Goal: Task Accomplishment & Management: Manage account settings

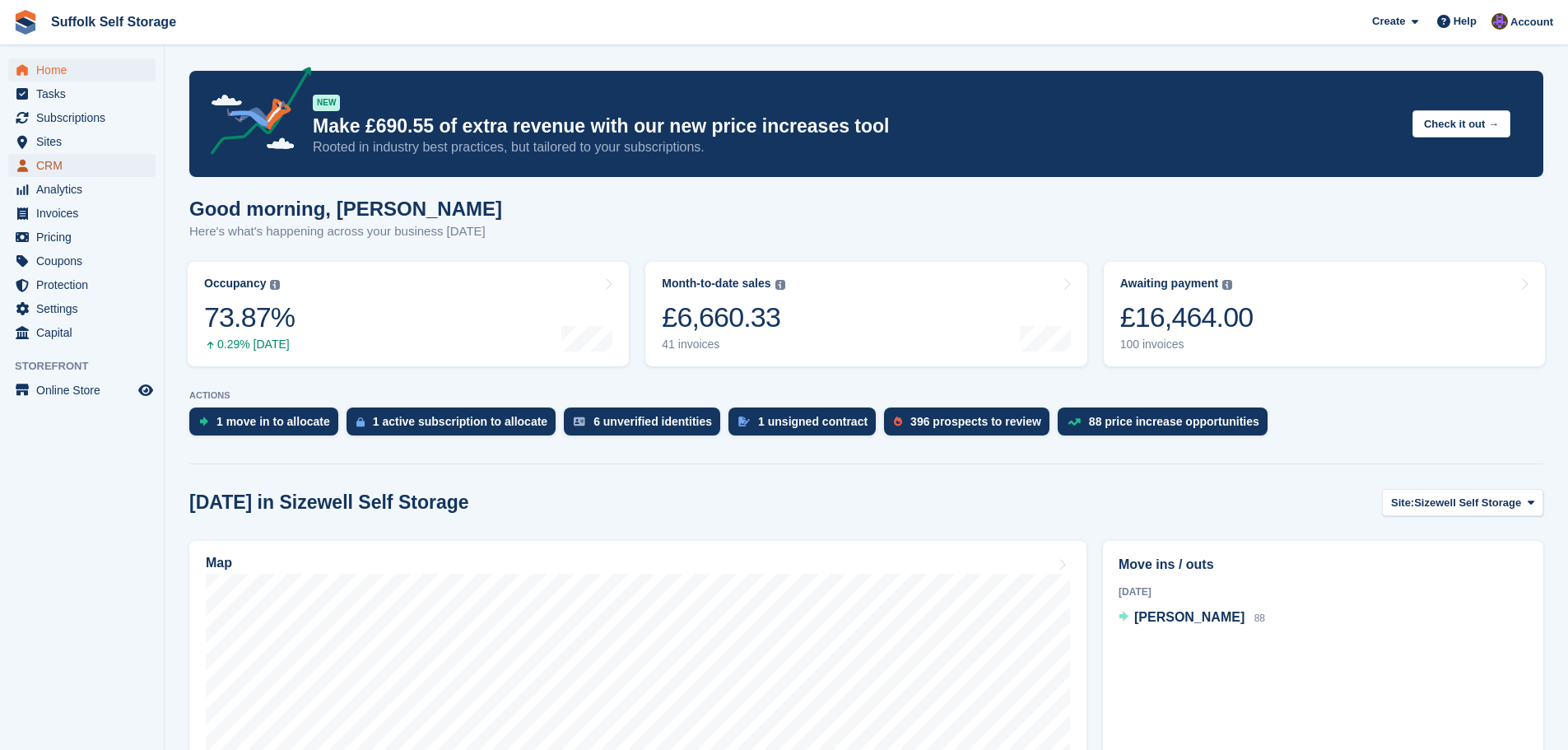
click at [76, 171] on span "CRM" at bounding box center [85, 165] width 99 height 23
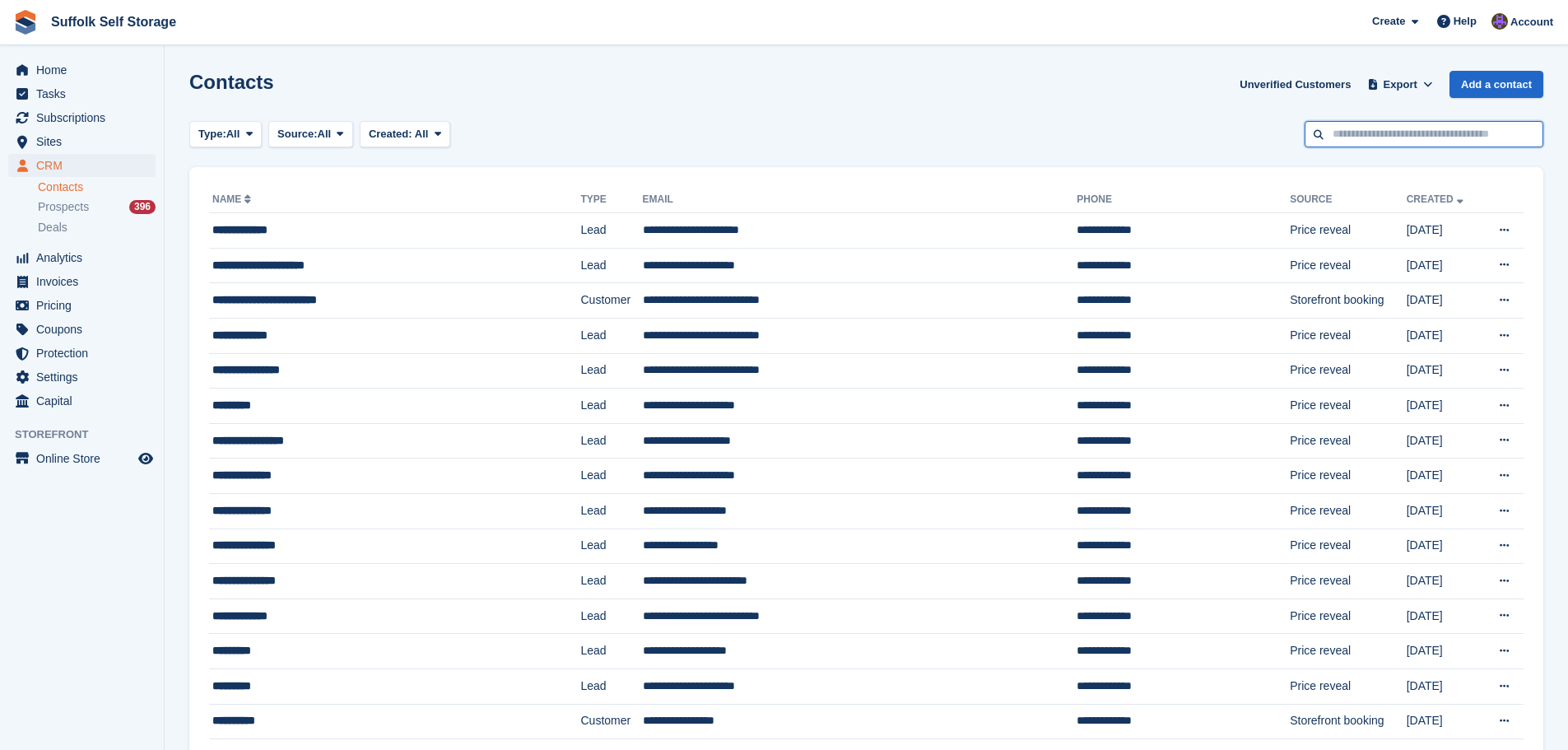
click at [1421, 135] on input "text" at bounding box center [1424, 134] width 238 height 27
type input "*****"
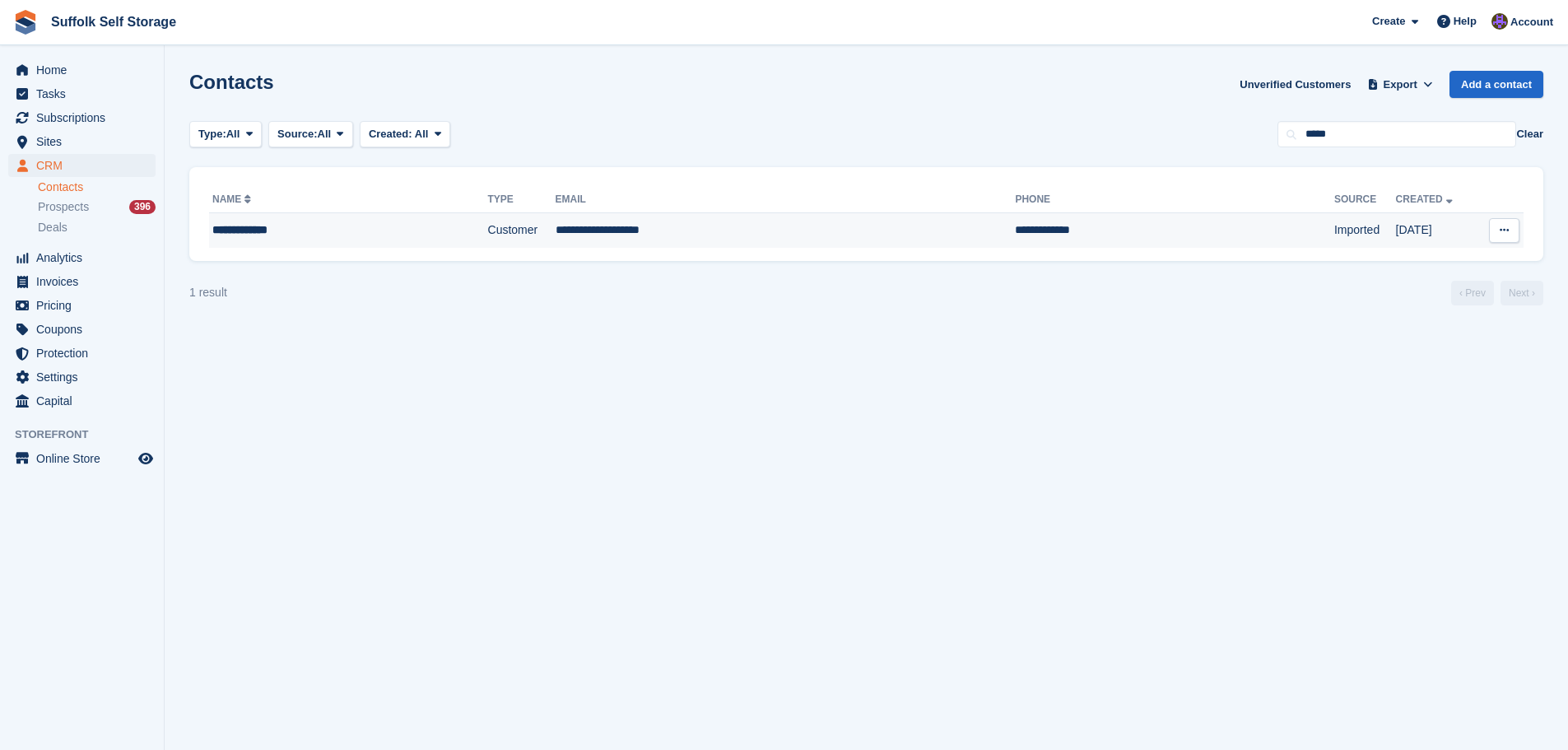
click at [790, 234] on td "**********" at bounding box center [786, 230] width 460 height 34
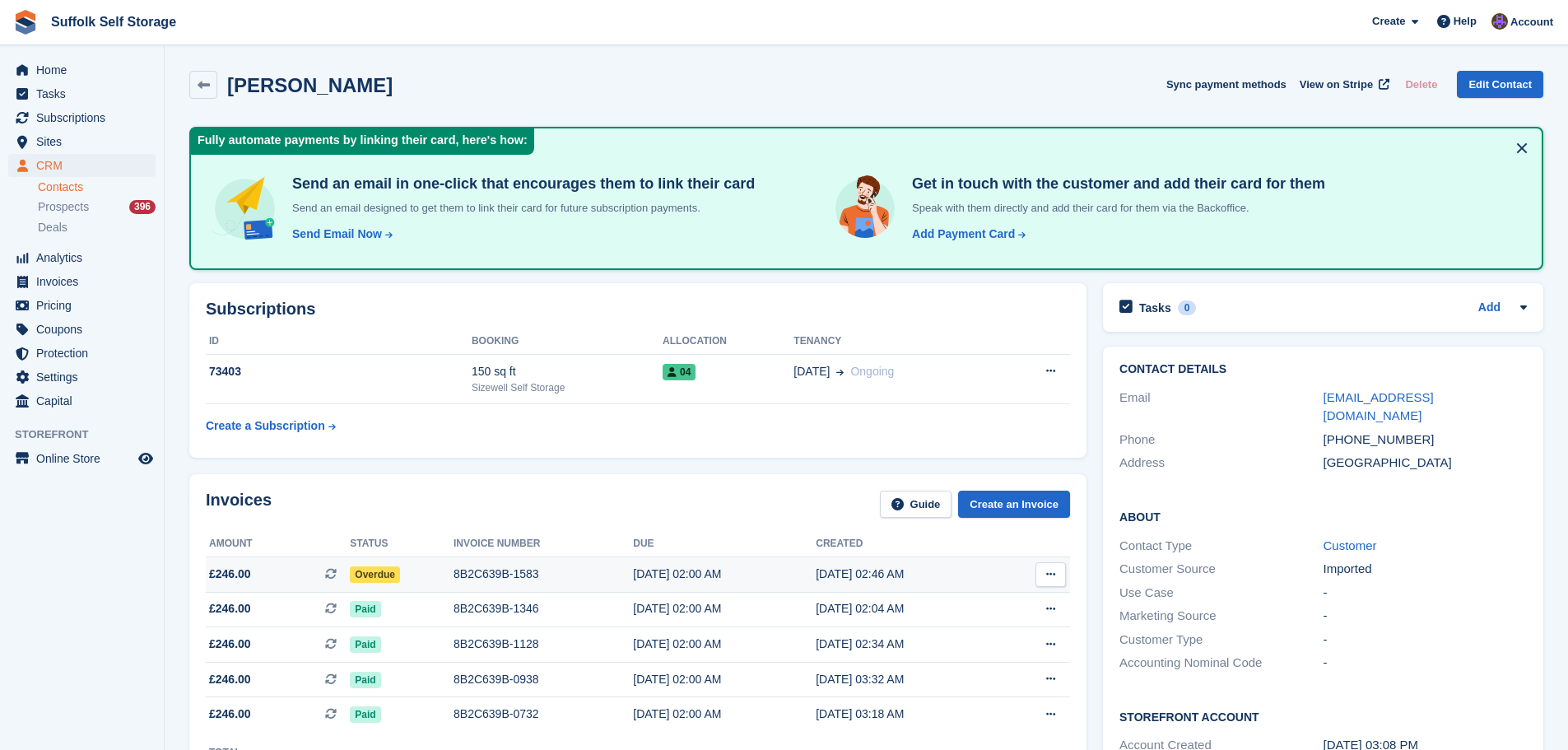
click at [380, 575] on span "Overdue" at bounding box center [375, 575] width 50 height 17
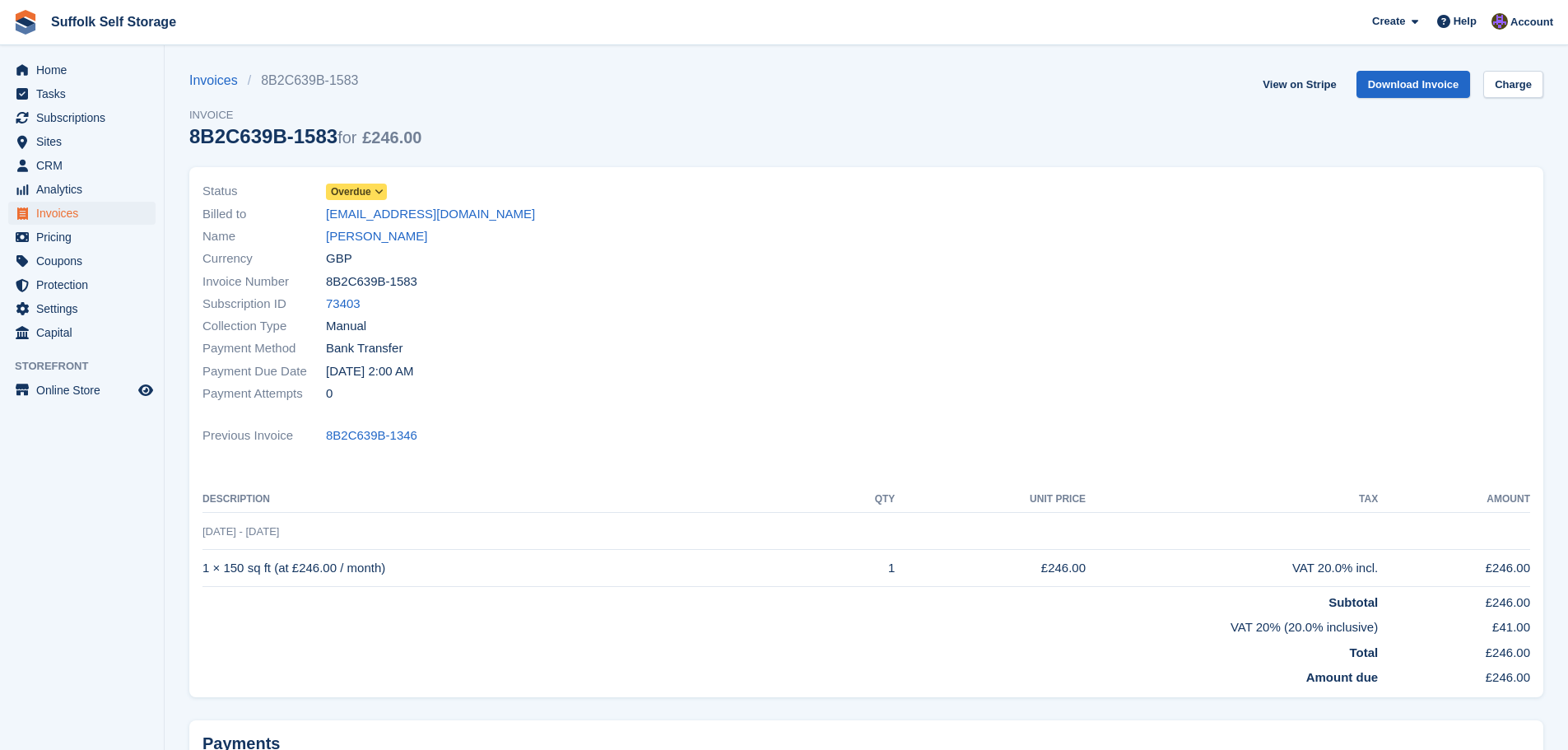
click at [348, 192] on span "Overdue" at bounding box center [351, 192] width 41 height 15
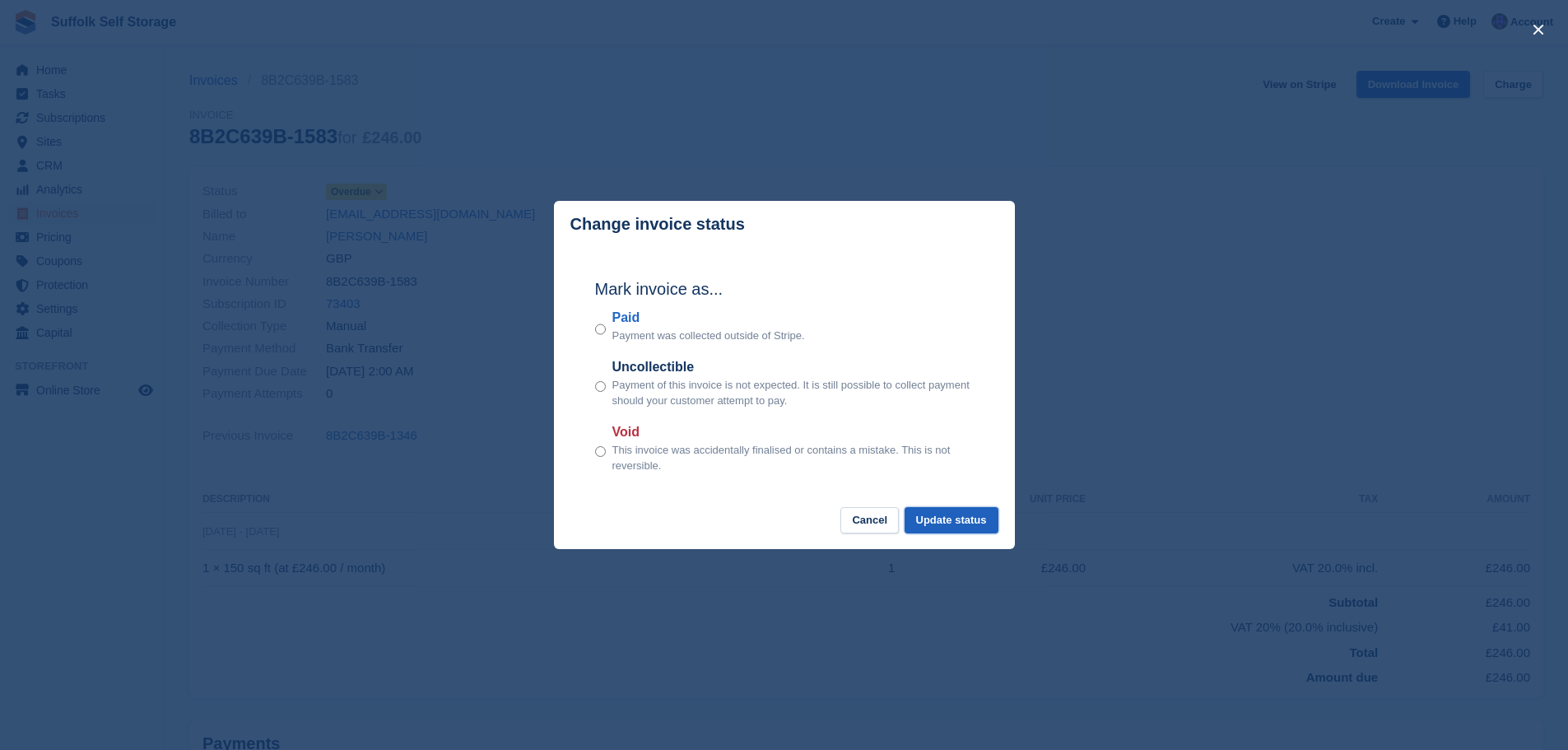
click at [966, 519] on button "Update status" at bounding box center [952, 520] width 94 height 27
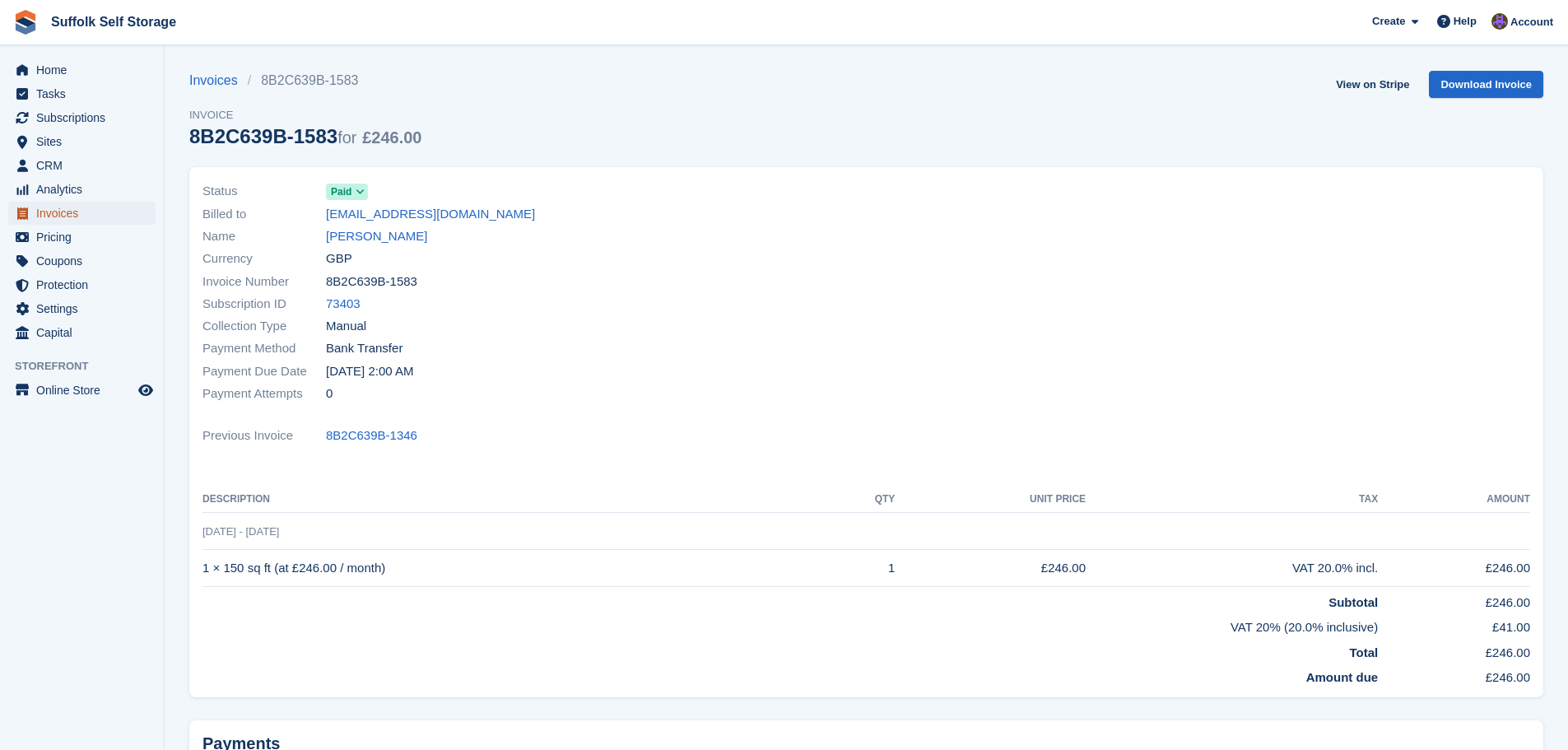
click at [62, 215] on span "Invoices" at bounding box center [85, 212] width 99 height 23
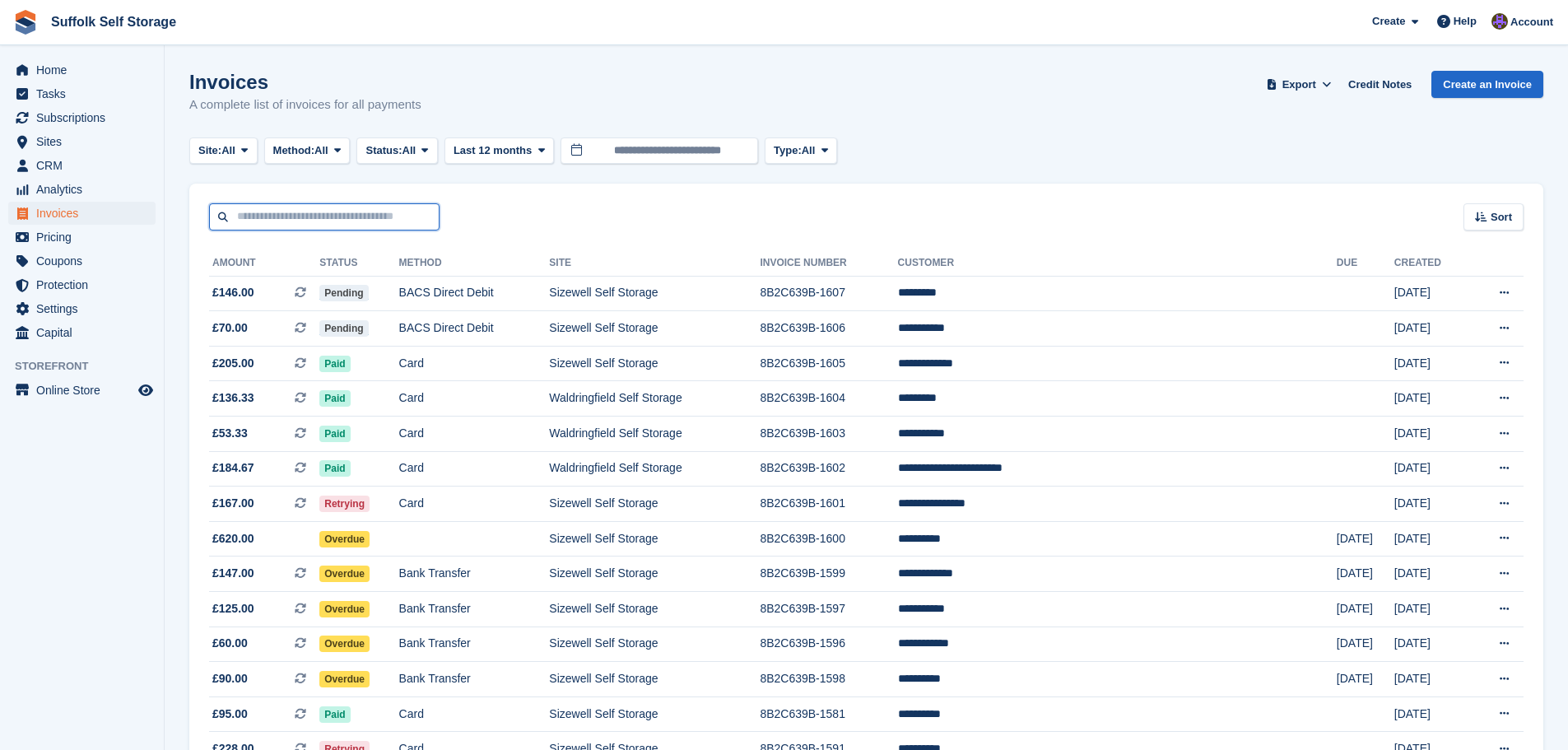
click at [359, 211] on input "text" at bounding box center [324, 216] width 231 height 27
type input "***"
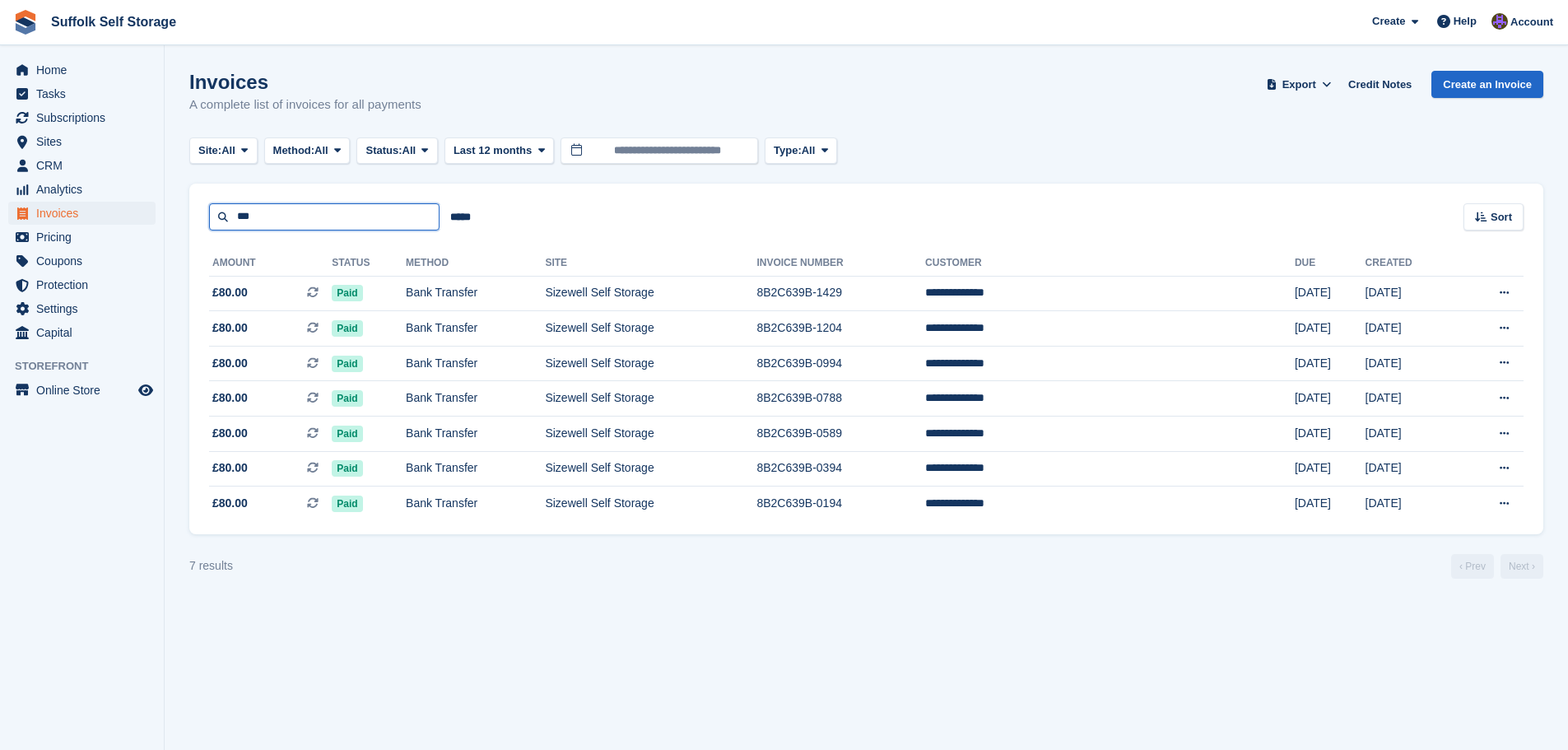
drag, startPoint x: 344, startPoint y: 212, endPoint x: 198, endPoint y: 231, distance: 147.2
click at [198, 231] on div "*** ***** Sort Sort by Date created Created (oldest first) Created (newest firs…" at bounding box center [866, 359] width 1354 height 351
type input "****"
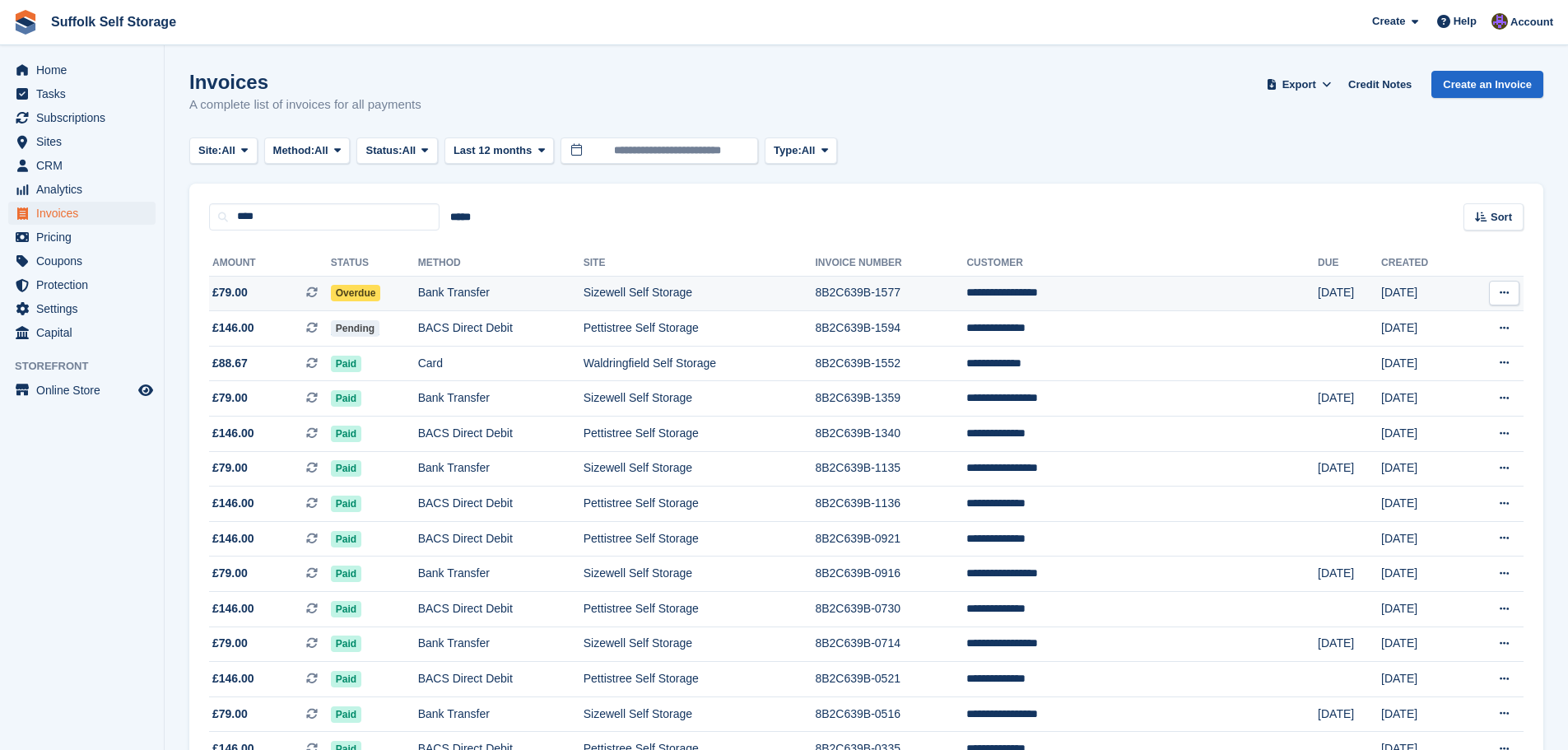
click at [381, 293] on span "Overdue" at bounding box center [356, 293] width 50 height 17
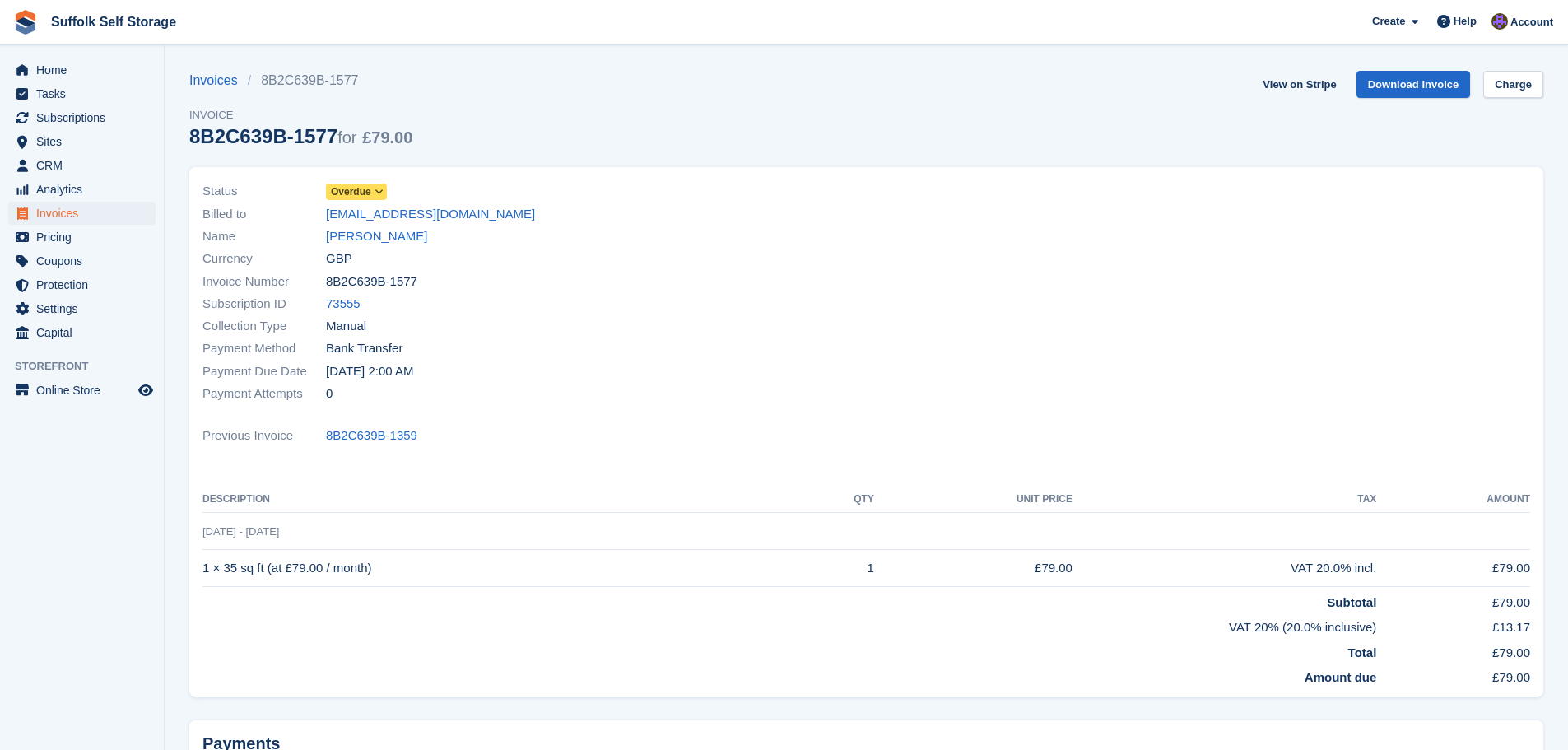
click at [366, 192] on span "Overdue" at bounding box center [351, 192] width 41 height 15
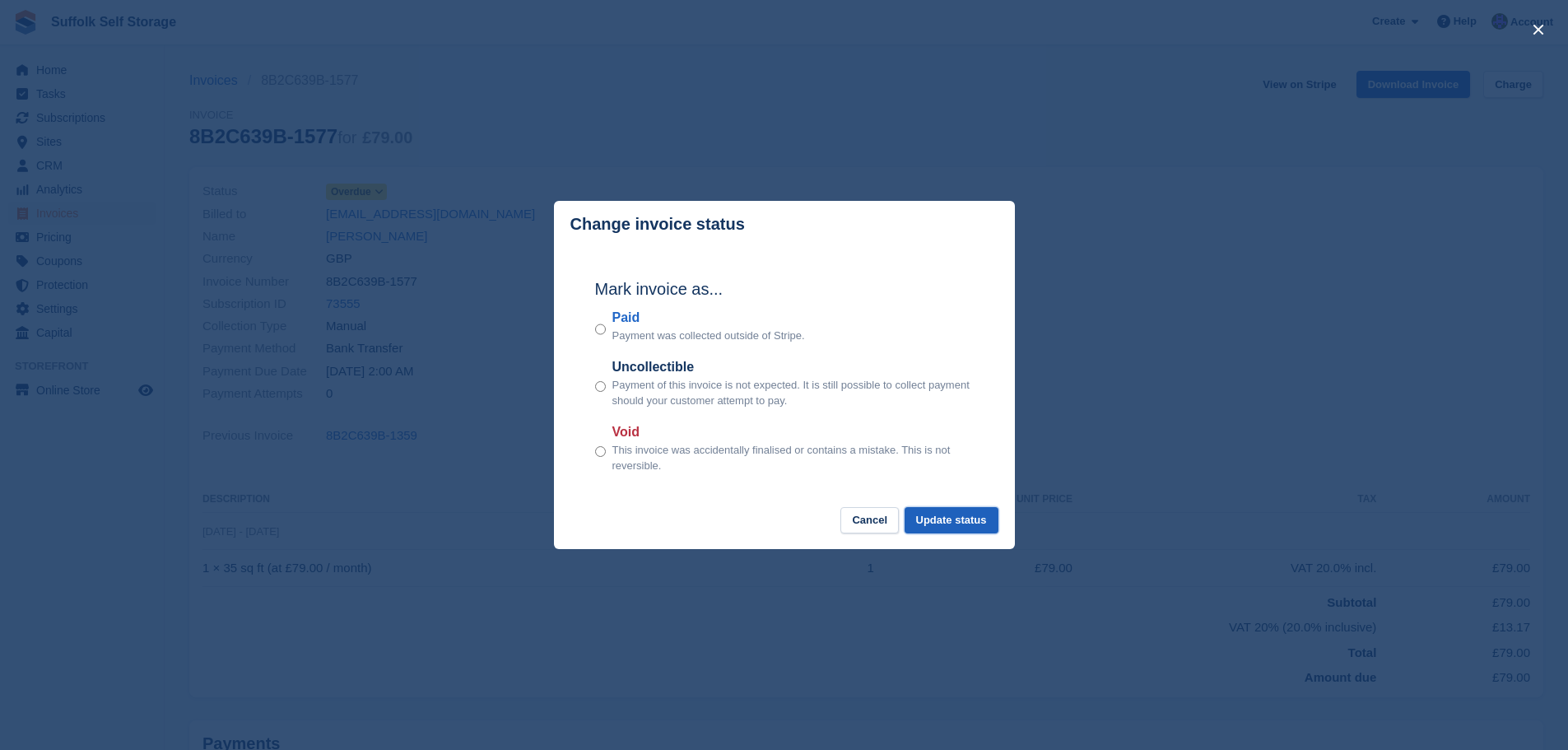
click at [956, 514] on button "Update status" at bounding box center [952, 520] width 94 height 27
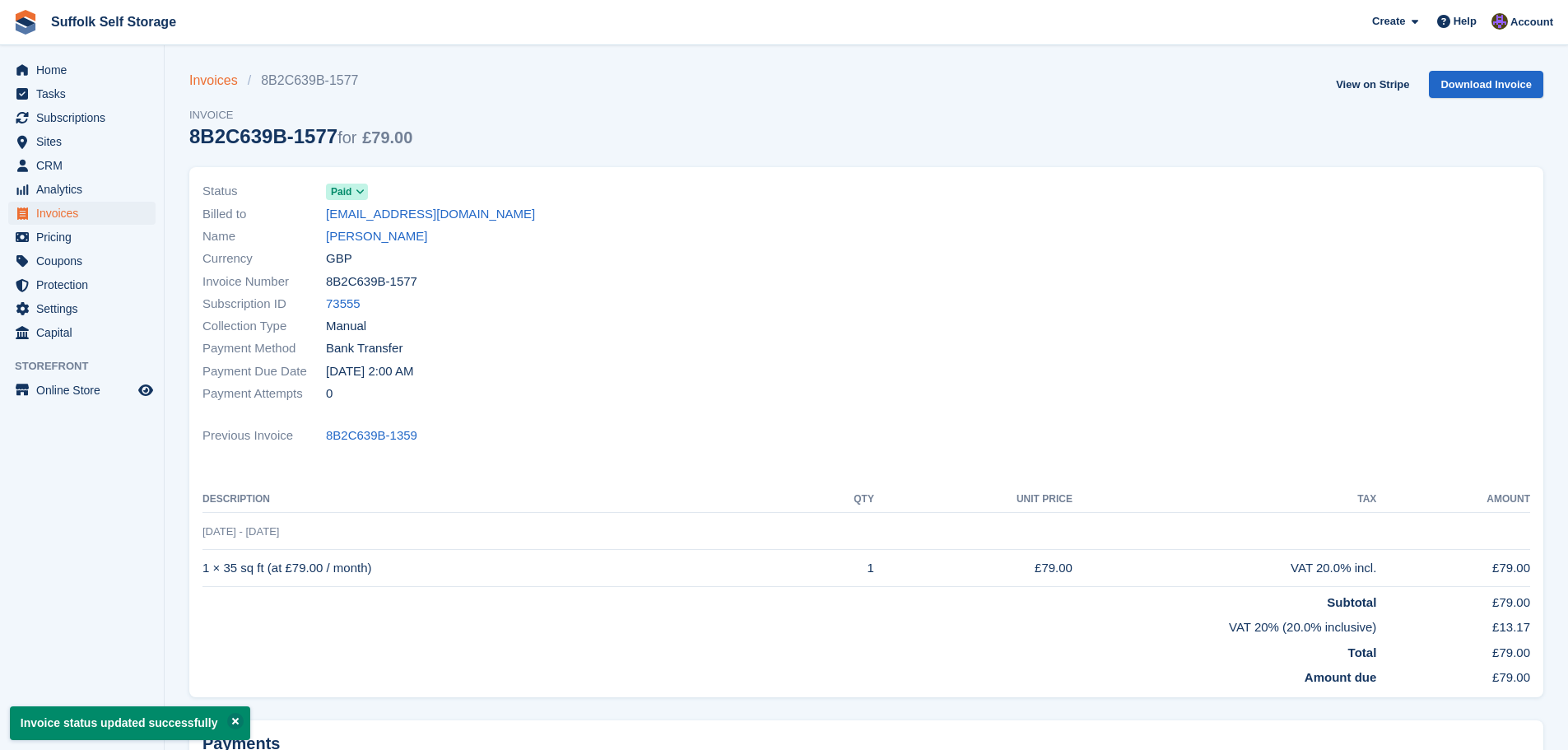
click at [214, 79] on link "Invoices" at bounding box center [218, 80] width 58 height 19
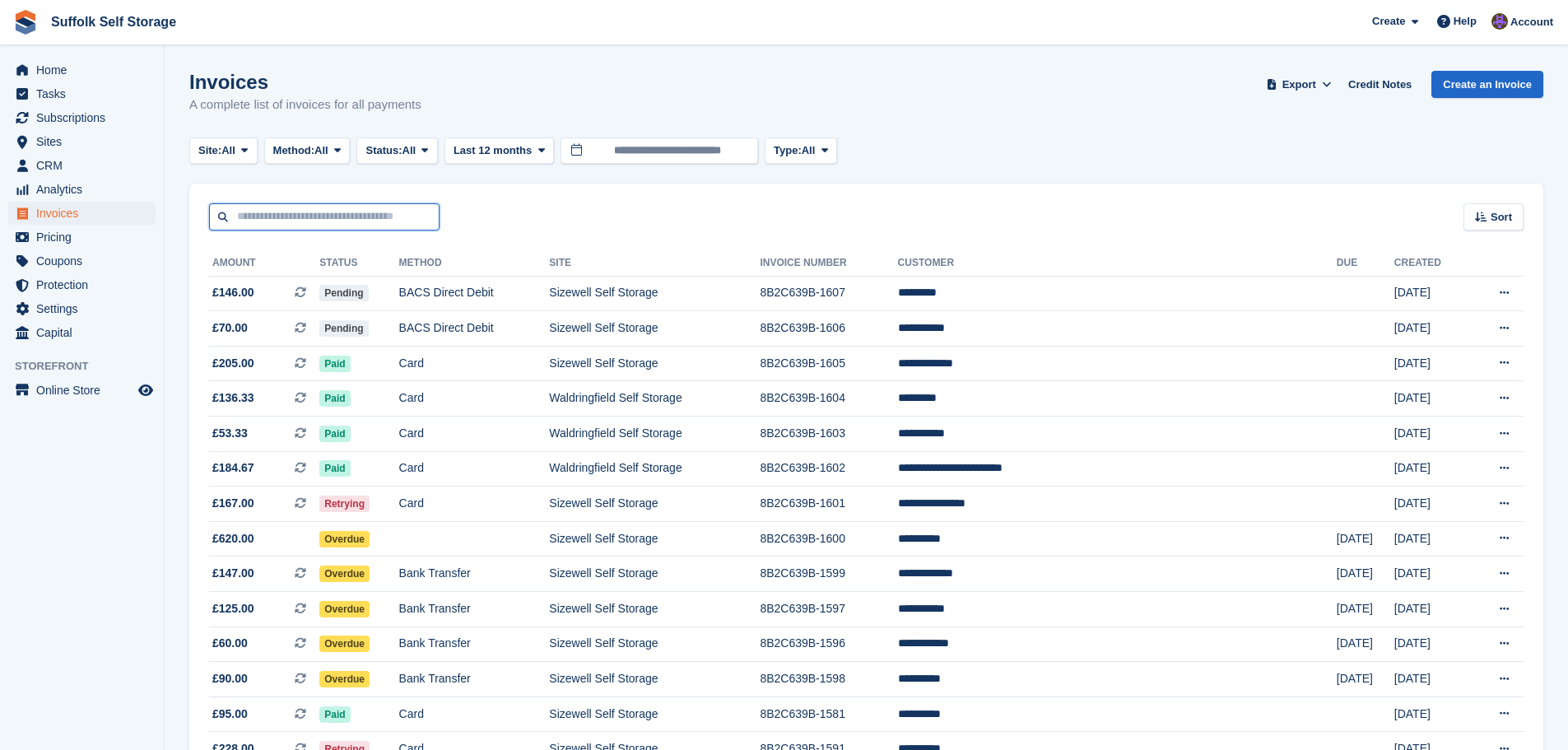
click at [292, 221] on input "text" at bounding box center [324, 216] width 231 height 27
type input "***"
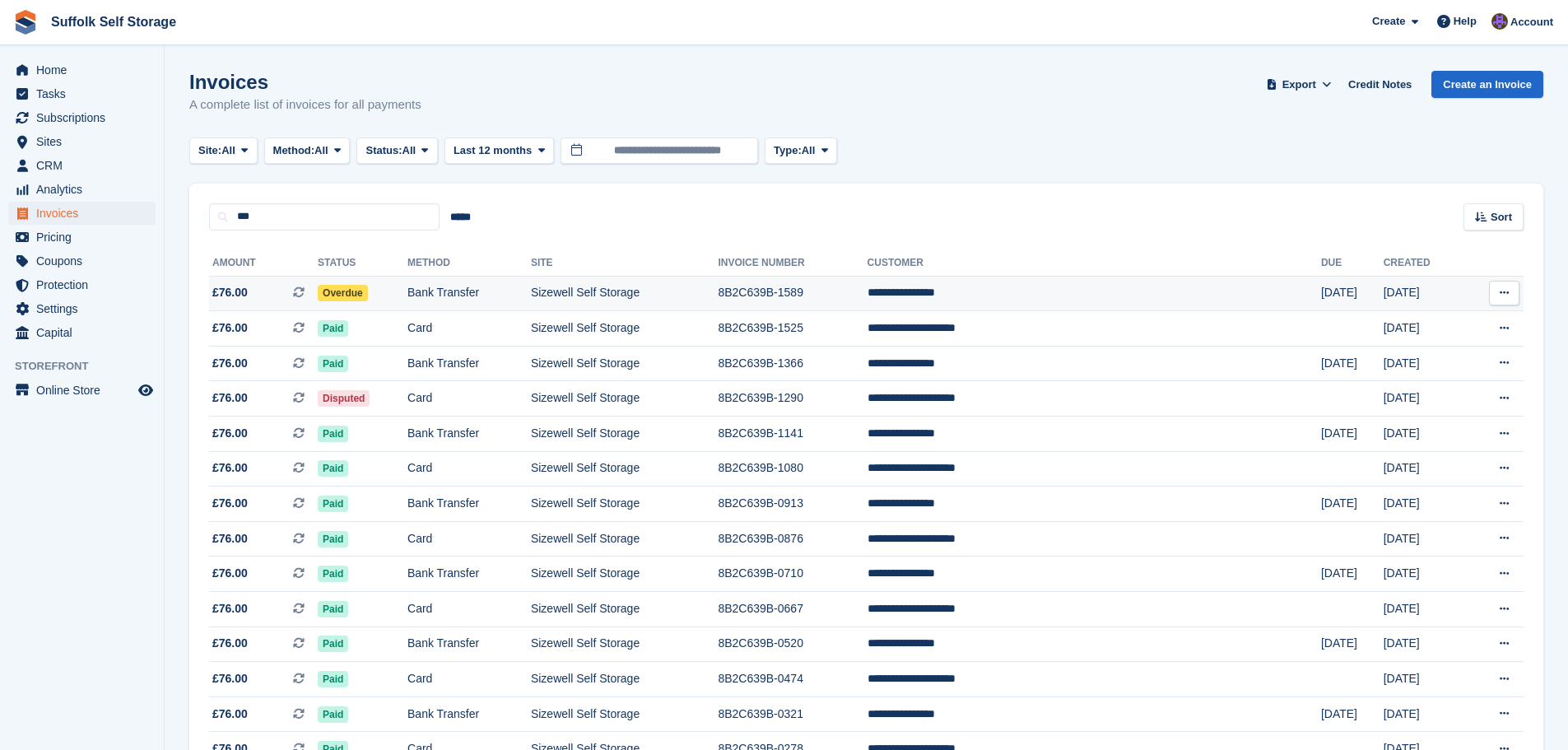
click at [368, 296] on span "Overdue" at bounding box center [343, 293] width 50 height 17
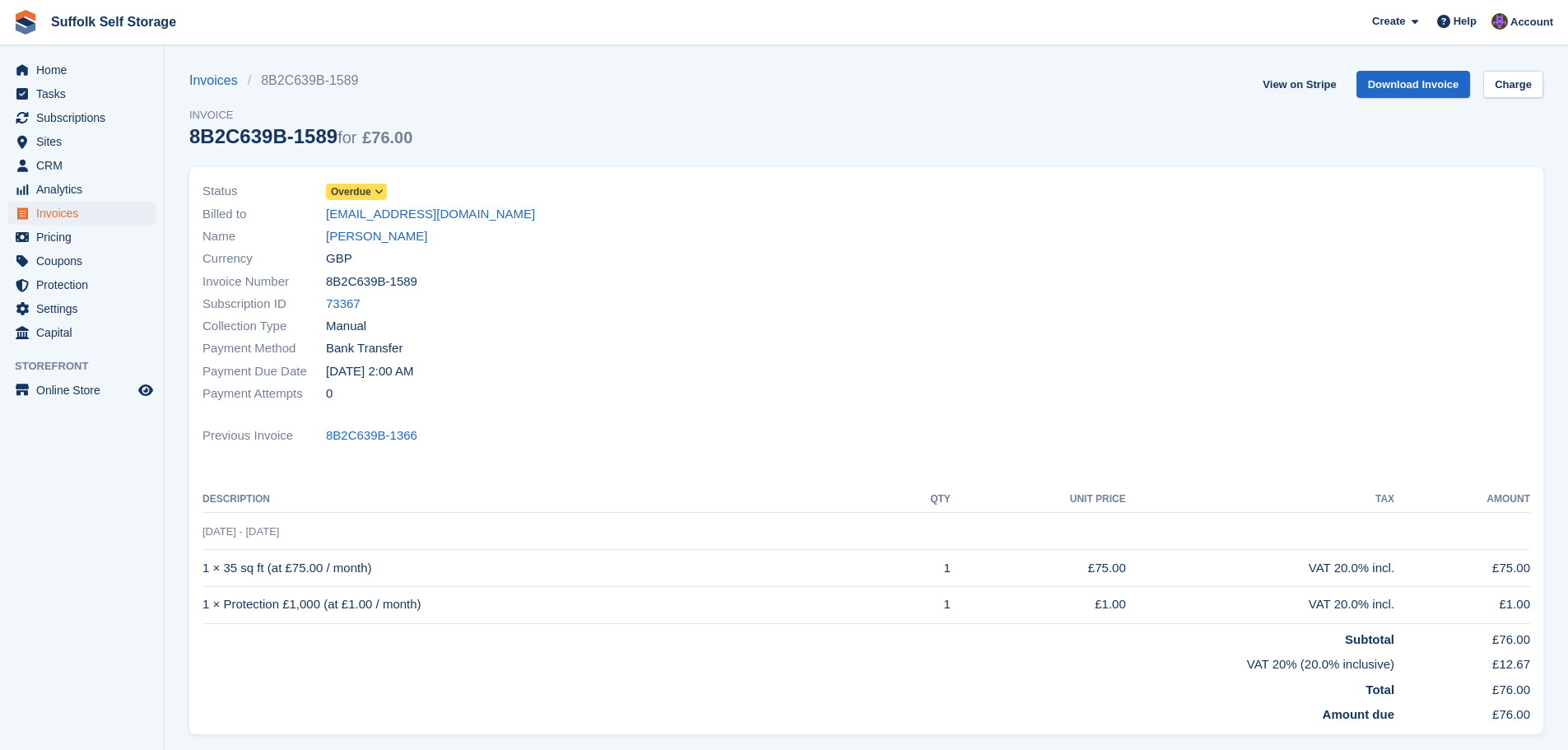
click at [353, 196] on span "Overdue" at bounding box center [351, 192] width 41 height 15
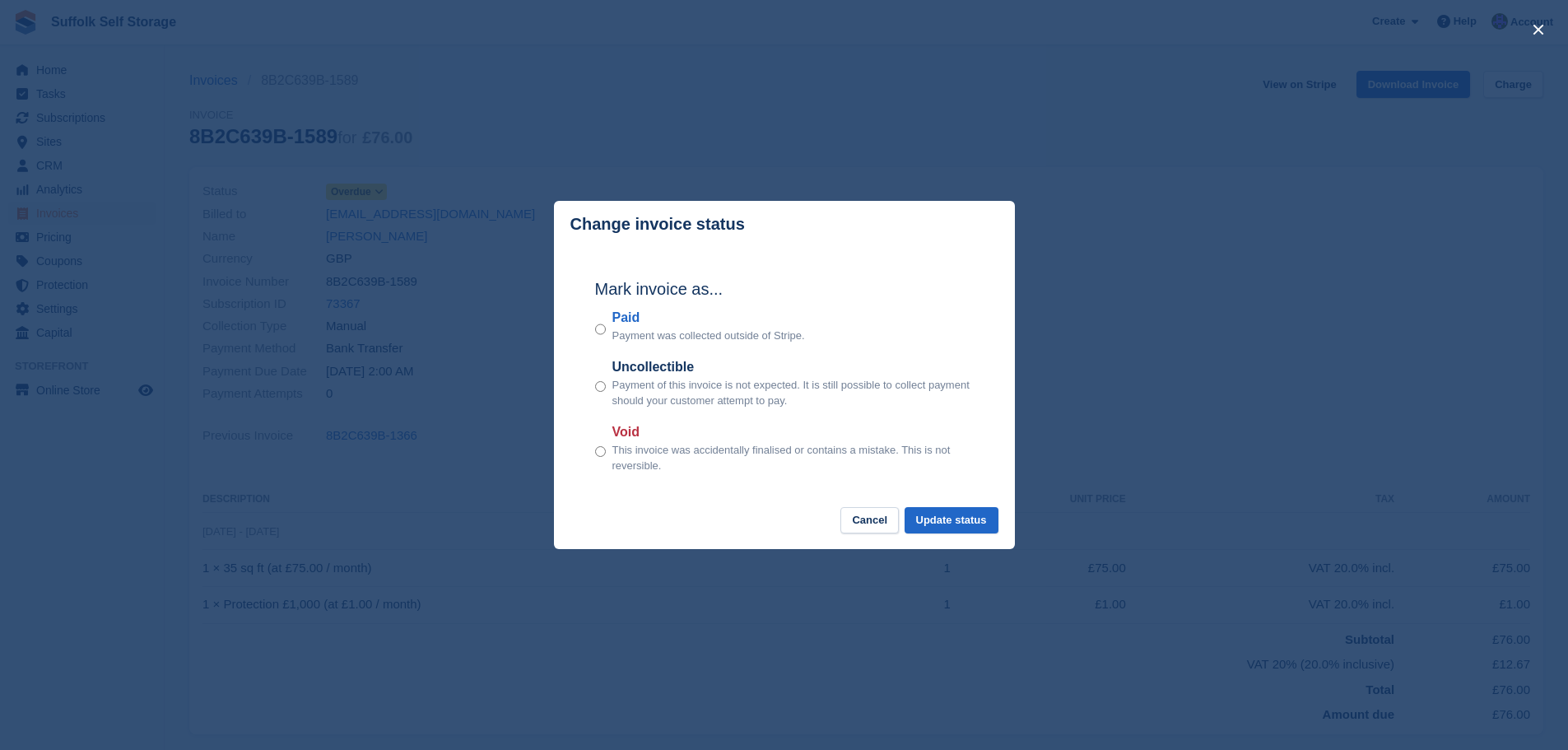
click at [594, 330] on div "Mark invoice as... Paid Payment was collected outside of Stripe. Uncollectible …" at bounding box center [785, 377] width 412 height 260
click at [951, 518] on button "Update status" at bounding box center [952, 520] width 94 height 27
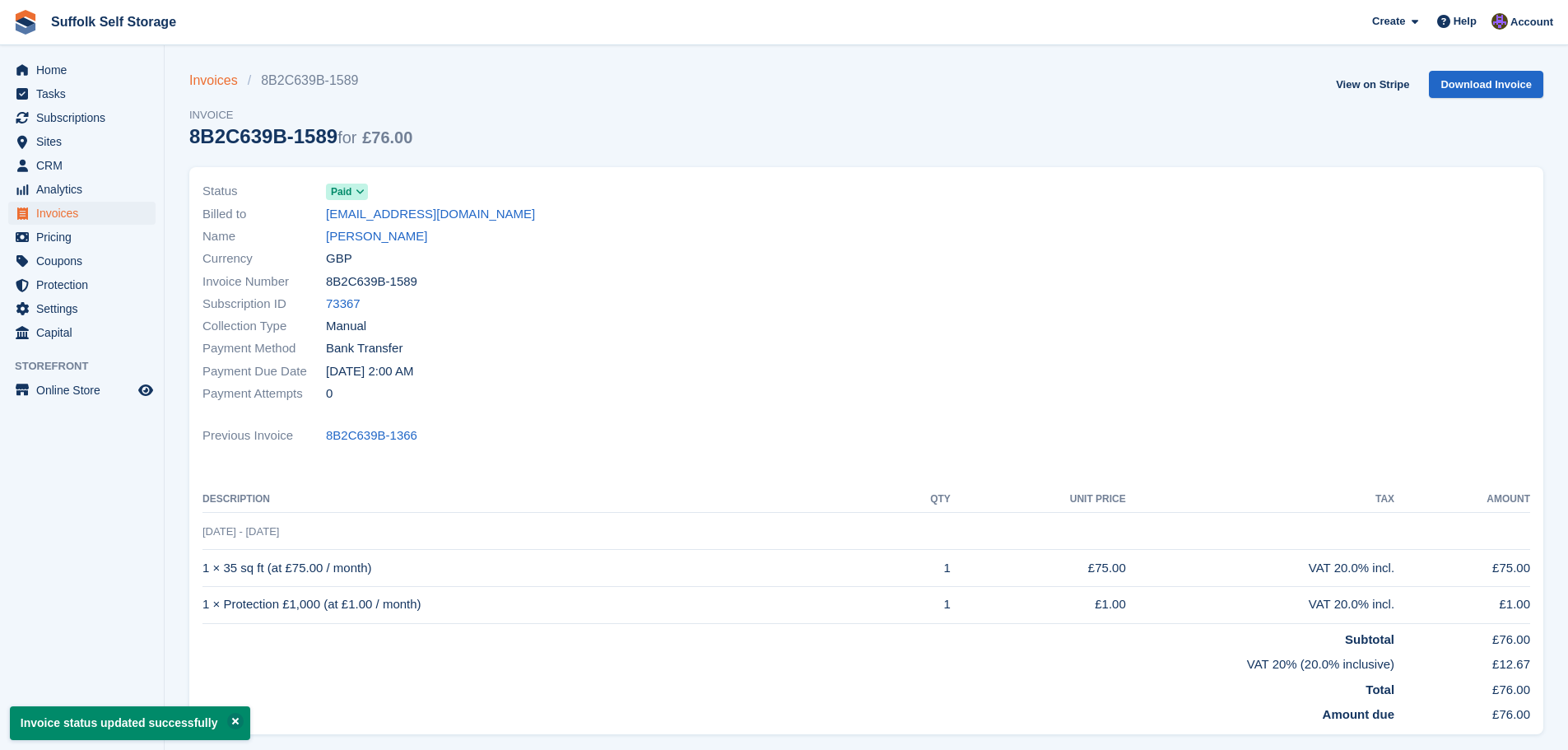
click at [210, 85] on link "Invoices" at bounding box center [218, 80] width 58 height 19
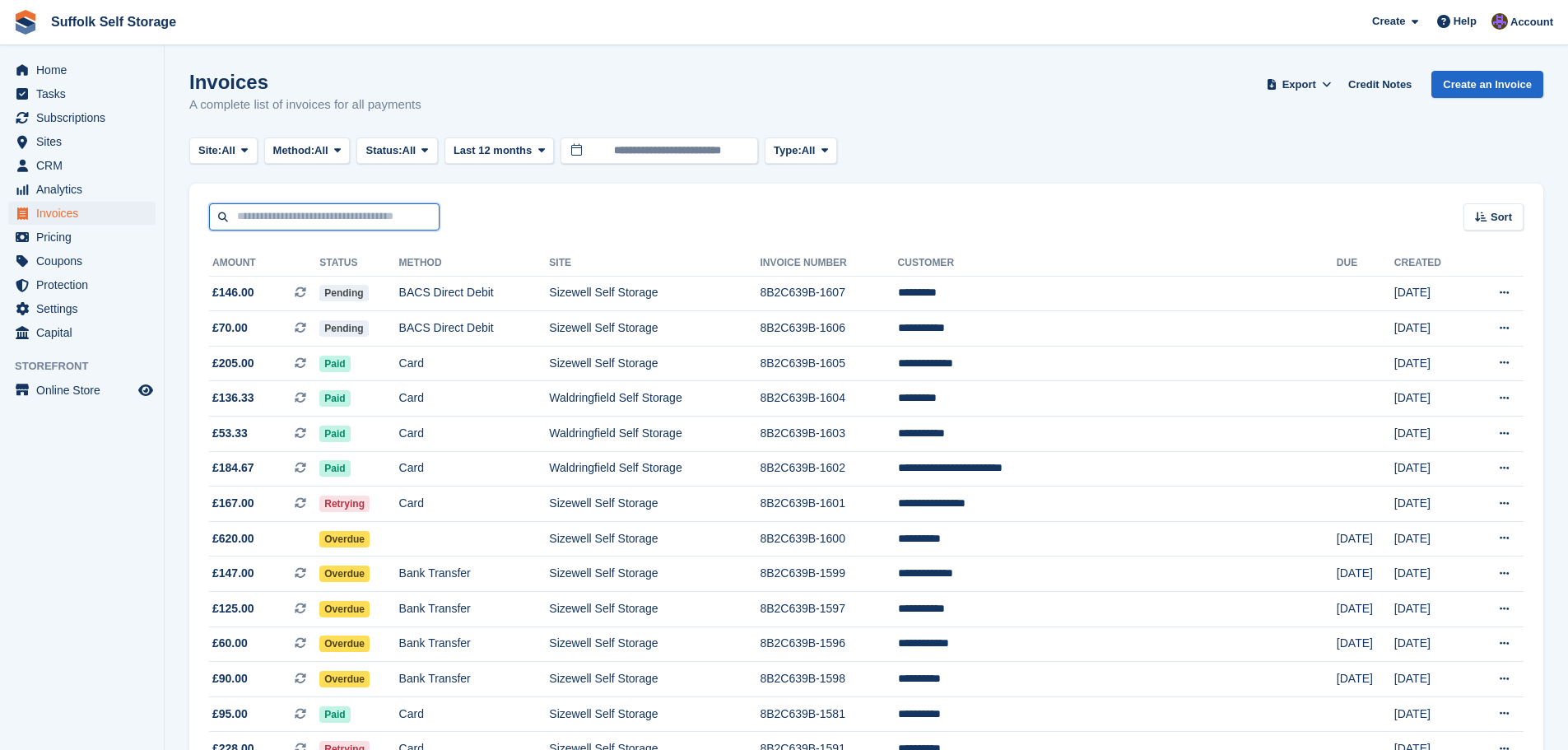
click at [401, 219] on input "text" at bounding box center [324, 216] width 231 height 27
type input "****"
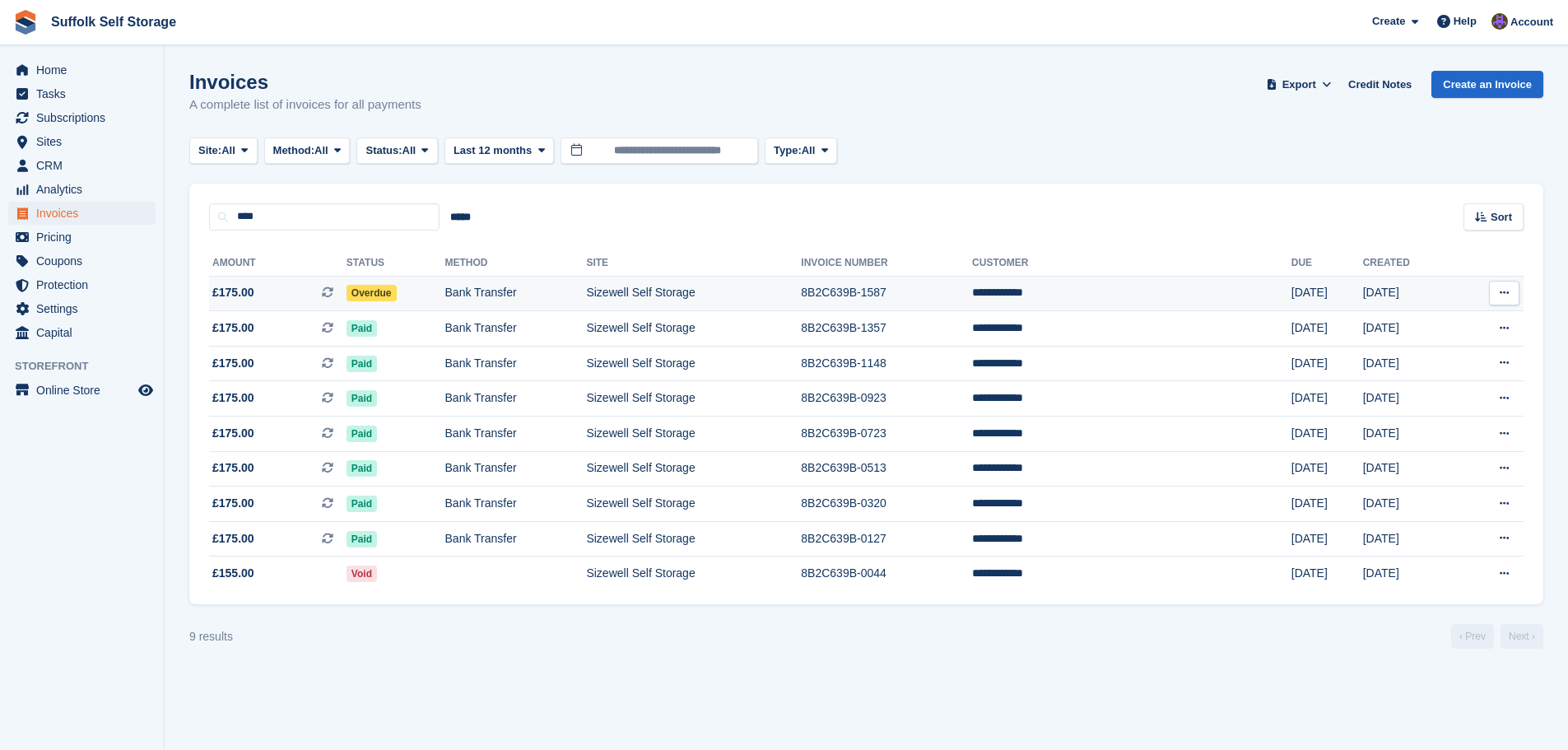
click at [393, 293] on span "Overdue" at bounding box center [371, 293] width 50 height 17
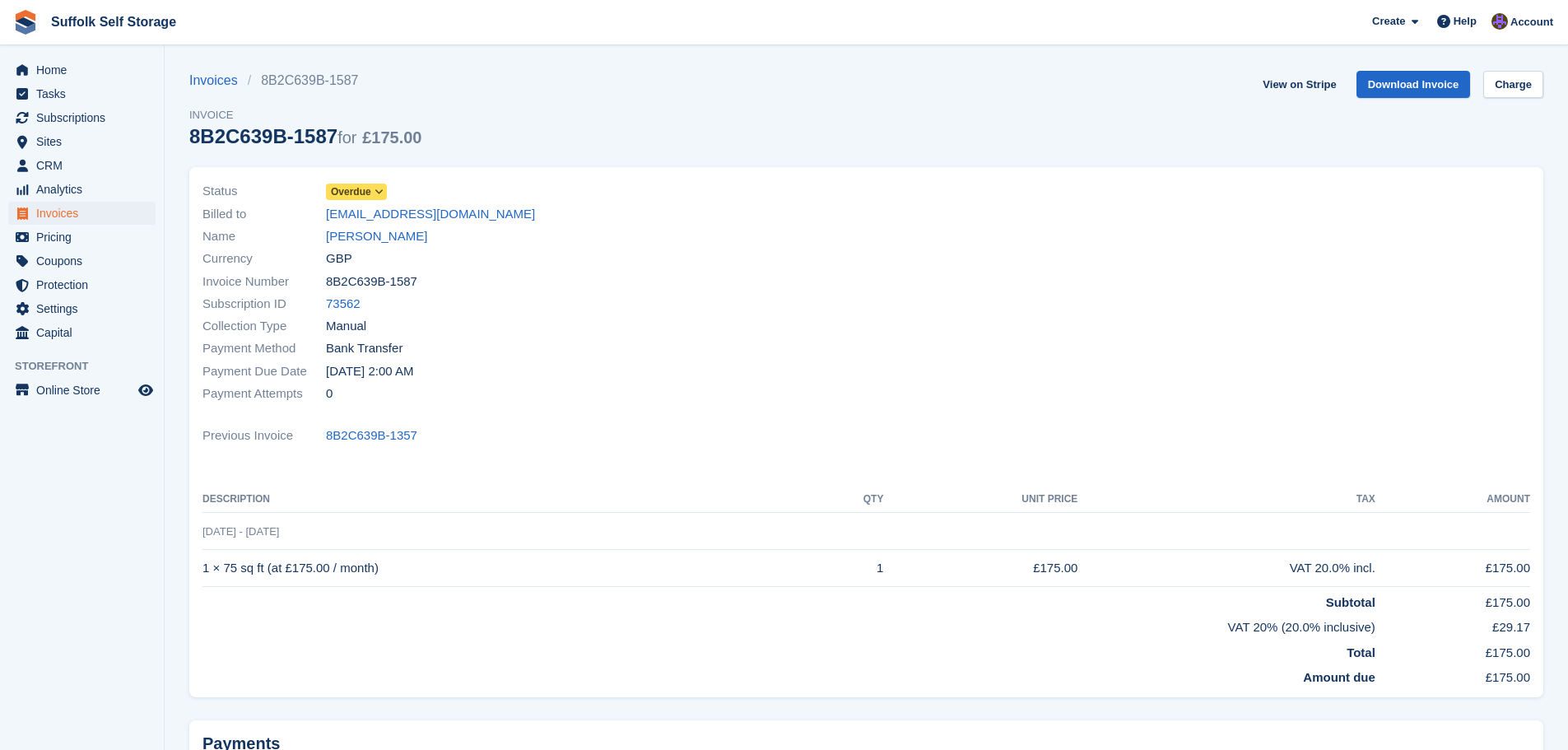
click at [371, 195] on span "Overdue" at bounding box center [356, 192] width 61 height 17
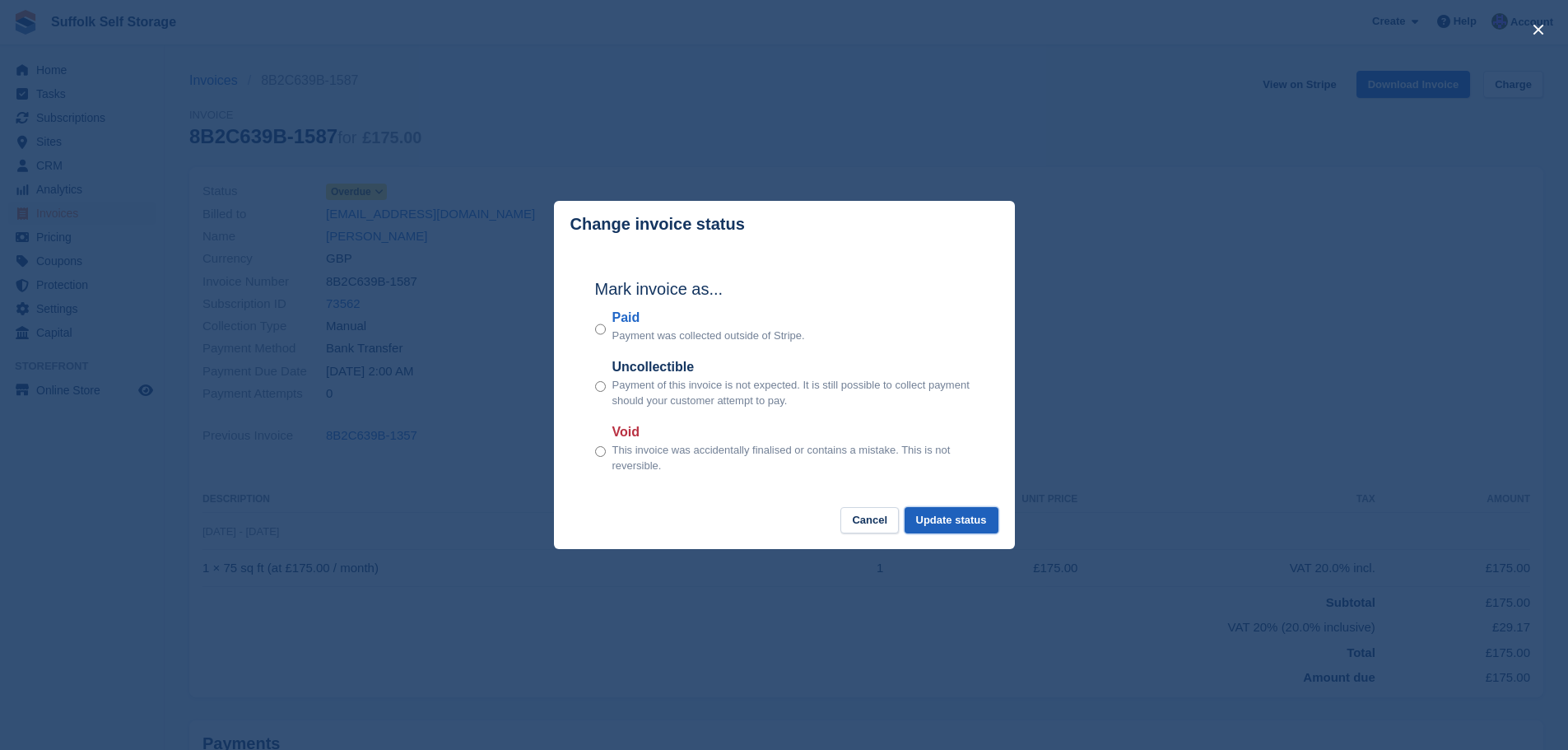
click at [947, 518] on button "Update status" at bounding box center [952, 520] width 94 height 27
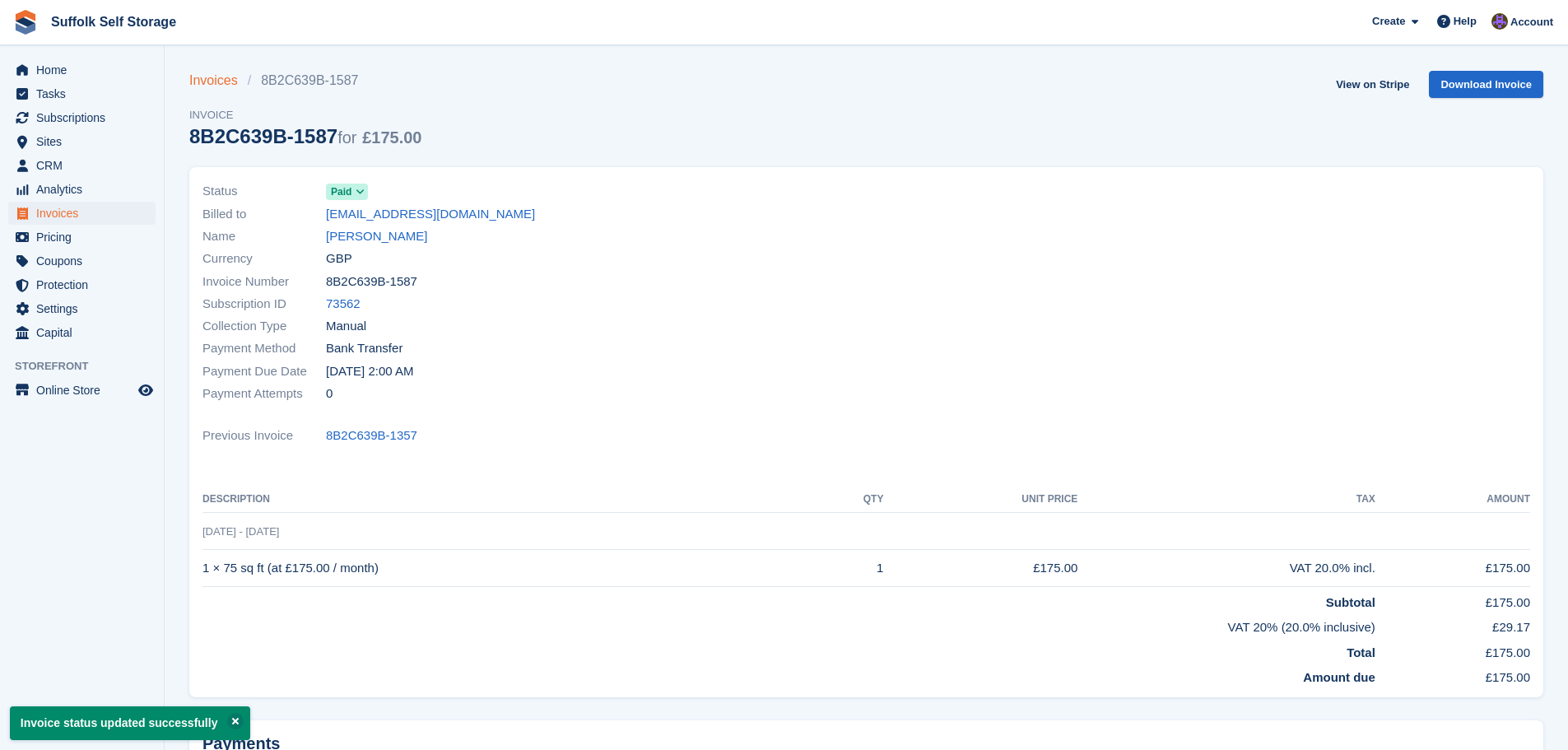
click at [225, 87] on link "Invoices" at bounding box center [218, 80] width 58 height 19
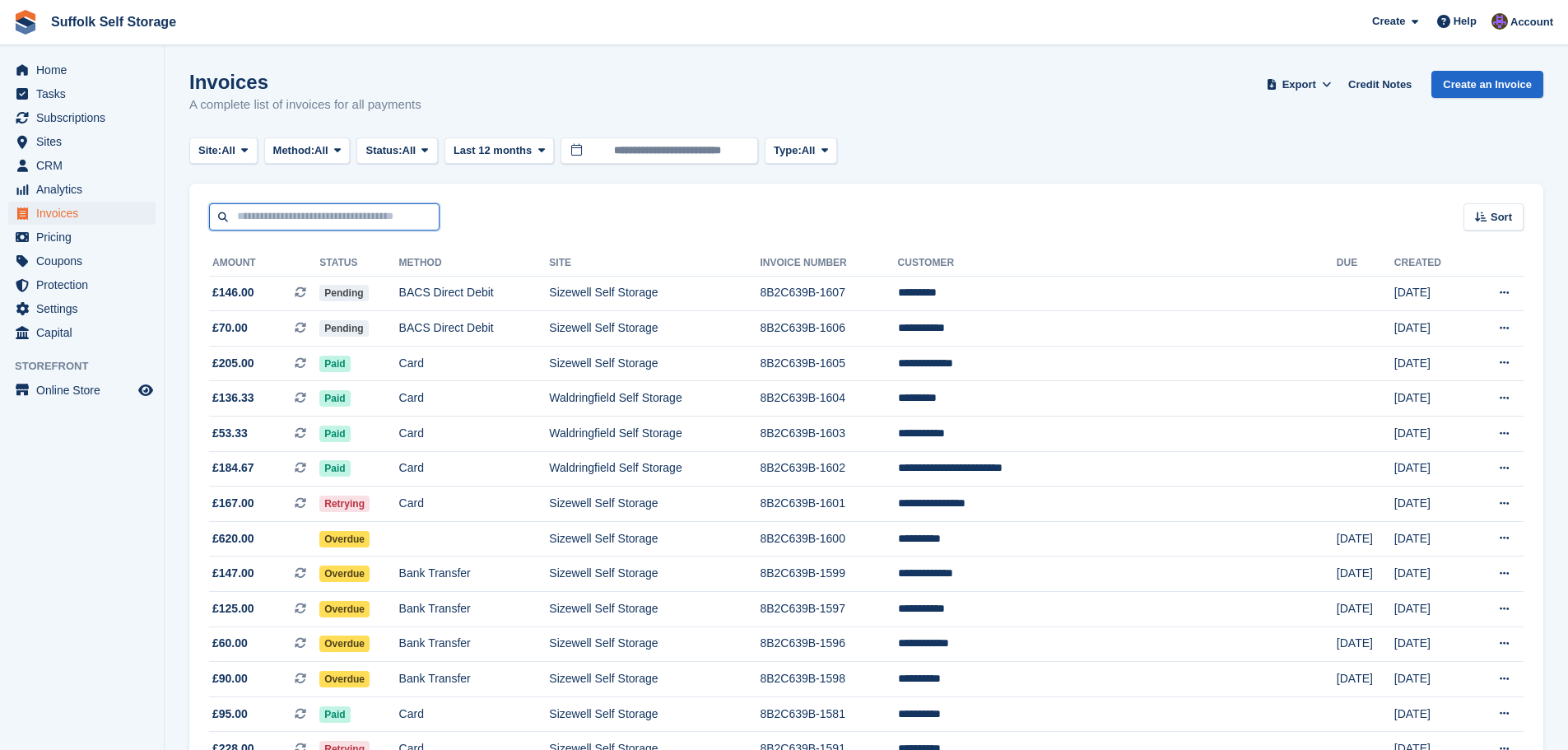
click at [327, 222] on input "text" at bounding box center [324, 216] width 231 height 27
type input "****"
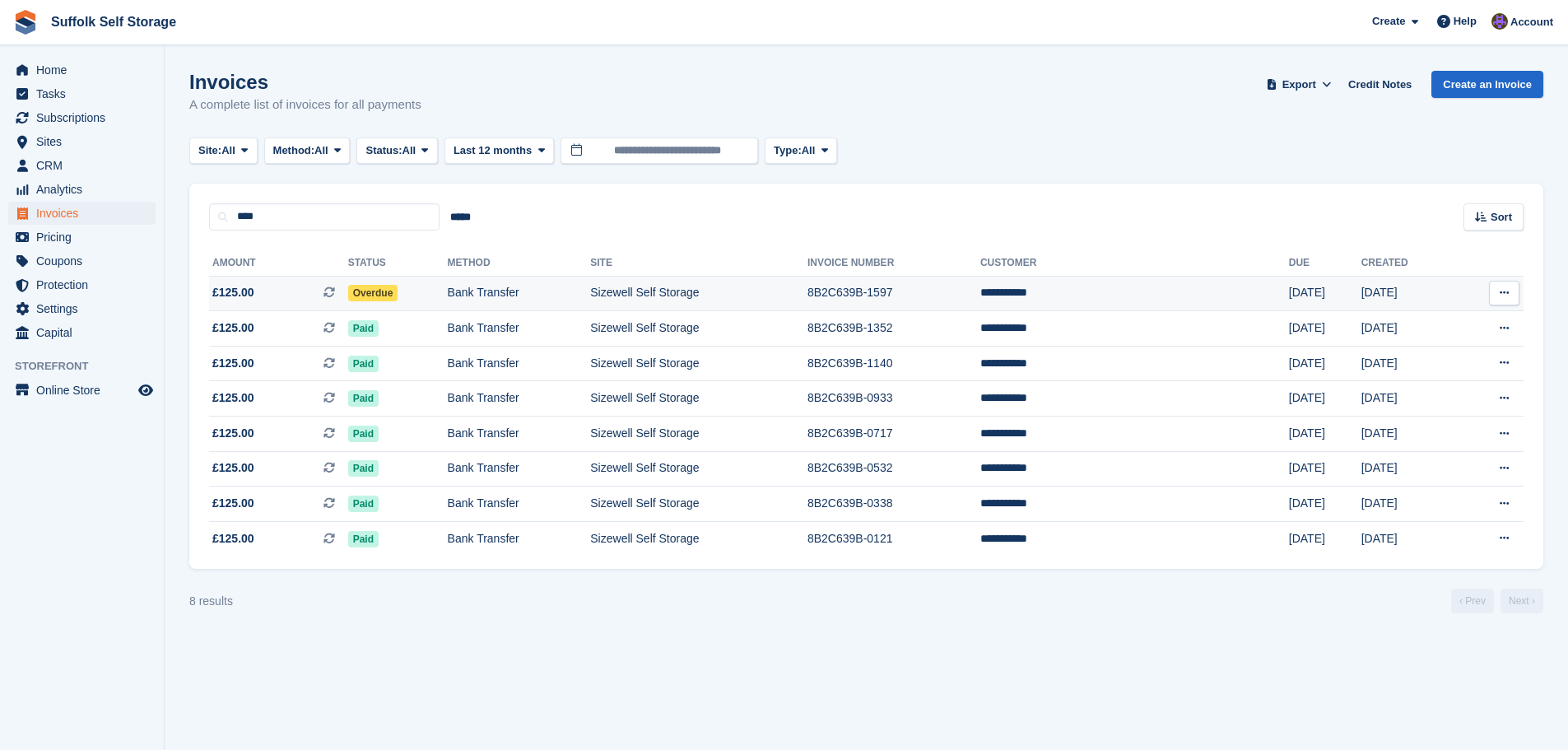
click at [398, 291] on span "Overdue" at bounding box center [373, 293] width 50 height 17
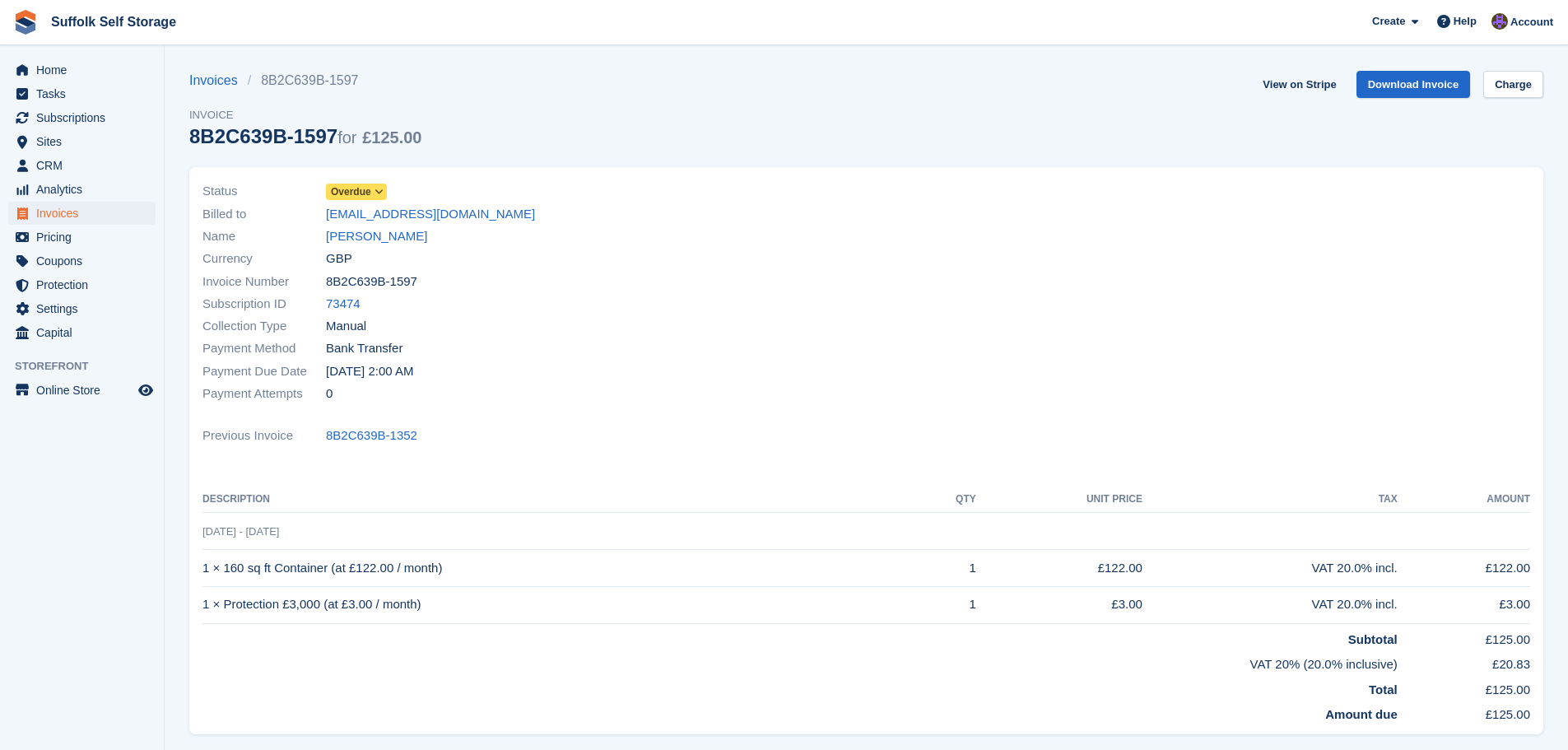
click at [377, 193] on icon at bounding box center [380, 191] width 9 height 10
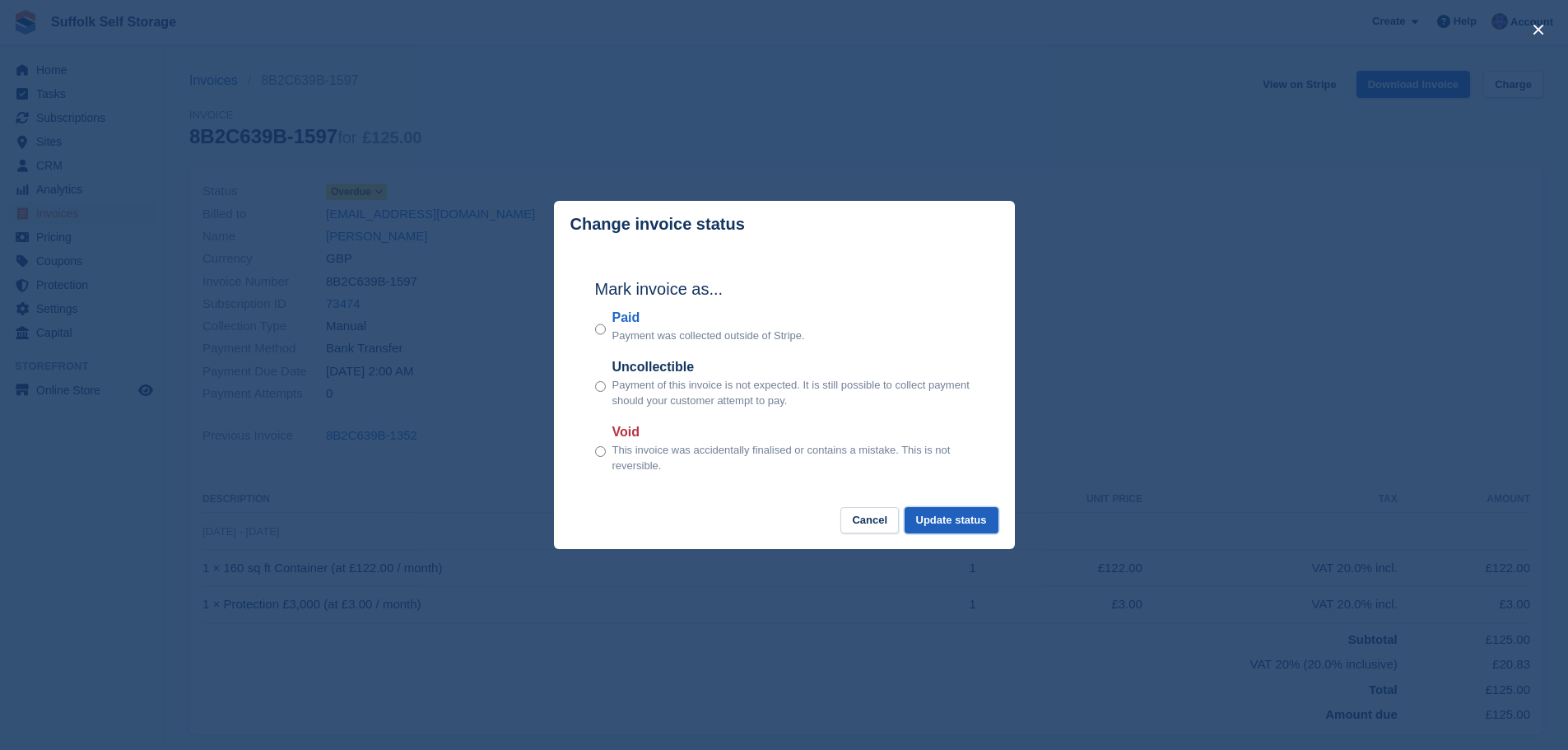
click at [960, 518] on button "Update status" at bounding box center [952, 520] width 94 height 27
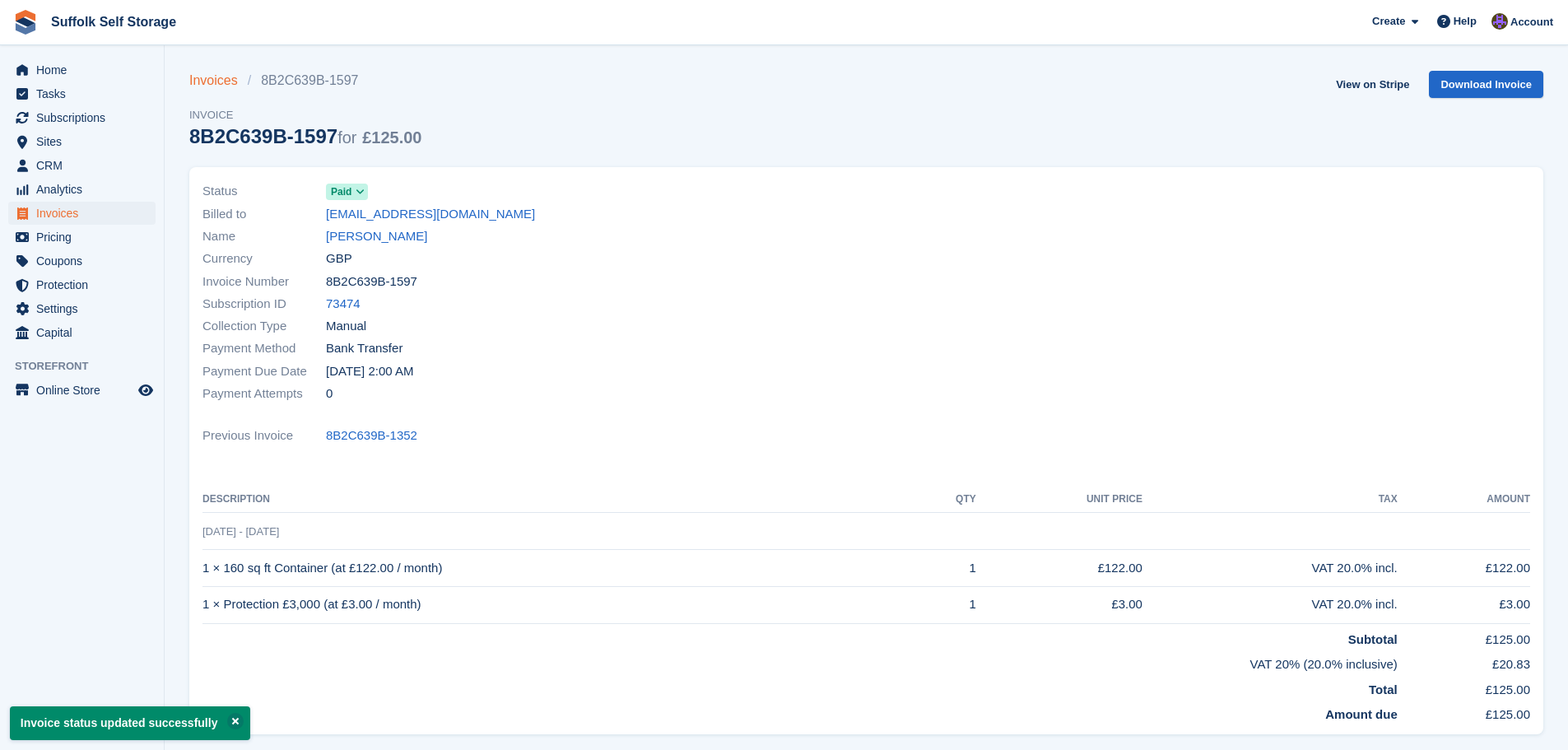
click at [217, 82] on link "Invoices" at bounding box center [218, 80] width 58 height 19
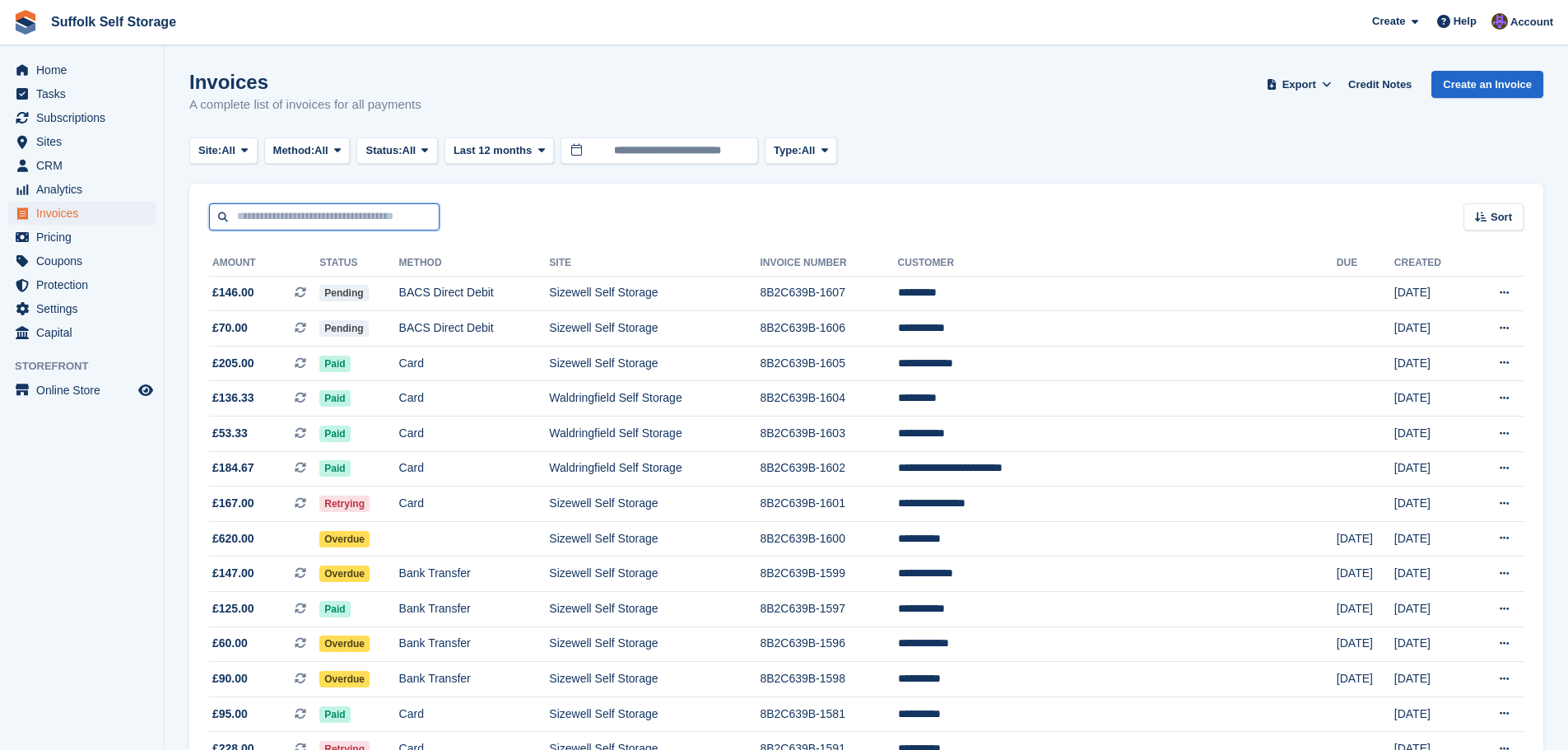
click at [320, 216] on input "text" at bounding box center [324, 216] width 231 height 27
type input "****"
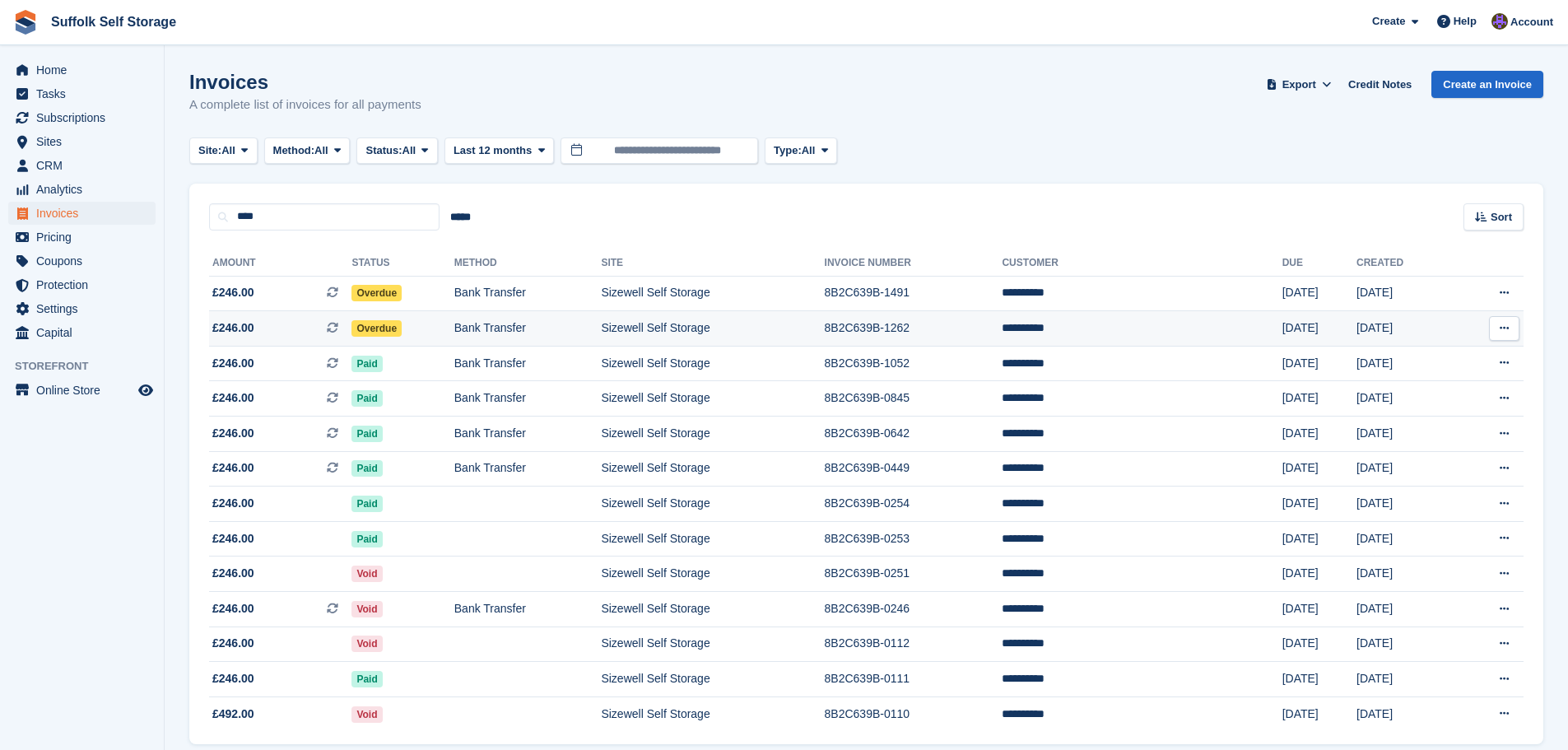
click at [402, 327] on span "Overdue" at bounding box center [377, 329] width 50 height 17
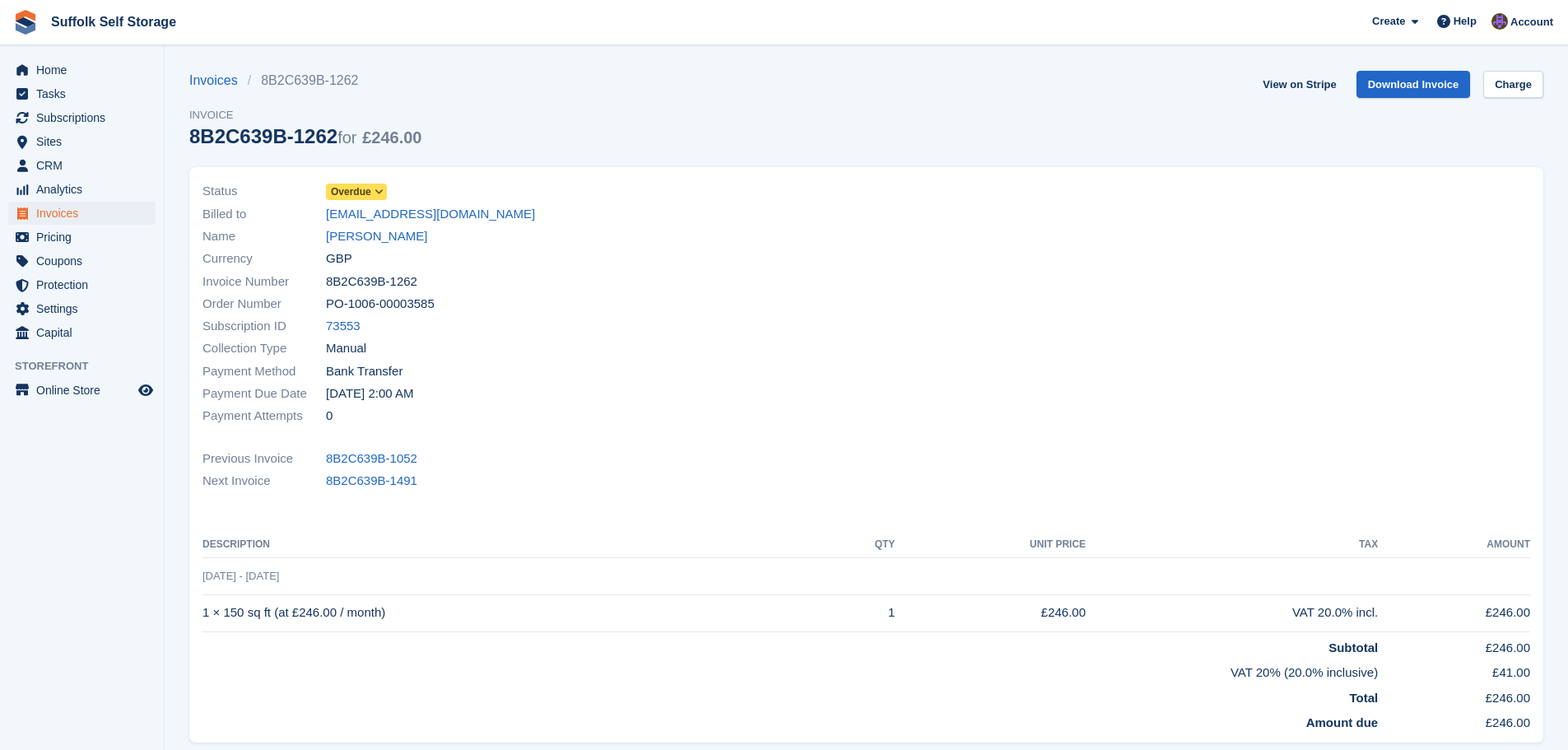
click at [366, 193] on span "Overdue" at bounding box center [351, 192] width 41 height 15
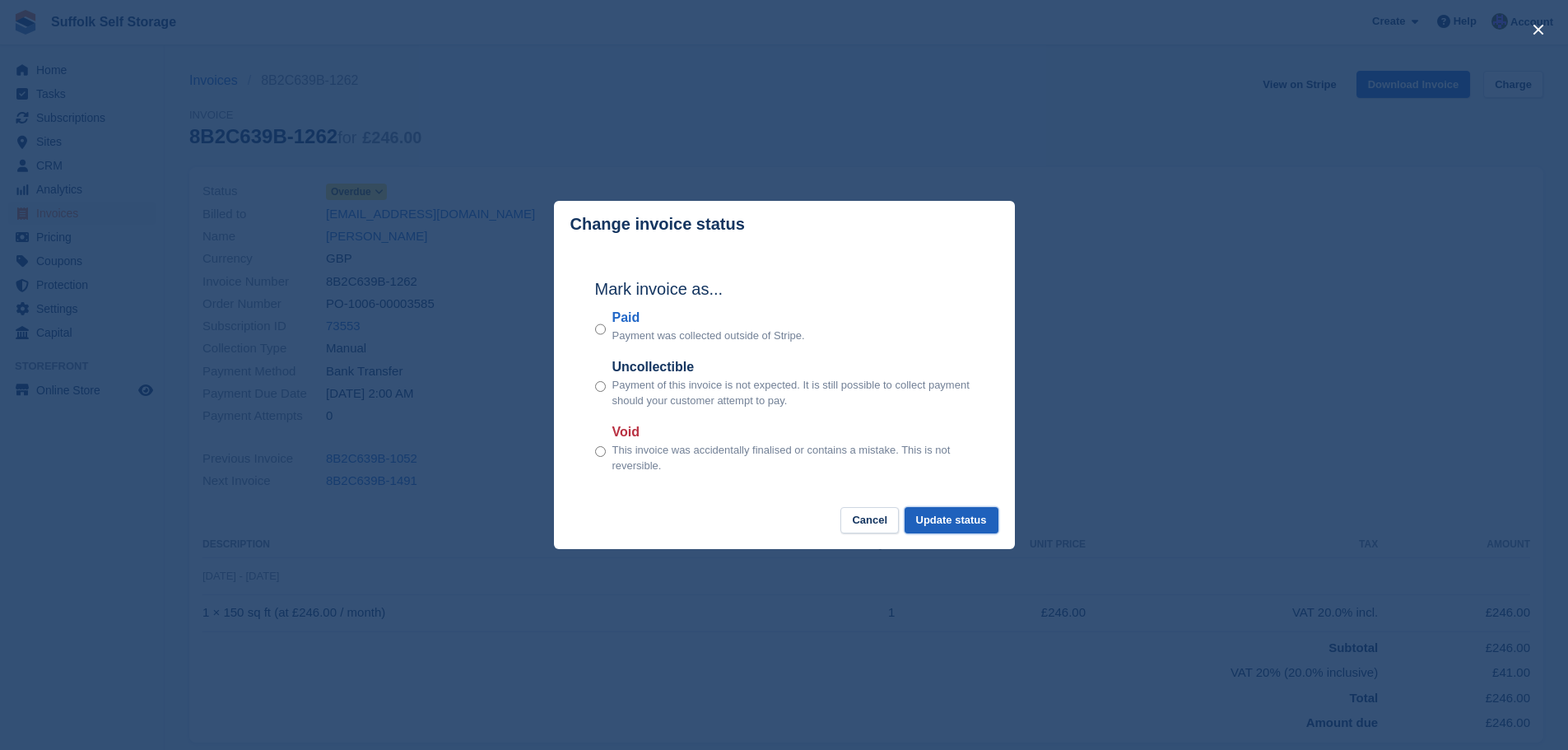
click at [936, 518] on button "Update status" at bounding box center [952, 520] width 94 height 27
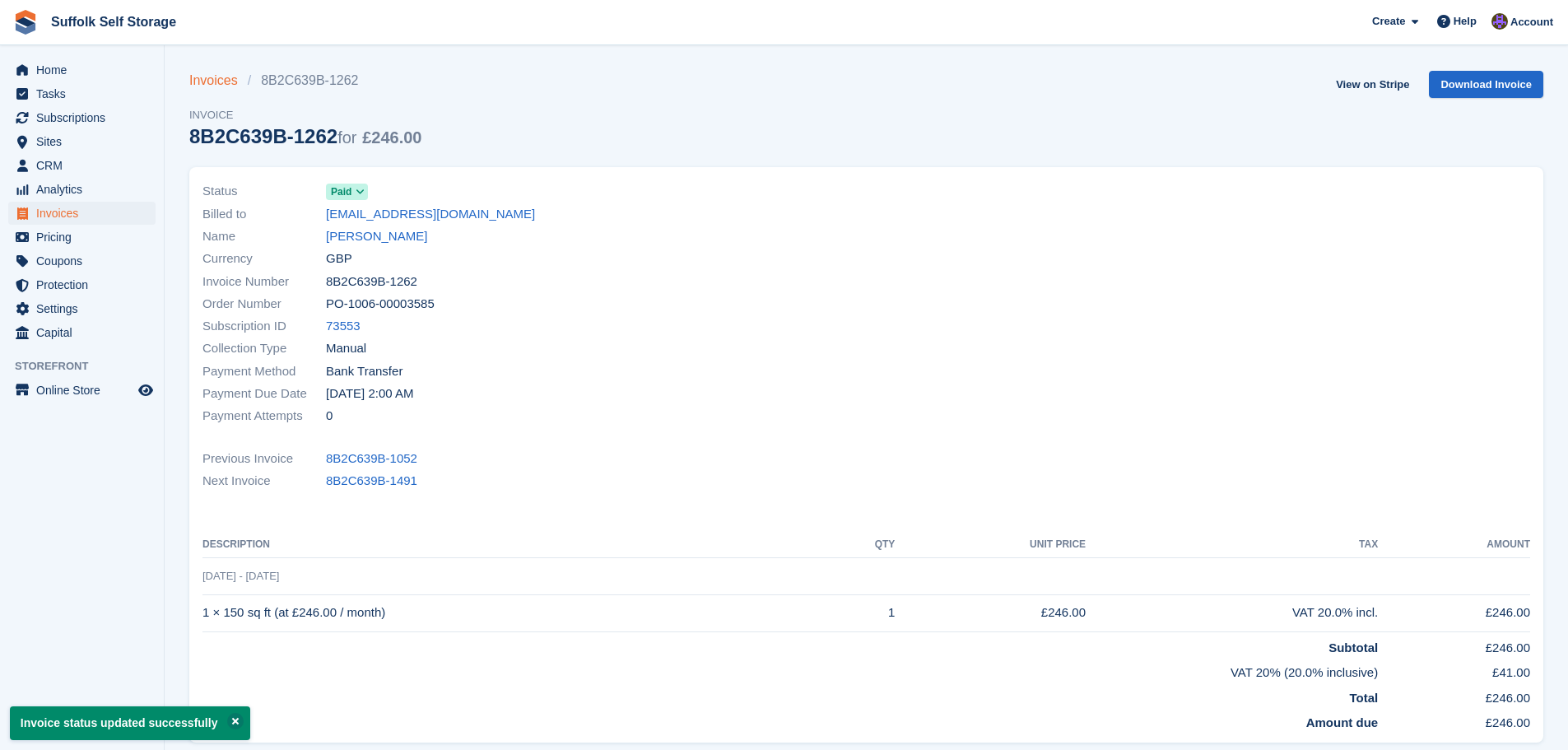
click at [199, 79] on link "Invoices" at bounding box center [218, 80] width 58 height 19
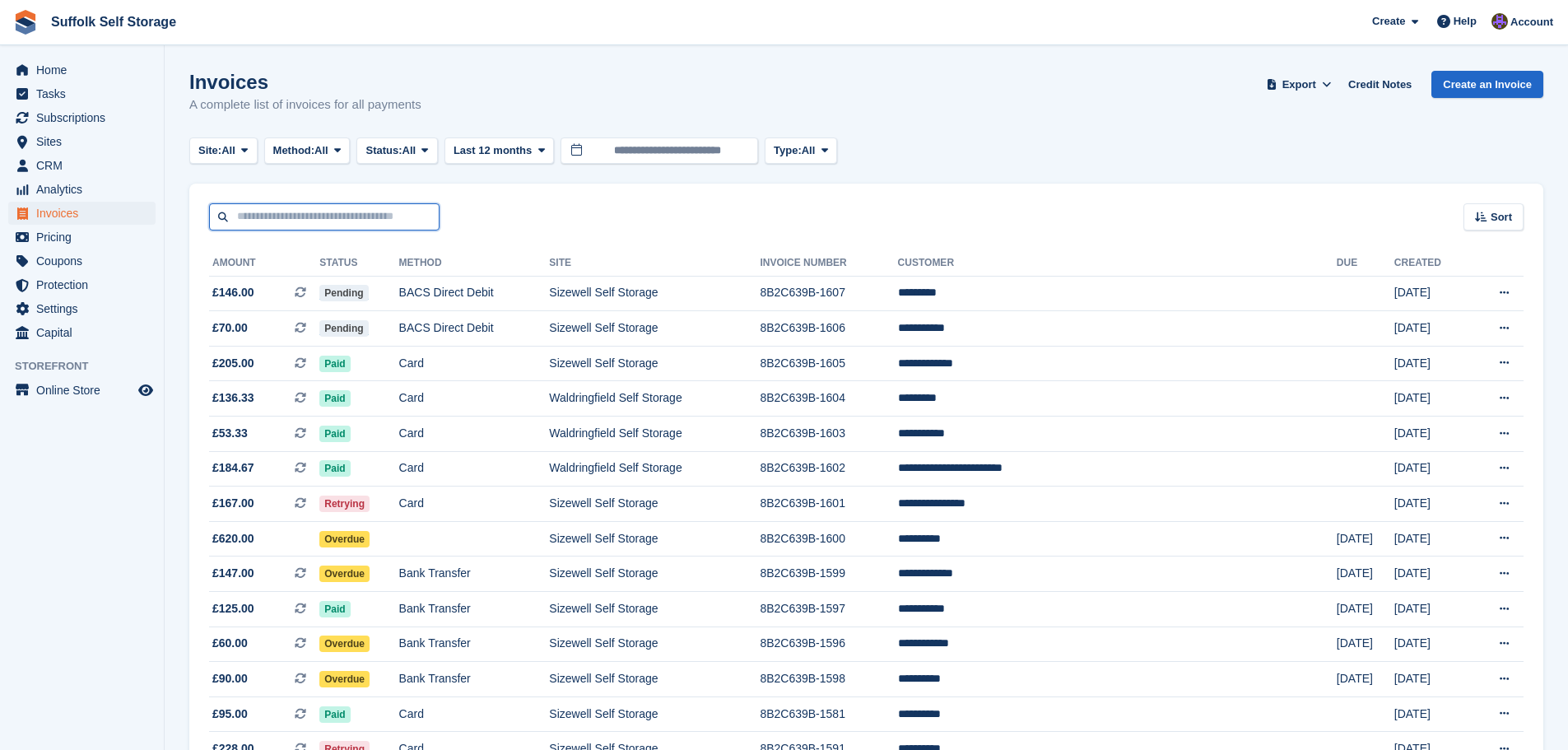
click at [392, 214] on input "text" at bounding box center [324, 216] width 231 height 27
type input "*****"
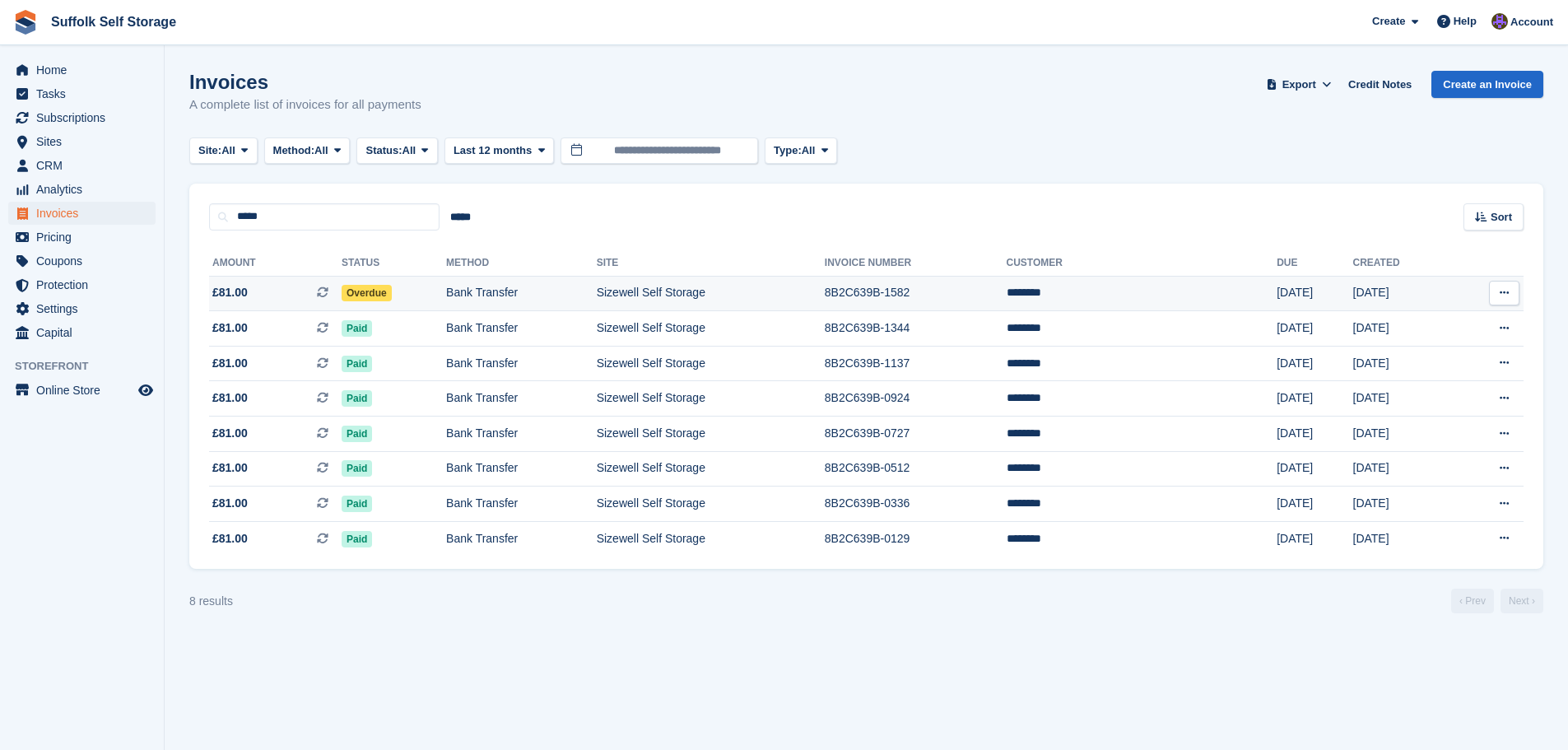
click at [391, 293] on span "Overdue" at bounding box center [367, 293] width 50 height 17
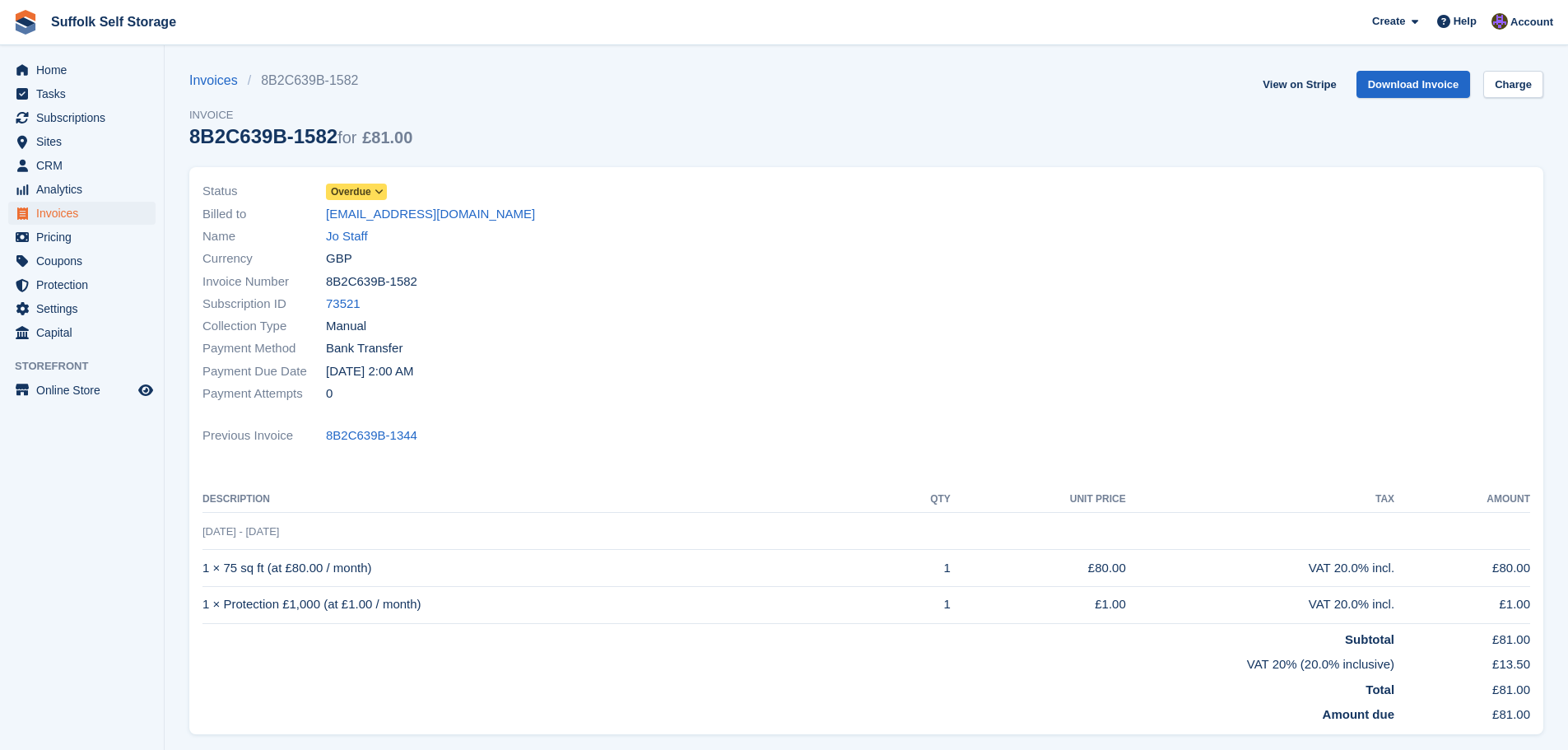
click at [373, 192] on span at bounding box center [380, 192] width 13 height 13
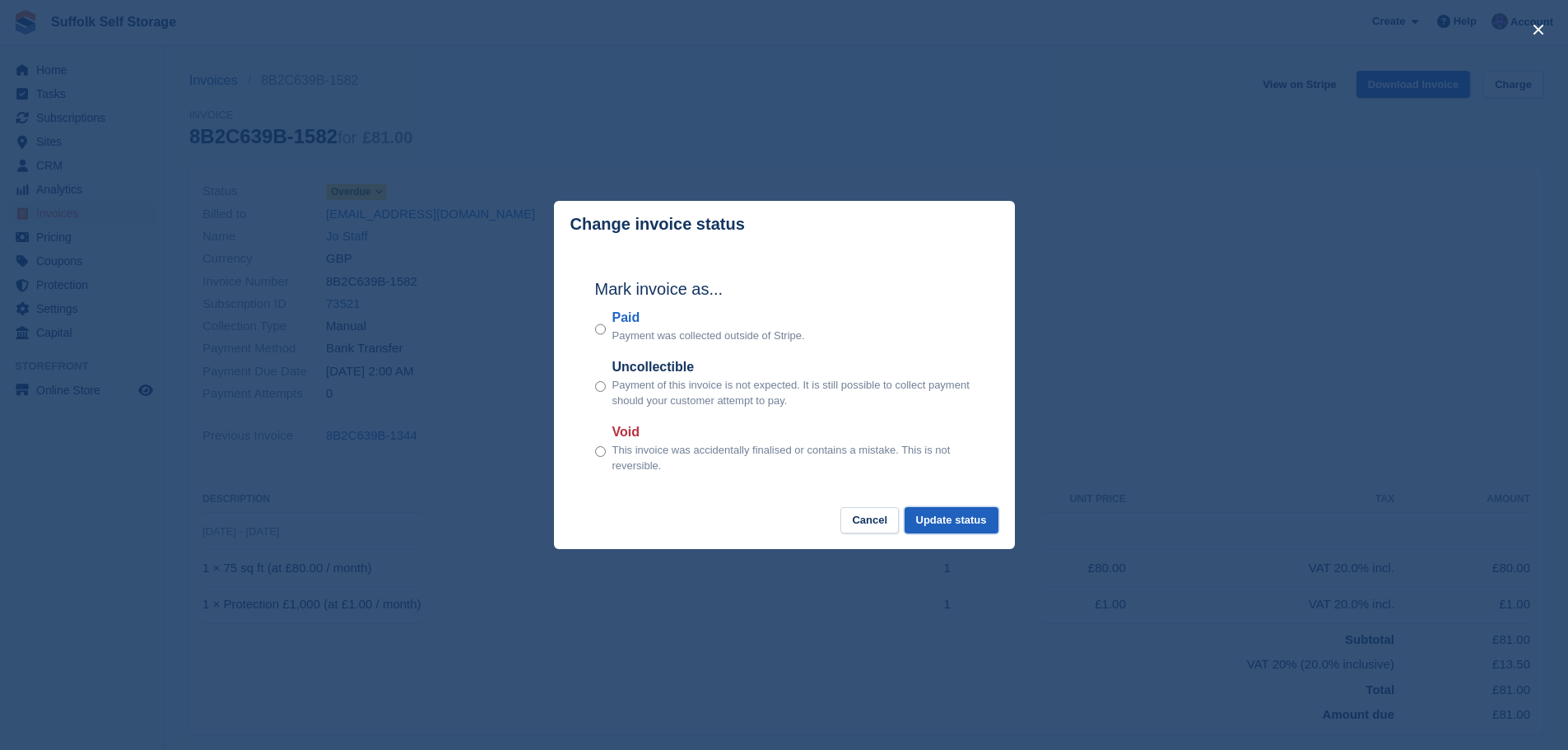
click at [980, 520] on button "Update status" at bounding box center [952, 520] width 94 height 27
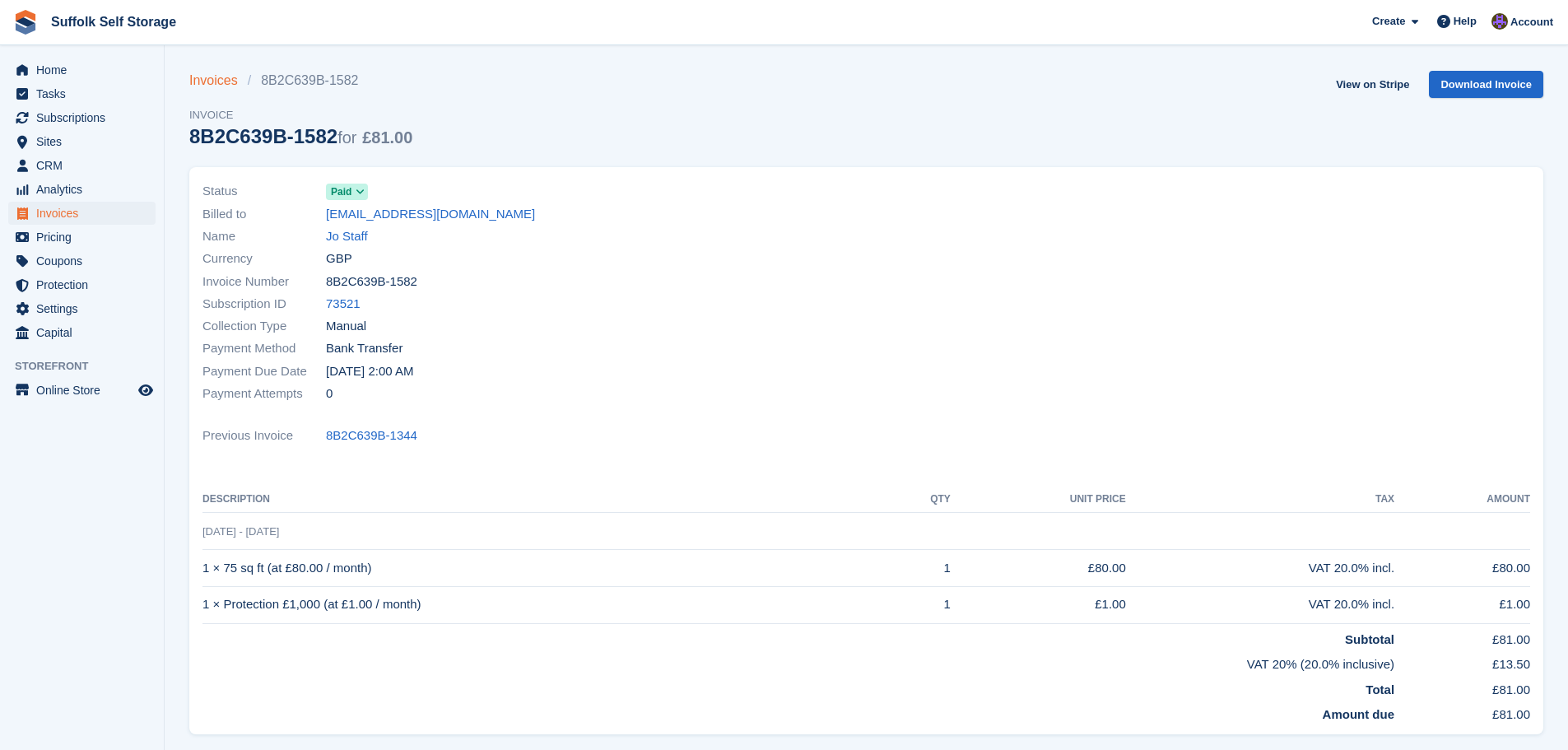
click at [222, 79] on link "Invoices" at bounding box center [218, 80] width 58 height 19
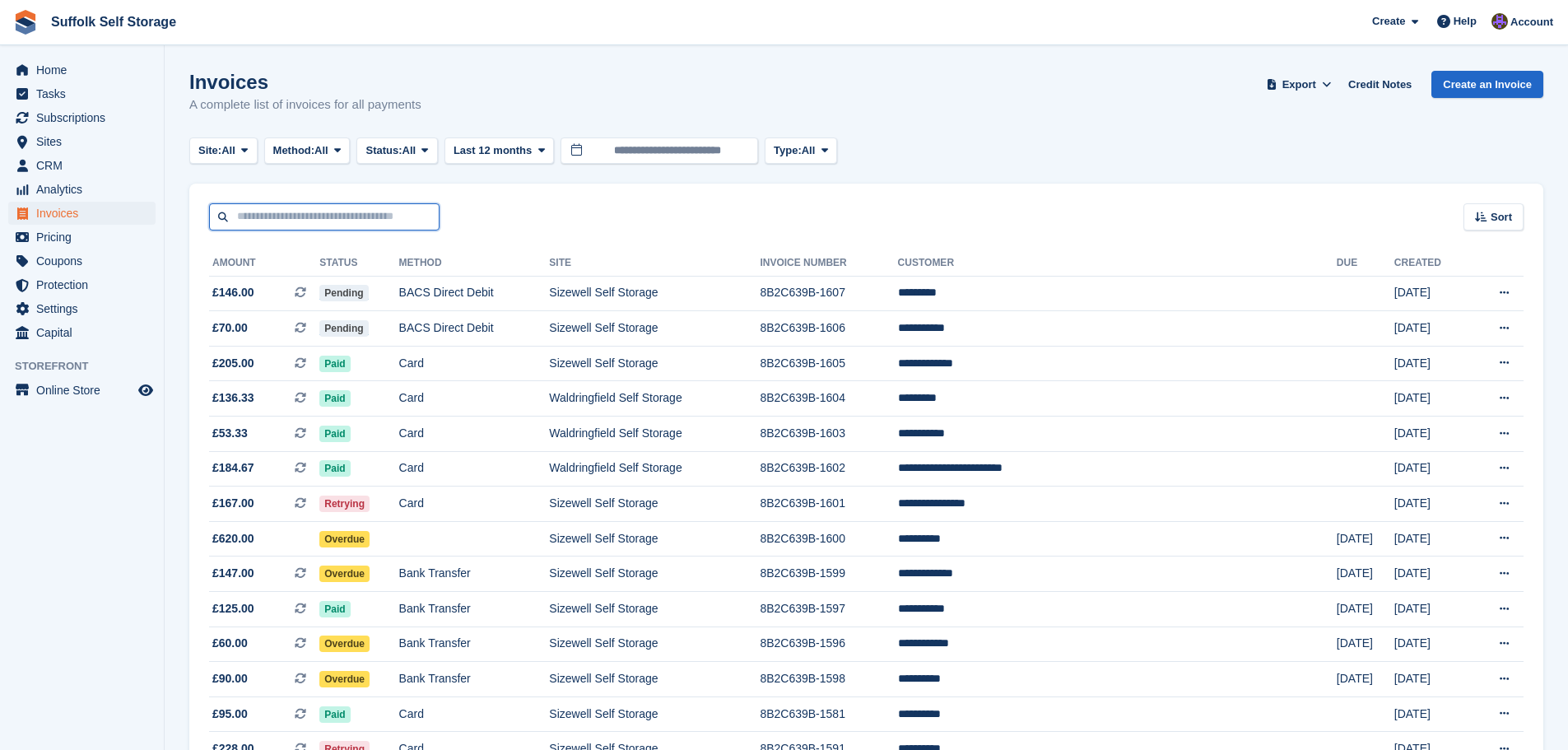
click at [368, 221] on input "text" at bounding box center [324, 216] width 231 height 27
type input "****"
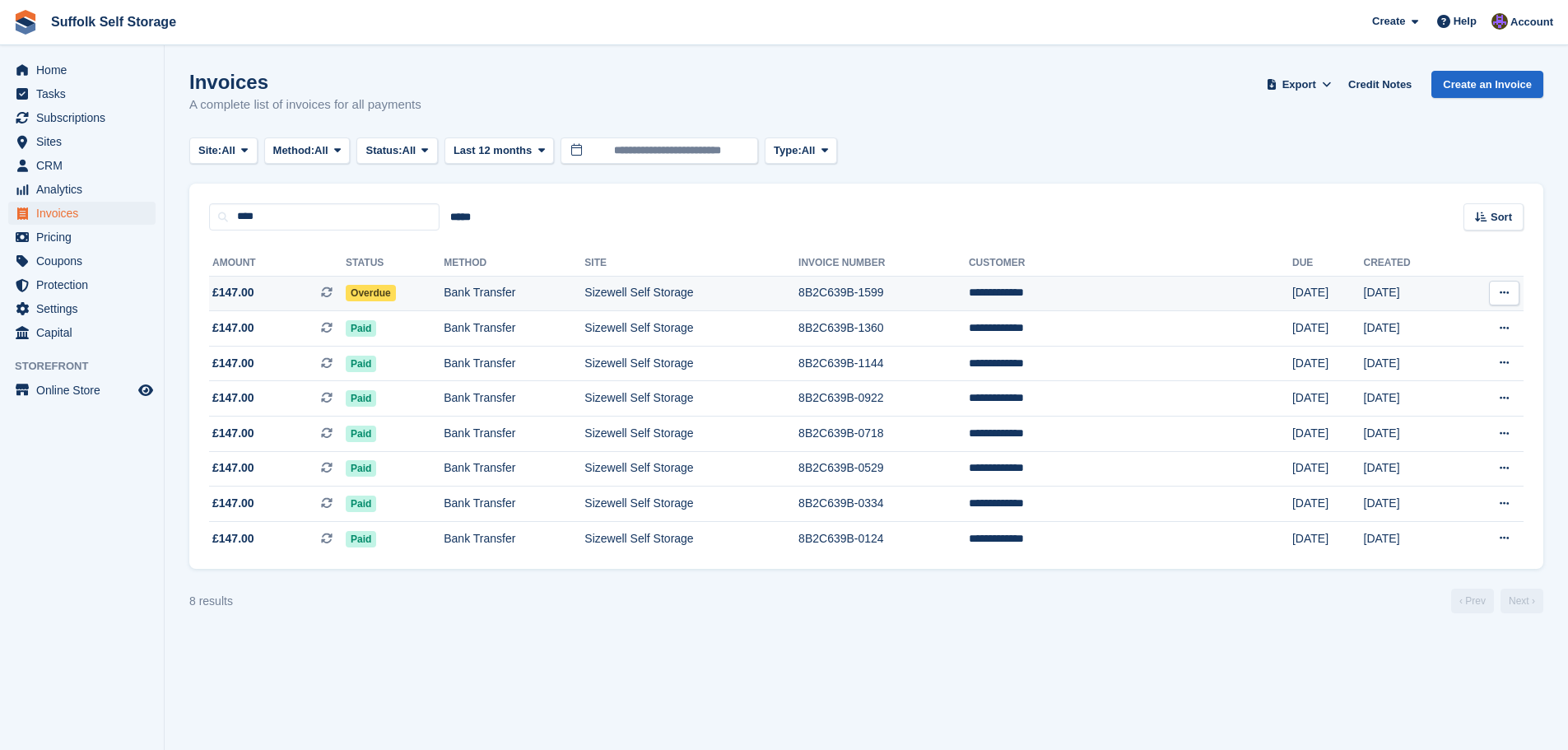
click at [396, 294] on span "Overdue" at bounding box center [370, 293] width 50 height 17
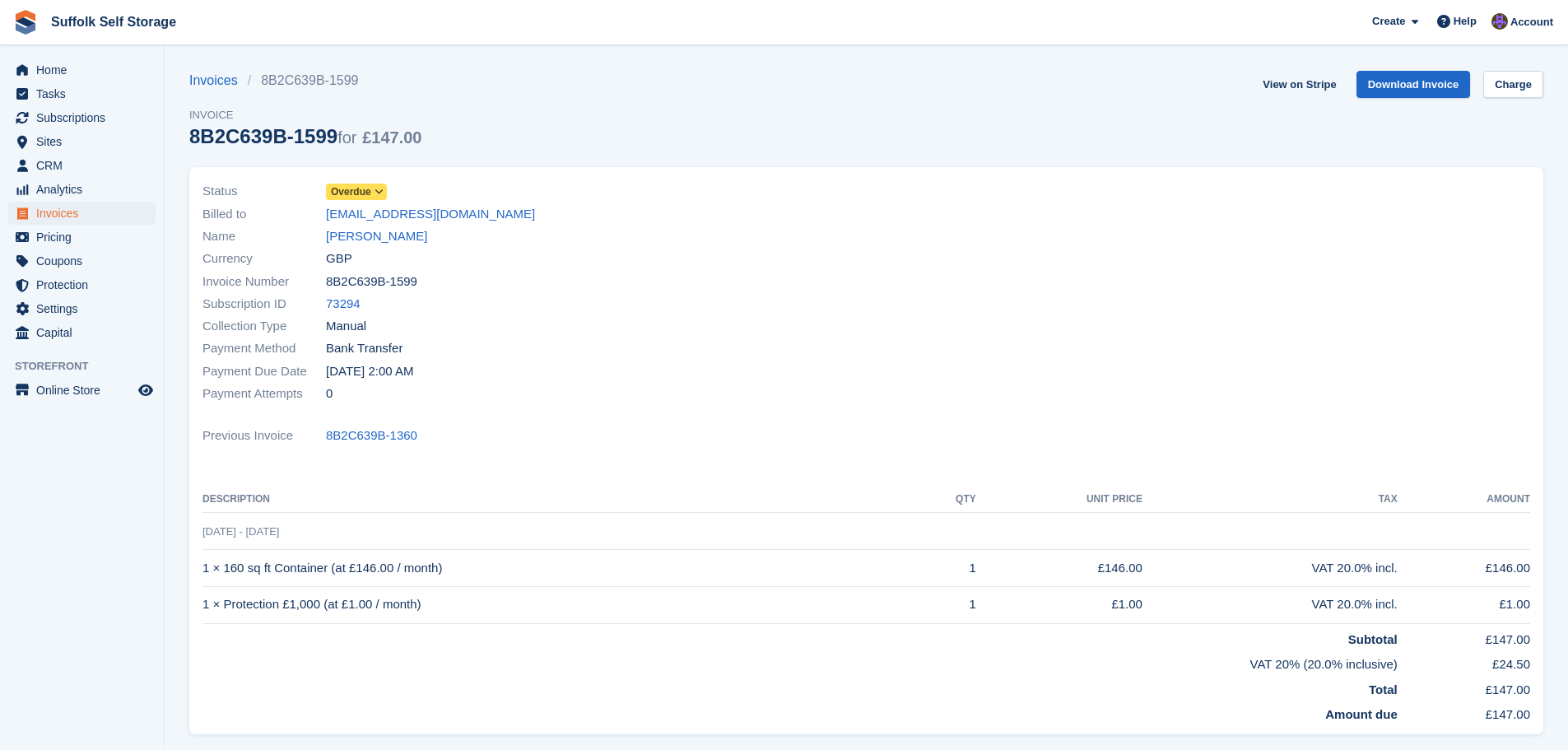
click at [371, 192] on span "Overdue" at bounding box center [356, 192] width 61 height 17
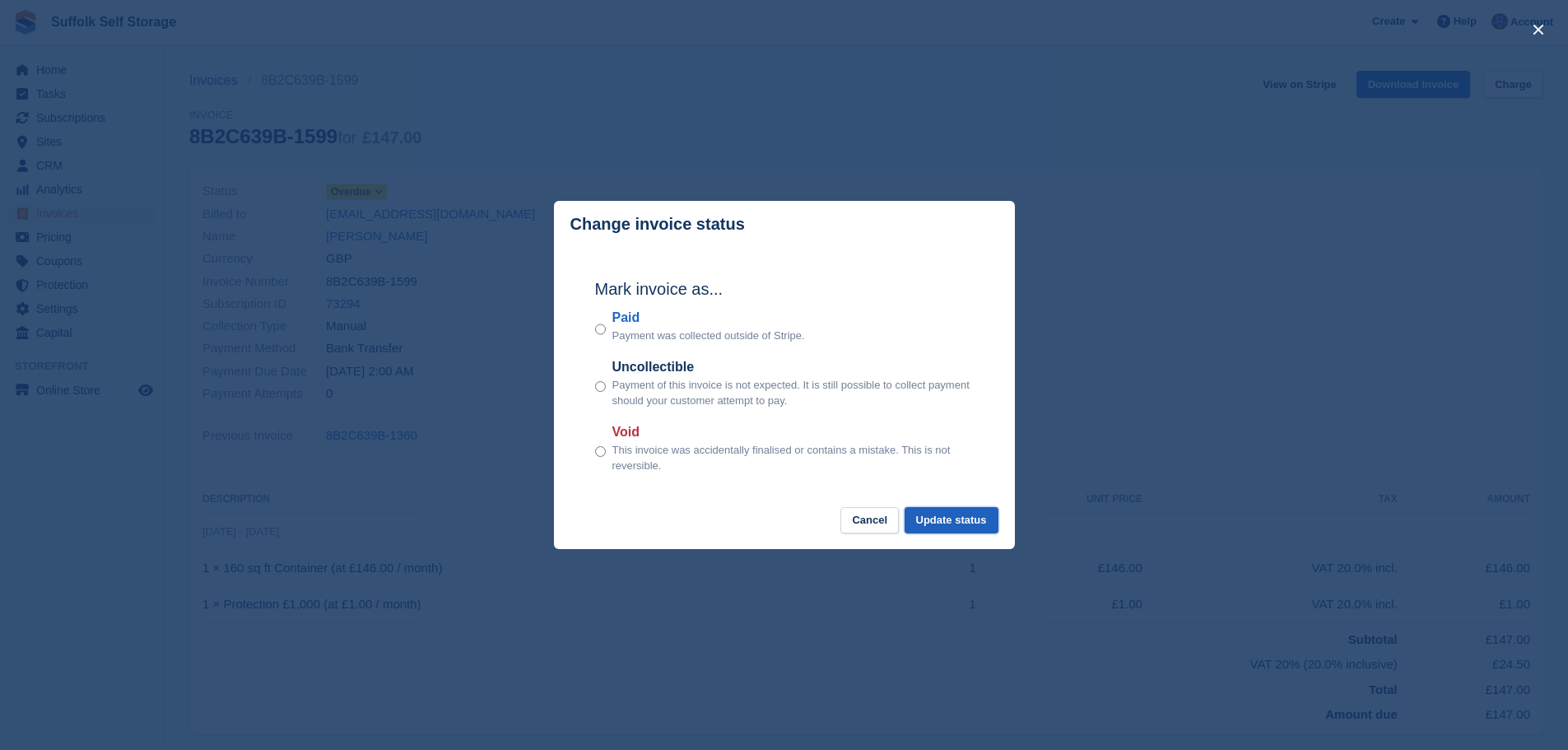
click at [948, 517] on button "Update status" at bounding box center [952, 520] width 94 height 27
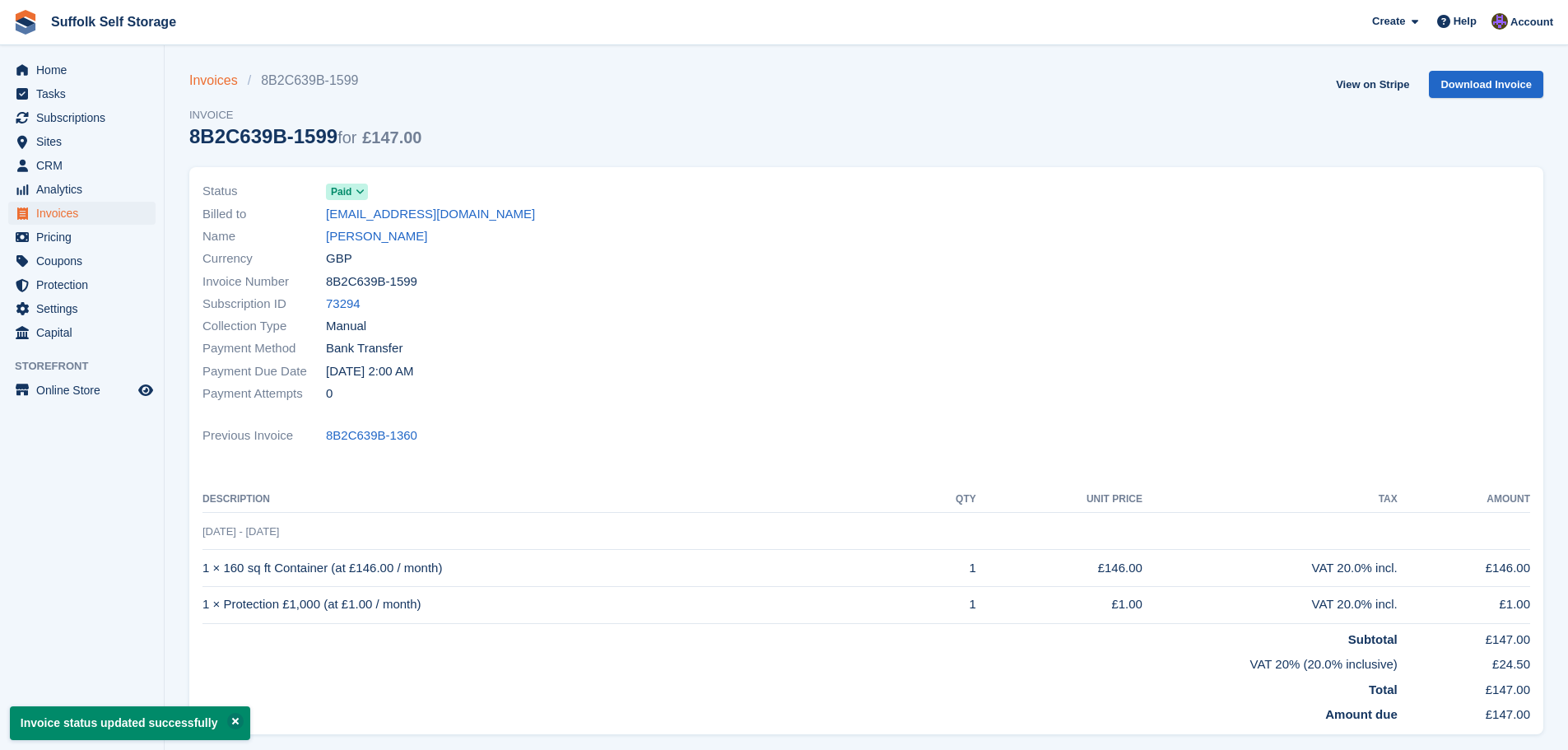
click at [227, 77] on link "Invoices" at bounding box center [218, 80] width 58 height 19
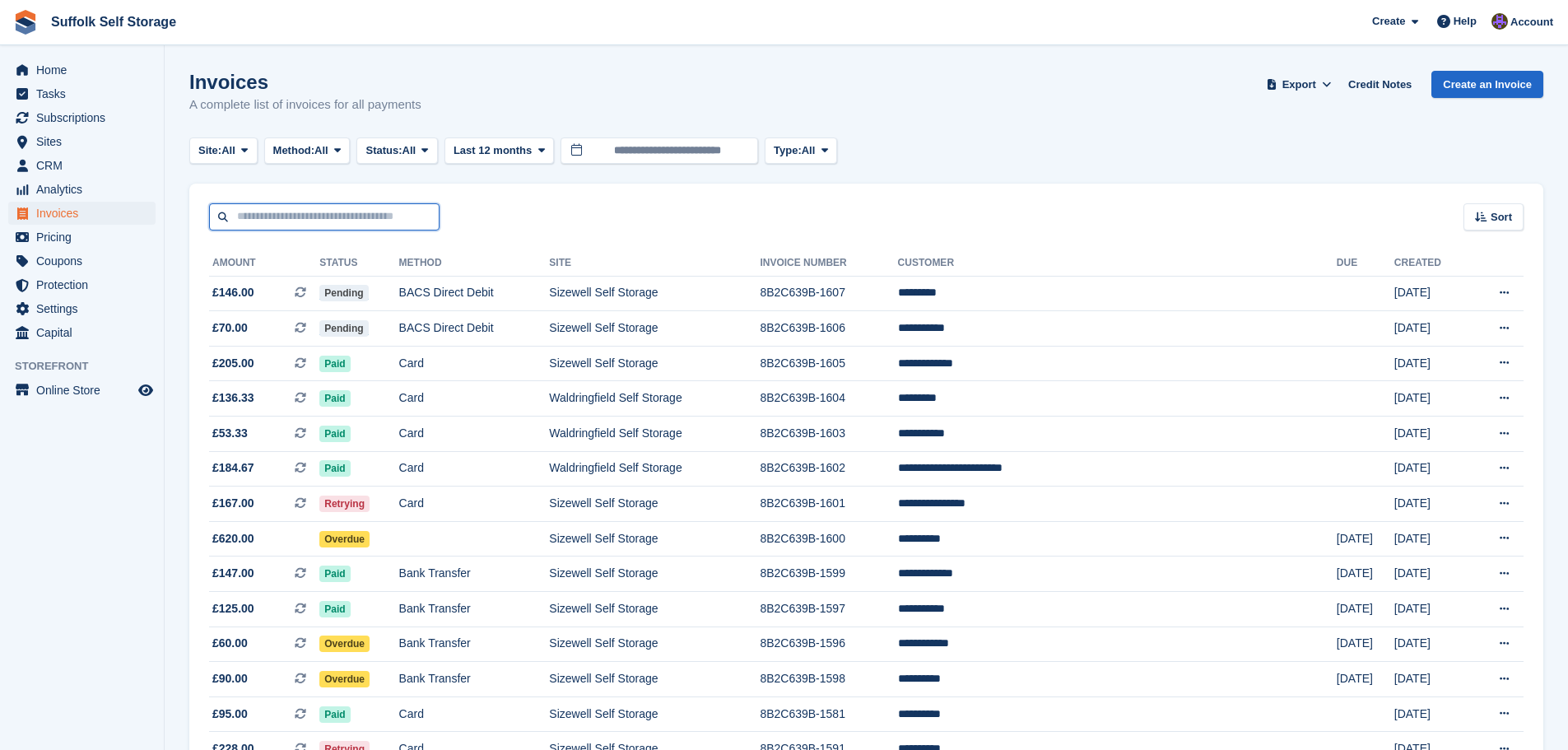
click at [342, 216] on input "text" at bounding box center [324, 216] width 231 height 27
type input "****"
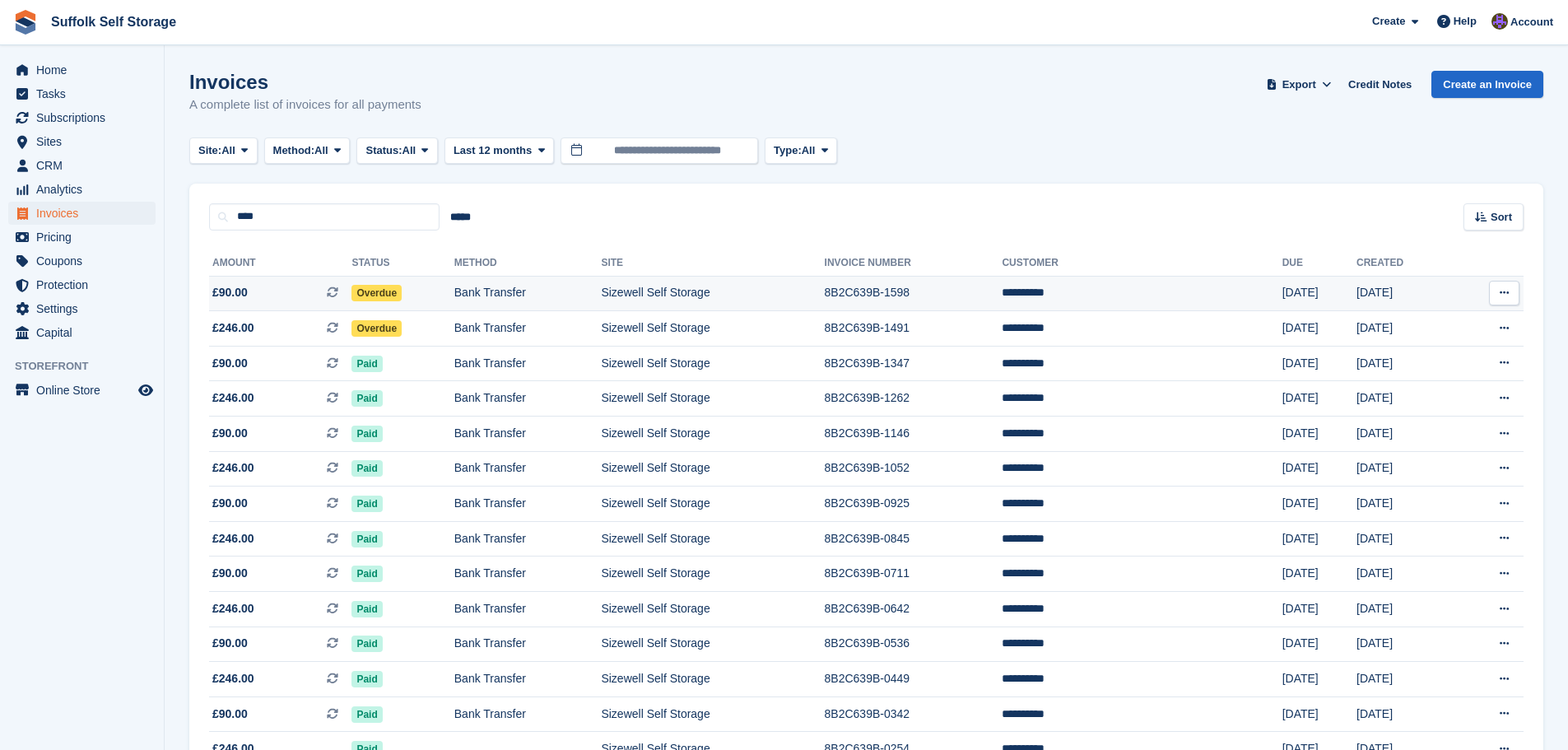
click at [402, 294] on span "Overdue" at bounding box center [377, 293] width 50 height 17
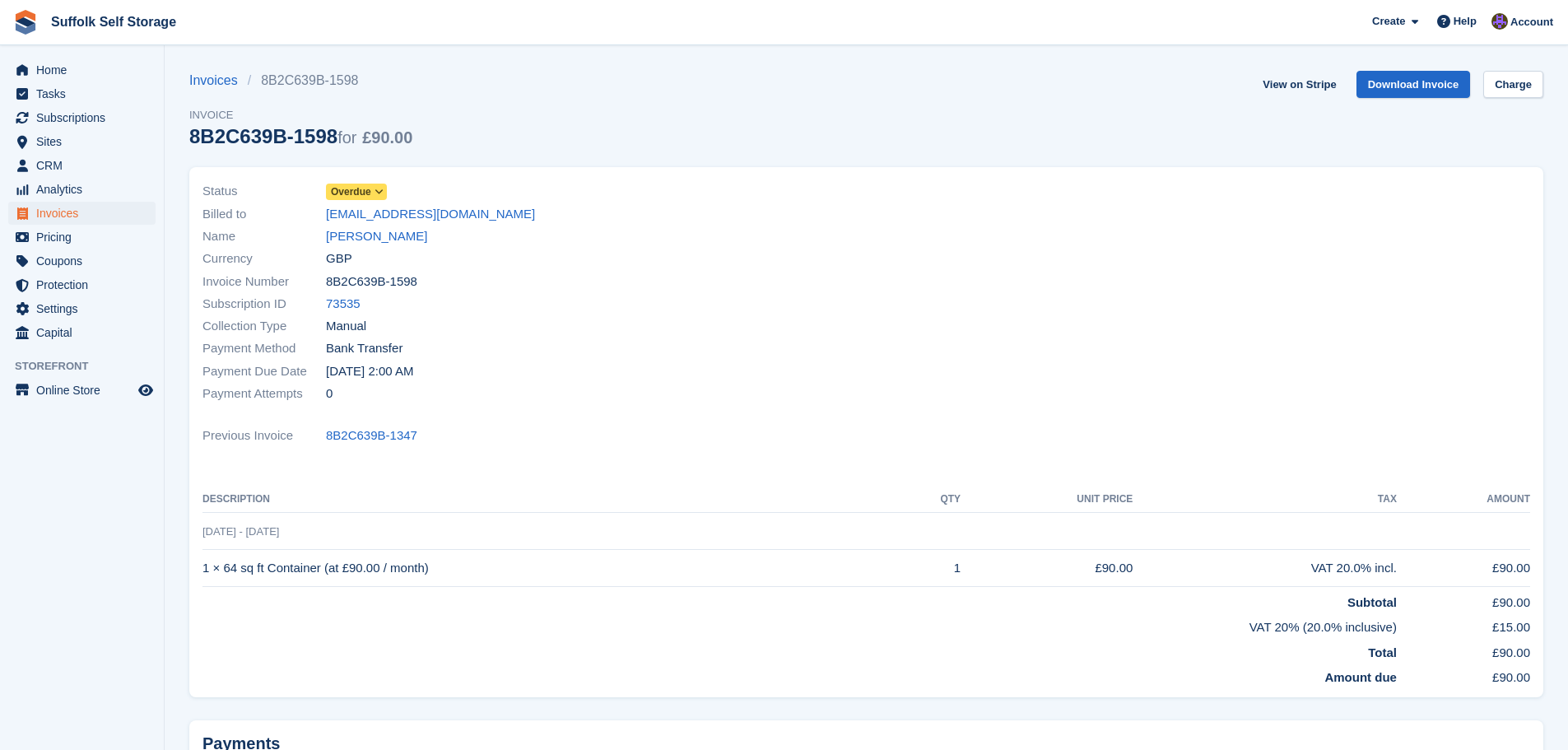
click at [371, 193] on span "Overdue" at bounding box center [356, 192] width 61 height 17
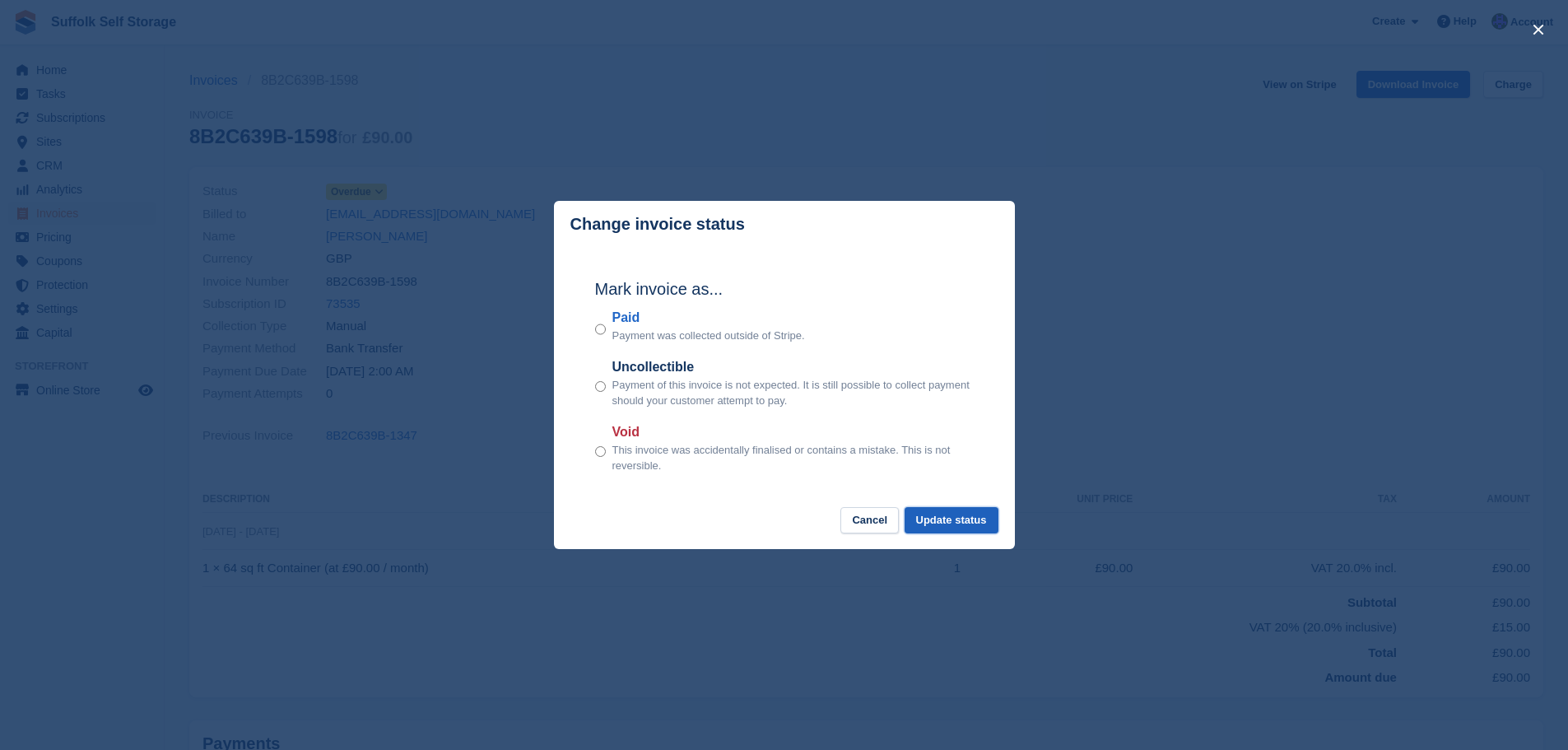
click at [962, 532] on button "Update status" at bounding box center [952, 520] width 94 height 27
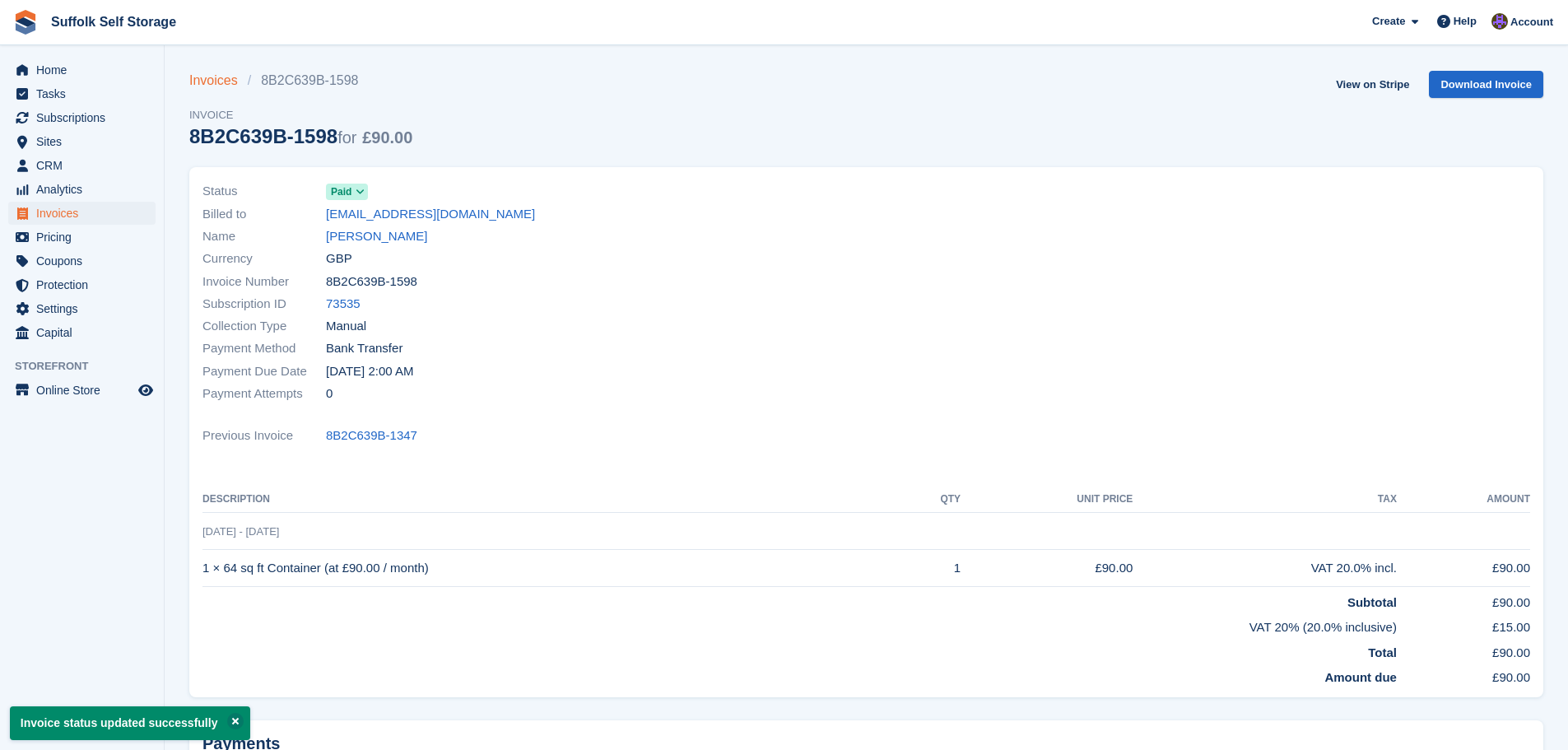
click at [213, 79] on link "Invoices" at bounding box center [218, 80] width 58 height 19
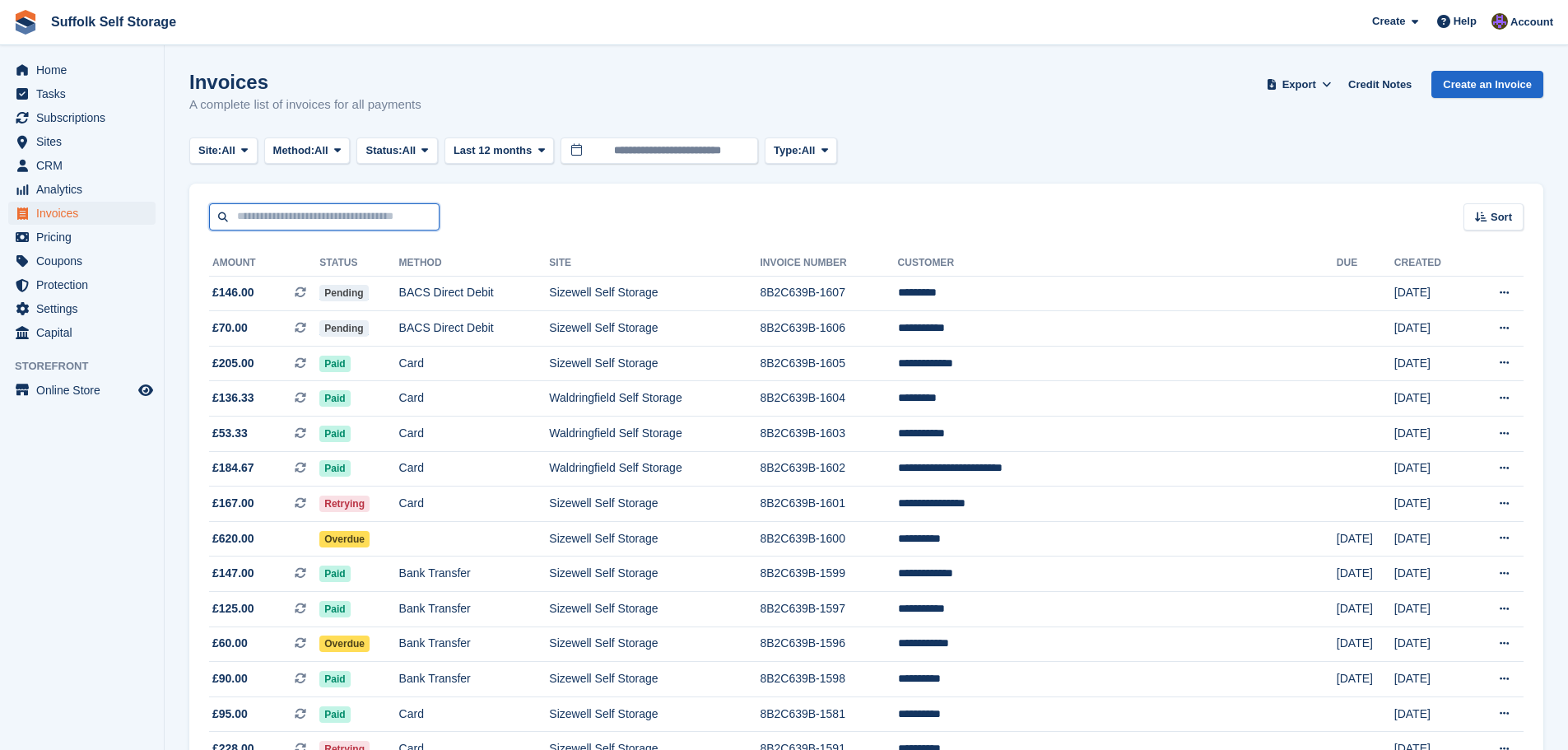
click at [356, 212] on input "text" at bounding box center [324, 216] width 231 height 27
type input "***"
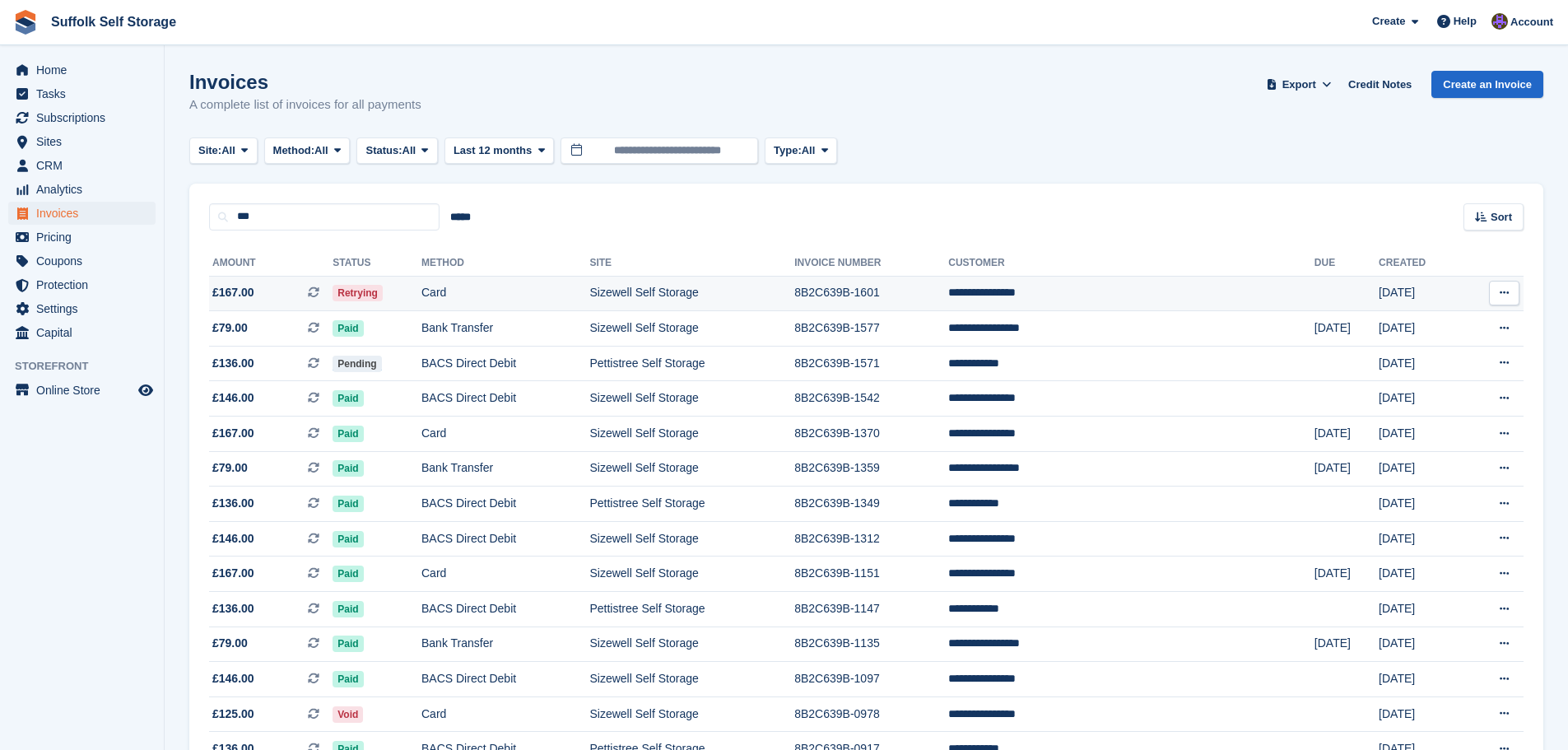
click at [382, 295] on span "Retrying" at bounding box center [357, 293] width 50 height 17
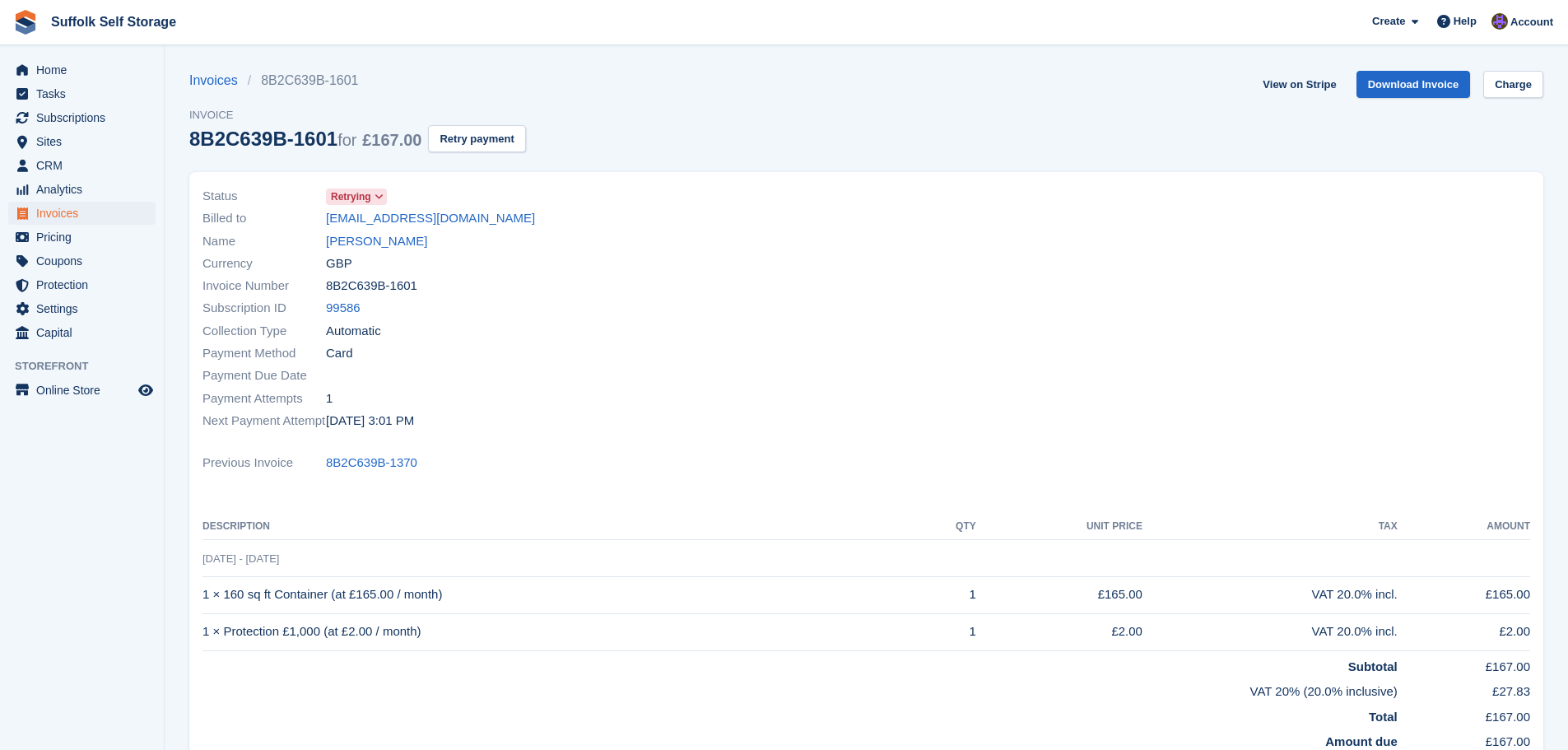
click at [363, 195] on span "Retrying" at bounding box center [351, 197] width 41 height 15
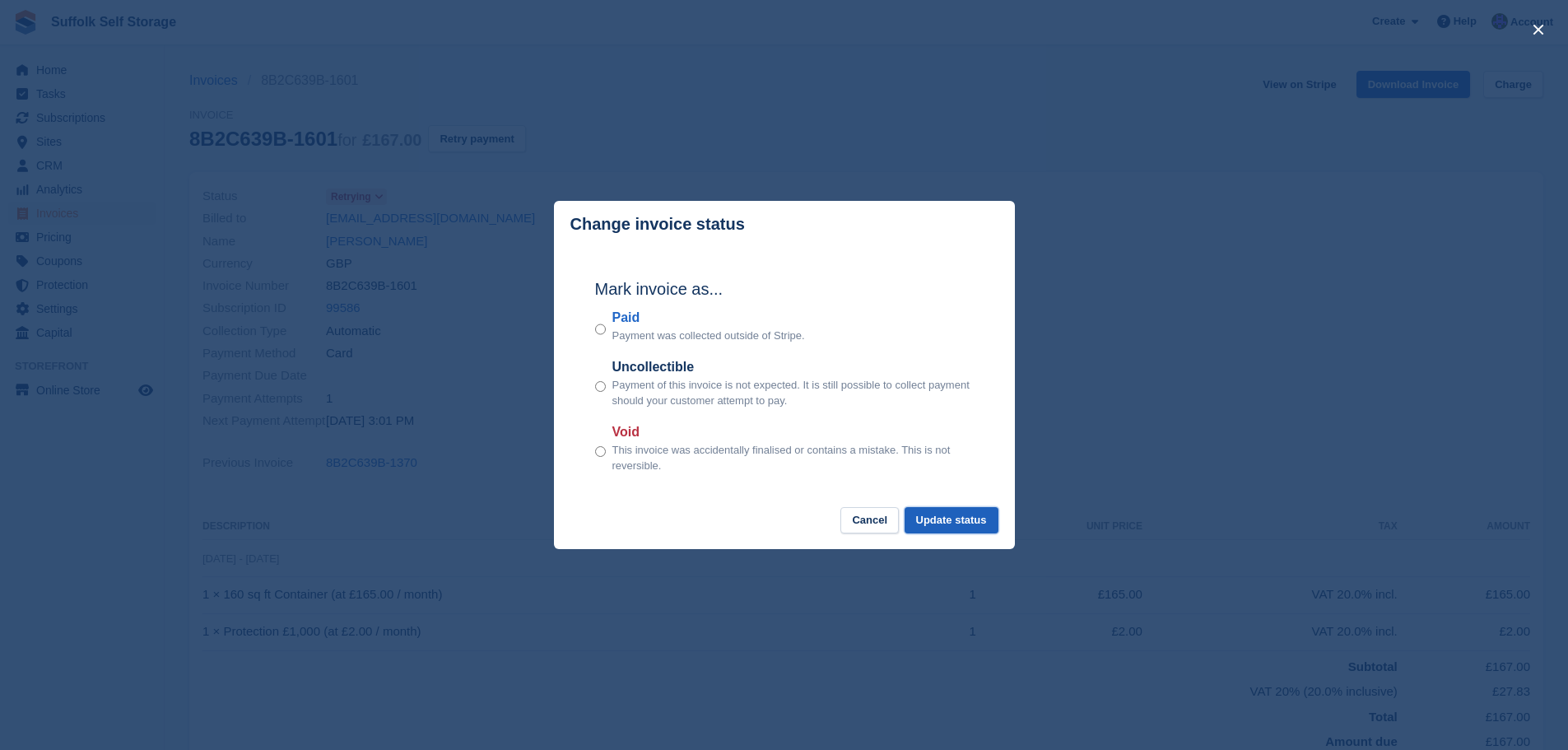
click at [954, 521] on button "Update status" at bounding box center [952, 520] width 94 height 27
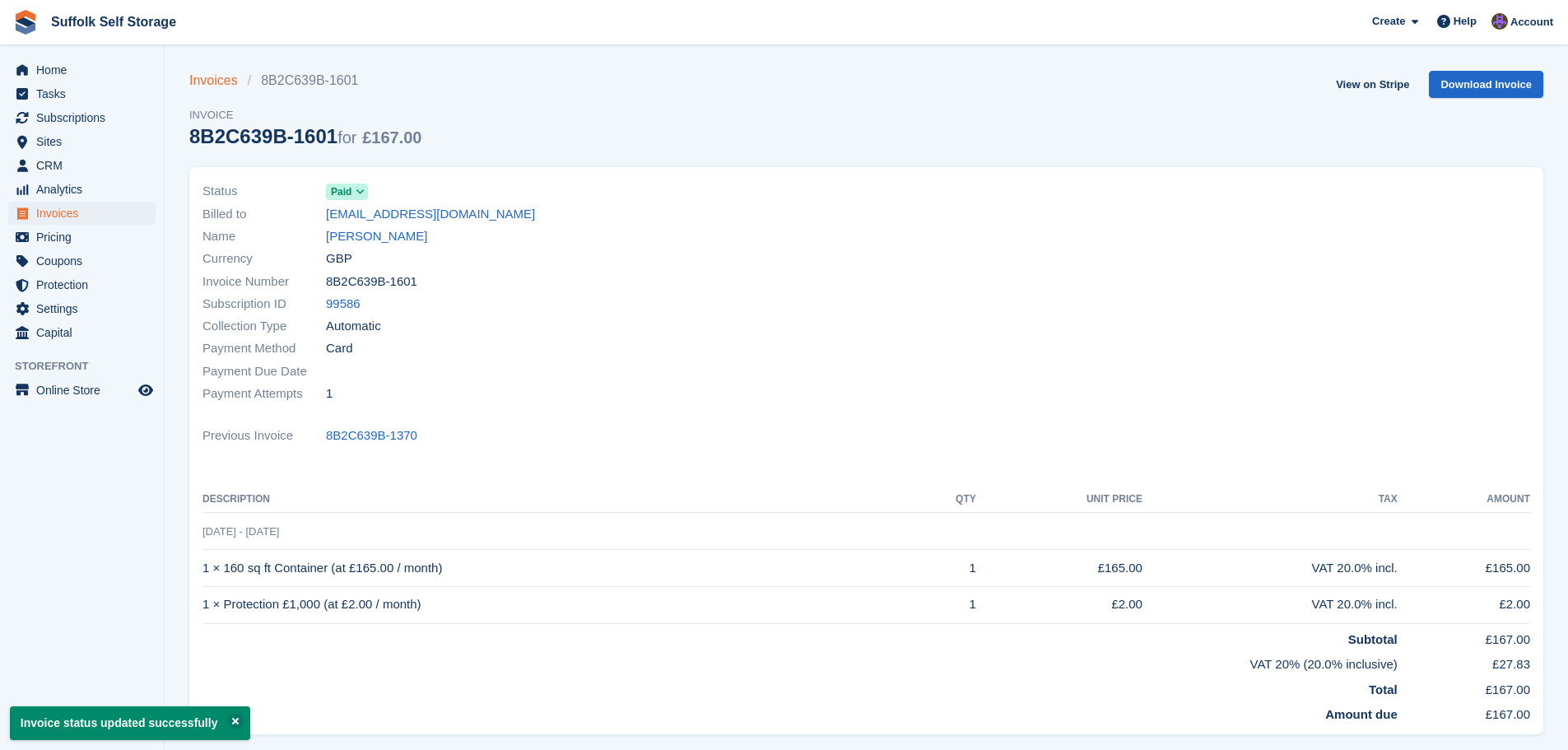
click at [229, 87] on link "Invoices" at bounding box center [218, 80] width 58 height 19
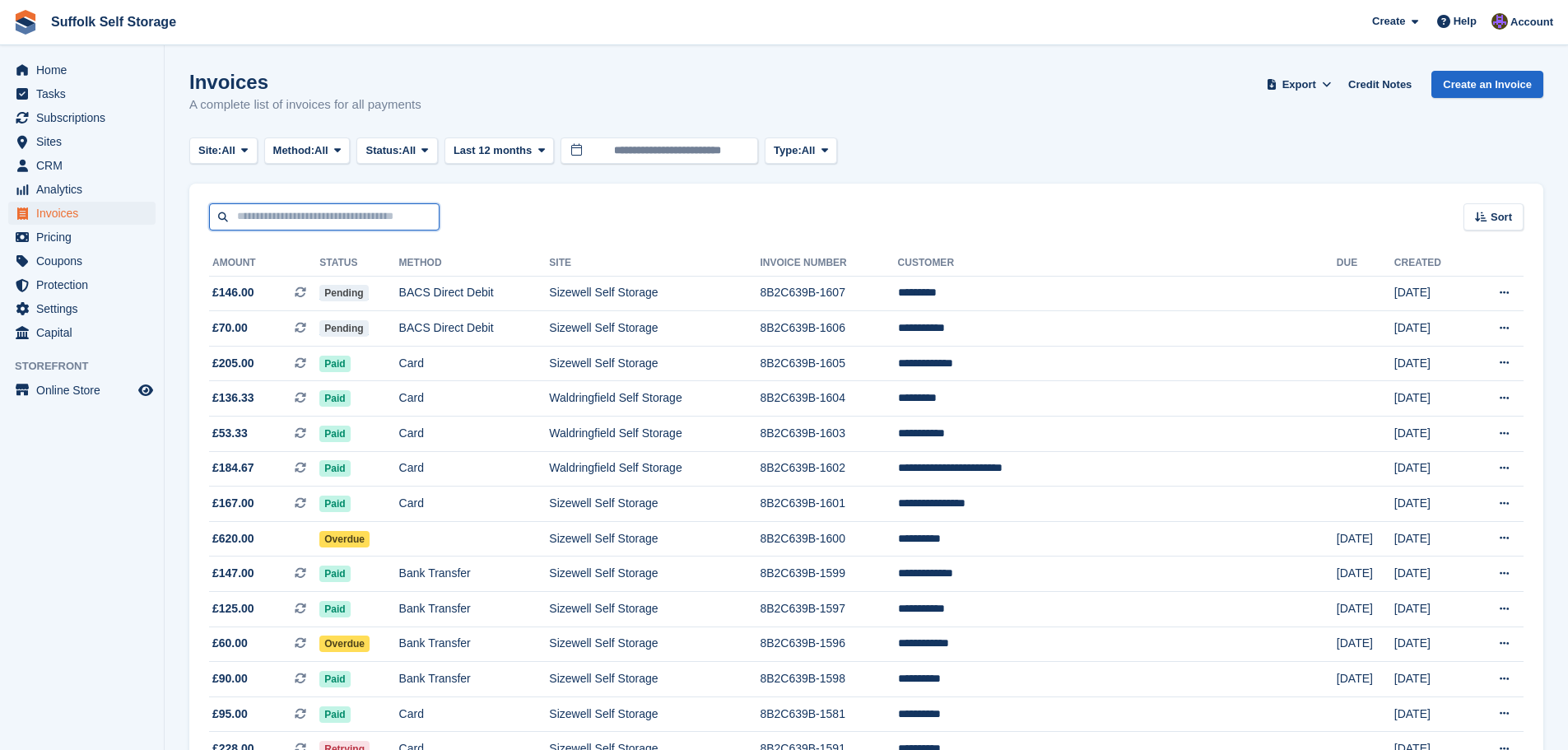
click at [300, 219] on input "text" at bounding box center [324, 216] width 231 height 27
type input "****"
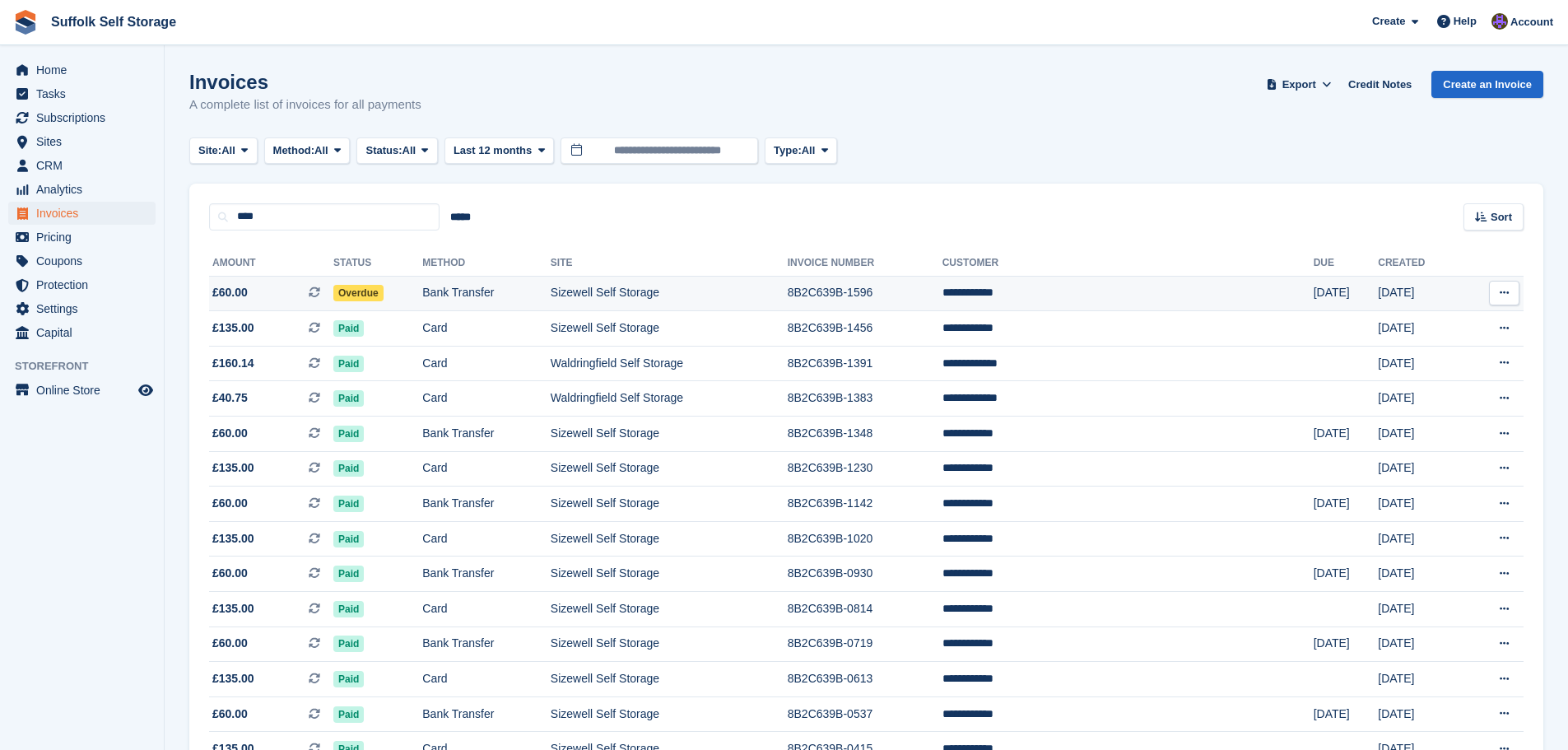
click at [383, 295] on span "Overdue" at bounding box center [358, 293] width 50 height 17
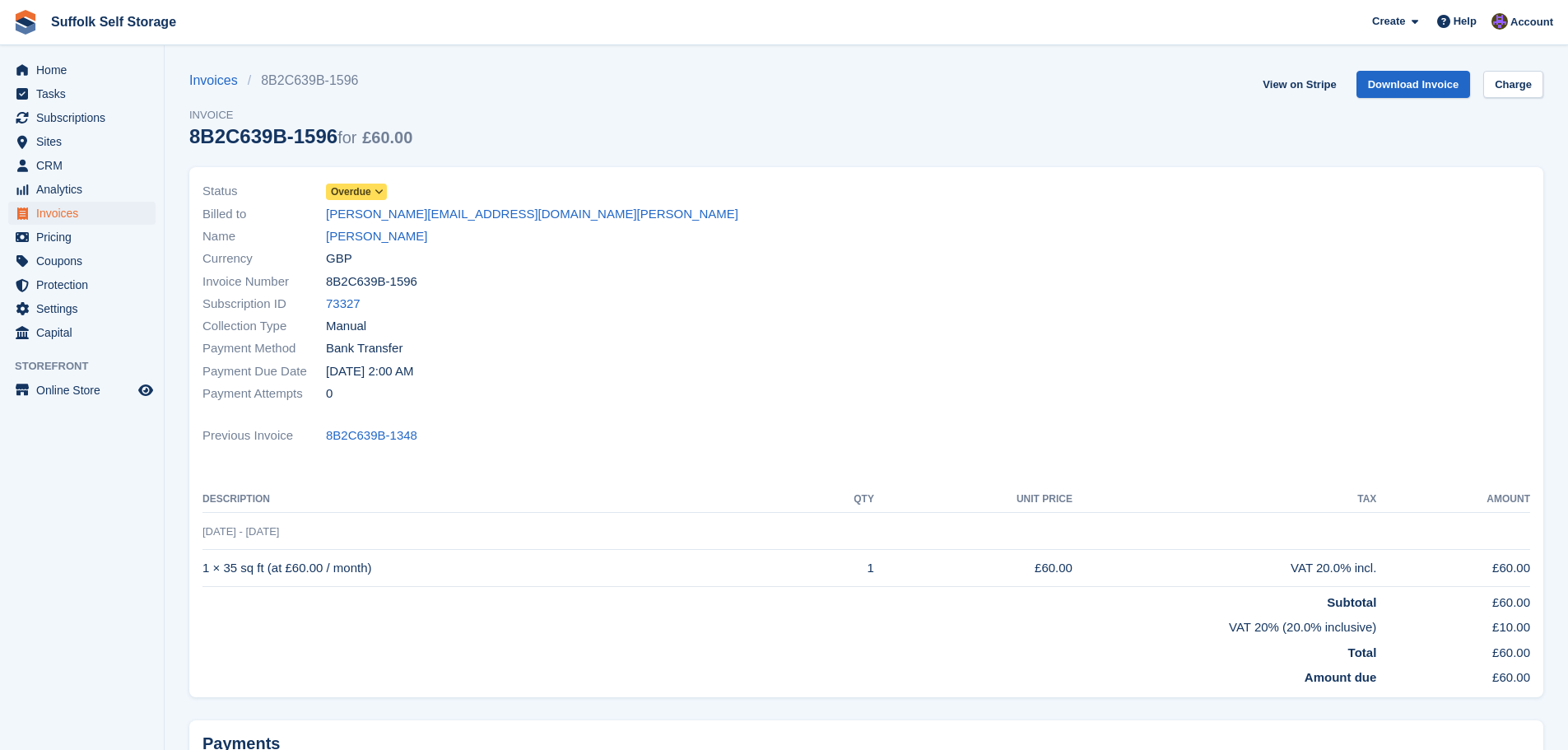
click at [365, 194] on span "Overdue" at bounding box center [351, 192] width 41 height 15
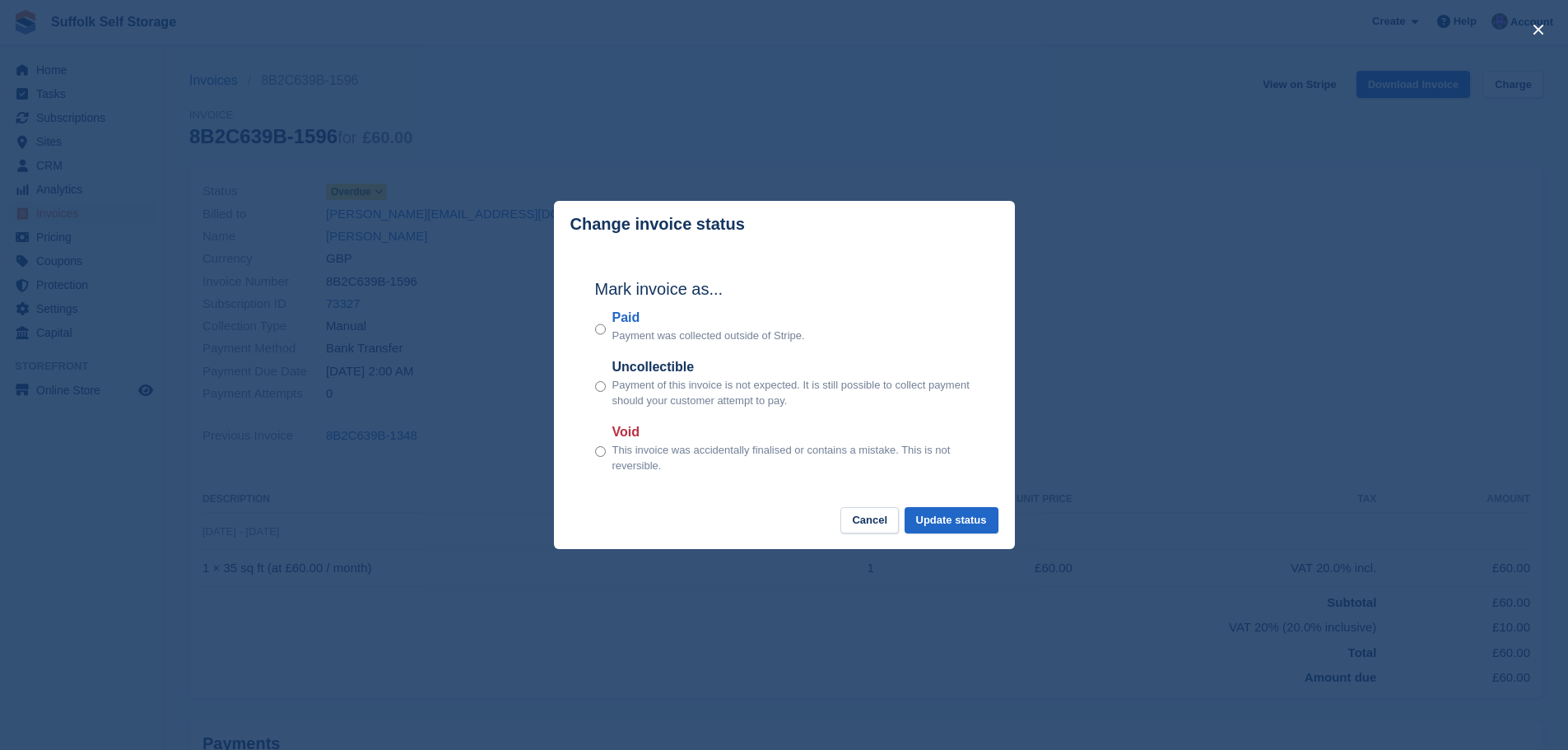
click at [594, 323] on div "Mark invoice as... Paid Payment was collected outside of Stripe. Uncollectible …" at bounding box center [785, 377] width 412 height 260
click at [959, 517] on button "Update status" at bounding box center [952, 520] width 94 height 27
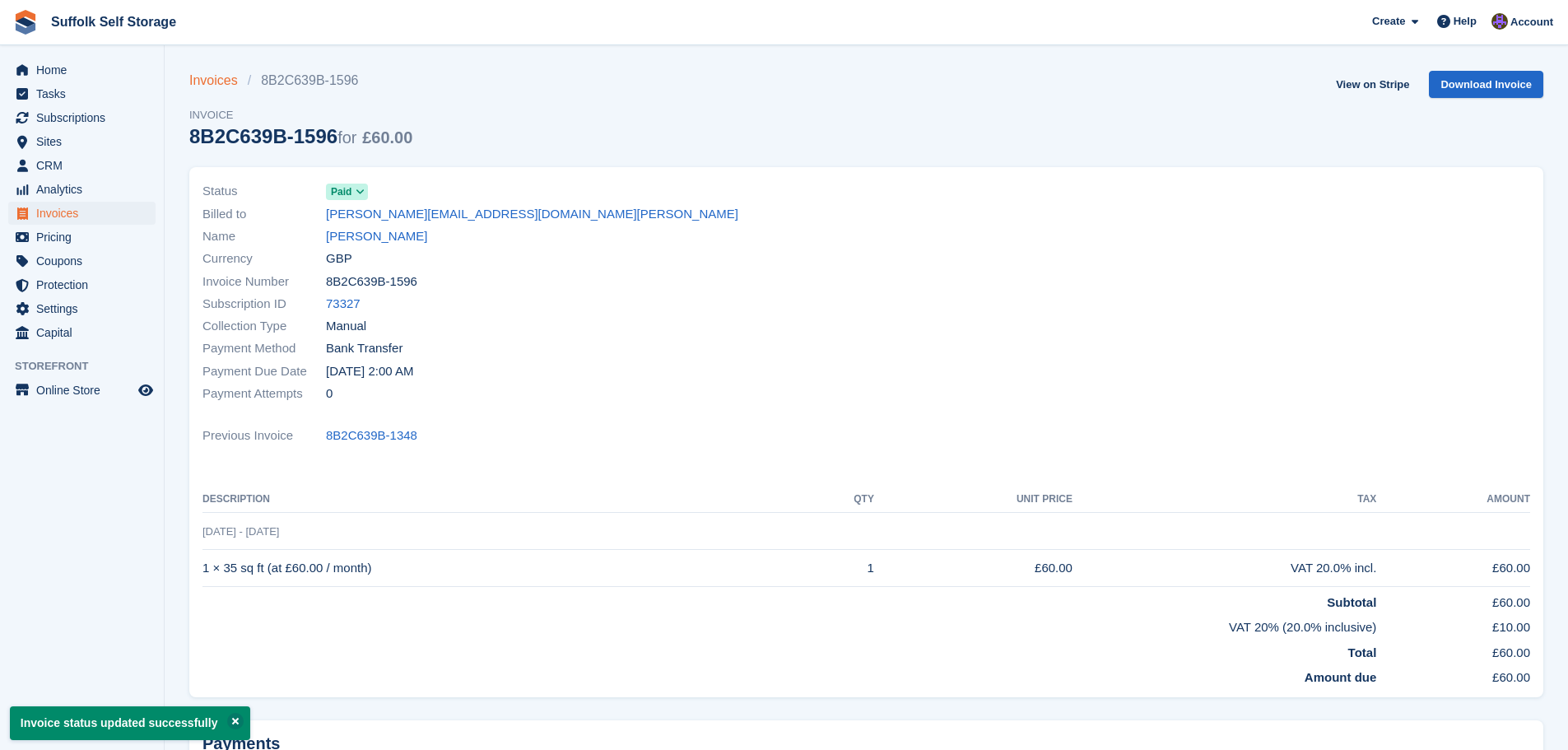
click at [225, 83] on link "Invoices" at bounding box center [218, 80] width 58 height 19
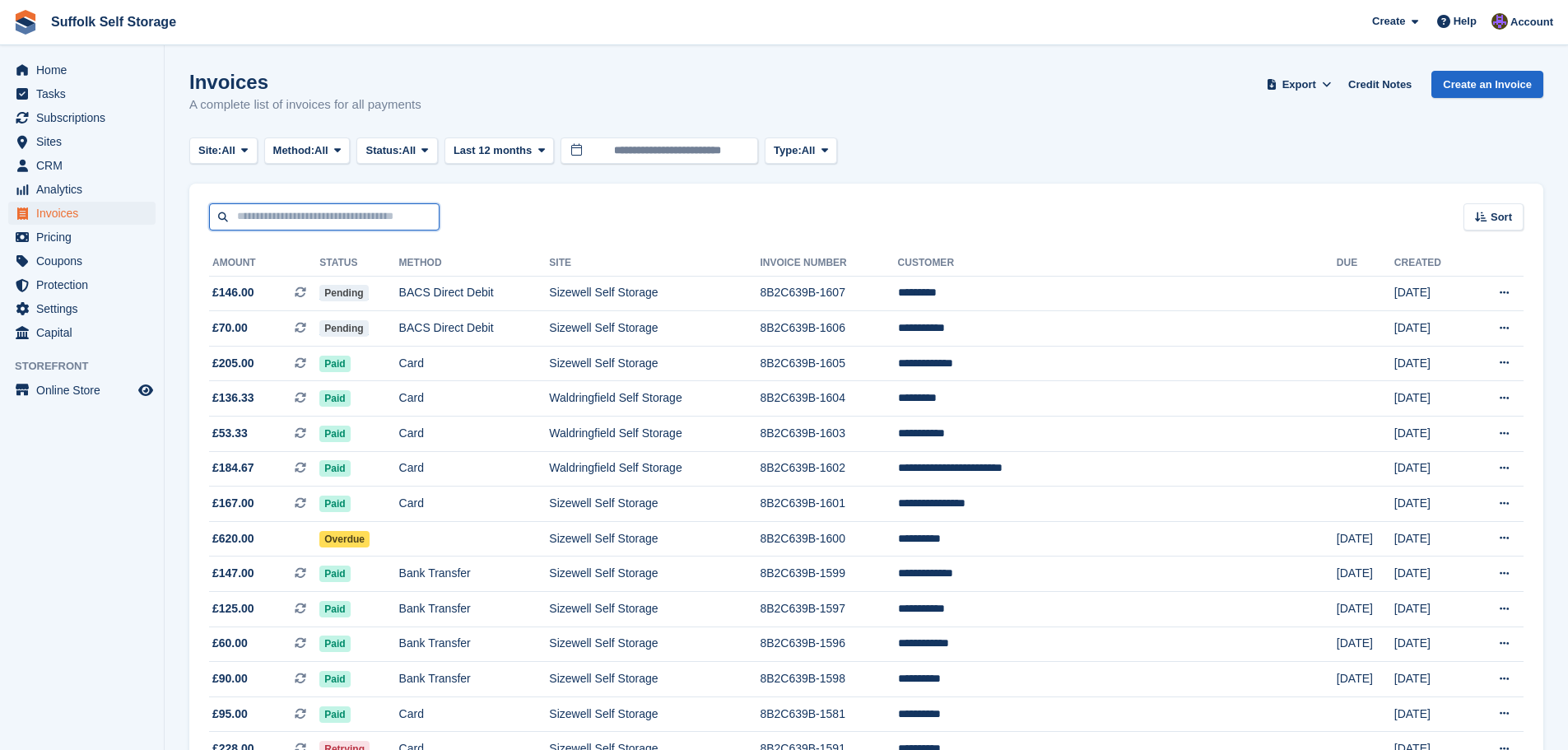
click at [359, 224] on input "text" at bounding box center [324, 216] width 231 height 27
type input "****"
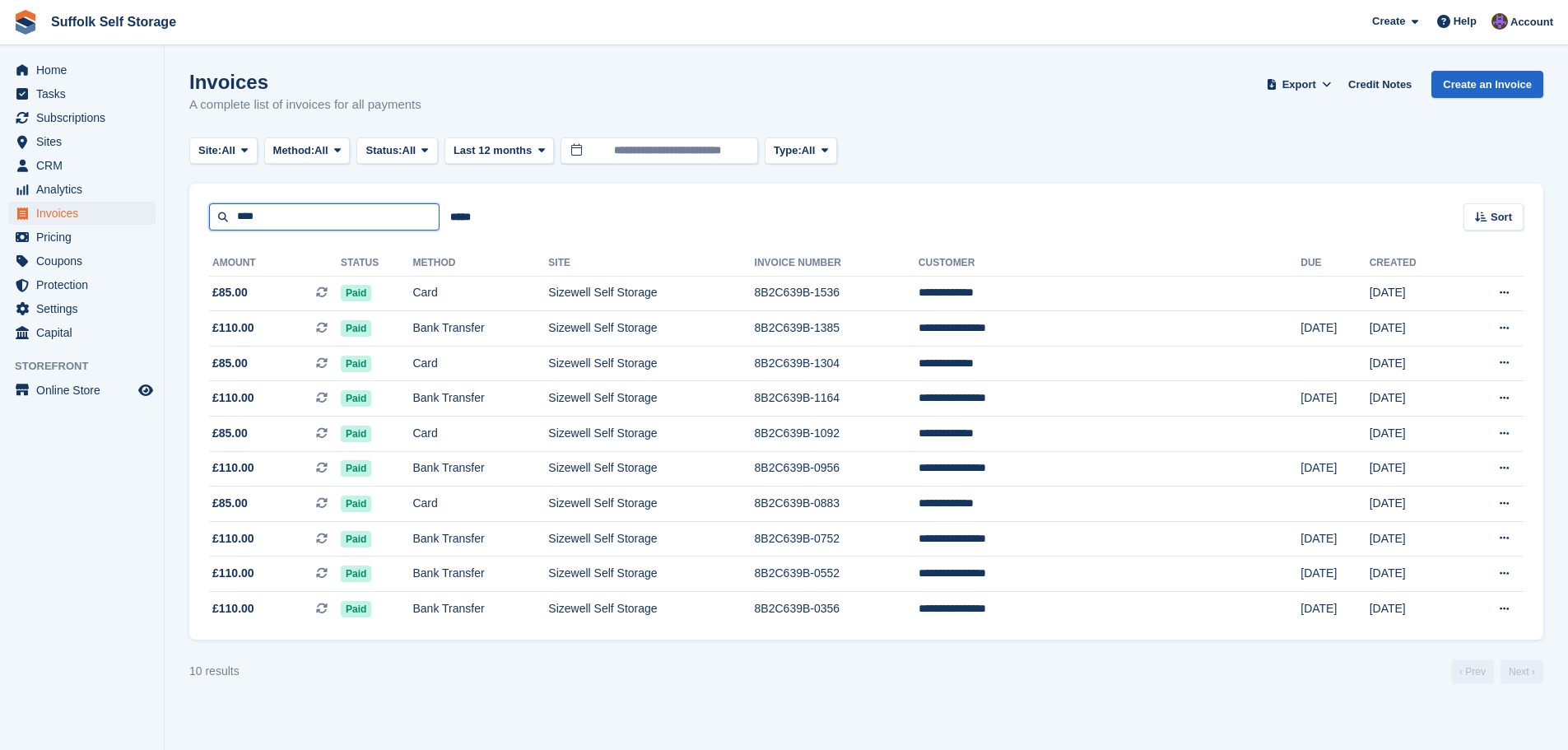
drag, startPoint x: 325, startPoint y: 215, endPoint x: 233, endPoint y: 212, distance: 92.0
click at [233, 212] on input "****" at bounding box center [324, 216] width 231 height 27
type input "***"
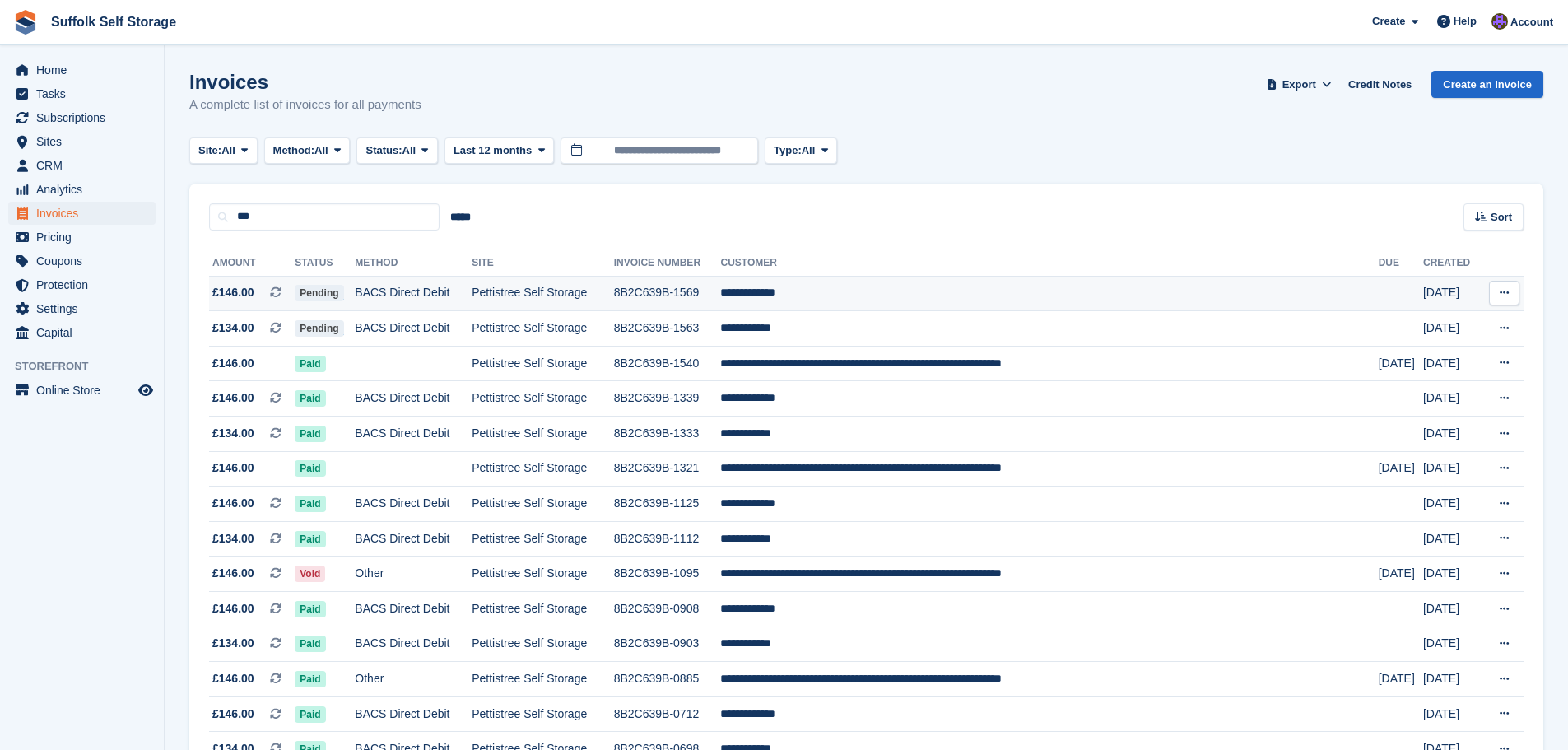
click at [864, 299] on td "**********" at bounding box center [1049, 294] width 657 height 35
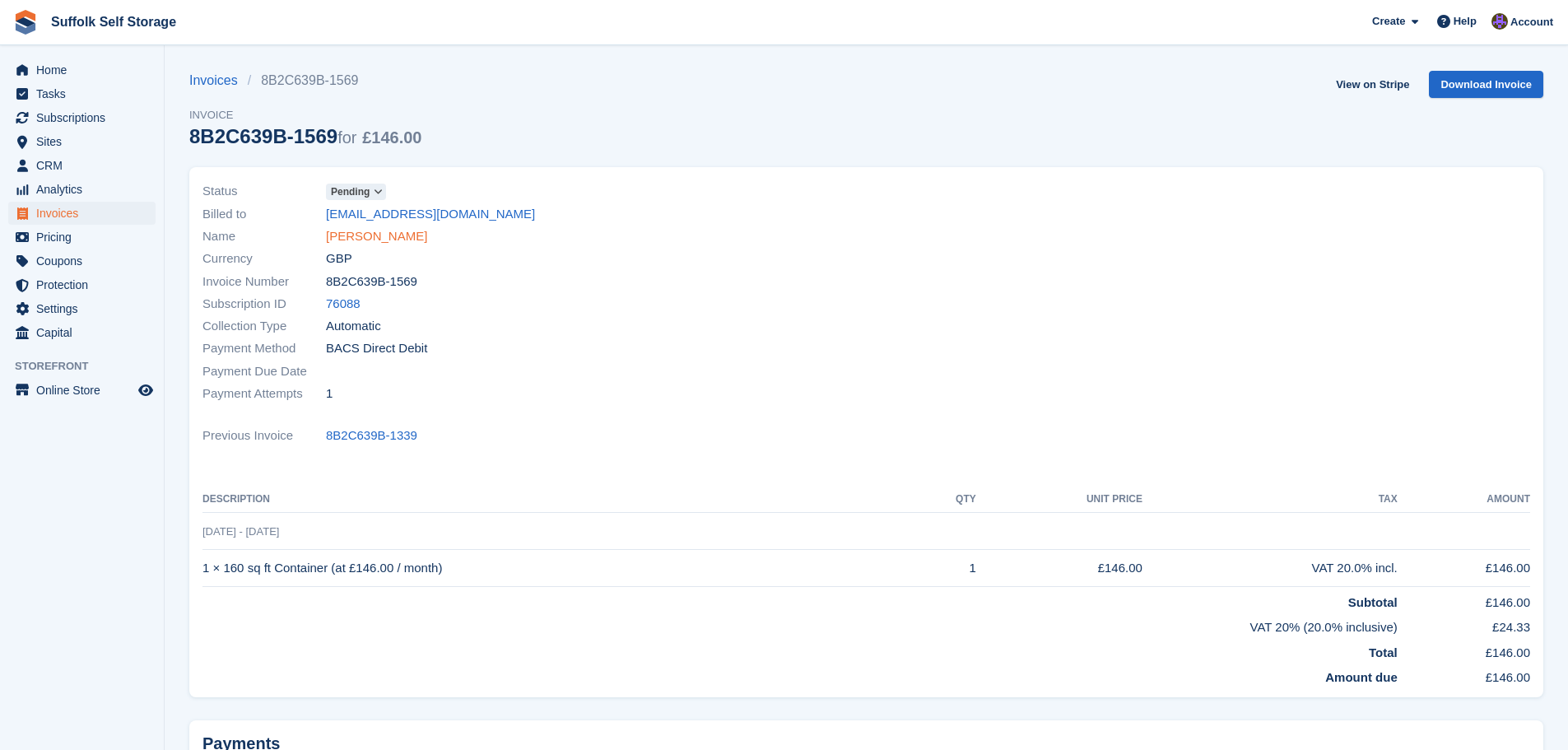
click at [345, 230] on link "[PERSON_NAME]" at bounding box center [377, 236] width 102 height 19
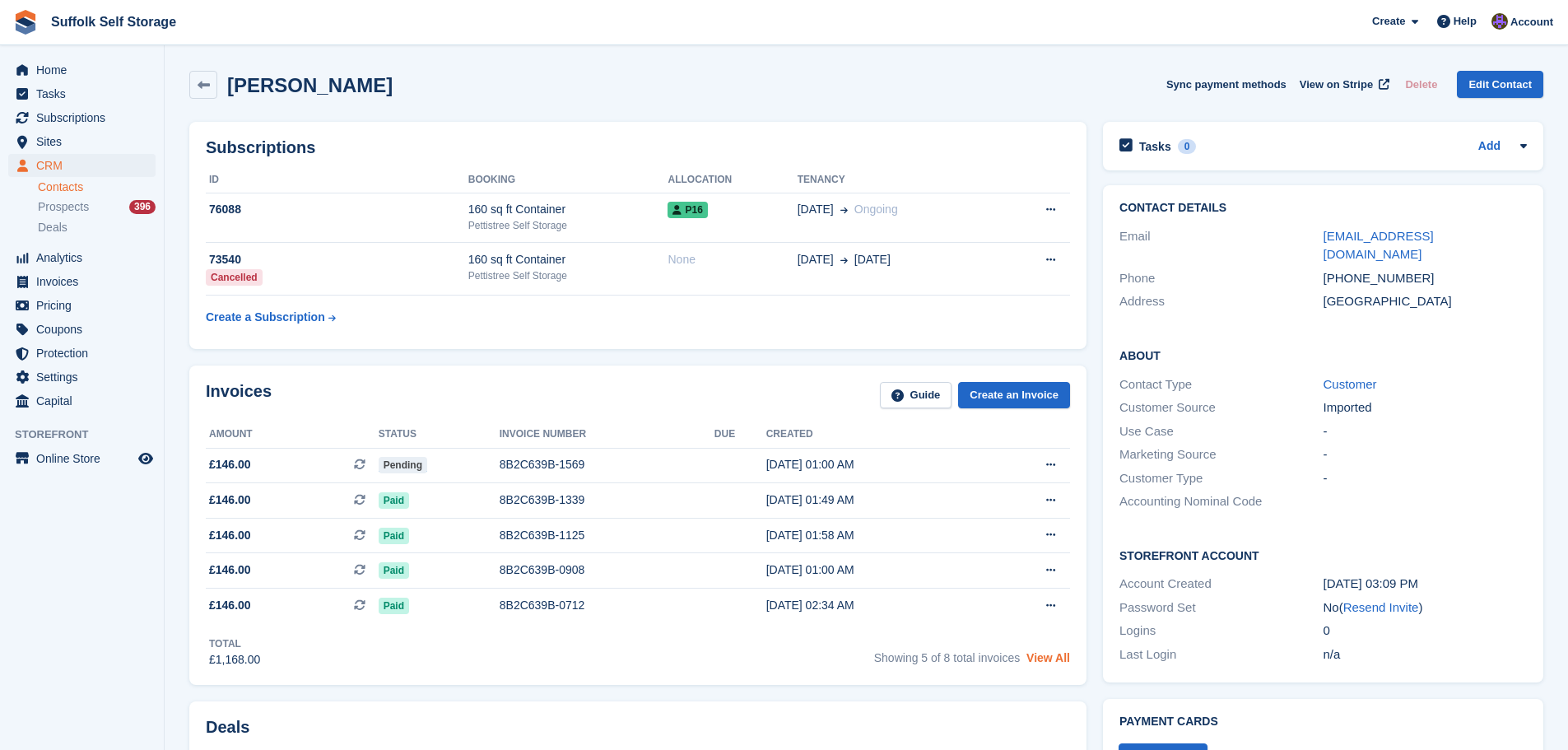
click at [1043, 663] on link "View All" at bounding box center [1047, 658] width 43 height 13
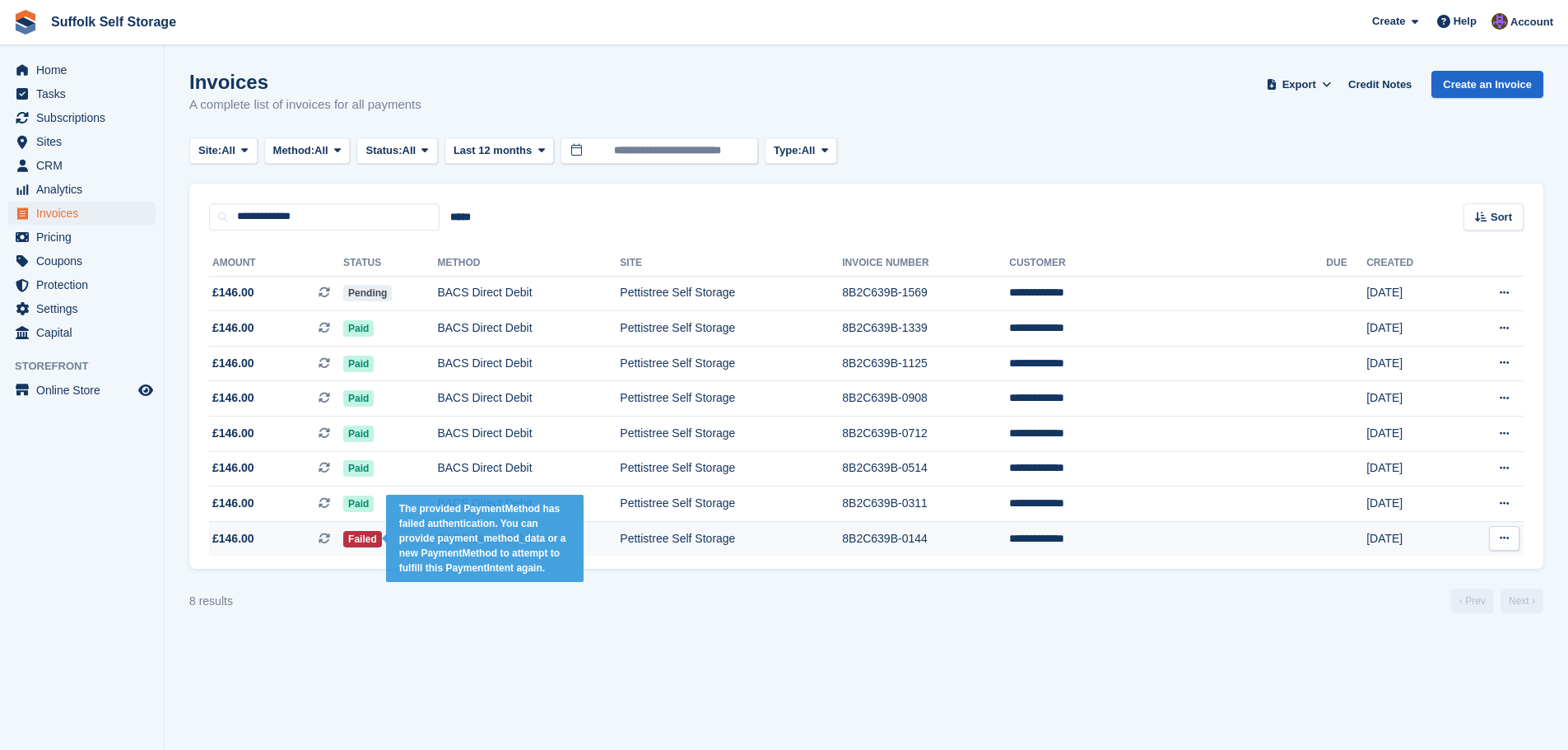
click at [379, 537] on span "Failed" at bounding box center [363, 539] width 39 height 17
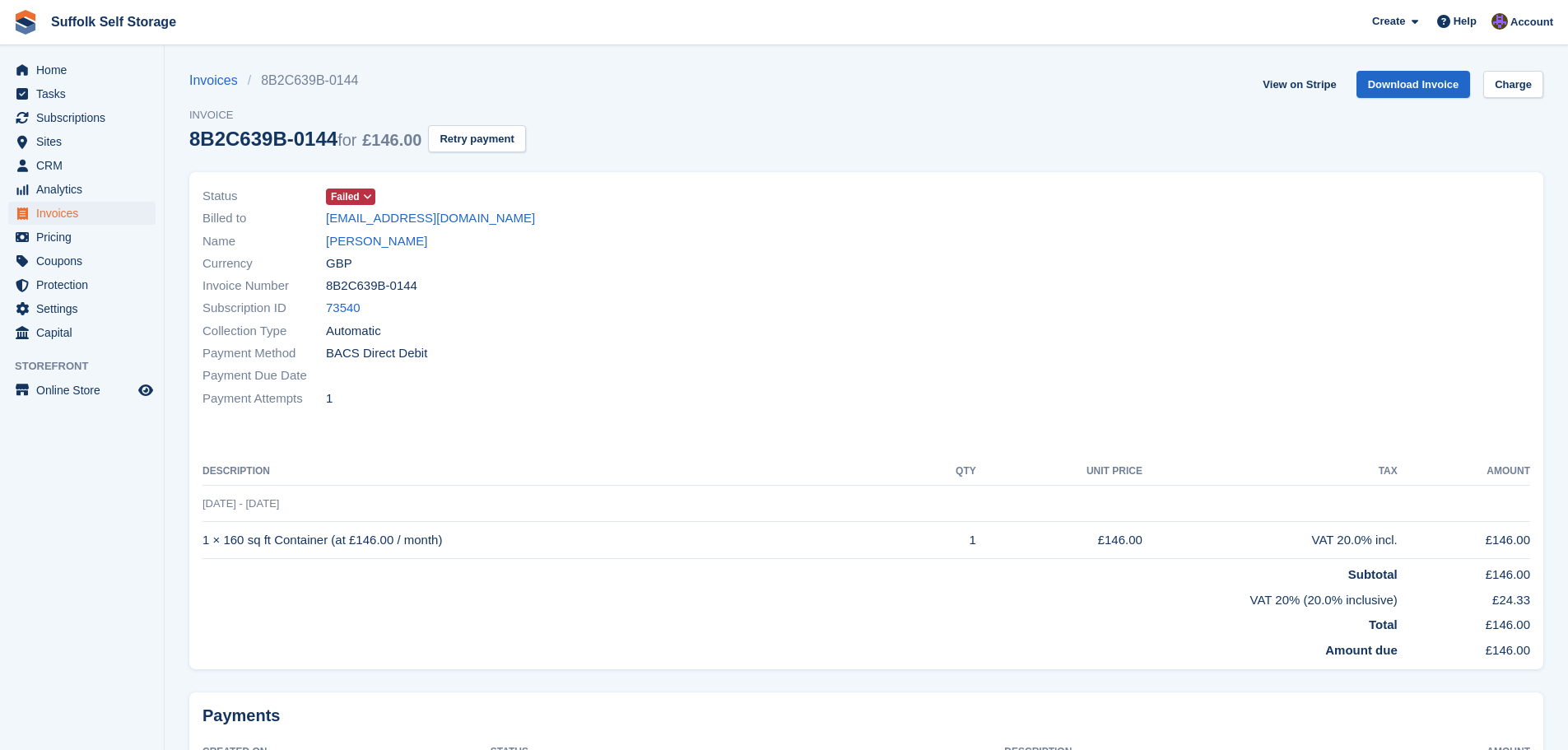
click at [358, 193] on span "Failed" at bounding box center [344, 197] width 29 height 15
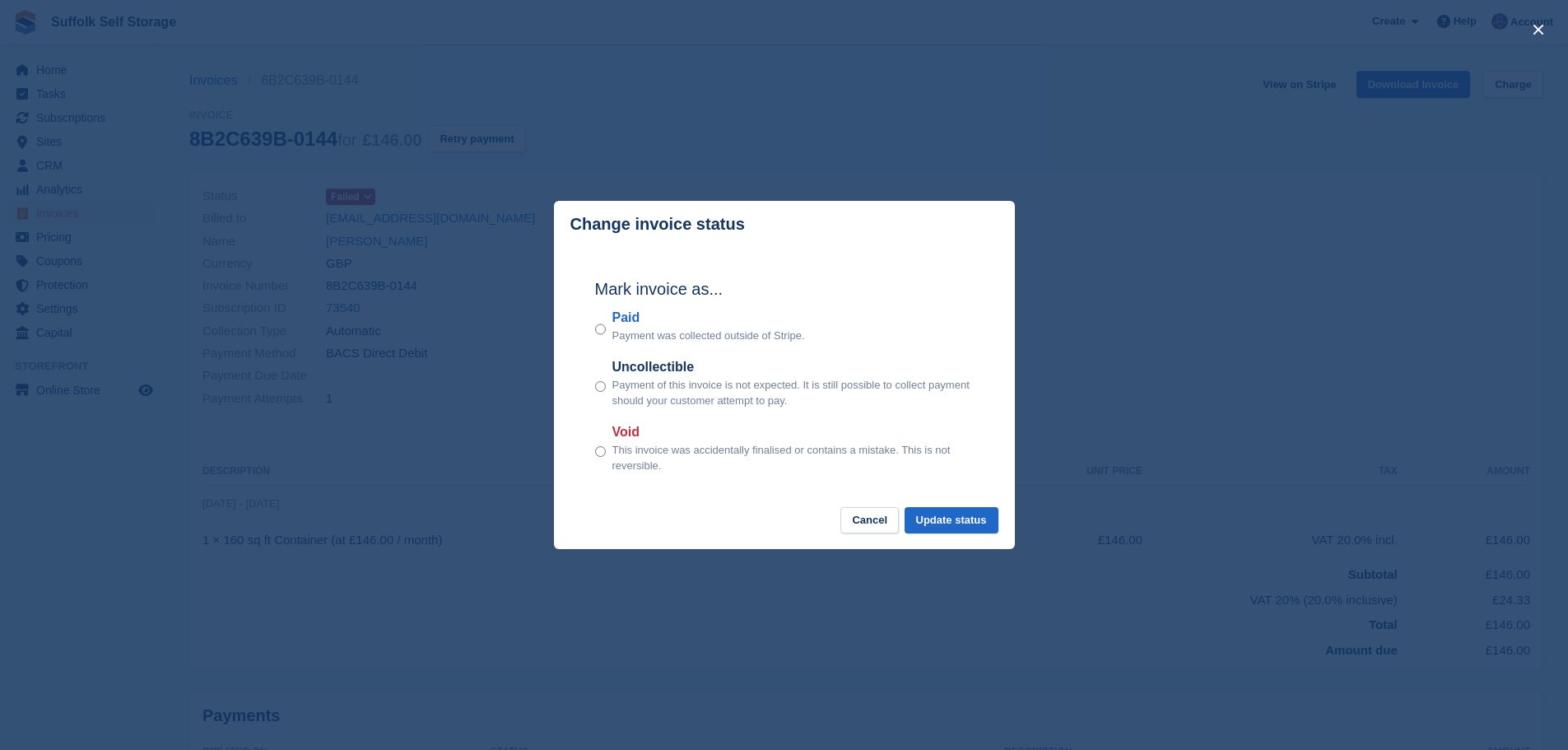
click at [607, 334] on div "Paid Payment was collected outside of Stripe." at bounding box center [784, 325] width 379 height 36
click at [966, 525] on button "Update status" at bounding box center [952, 520] width 94 height 27
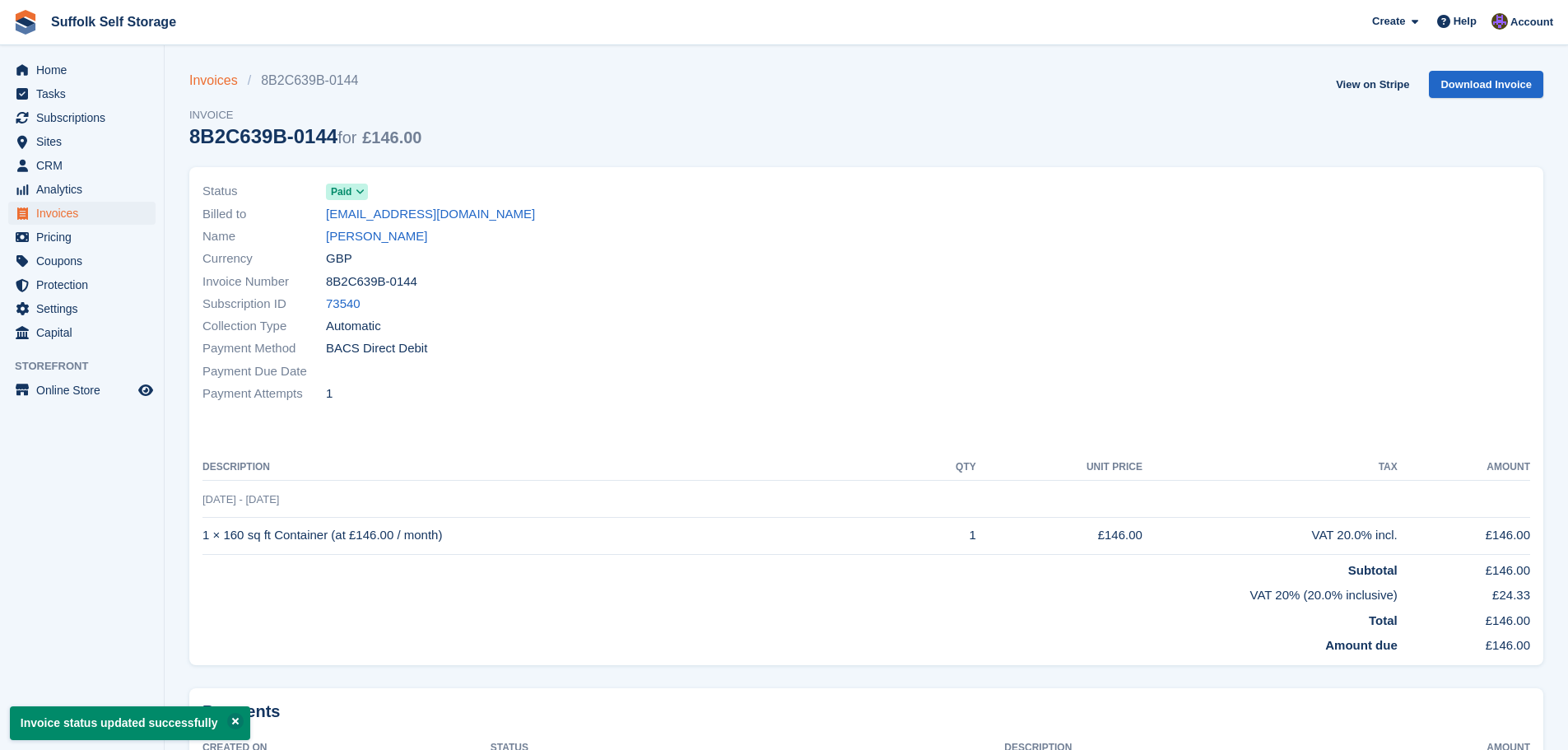
click at [230, 79] on link "Invoices" at bounding box center [218, 80] width 58 height 19
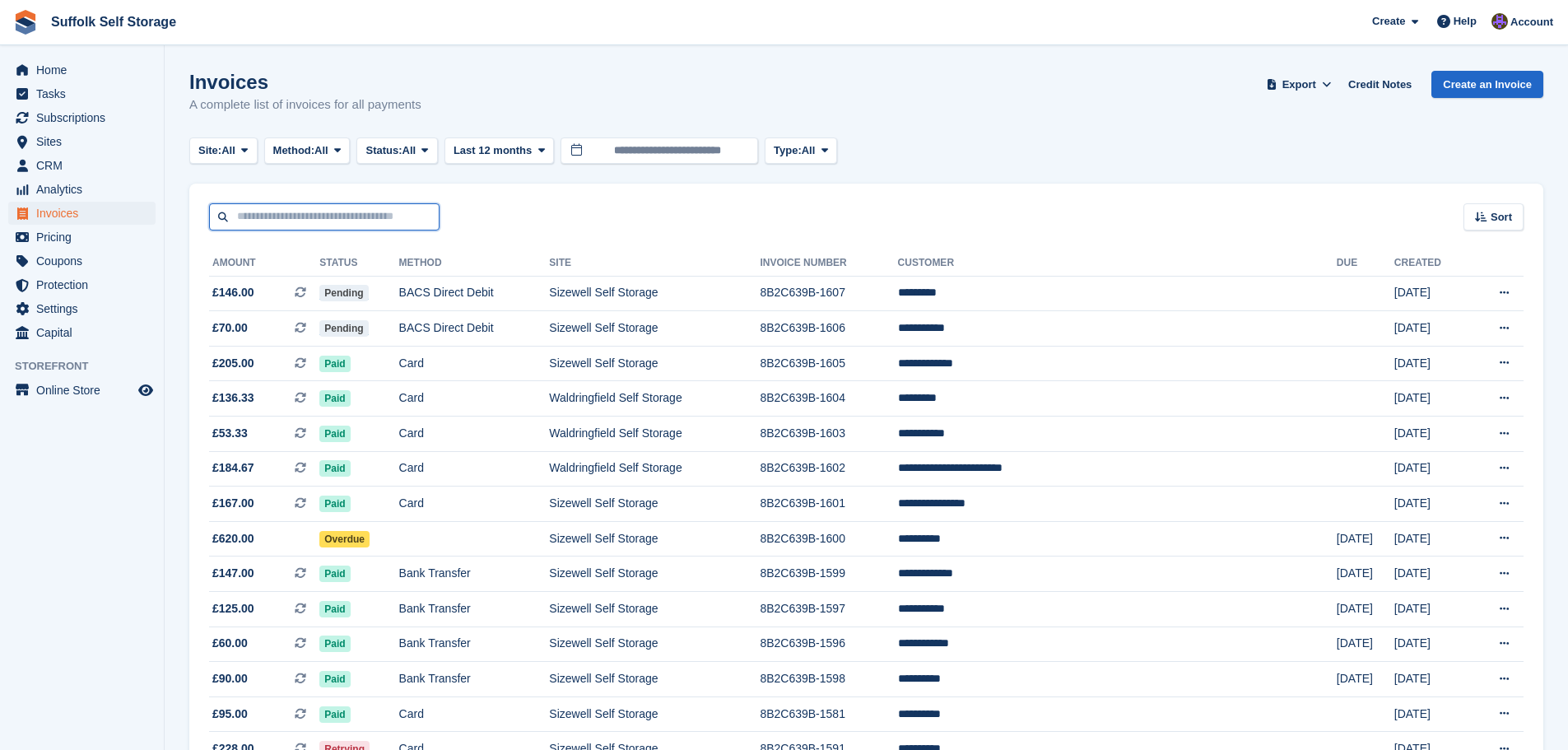
click at [313, 213] on input "text" at bounding box center [324, 216] width 231 height 27
type input "****"
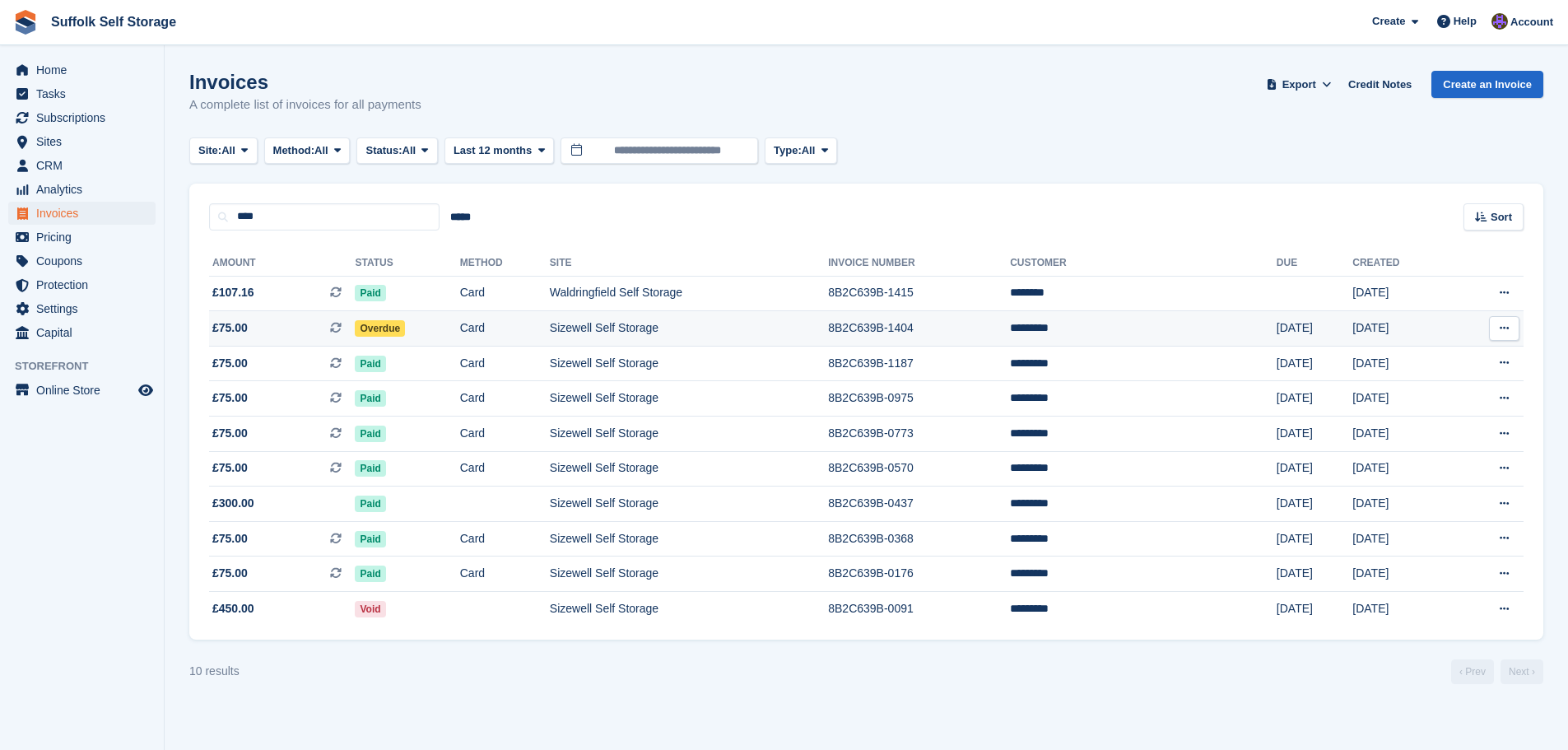
click at [397, 327] on span "Overdue" at bounding box center [380, 329] width 50 height 17
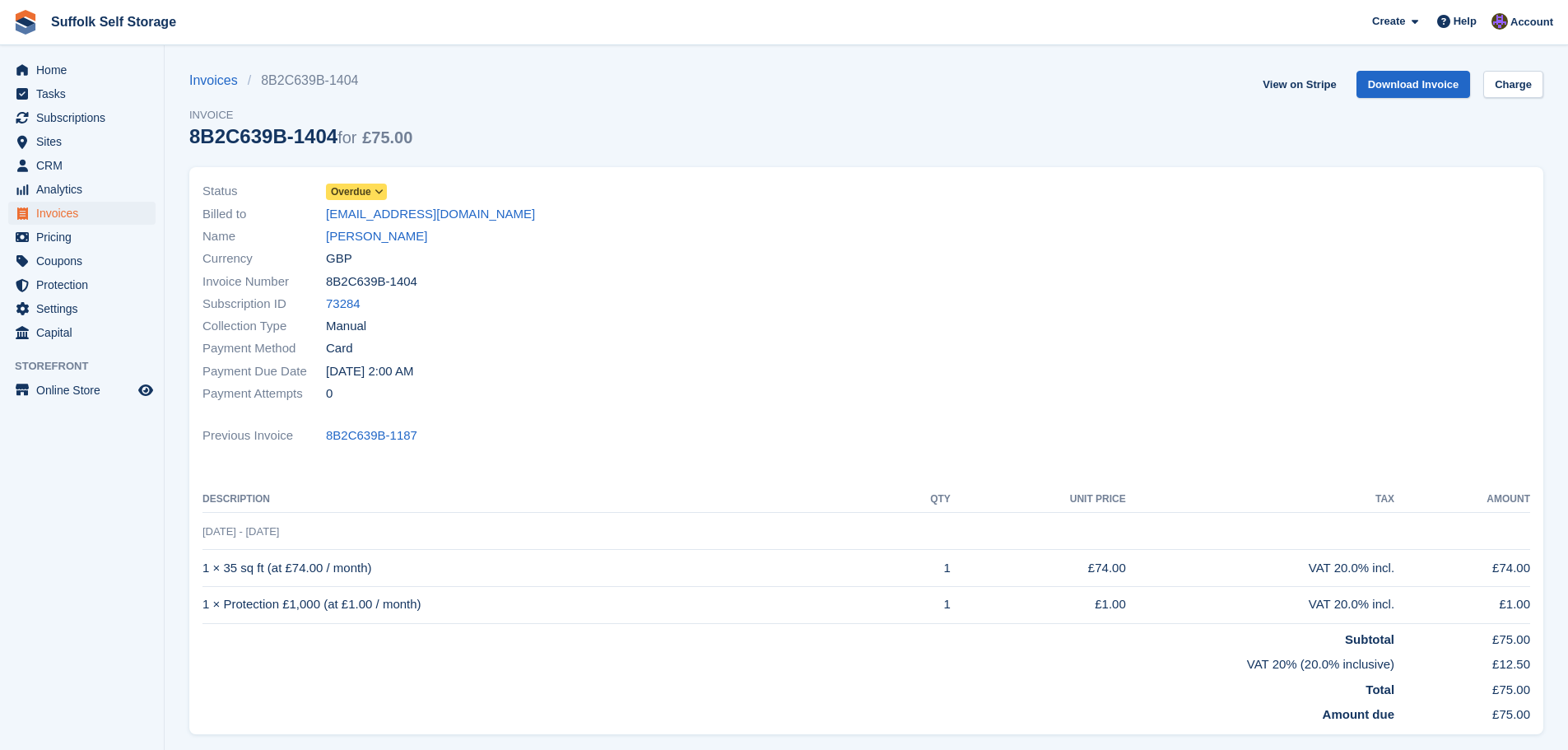
click at [340, 226] on div "Name [PERSON_NAME]" at bounding box center [529, 236] width 655 height 22
click at [344, 232] on link "[PERSON_NAME]" at bounding box center [377, 236] width 102 height 19
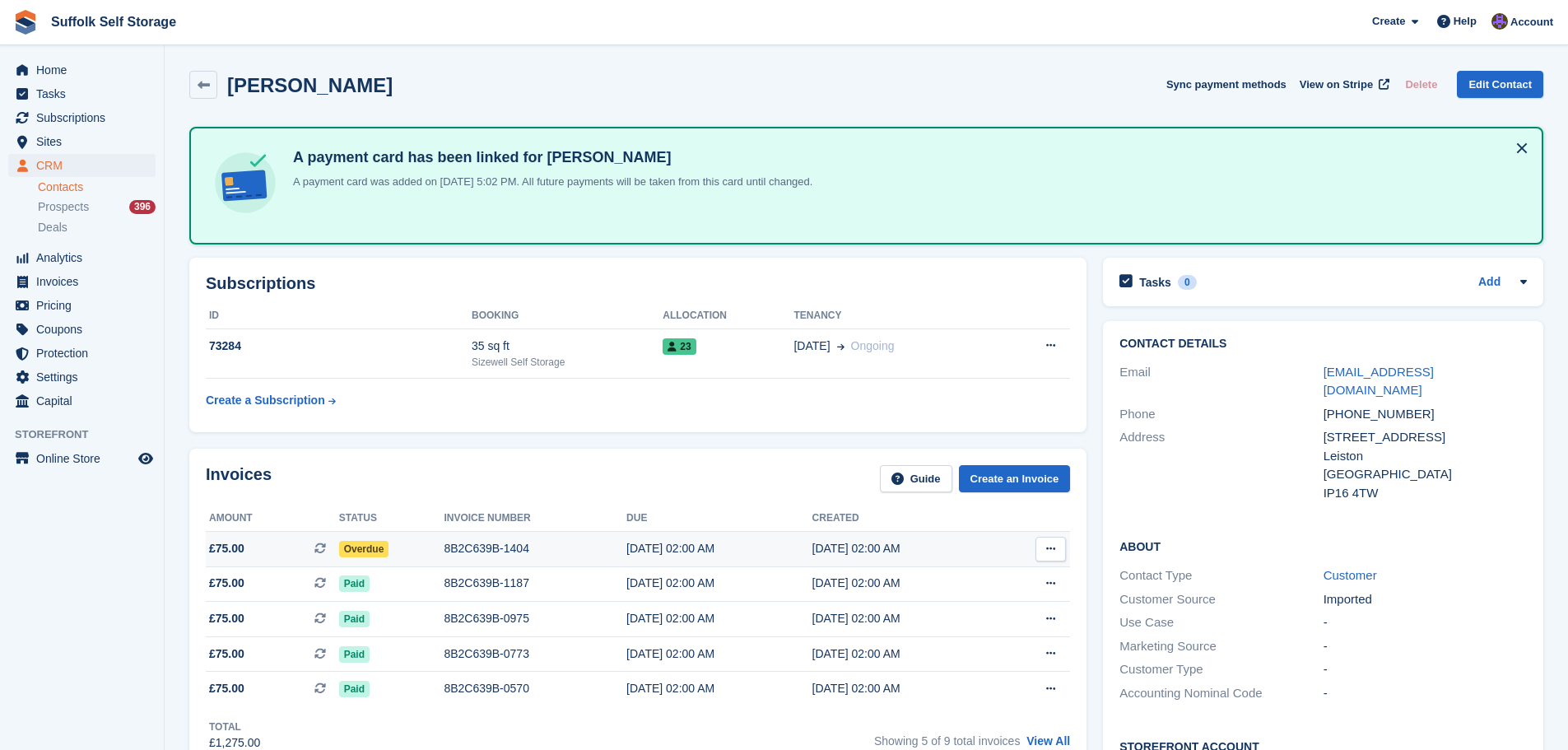
click at [369, 546] on span "Overdue" at bounding box center [364, 550] width 50 height 17
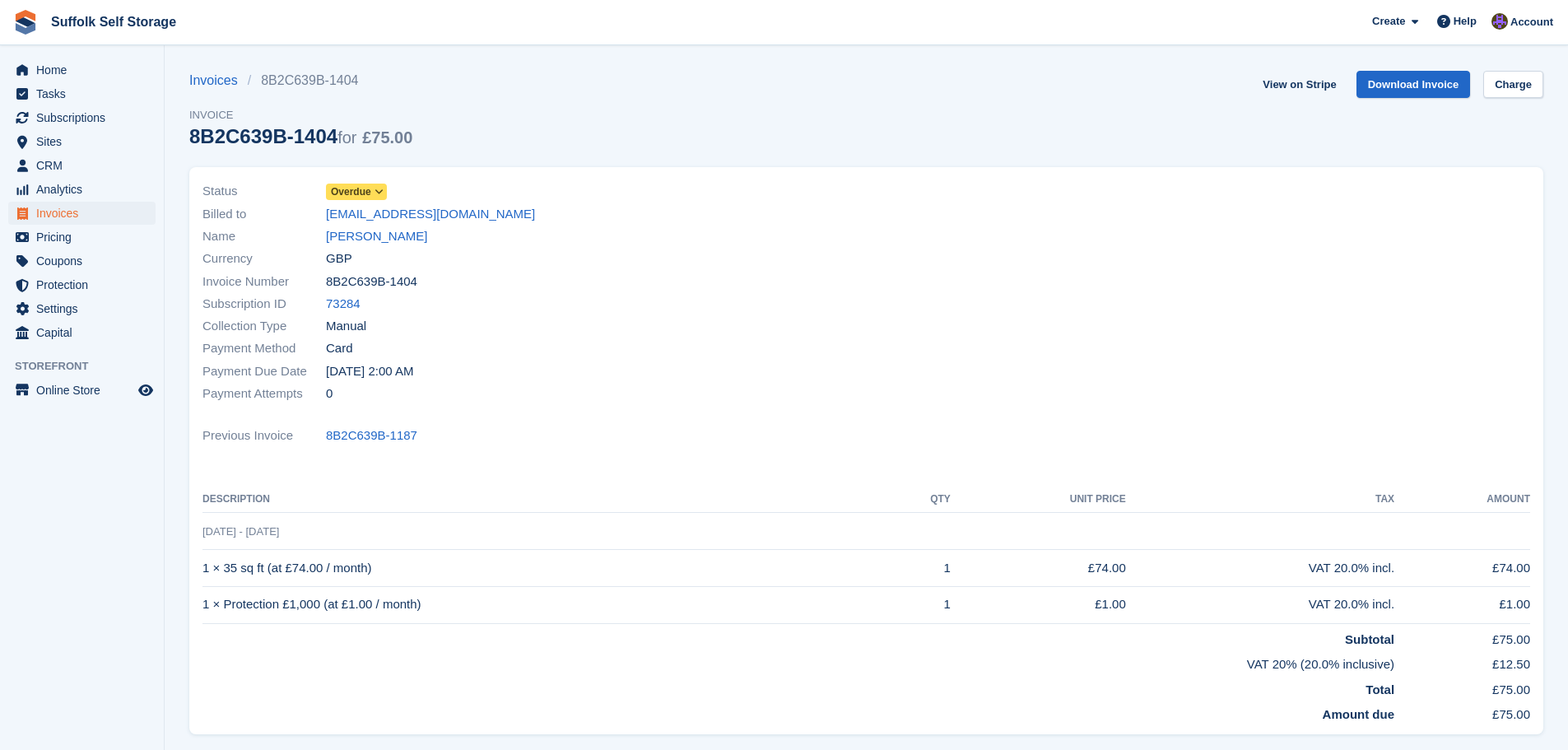
click at [359, 195] on span "Overdue" at bounding box center [351, 192] width 41 height 15
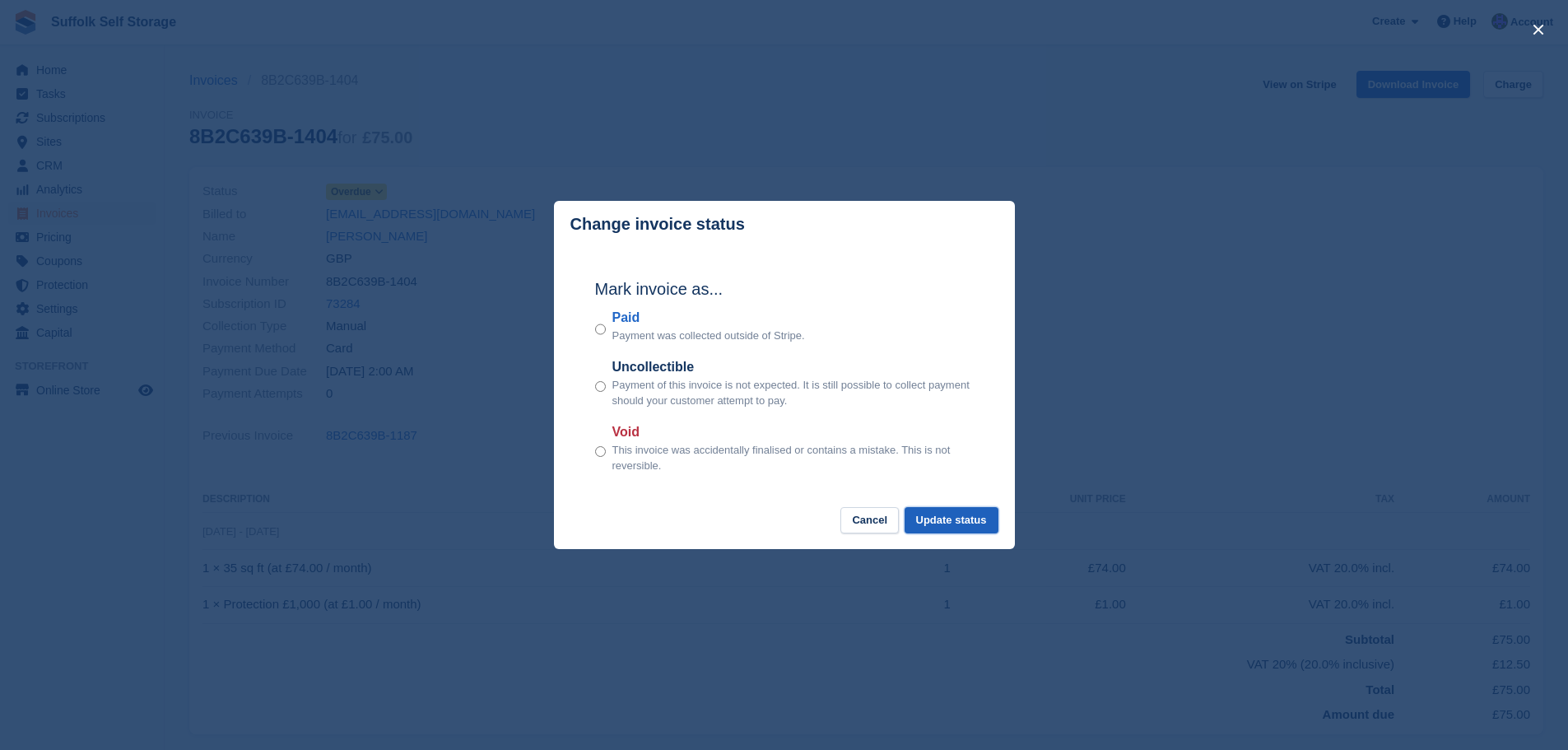
click at [947, 526] on button "Update status" at bounding box center [952, 520] width 94 height 27
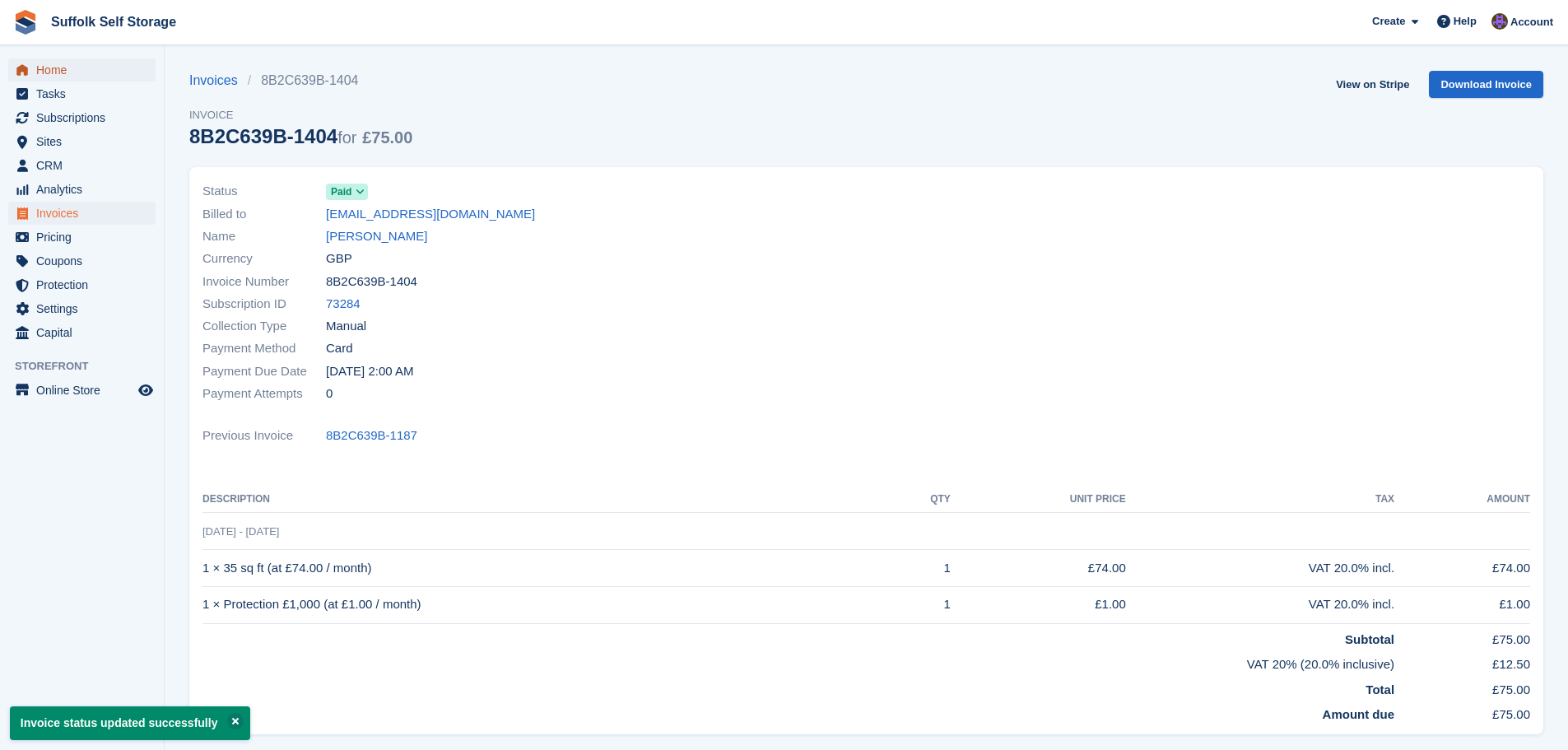
click at [71, 70] on span "Home" at bounding box center [85, 69] width 99 height 23
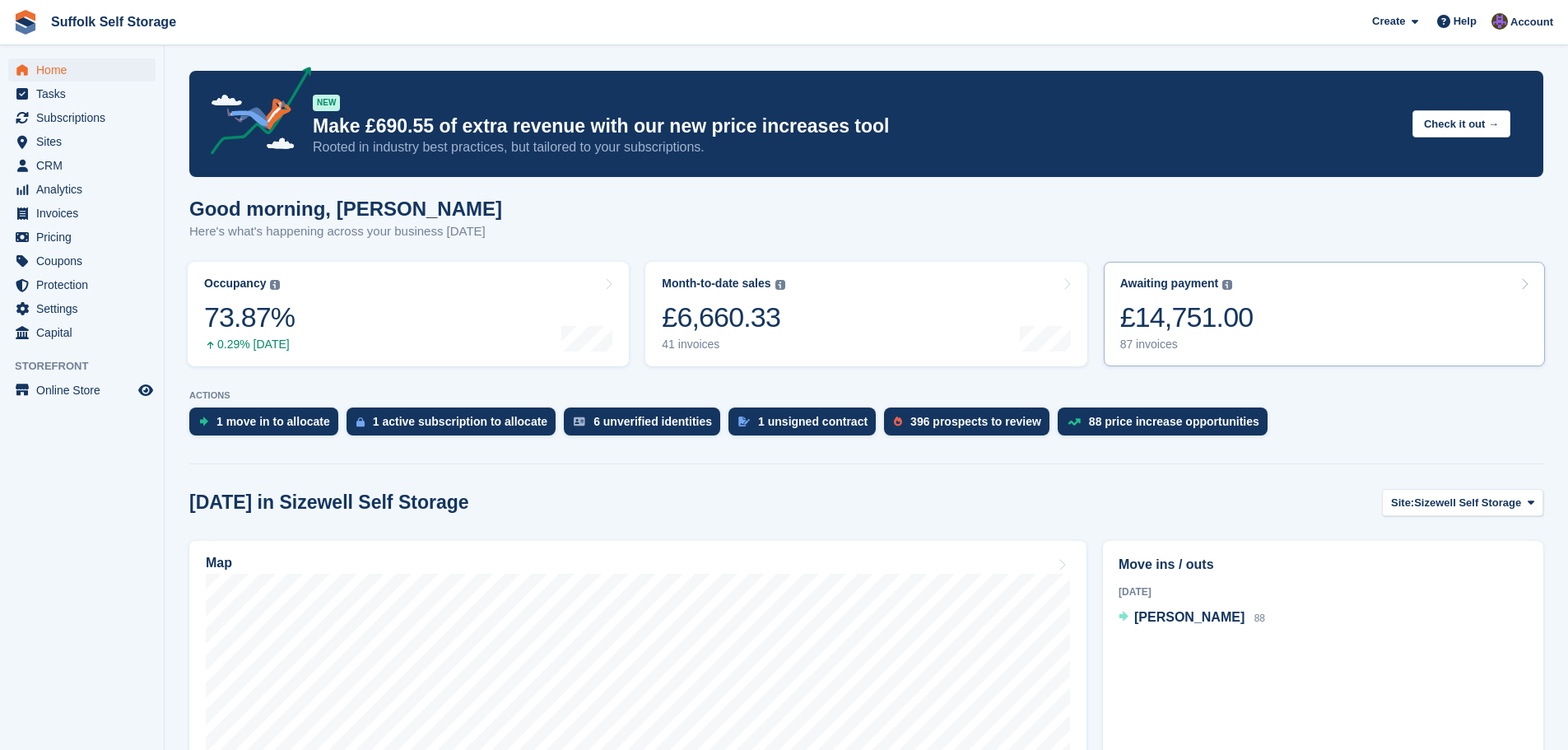
click at [1190, 323] on div "£14,751.00" at bounding box center [1187, 317] width 133 height 34
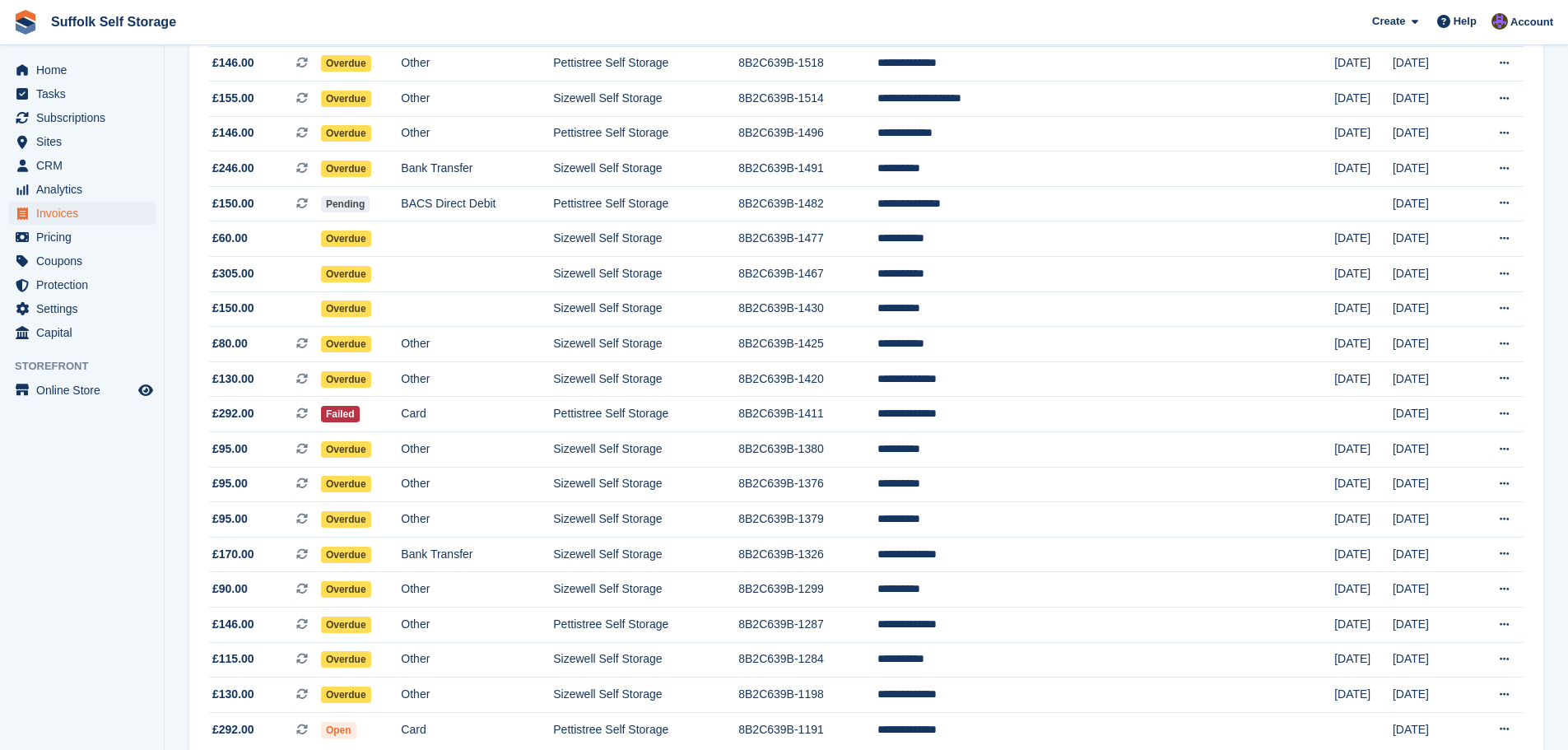
scroll to position [1361, 0]
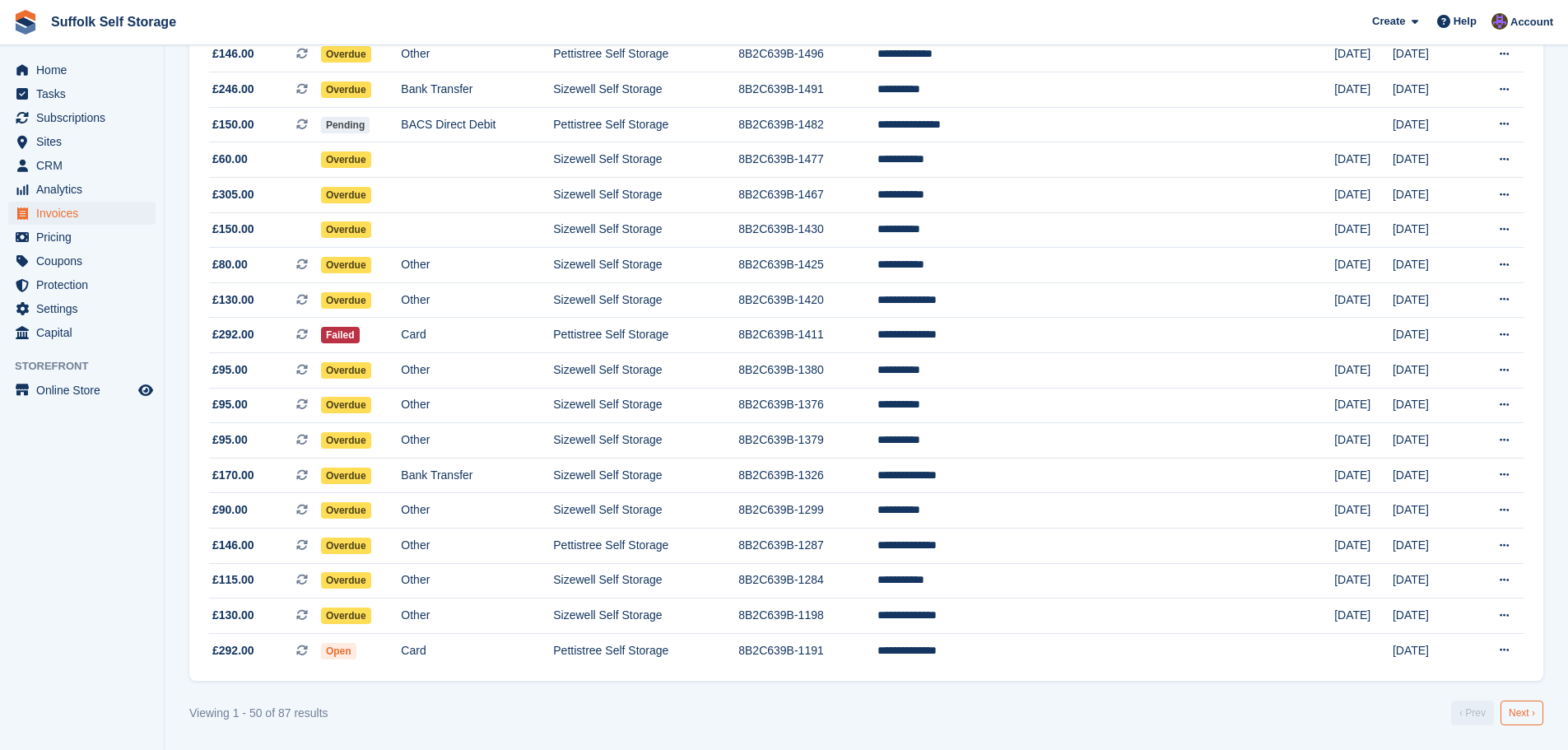
click at [1524, 713] on link "Next ›" at bounding box center [1522, 713] width 42 height 25
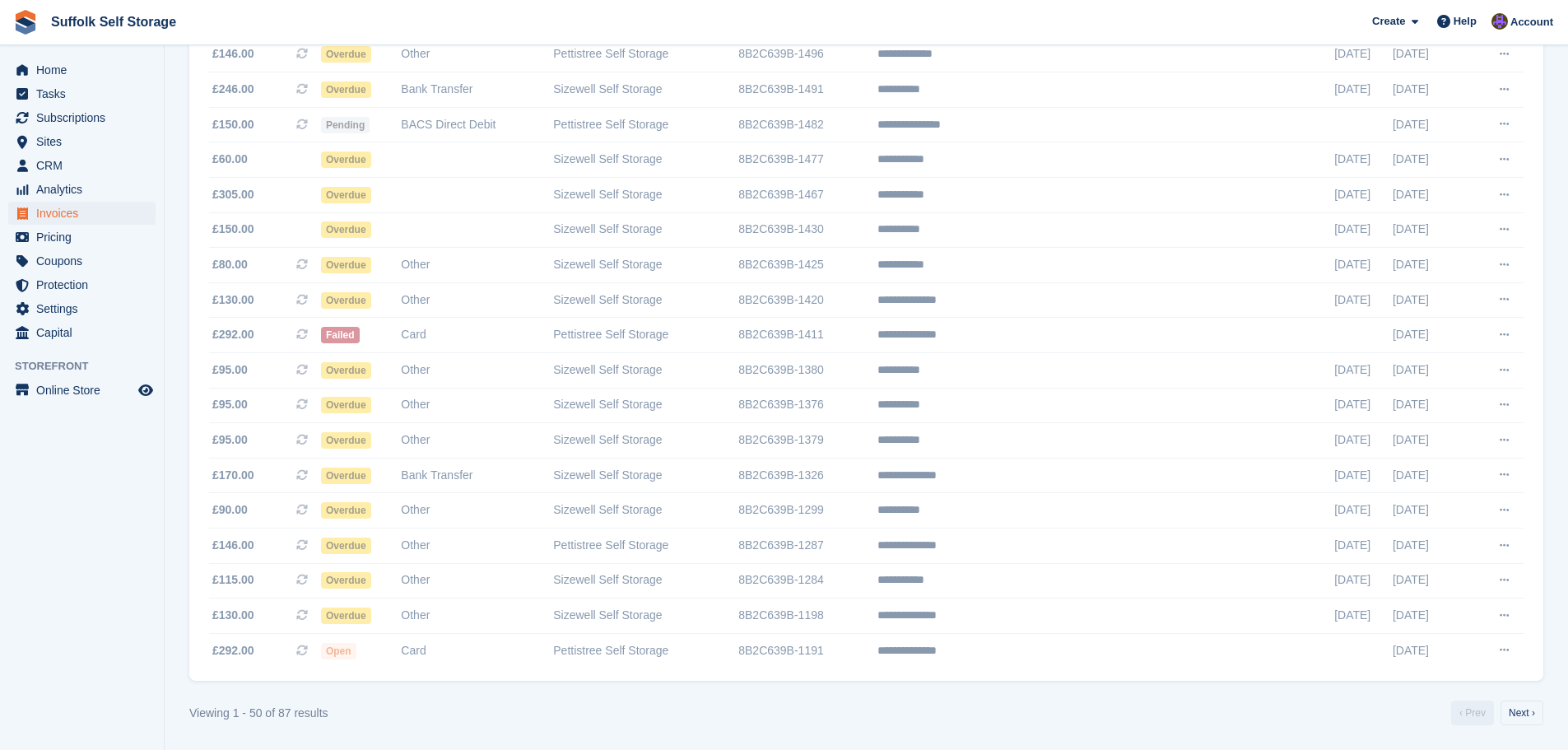
scroll to position [905, 0]
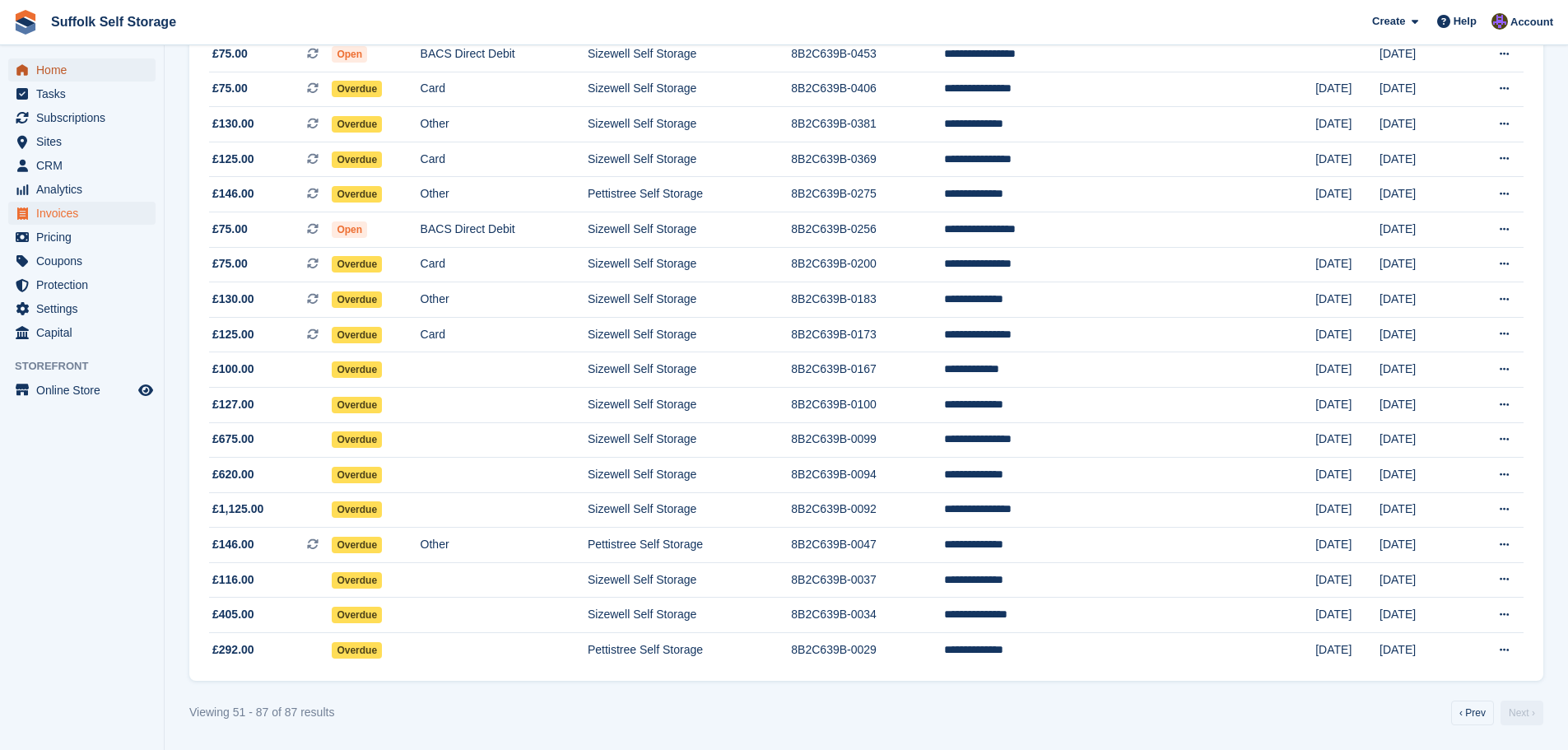
click at [54, 72] on span "Home" at bounding box center [85, 69] width 99 height 23
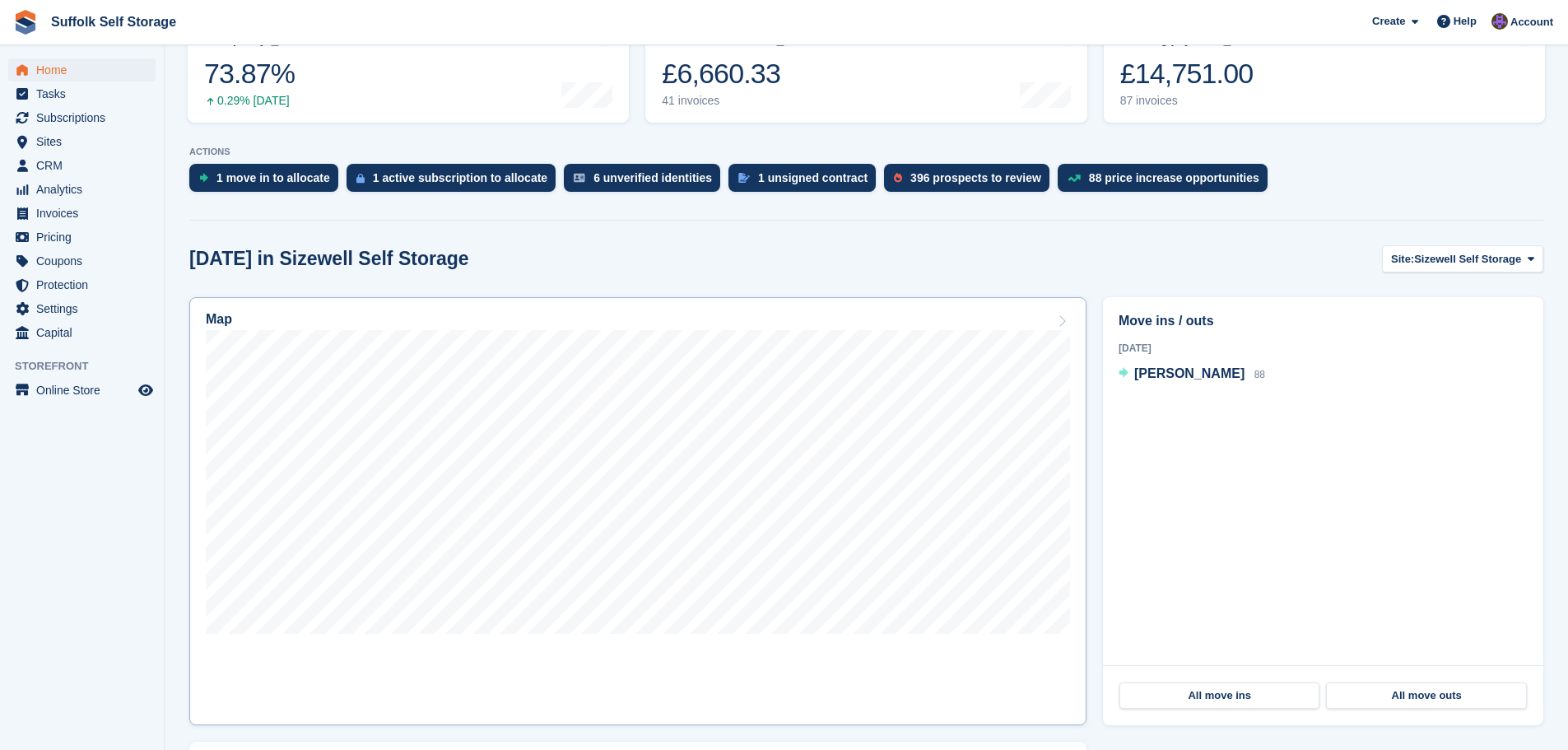
scroll to position [247, 0]
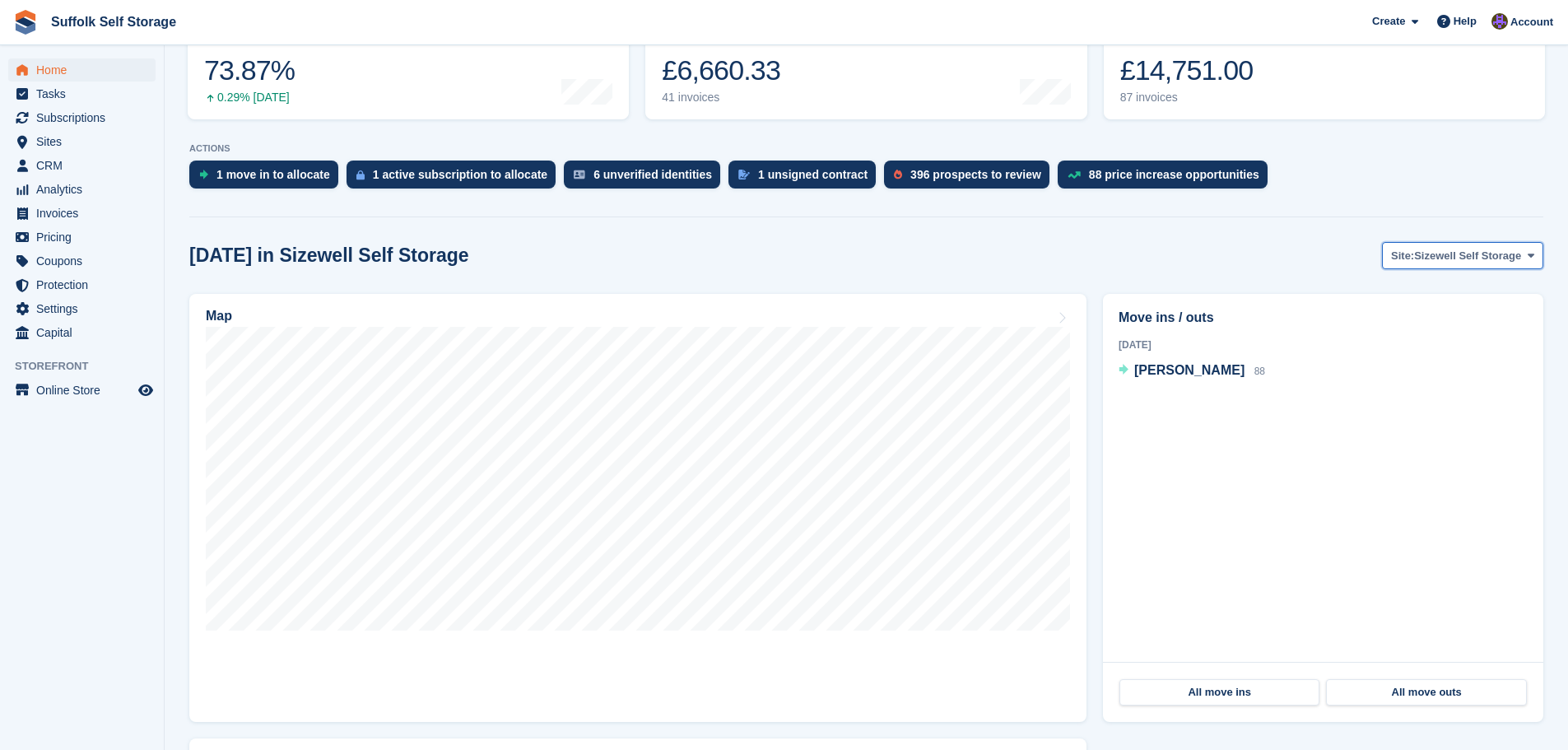
click at [1447, 257] on span "Sizewell Self Storage" at bounding box center [1467, 256] width 107 height 17
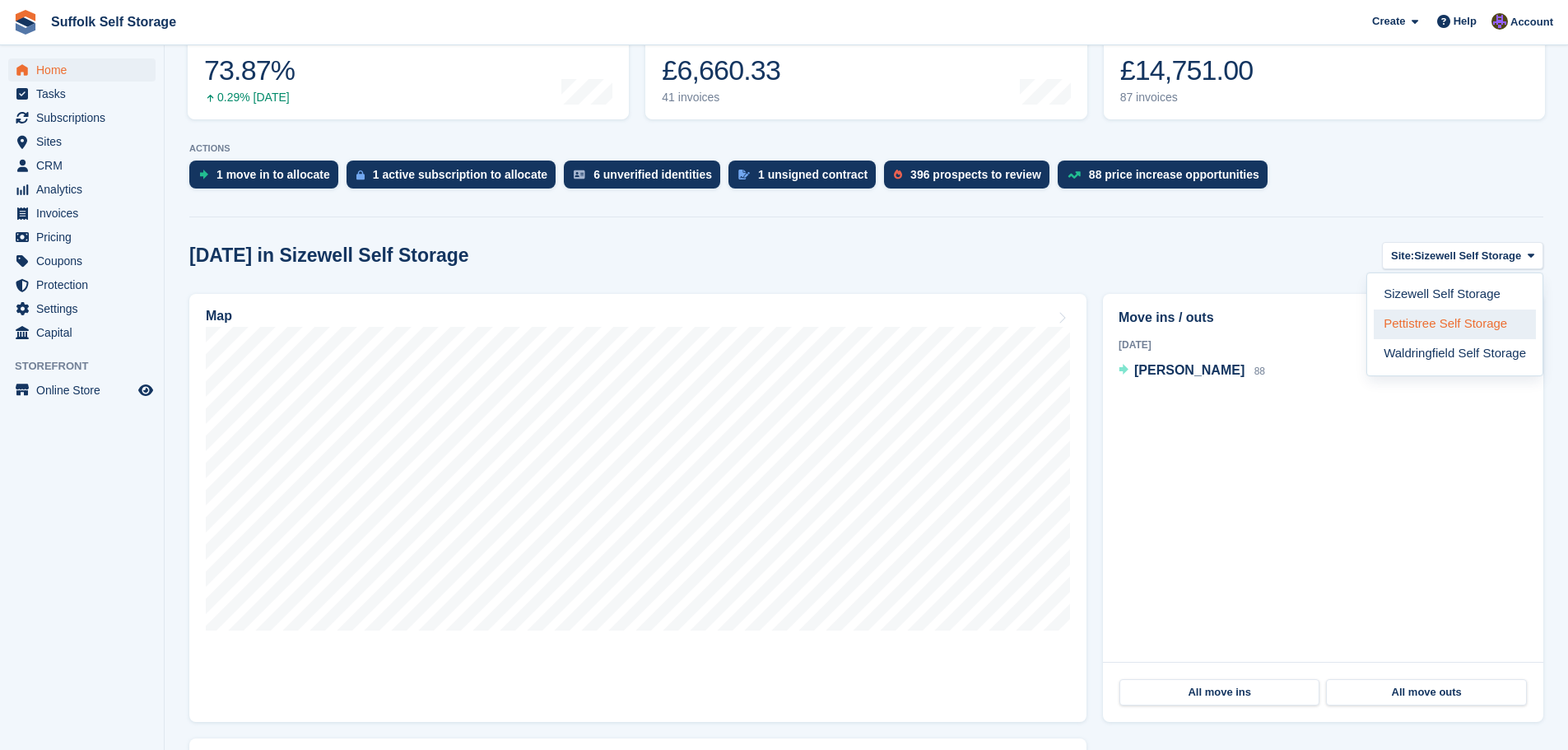
click at [1443, 322] on link "Pettistree Self Storage" at bounding box center [1455, 324] width 163 height 30
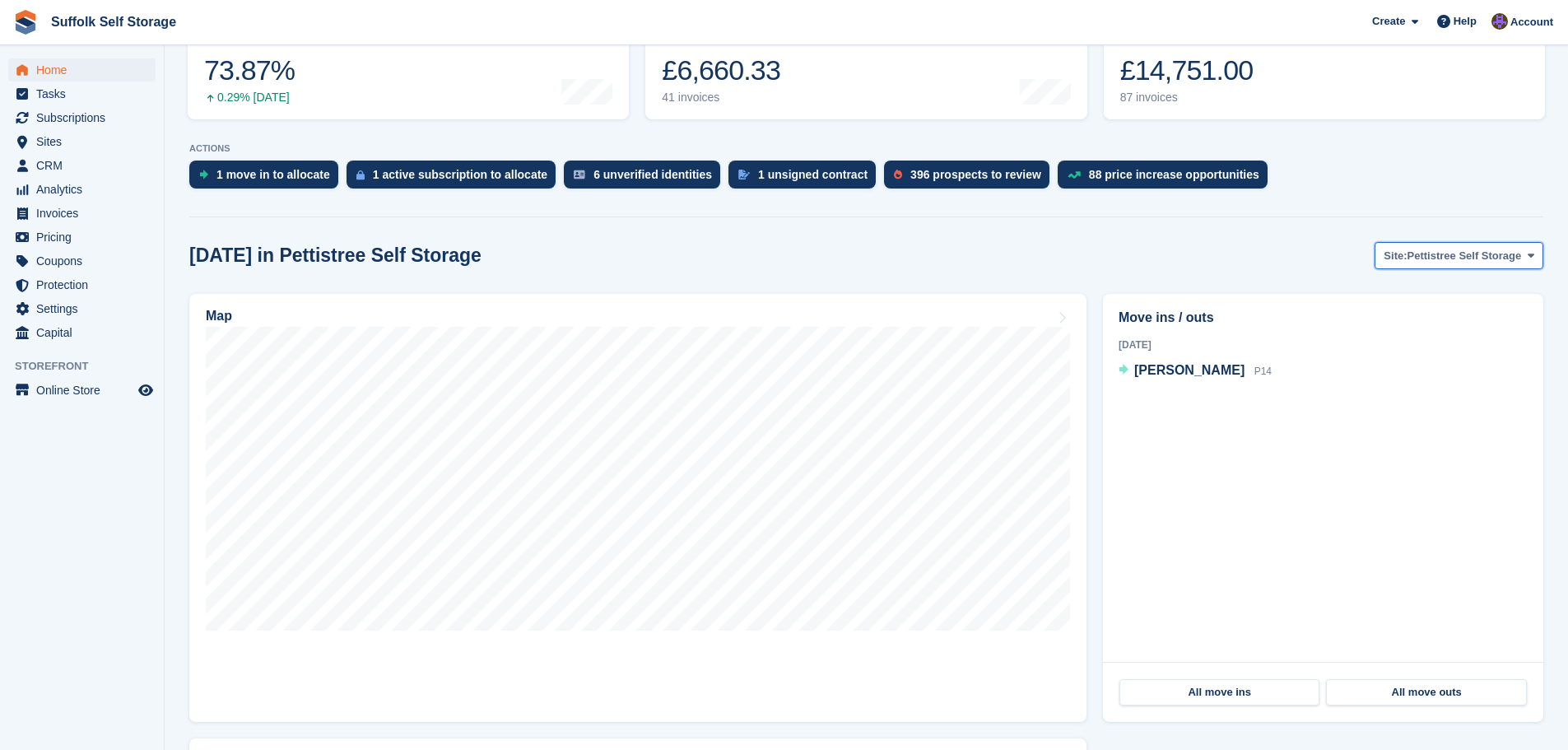
click at [1457, 256] on span "Pettistree Self Storage" at bounding box center [1465, 256] width 115 height 17
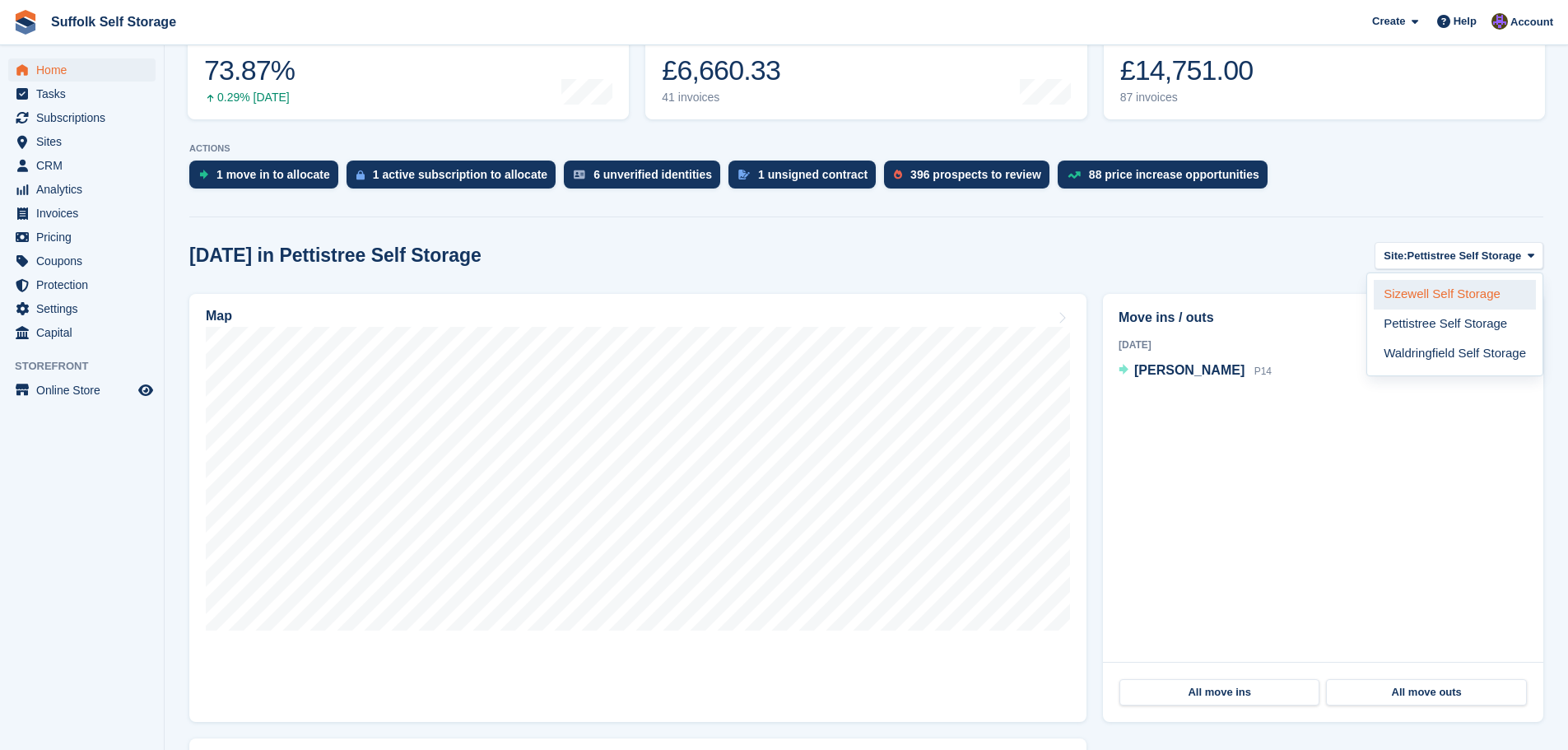
click at [1447, 293] on link "Sizewell Self Storage" at bounding box center [1455, 295] width 163 height 30
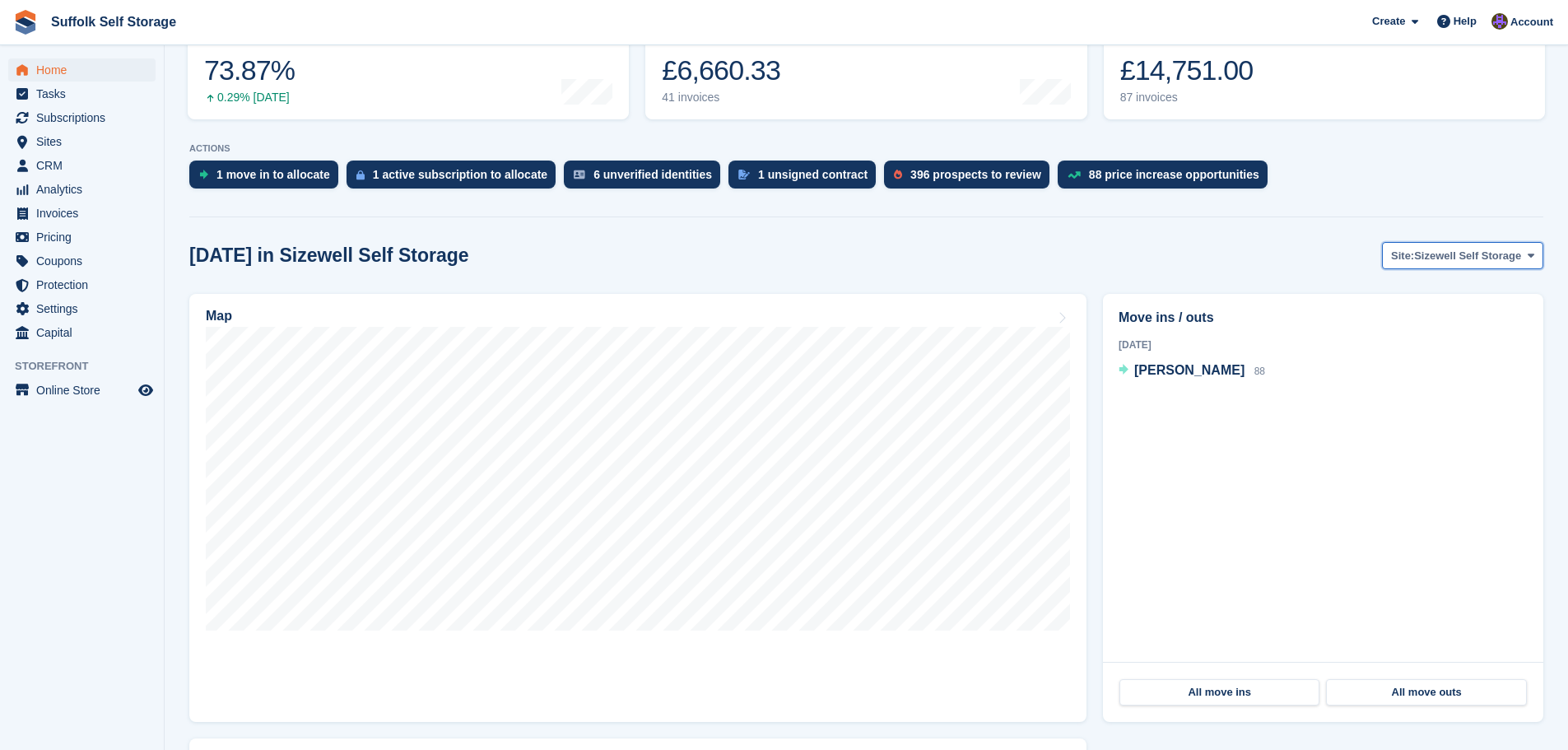
click at [1489, 261] on span "Sizewell Self Storage" at bounding box center [1467, 256] width 107 height 17
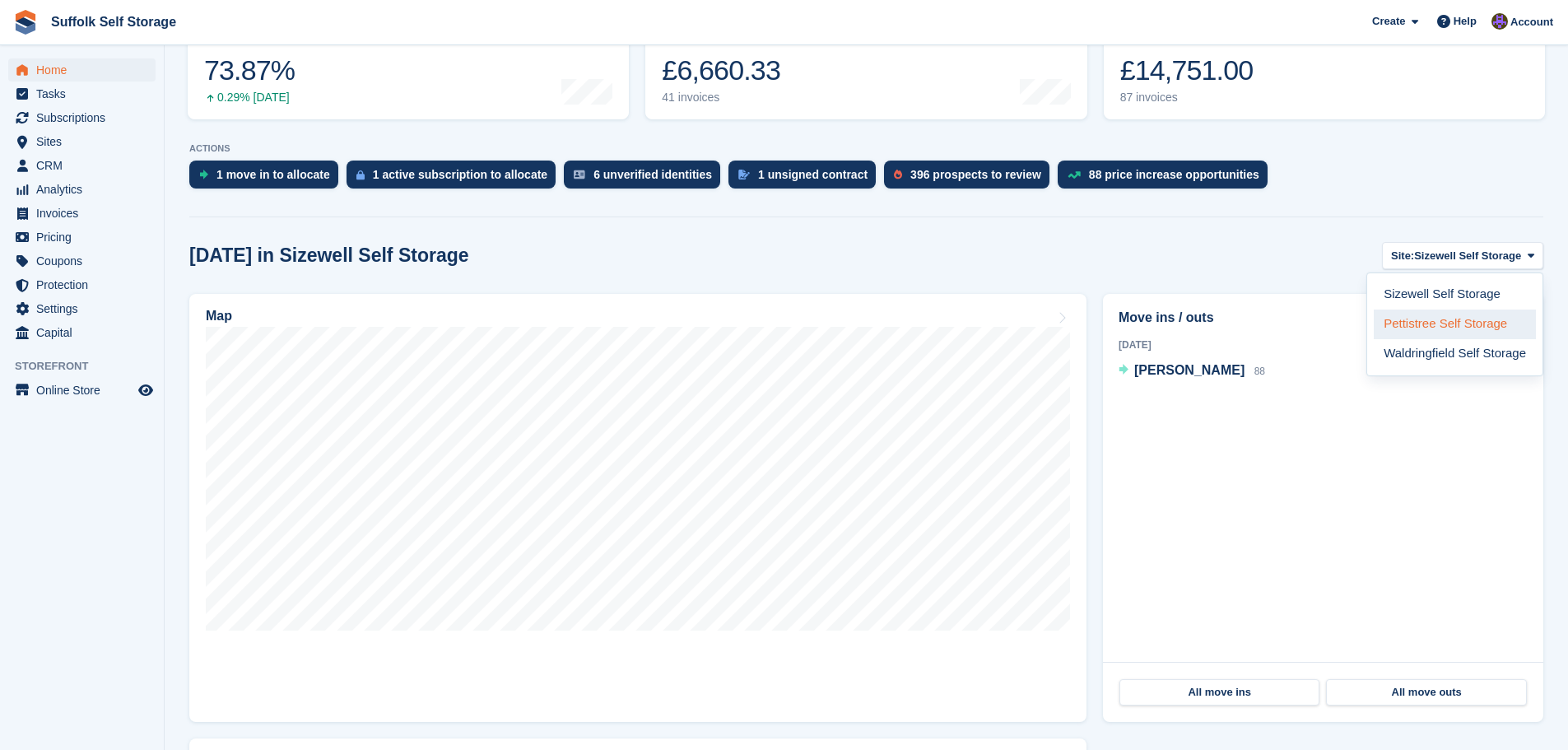
click at [1463, 324] on link "Pettistree Self Storage" at bounding box center [1455, 324] width 163 height 30
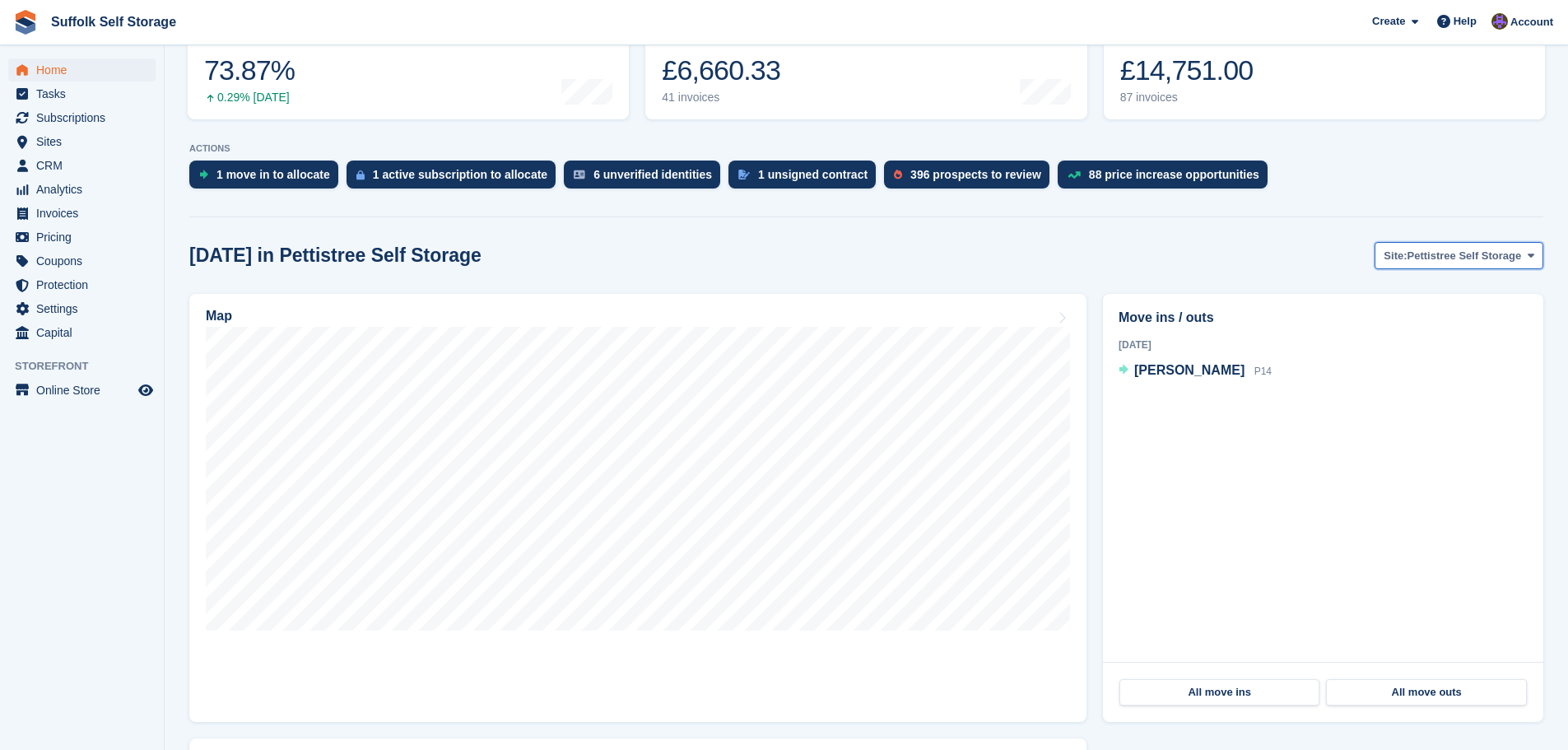
click at [1424, 258] on span "Pettistree Self Storage" at bounding box center [1465, 256] width 115 height 17
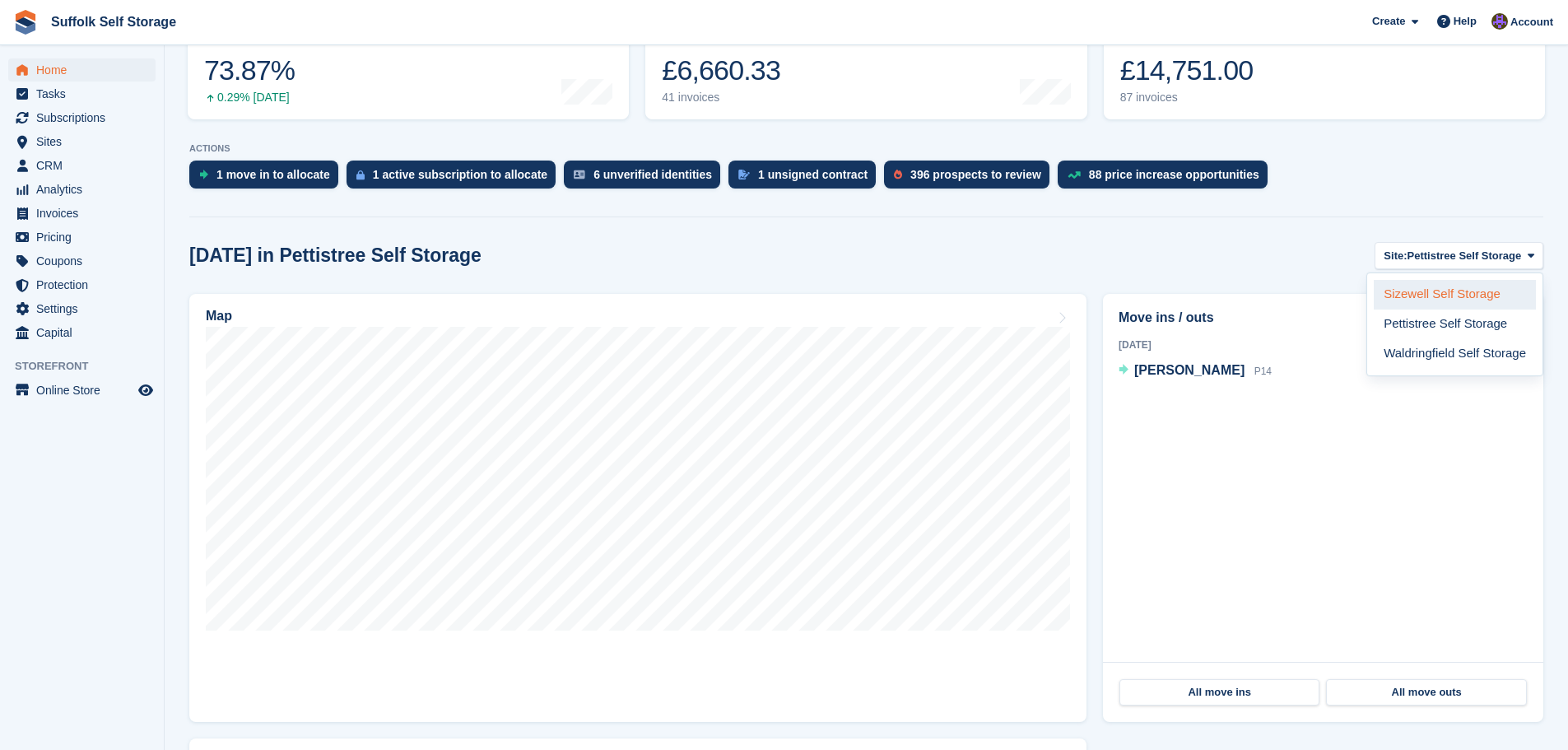
click at [1442, 296] on link "Sizewell Self Storage" at bounding box center [1455, 295] width 163 height 30
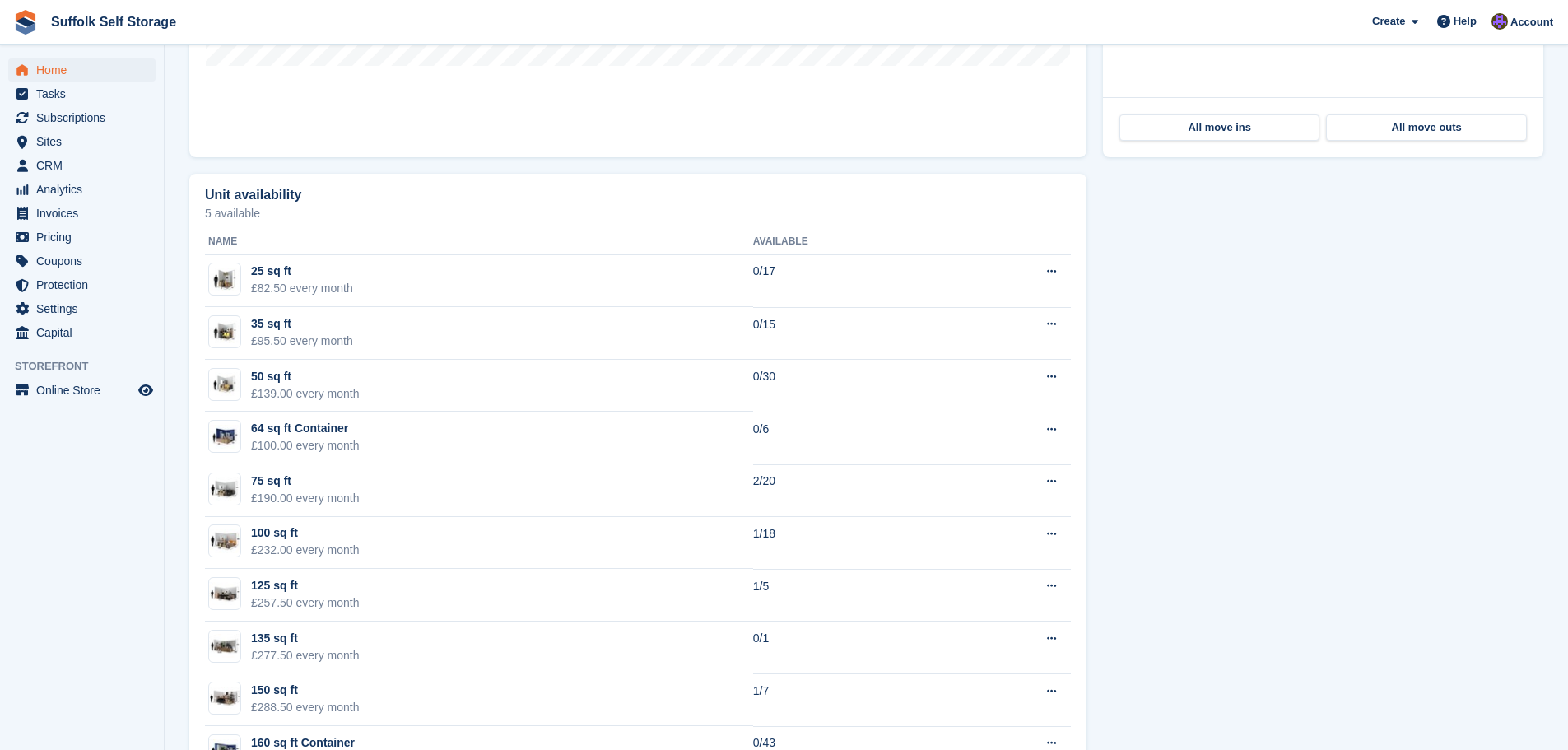
scroll to position [877, 0]
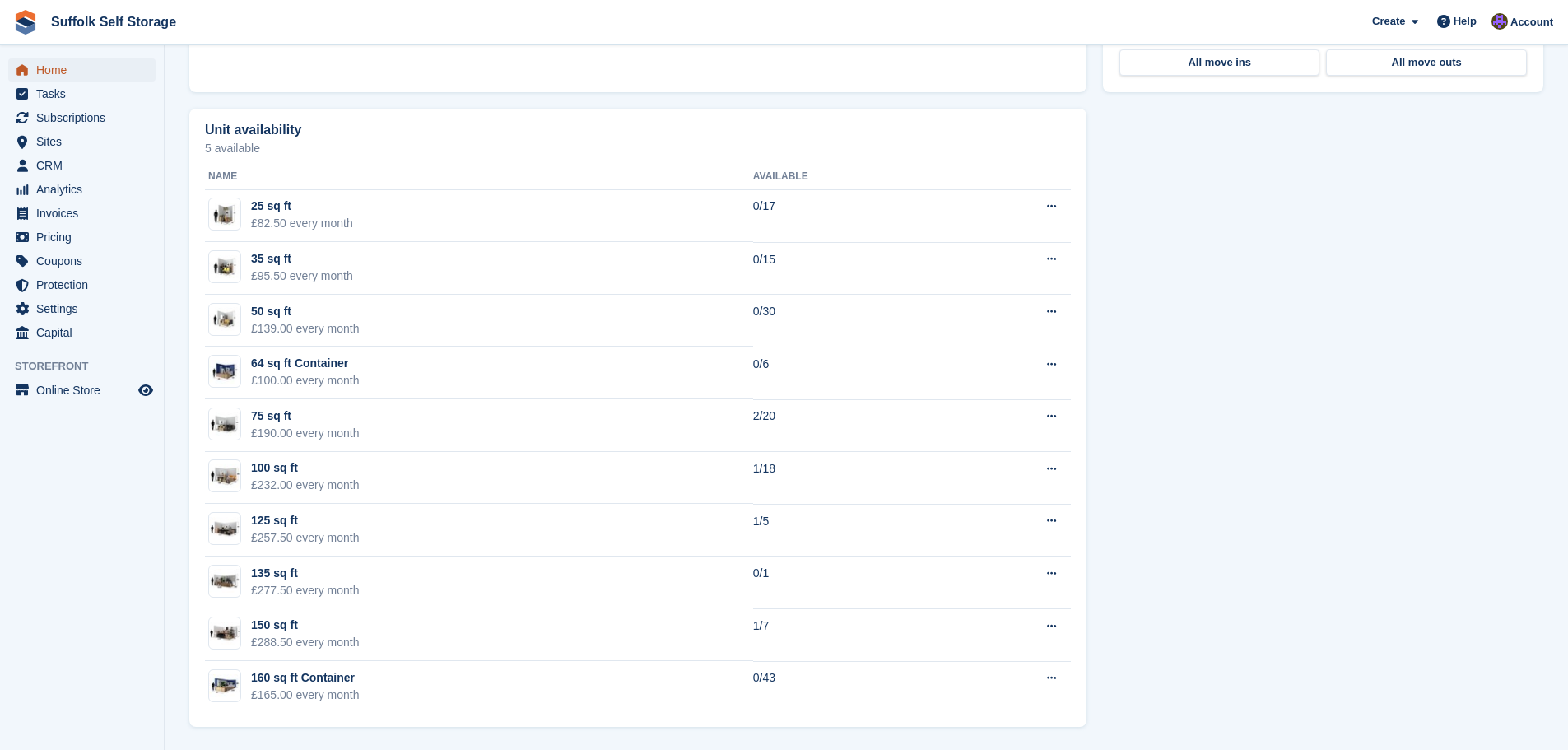
click at [63, 68] on span "Home" at bounding box center [85, 69] width 99 height 23
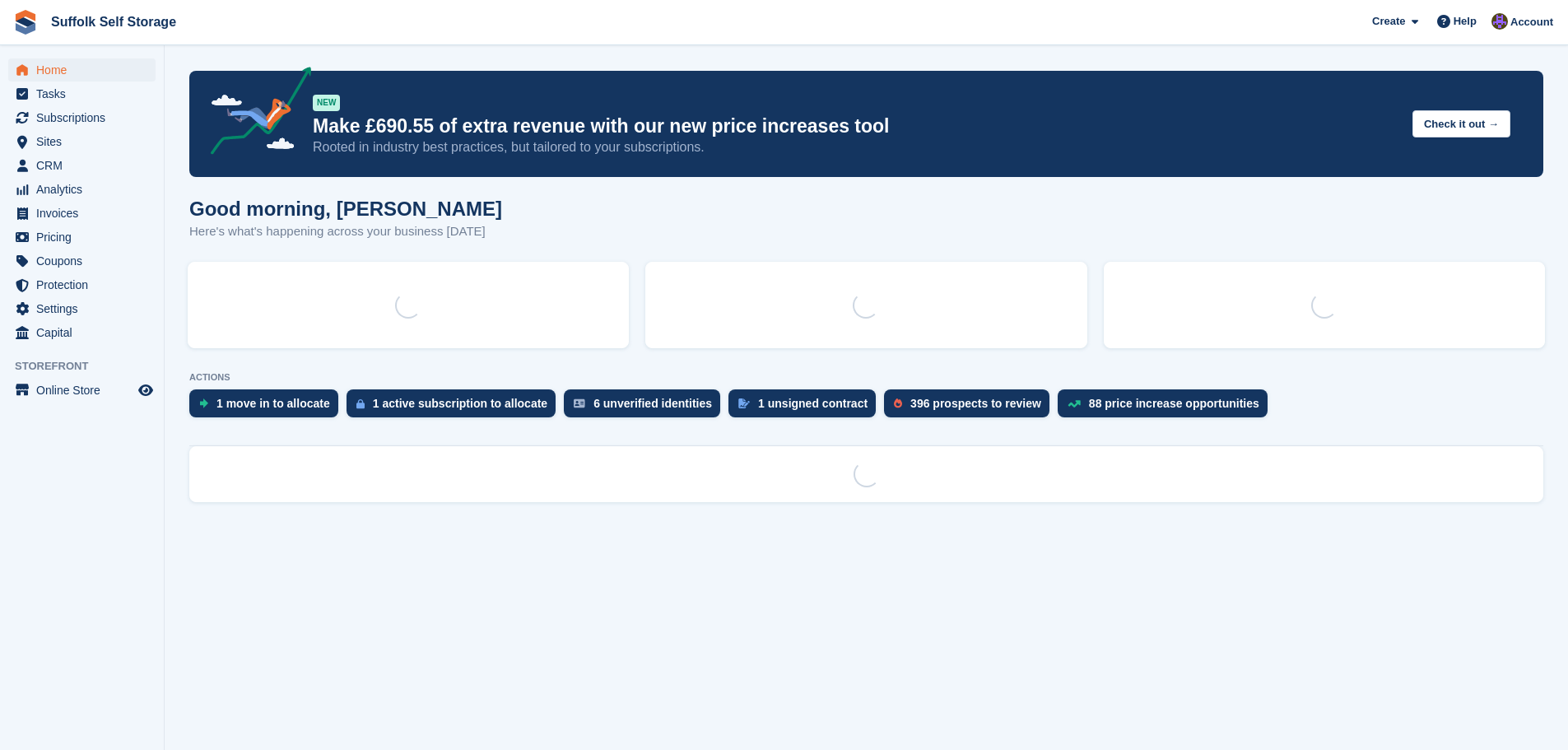
scroll to position [0, 0]
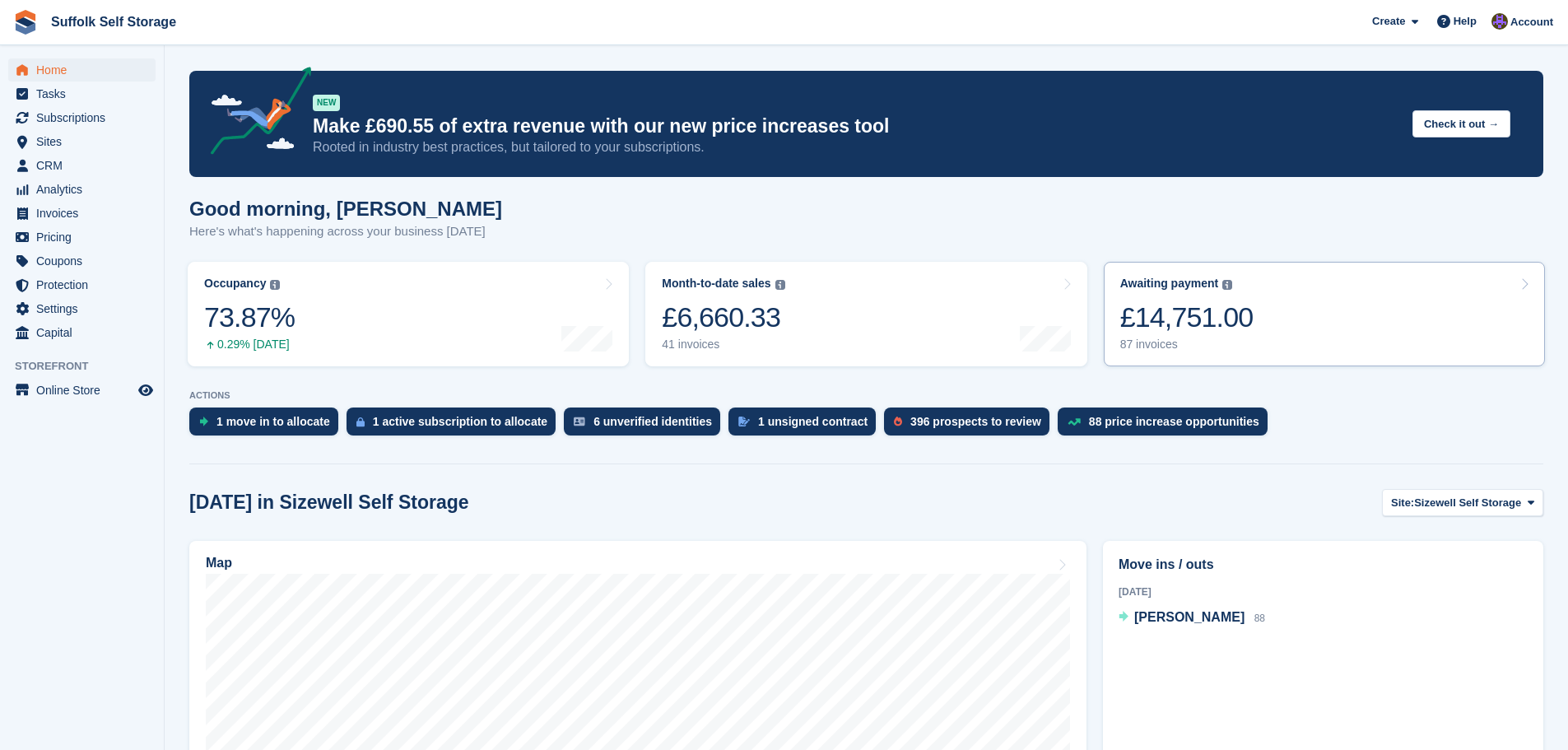
click at [1246, 308] on div "£14,751.00" at bounding box center [1187, 317] width 133 height 34
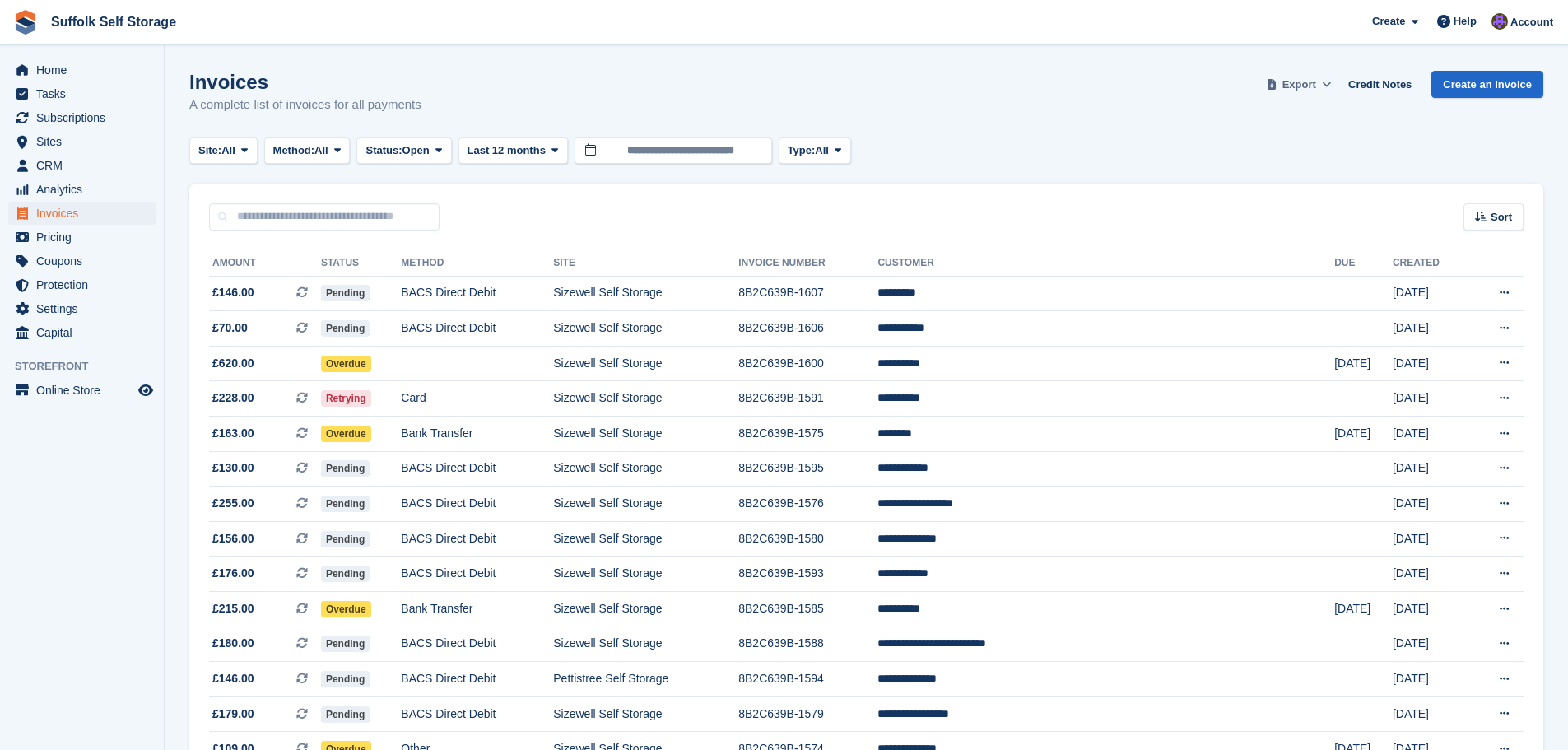
click at [1310, 86] on span "Export" at bounding box center [1299, 85] width 34 height 17
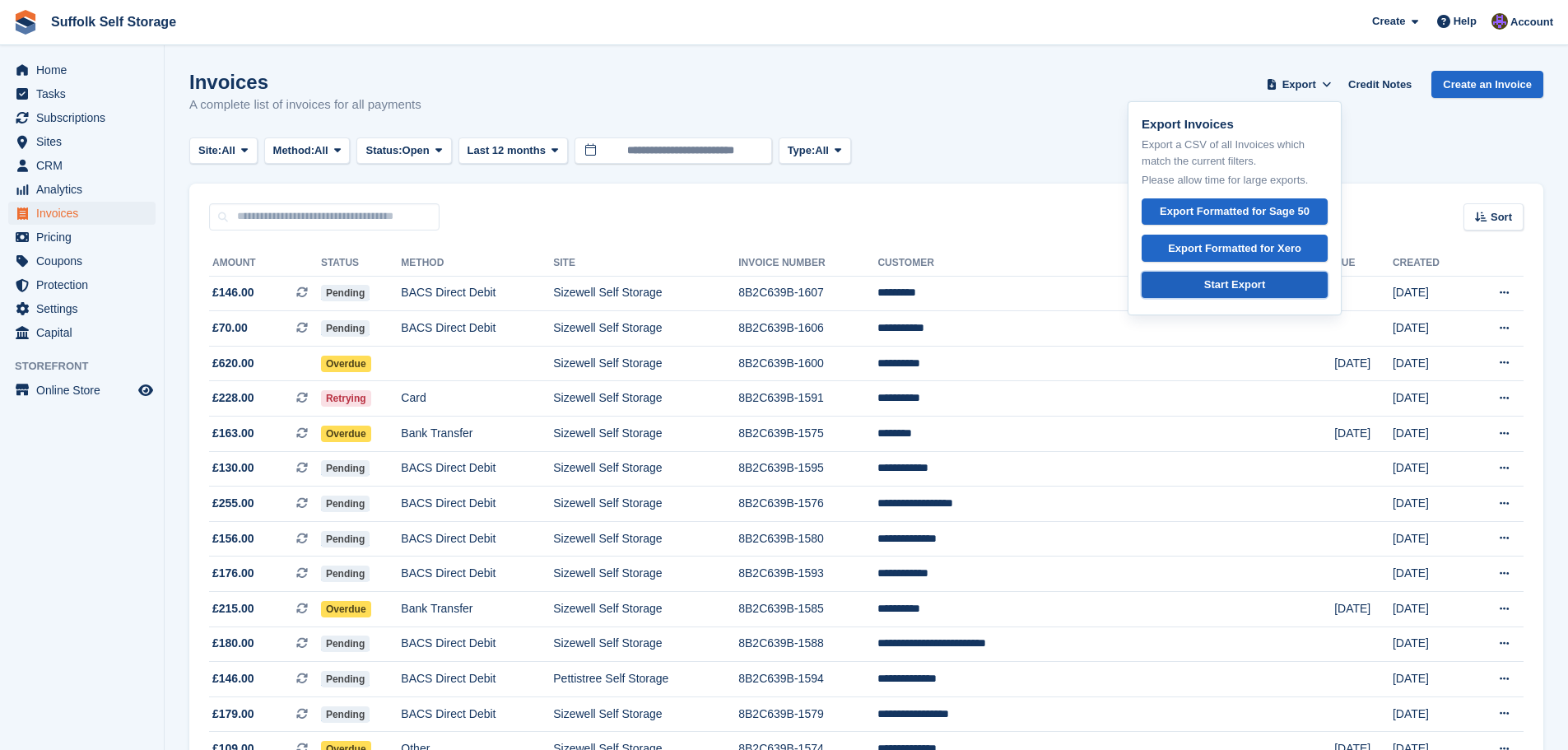
click at [1265, 283] on div "Start Export" at bounding box center [1235, 284] width 61 height 17
click at [329, 153] on span "All" at bounding box center [320, 151] width 14 height 17
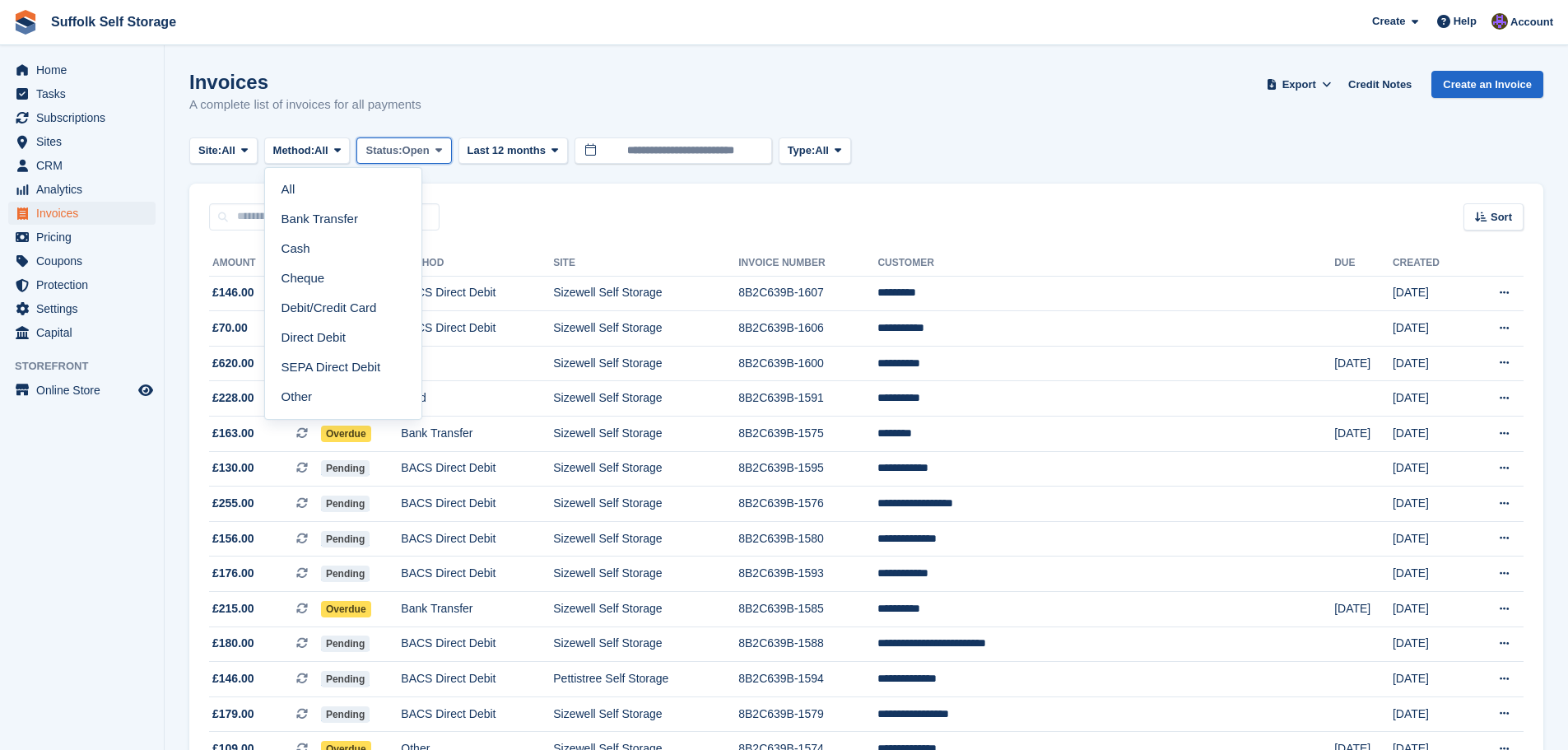
click at [398, 151] on span "Status:" at bounding box center [383, 151] width 36 height 17
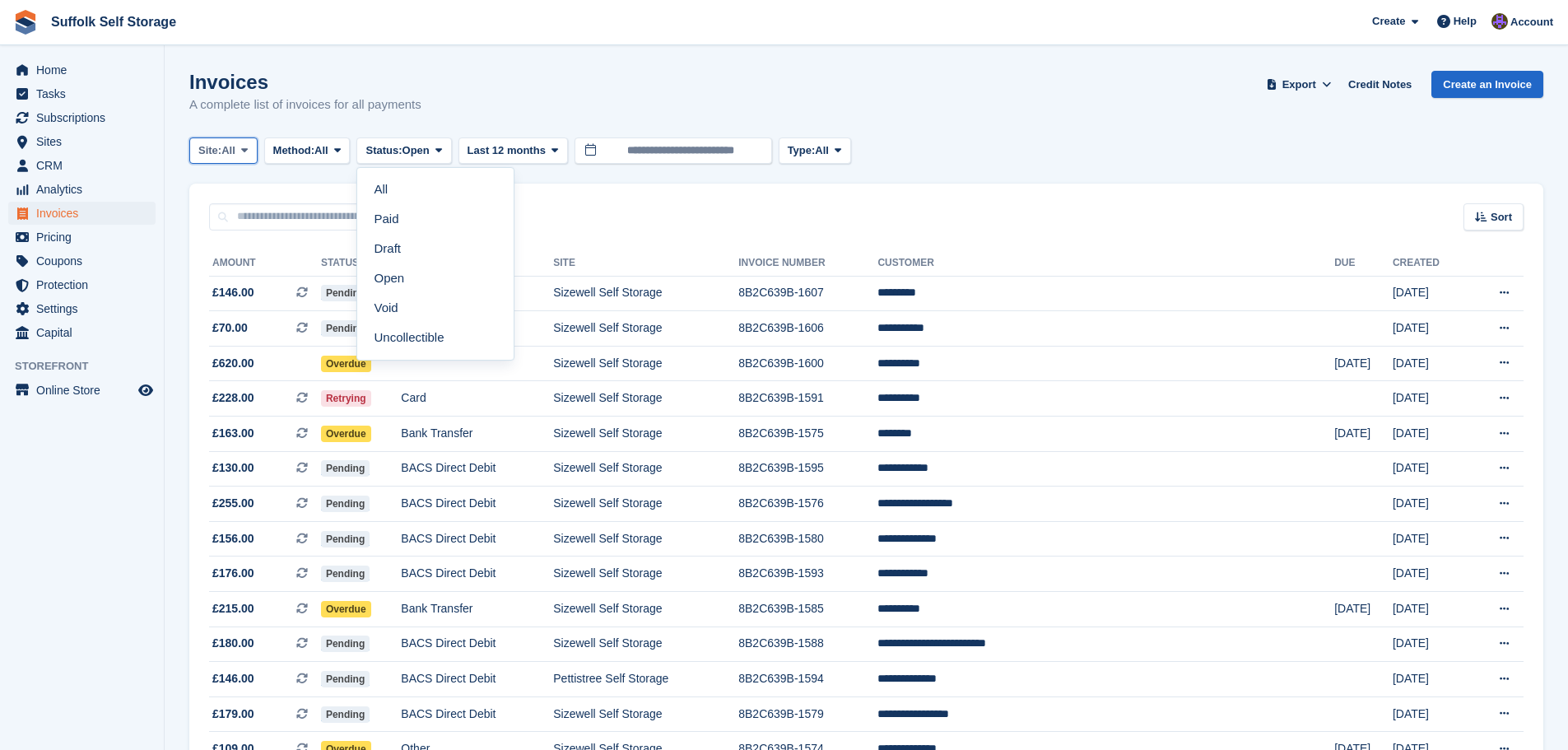
click at [242, 148] on span at bounding box center [245, 151] width 13 height 13
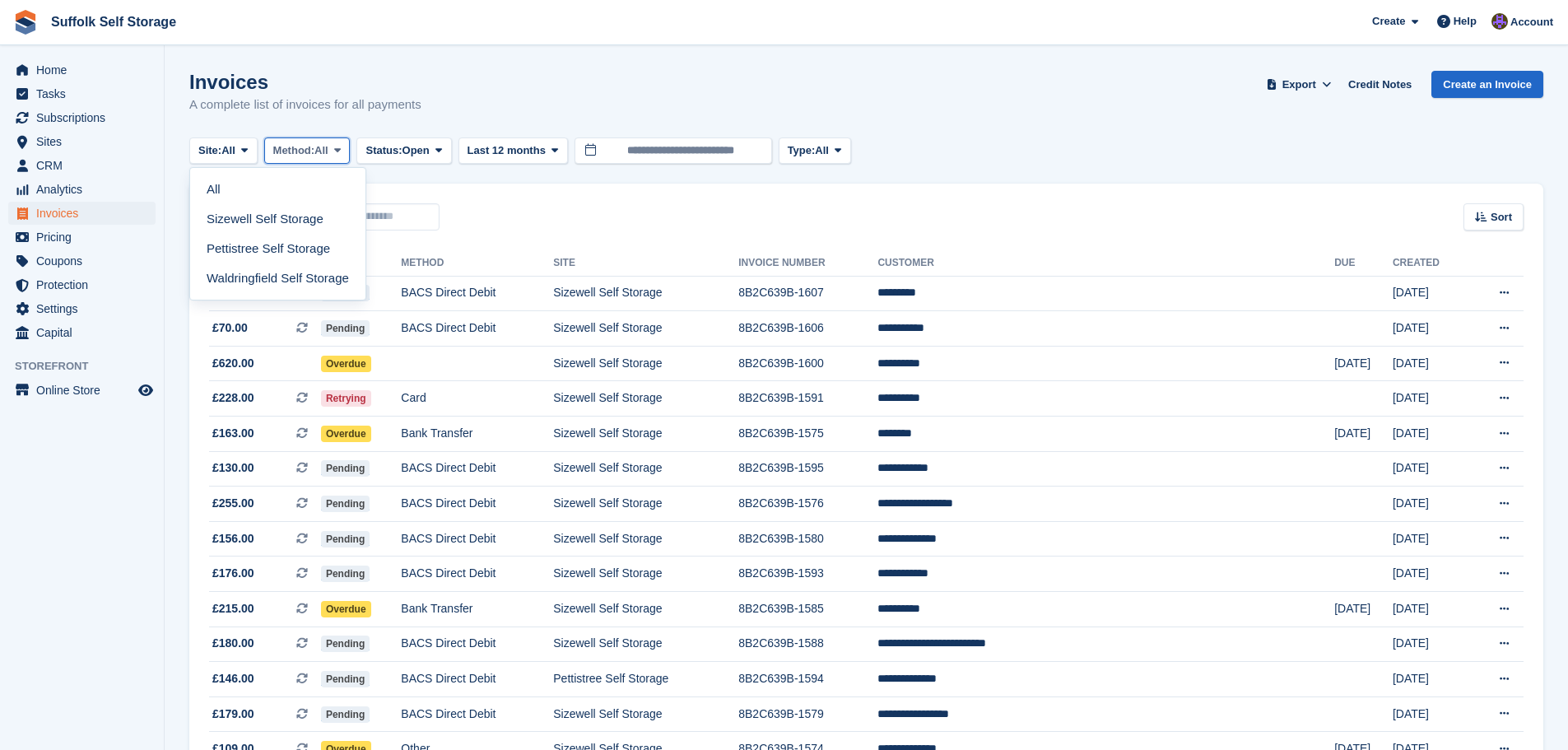
click at [322, 144] on span "All" at bounding box center [320, 151] width 14 height 17
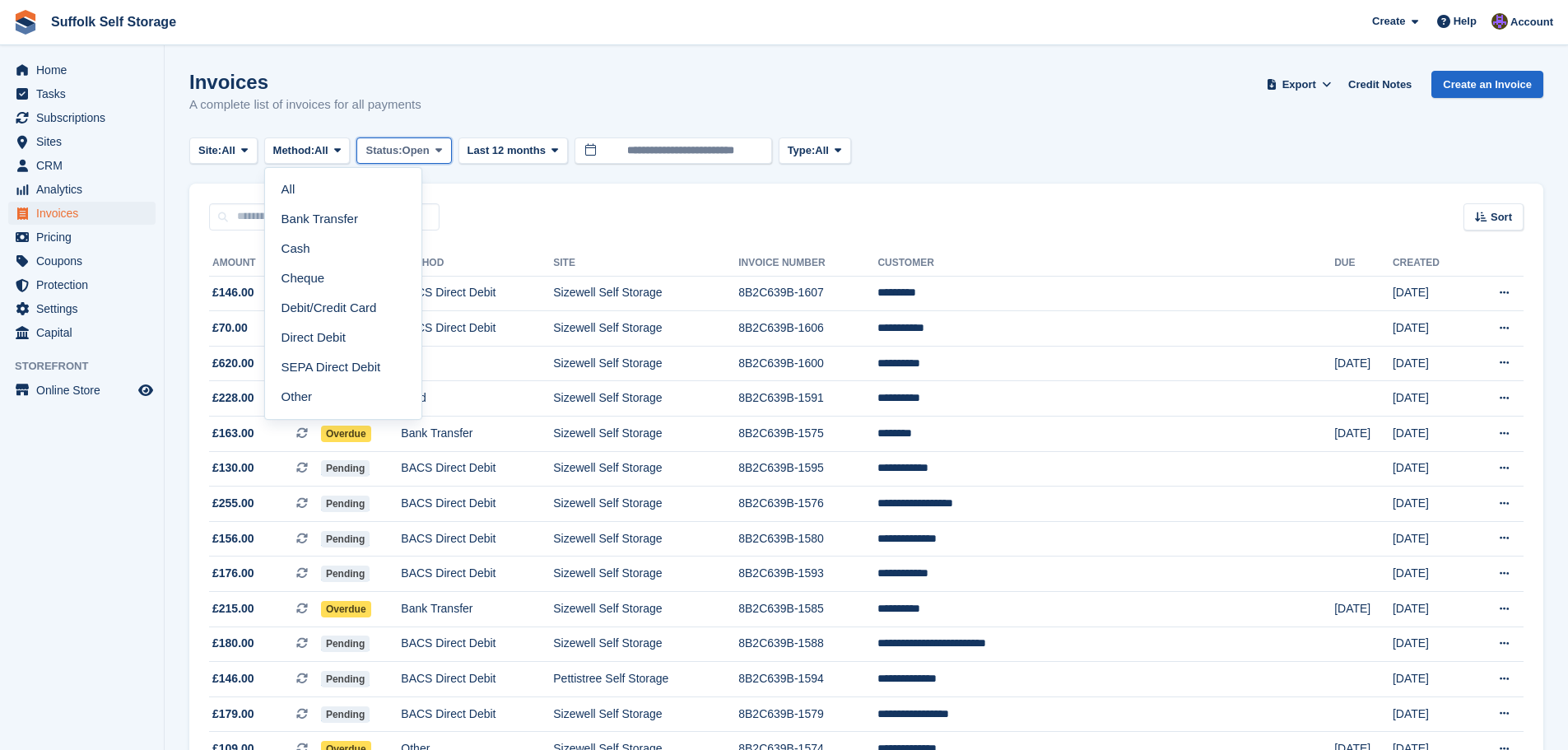
click at [402, 145] on span "Status:" at bounding box center [383, 151] width 36 height 17
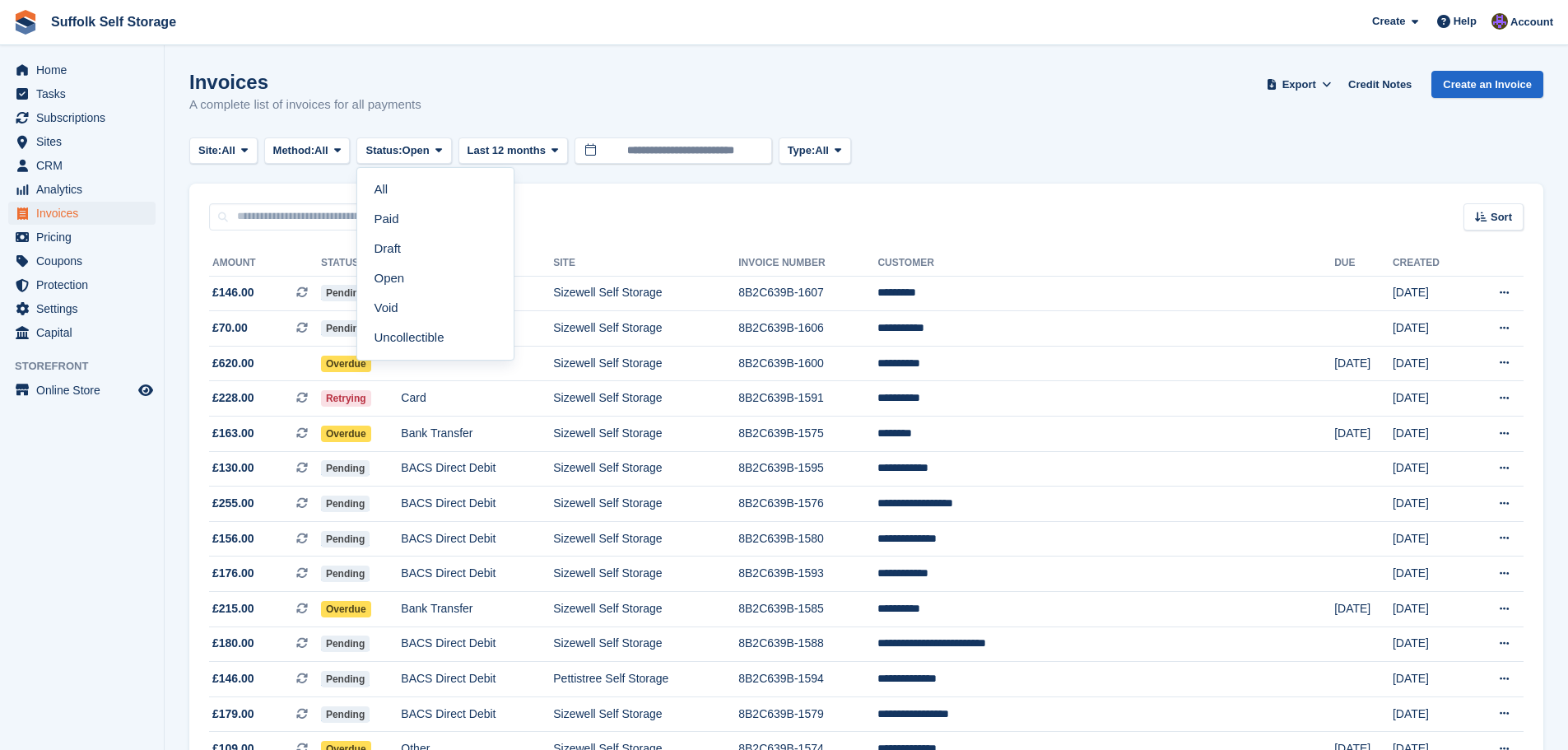
click at [1075, 155] on div "Site: All All Sizewell Self Storage Pettistree Self Storage Waldringfield Self …" at bounding box center [866, 151] width 1354 height 27
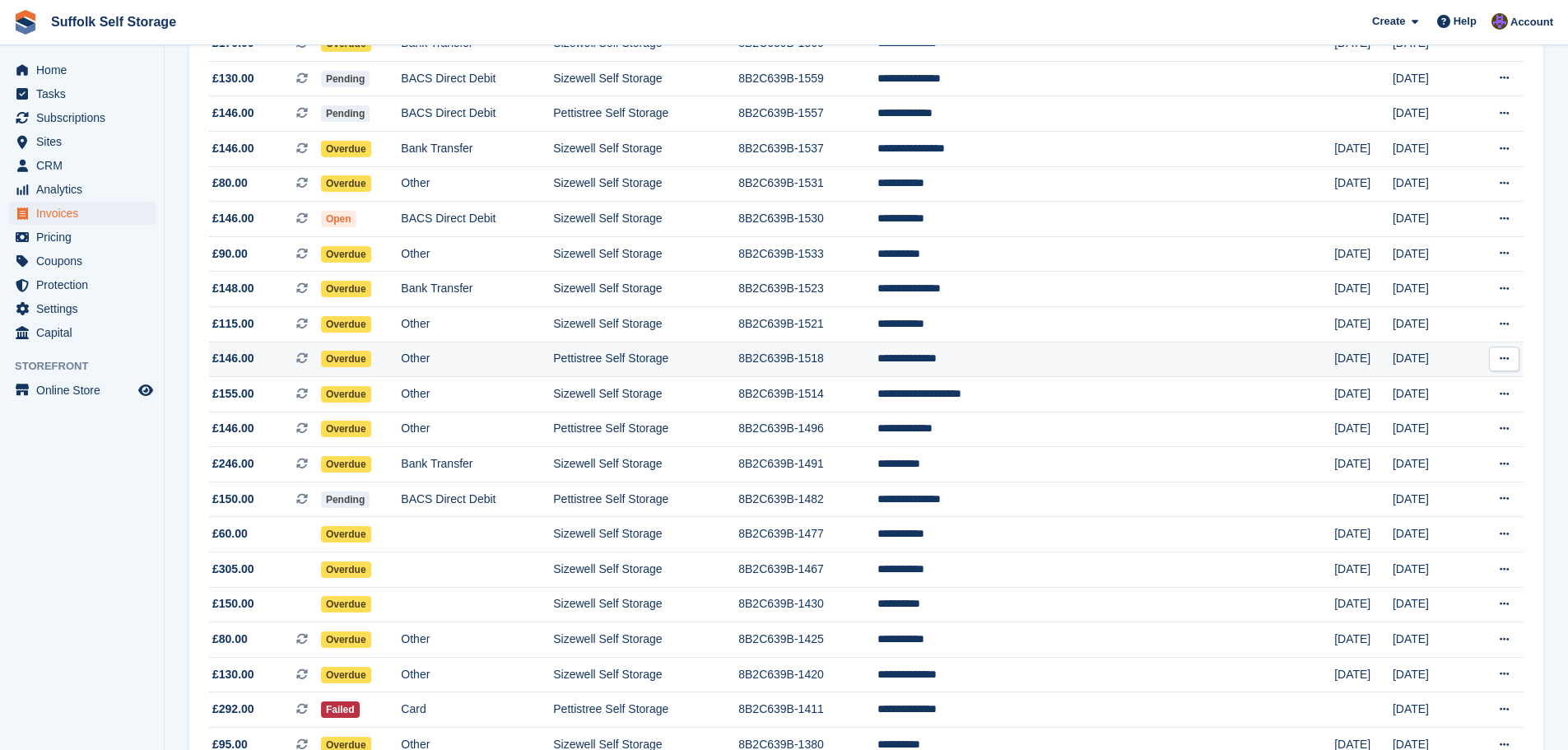
scroll to position [988, 0]
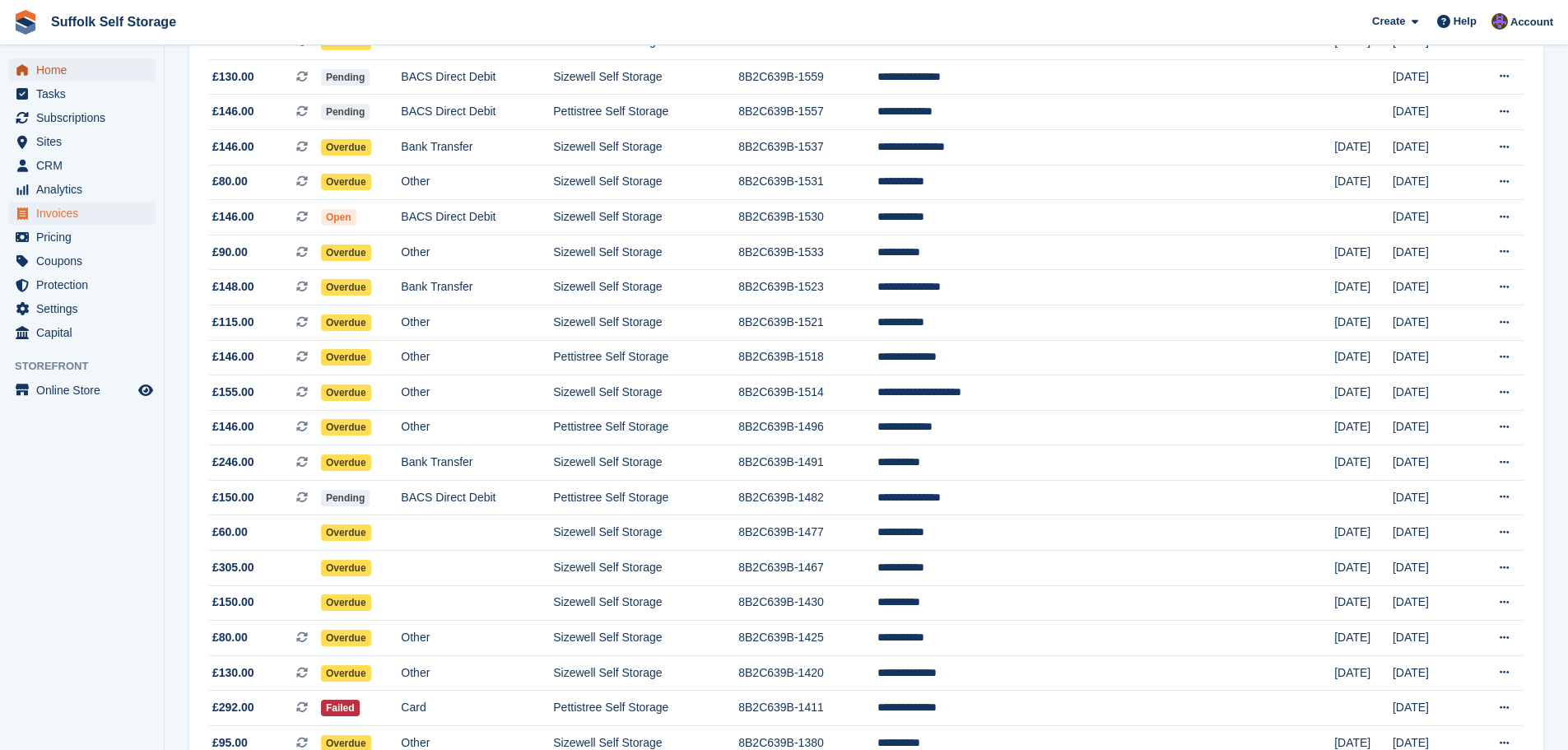
click at [45, 71] on span "Home" at bounding box center [85, 69] width 99 height 23
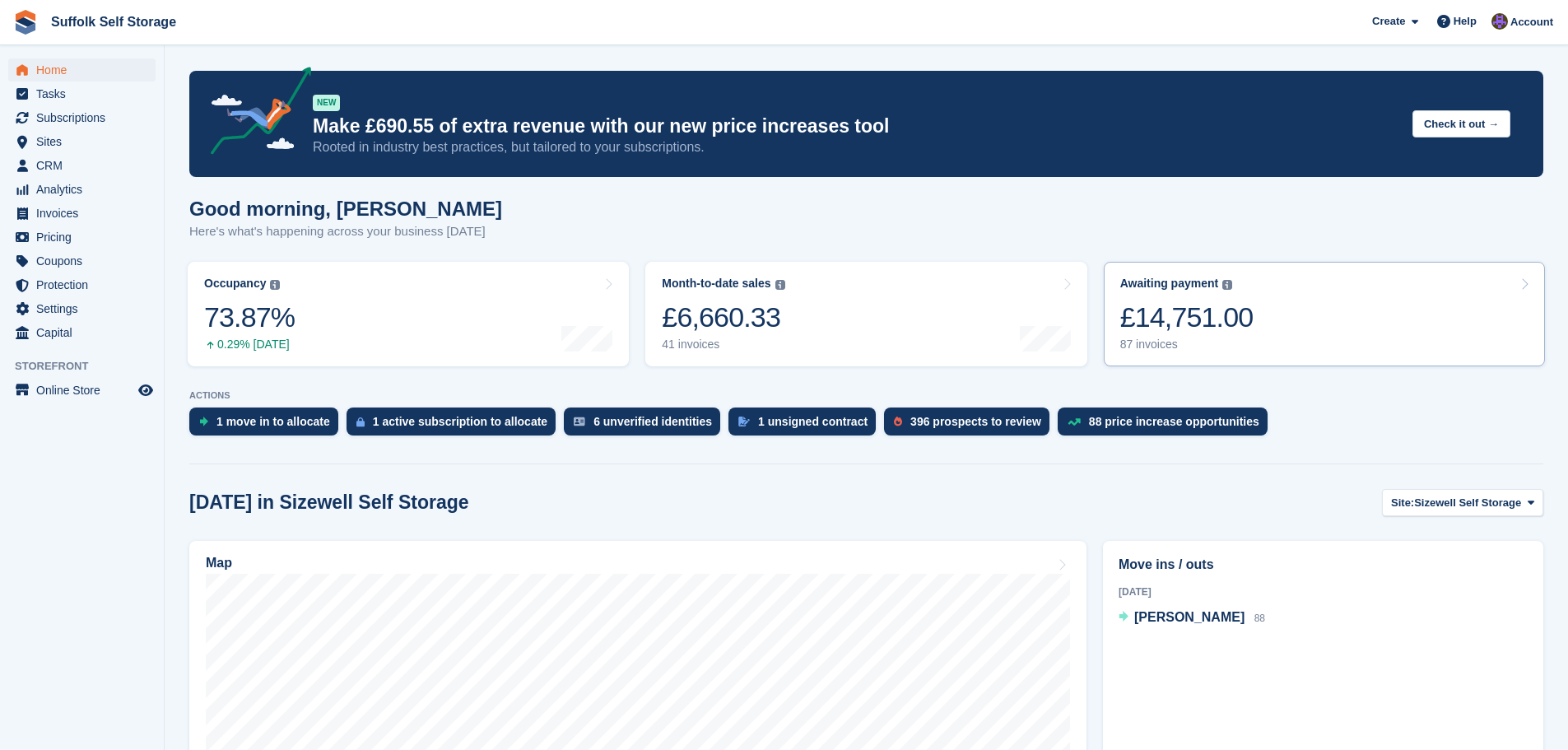
click at [1247, 309] on link "Awaiting payment The total outstanding balance on all open invoices. £14,751.00…" at bounding box center [1324, 313] width 441 height 104
click at [1194, 313] on div "£14,751.00" at bounding box center [1187, 317] width 133 height 34
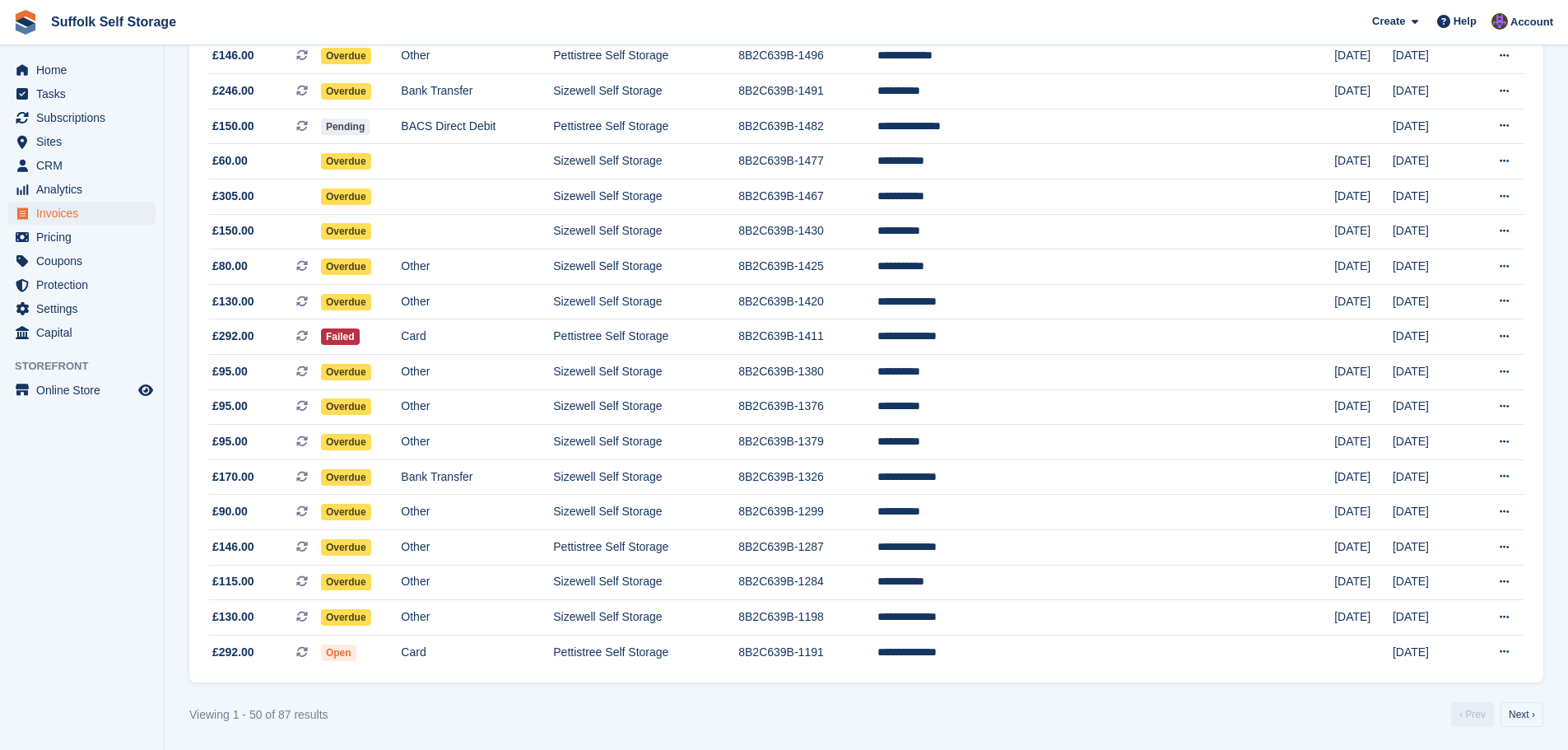
scroll to position [1361, 0]
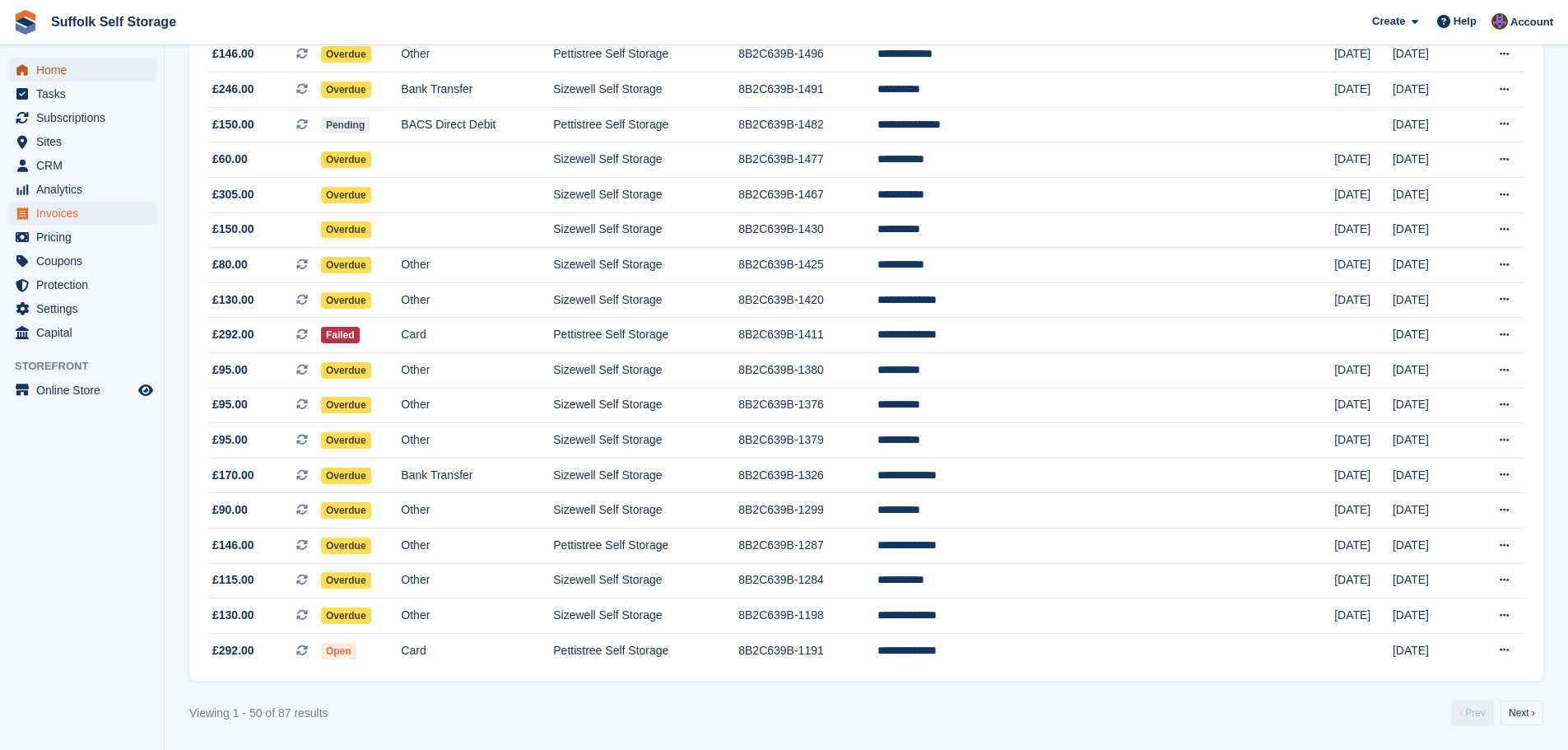
click at [45, 65] on span "Home" at bounding box center [85, 69] width 99 height 23
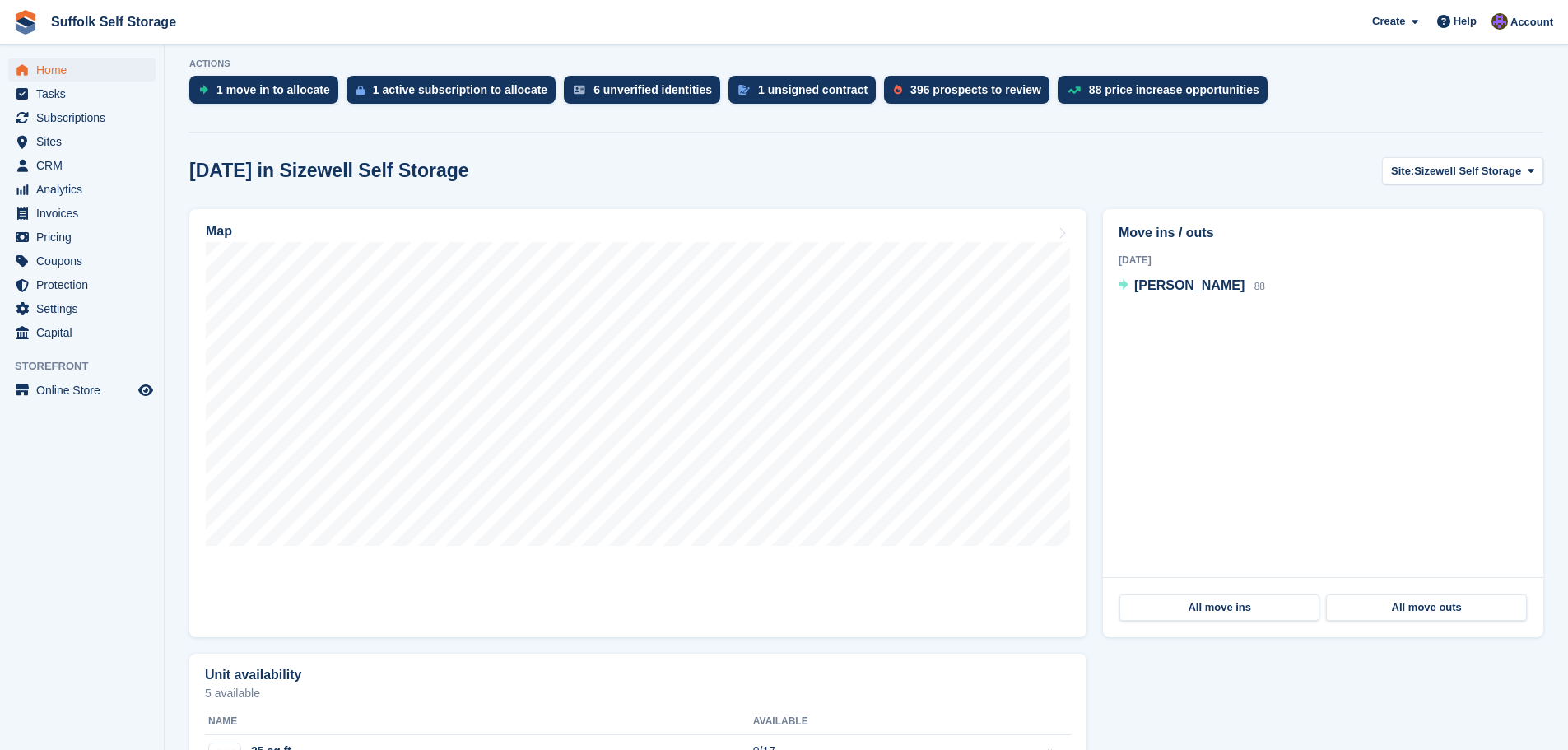
scroll to position [412, 0]
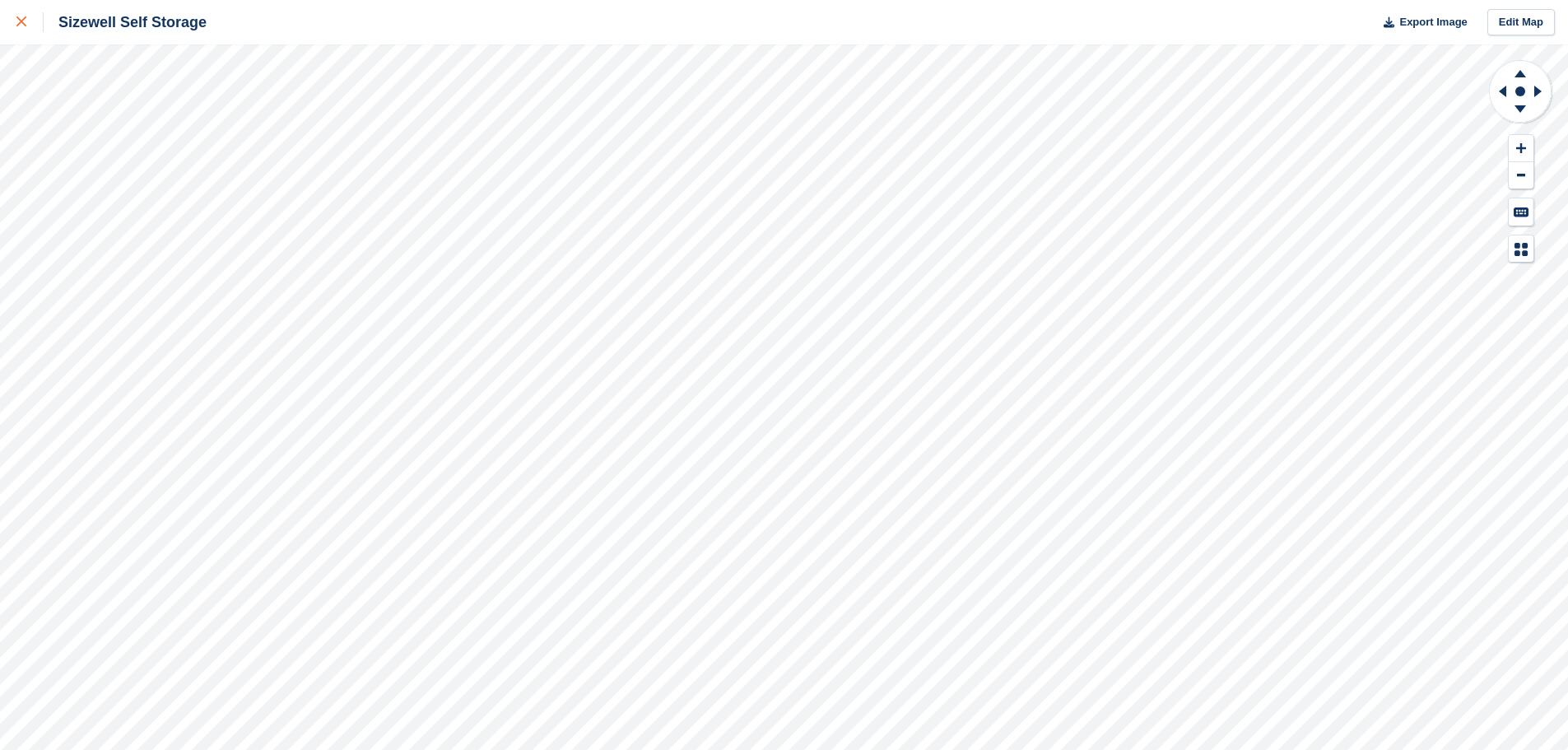
click at [16, 17] on link at bounding box center [21, 22] width 43 height 44
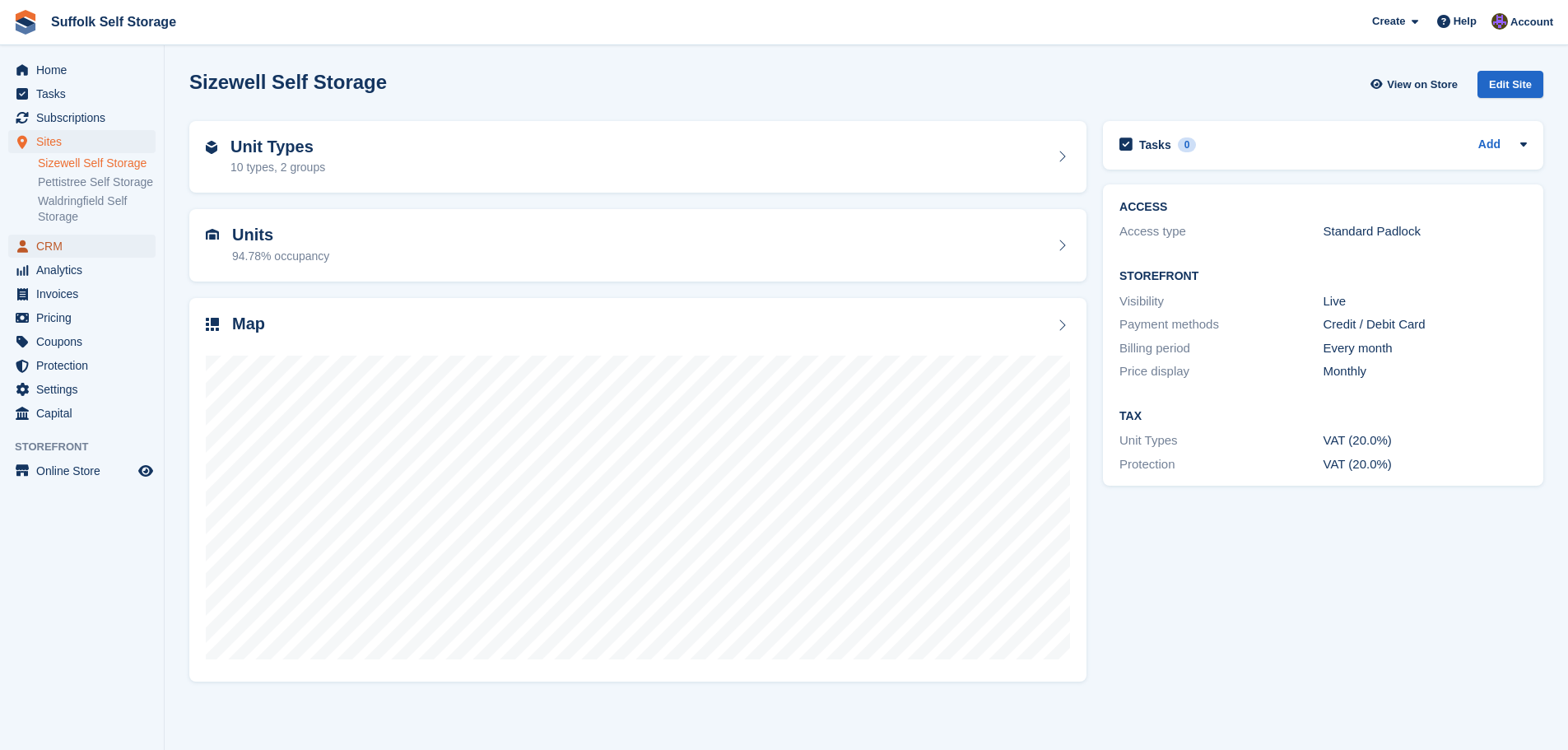
click at [52, 247] on span "CRM" at bounding box center [85, 246] width 99 height 23
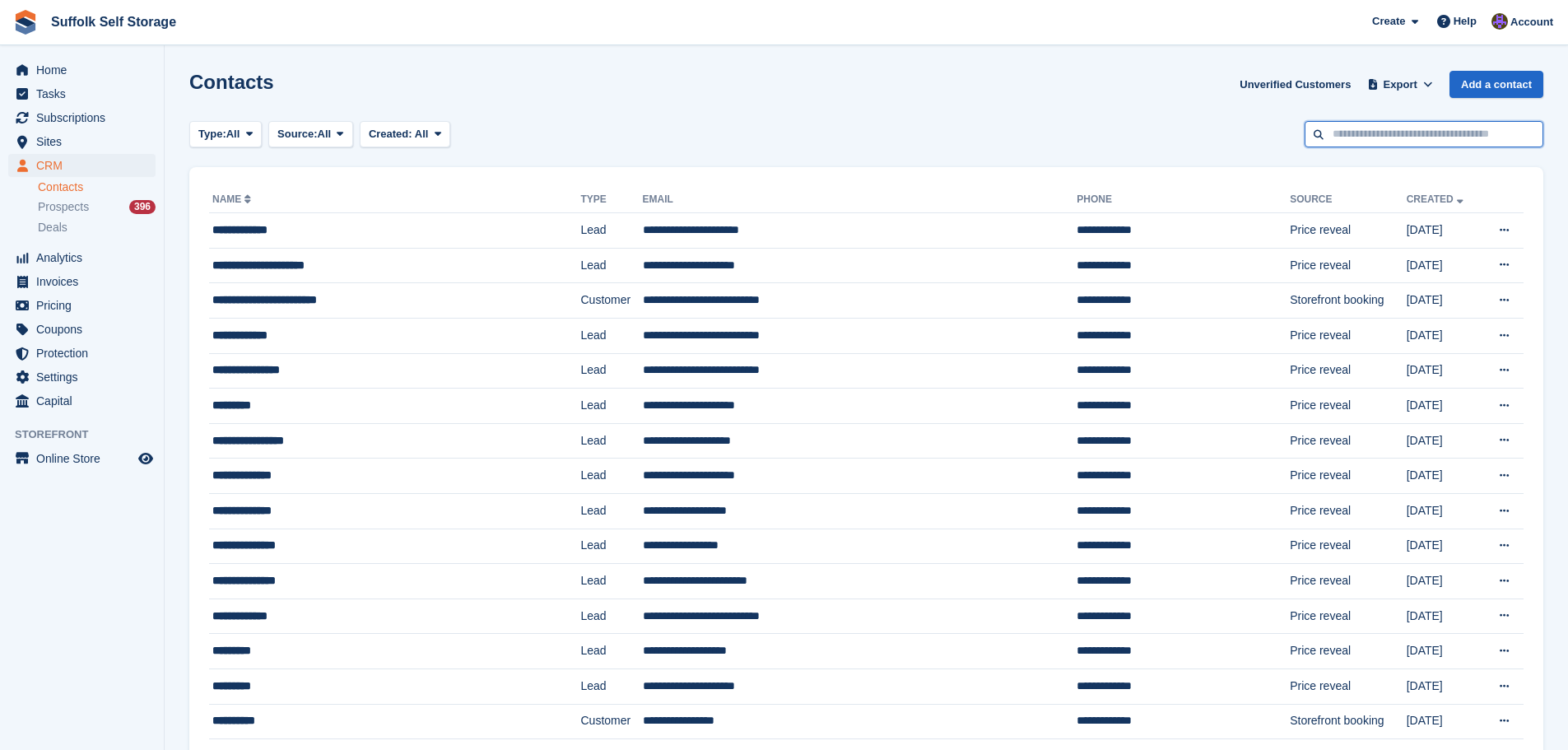
click at [1355, 139] on input "text" at bounding box center [1424, 134] width 238 height 27
type input "****"
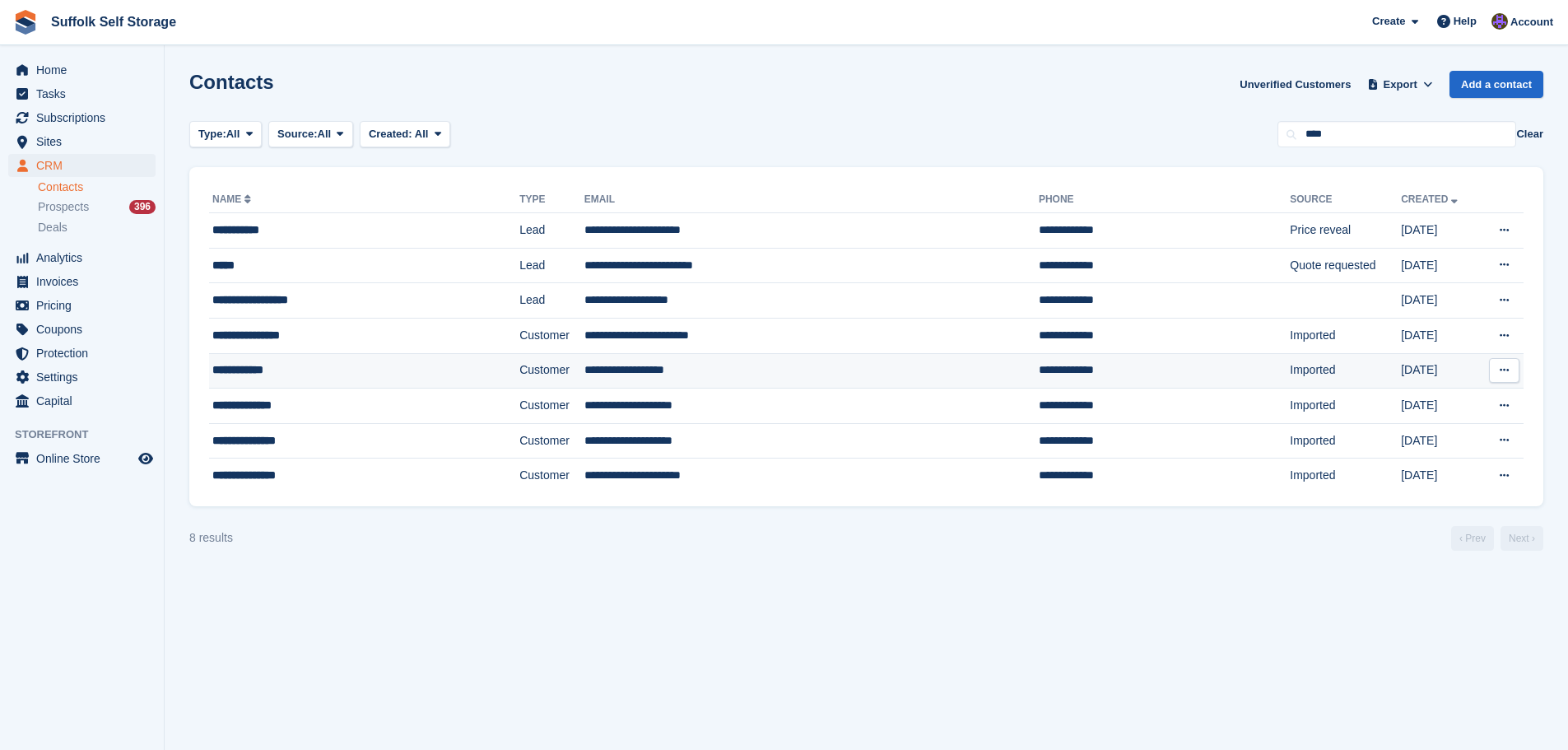
click at [668, 371] on td "**********" at bounding box center [812, 370] width 454 height 35
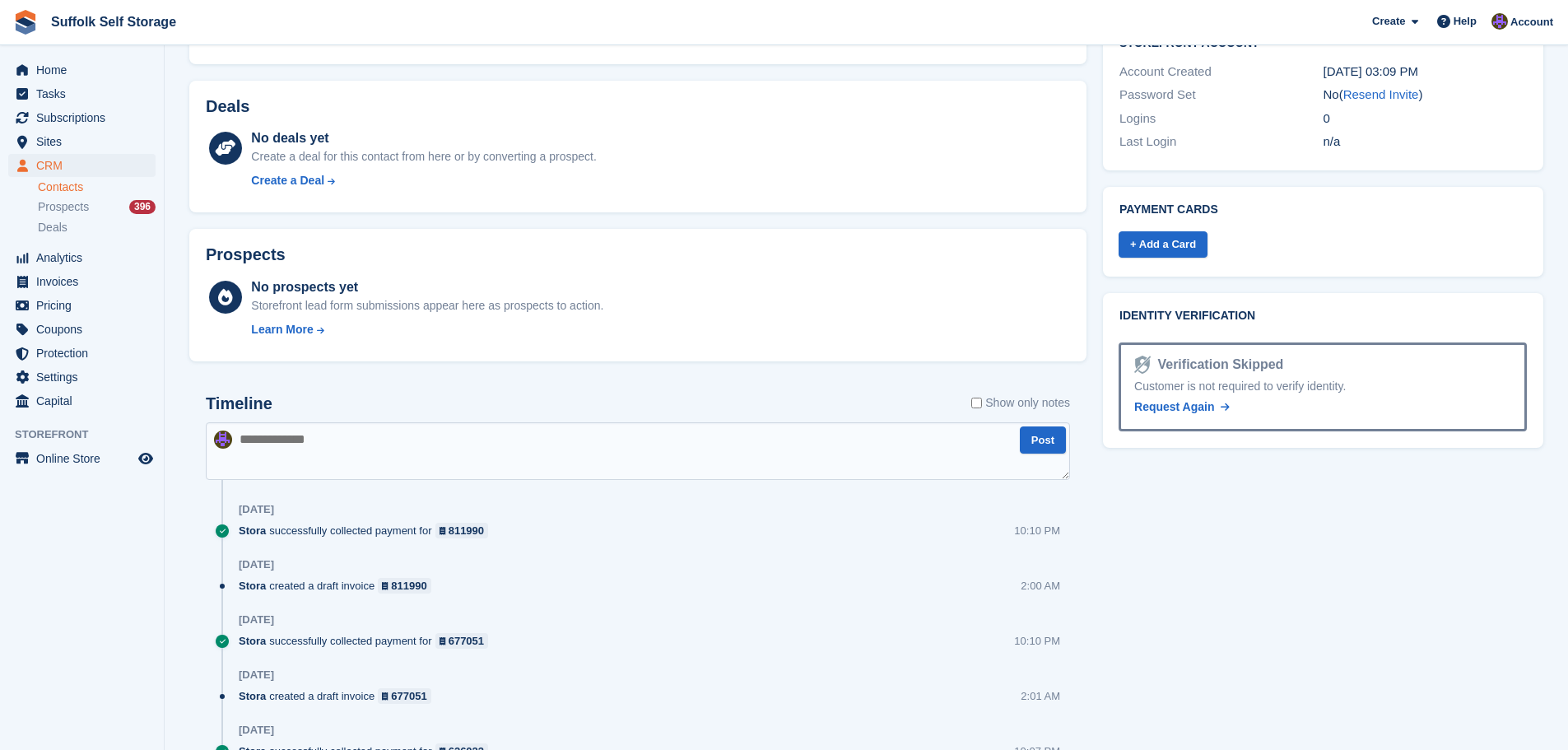
scroll to position [576, 0]
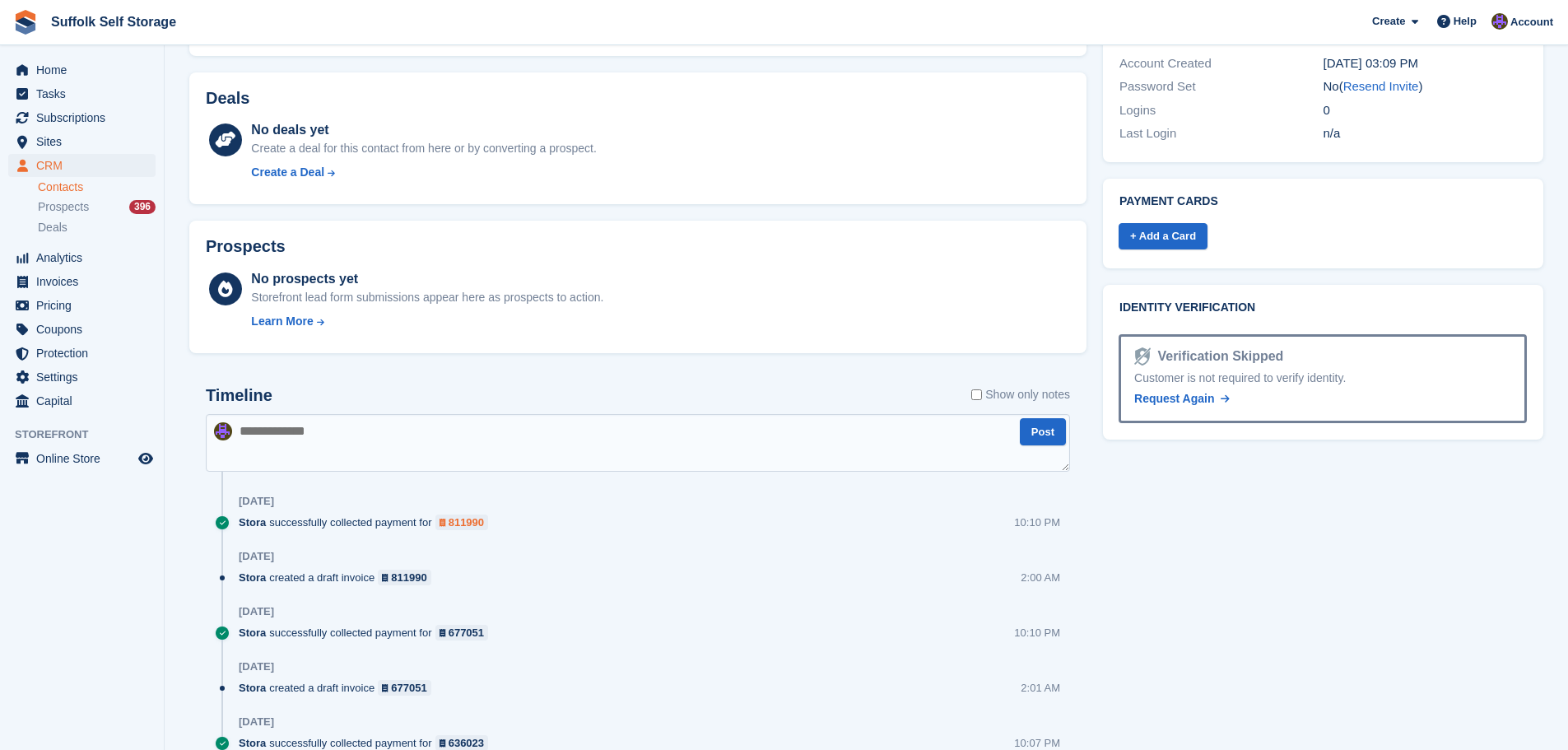
click at [457, 525] on div "811990" at bounding box center [466, 522] width 35 height 16
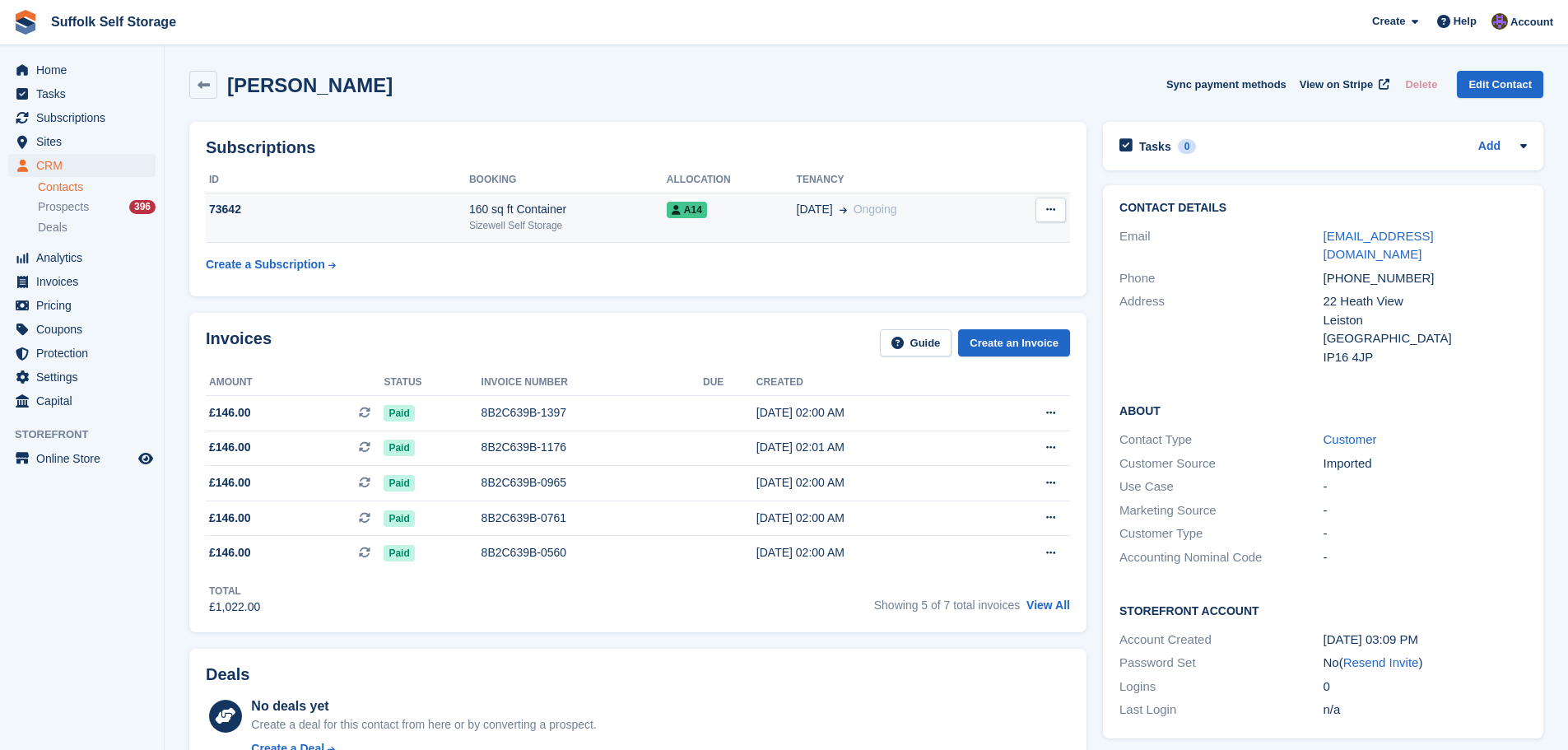
click at [628, 222] on div "Sizewell Self Storage" at bounding box center [568, 225] width 198 height 15
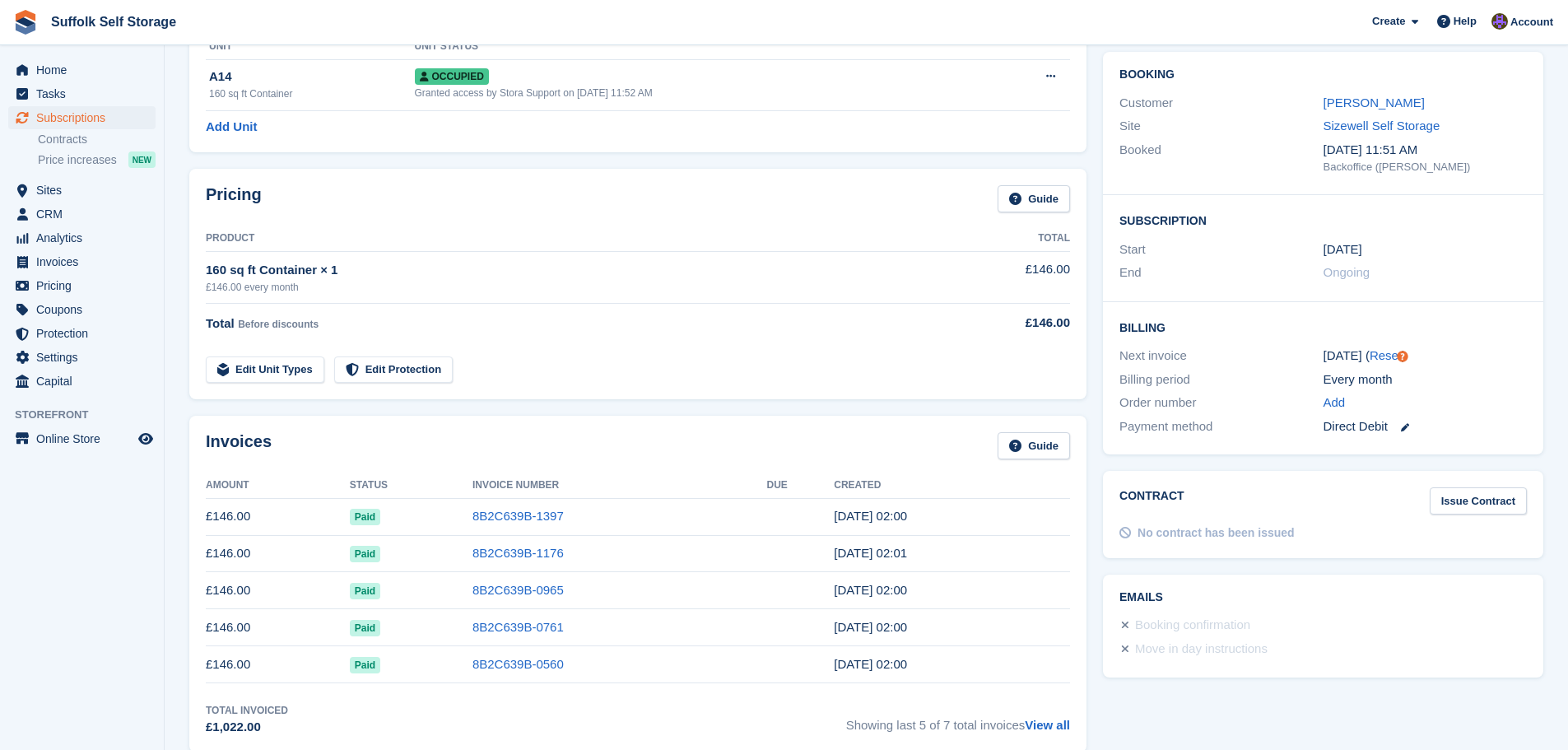
scroll to position [164, 0]
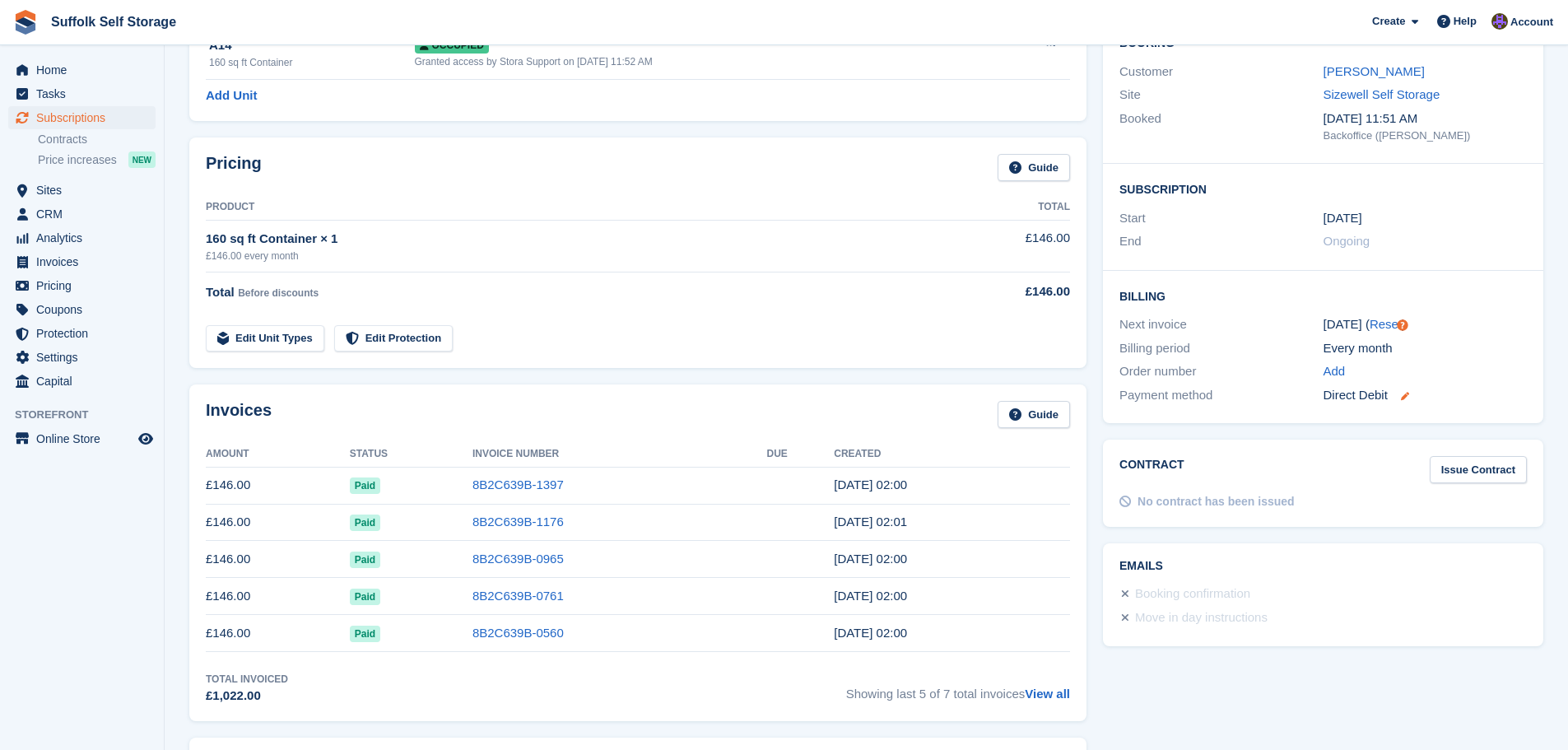
click at [1404, 398] on icon at bounding box center [1405, 395] width 8 height 8
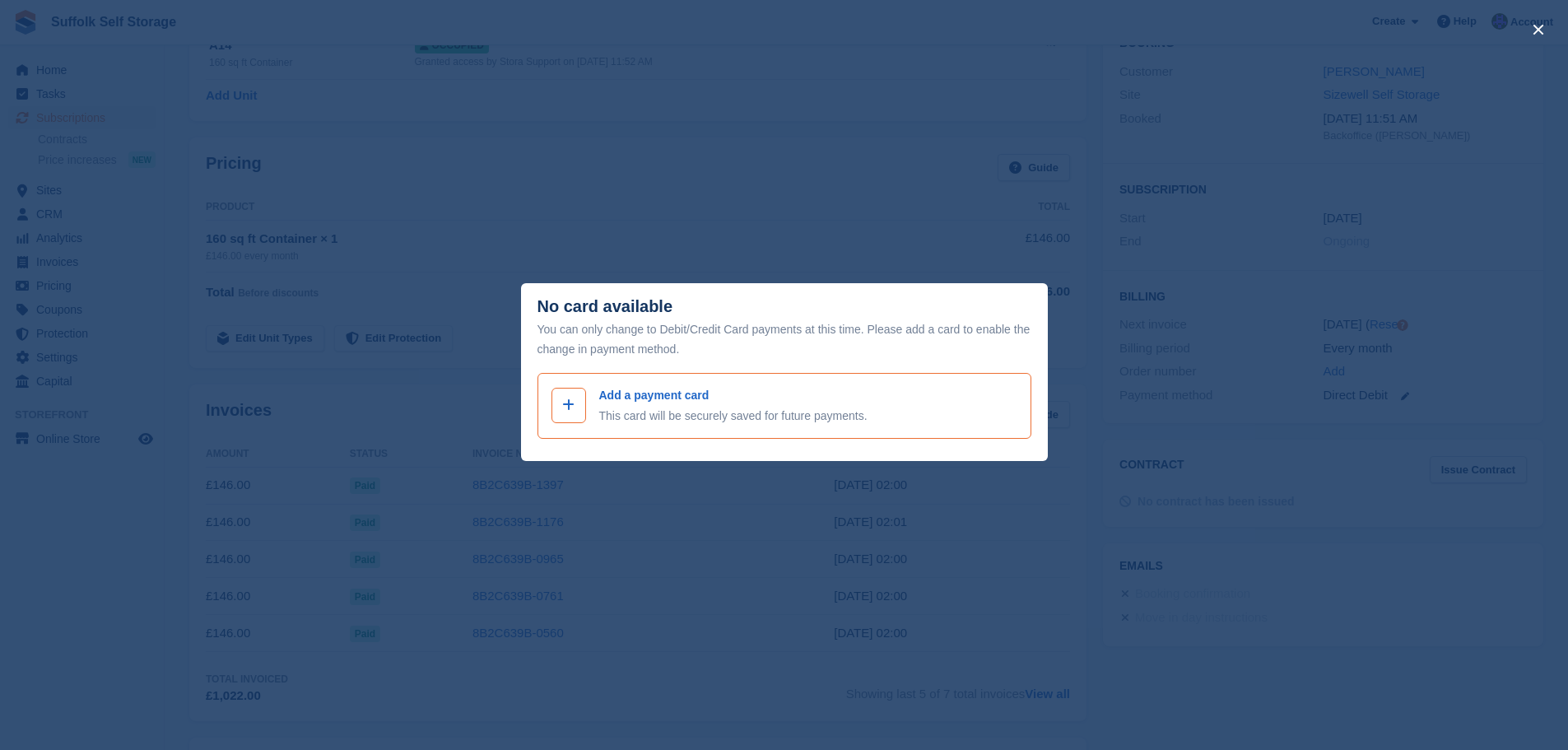
click at [572, 408] on icon at bounding box center [568, 405] width 12 height 13
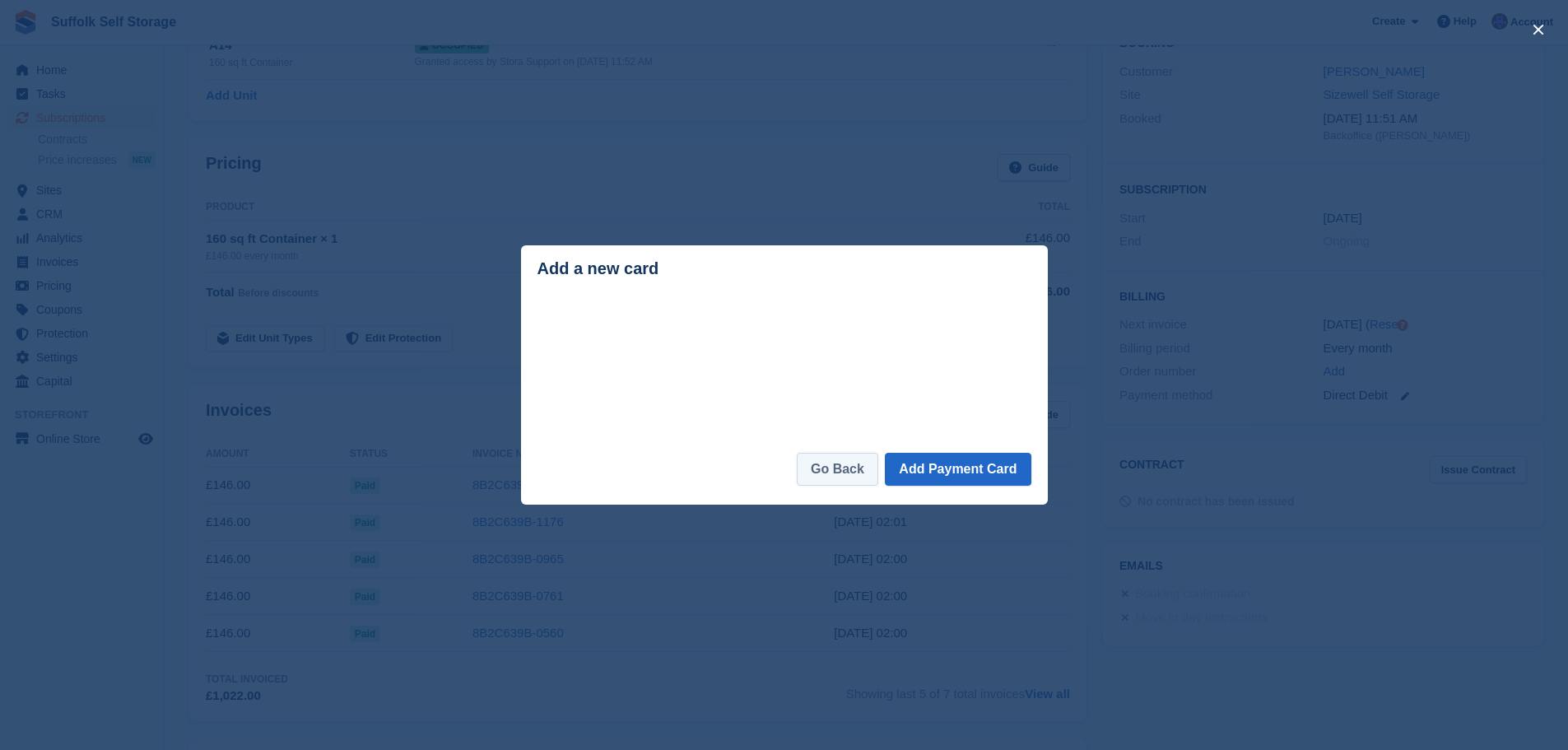
click at [850, 474] on link "Go Back" at bounding box center [838, 469] width 81 height 33
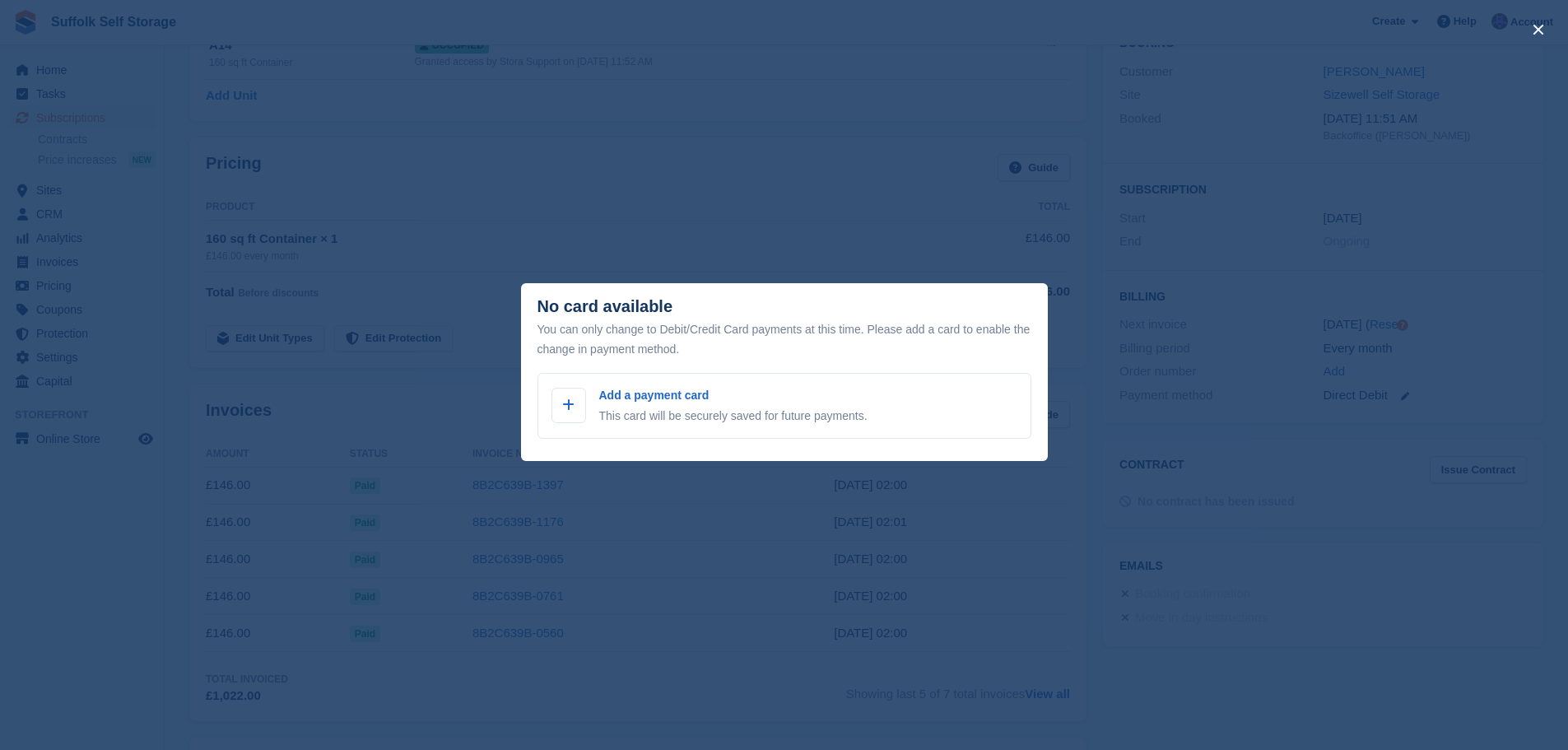
click at [1306, 161] on div "close" at bounding box center [784, 375] width 1568 height 750
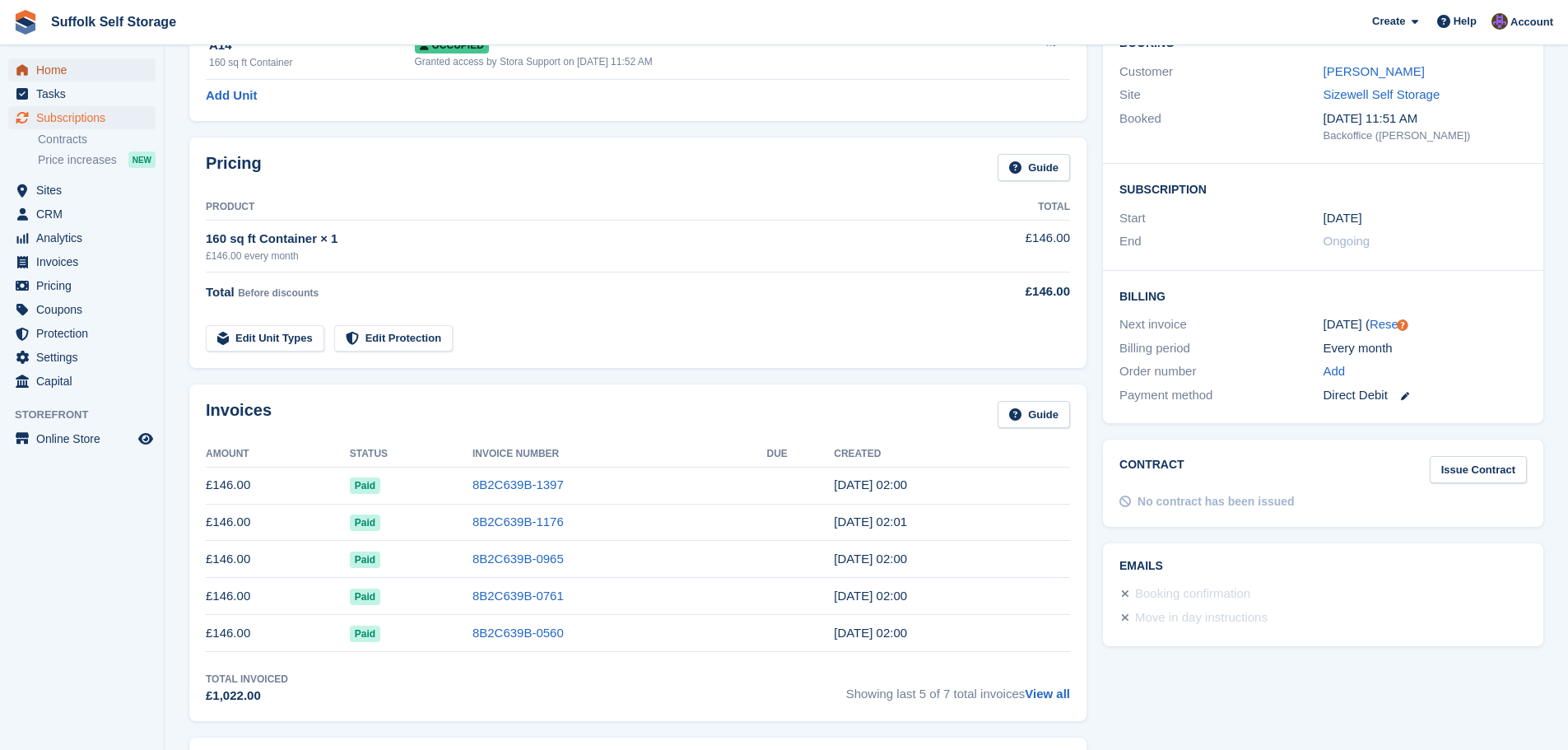
click at [70, 70] on span "Home" at bounding box center [85, 69] width 99 height 23
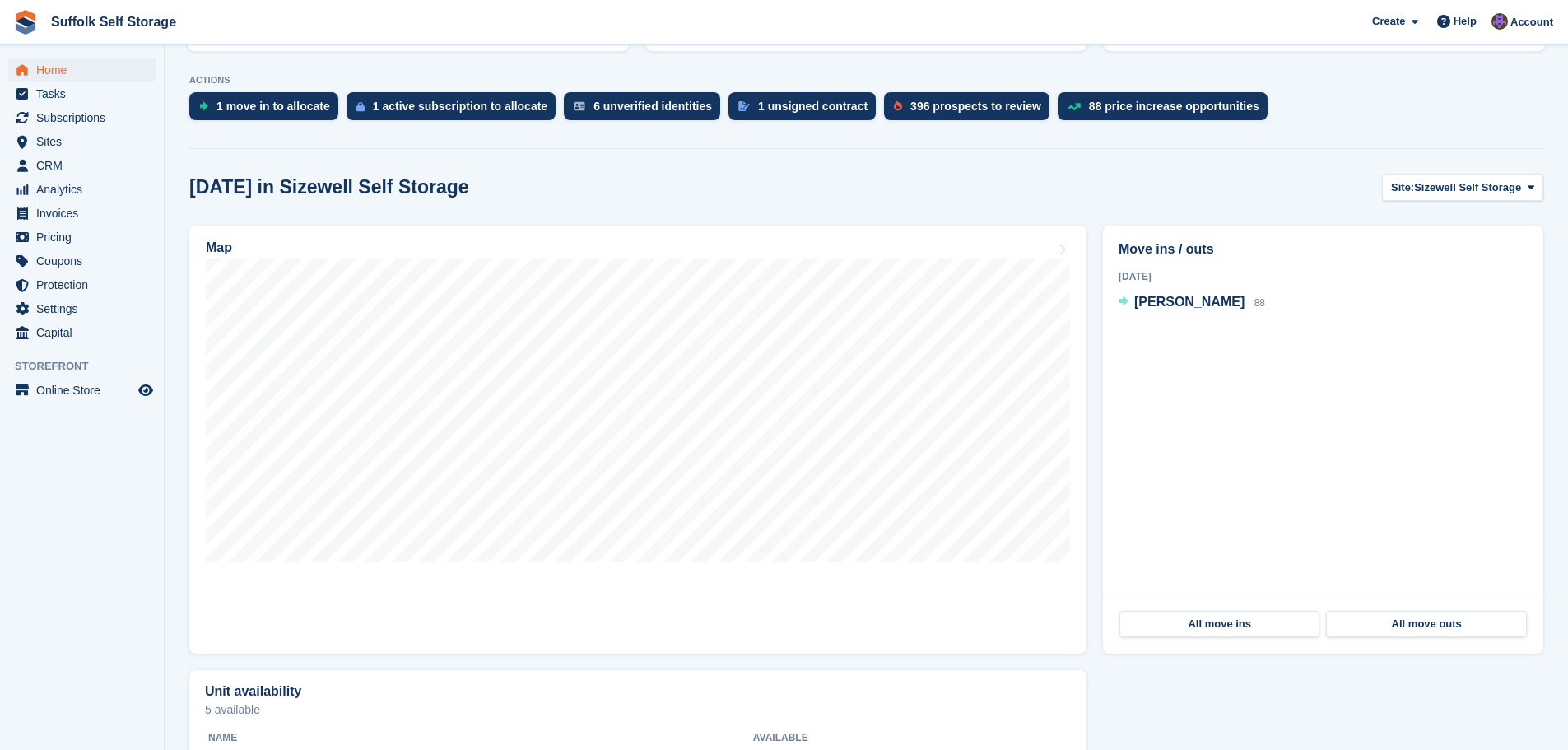
scroll to position [412, 0]
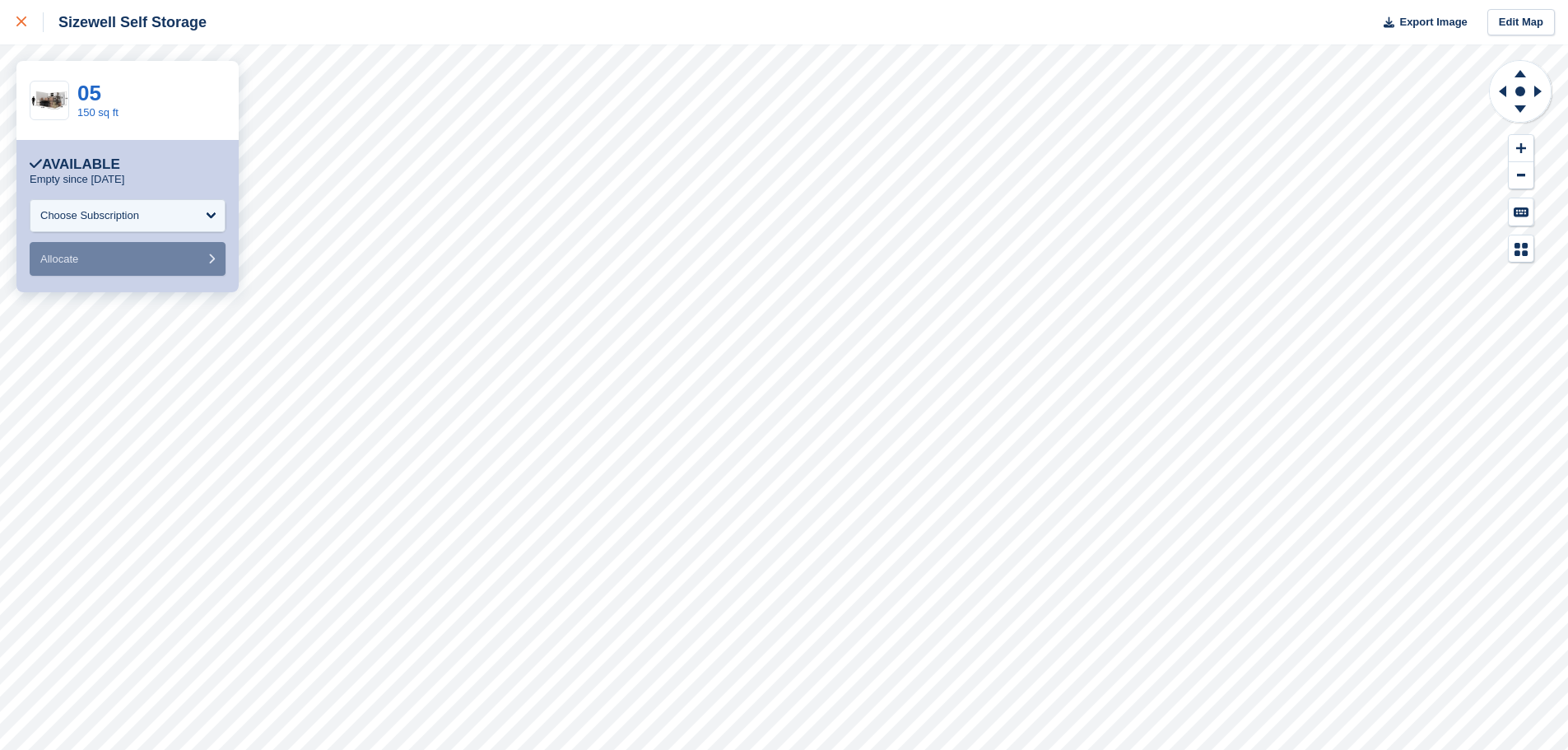
click at [13, 19] on link at bounding box center [21, 22] width 43 height 44
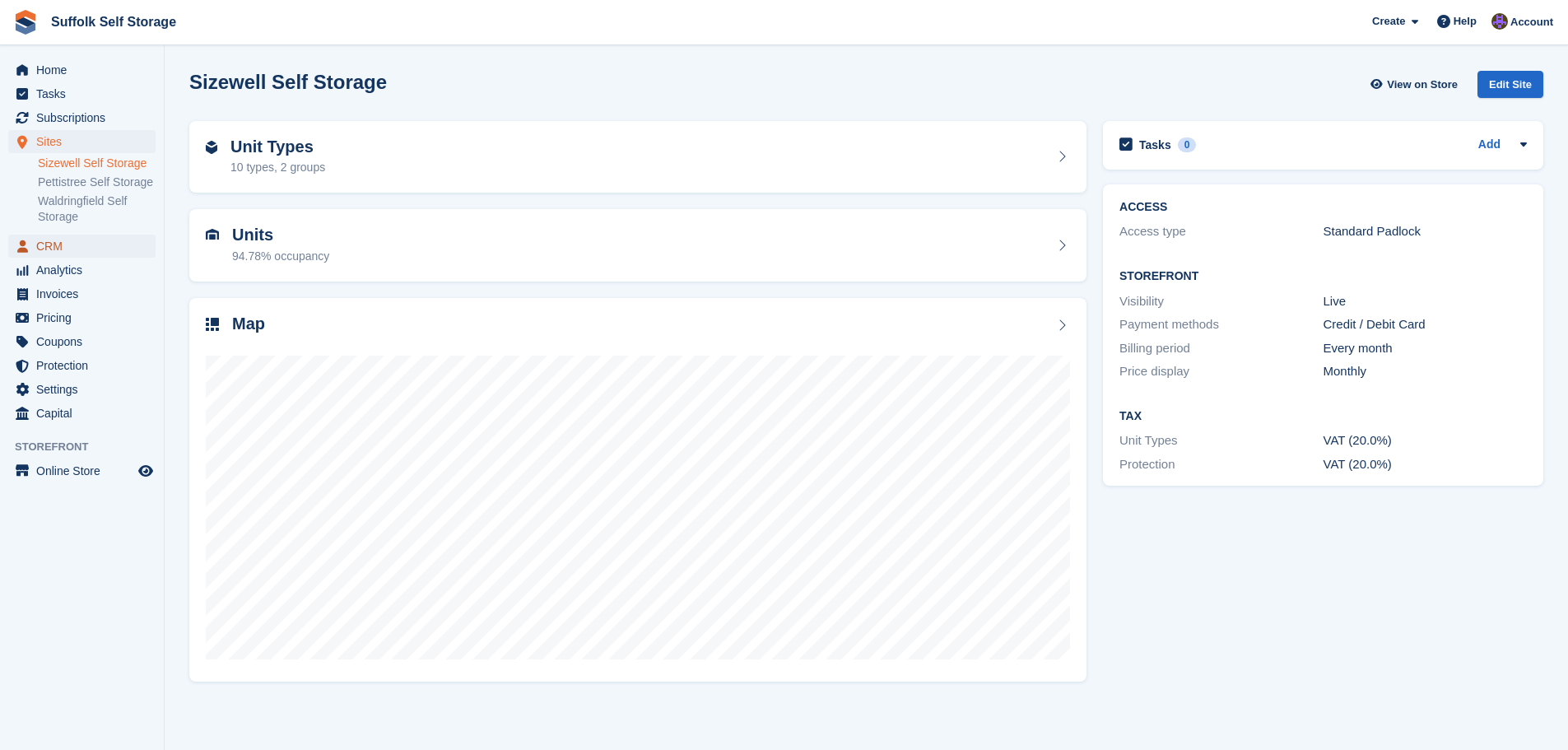
click at [68, 242] on span "CRM" at bounding box center [85, 246] width 99 height 23
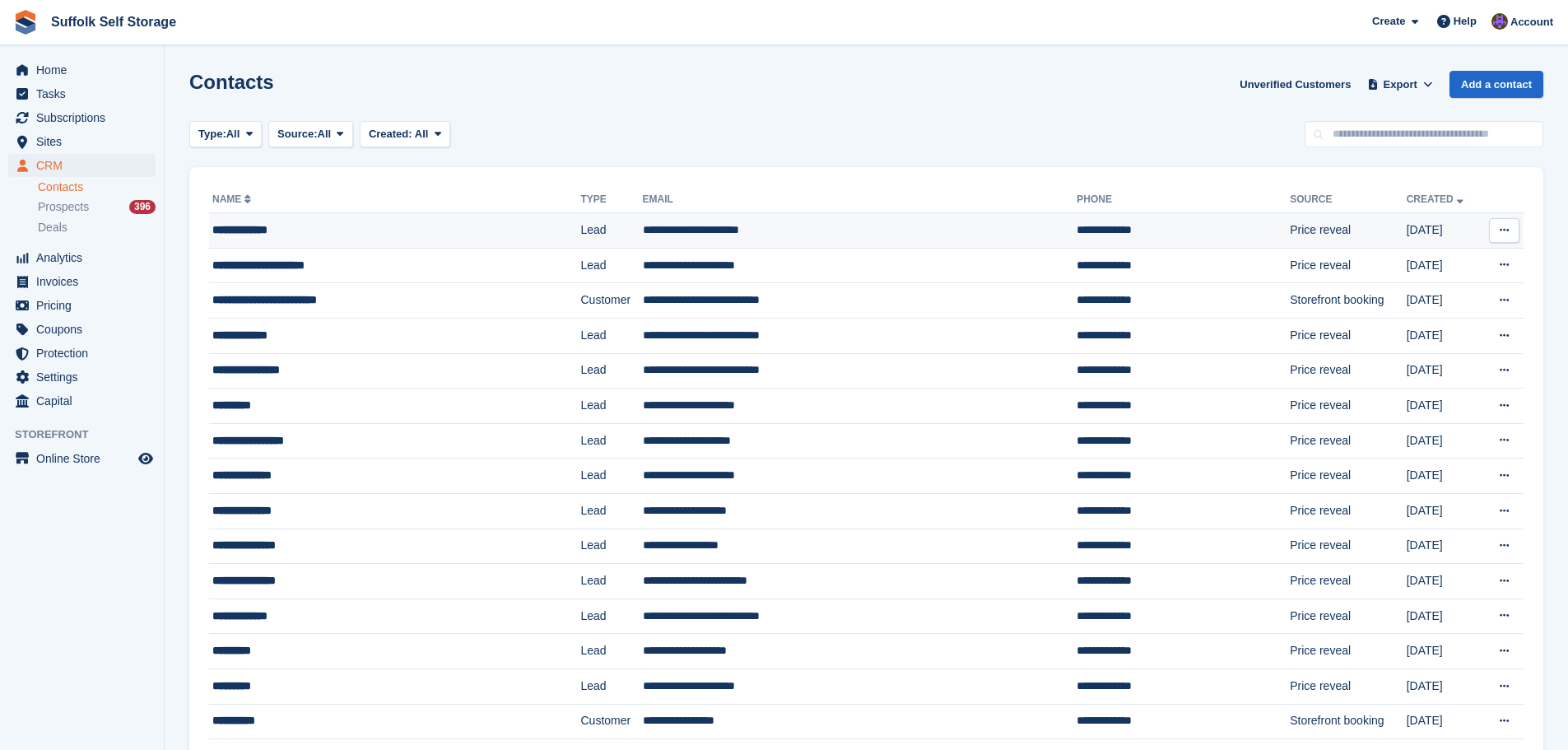
click at [277, 236] on div "**********" at bounding box center [361, 230] width 297 height 18
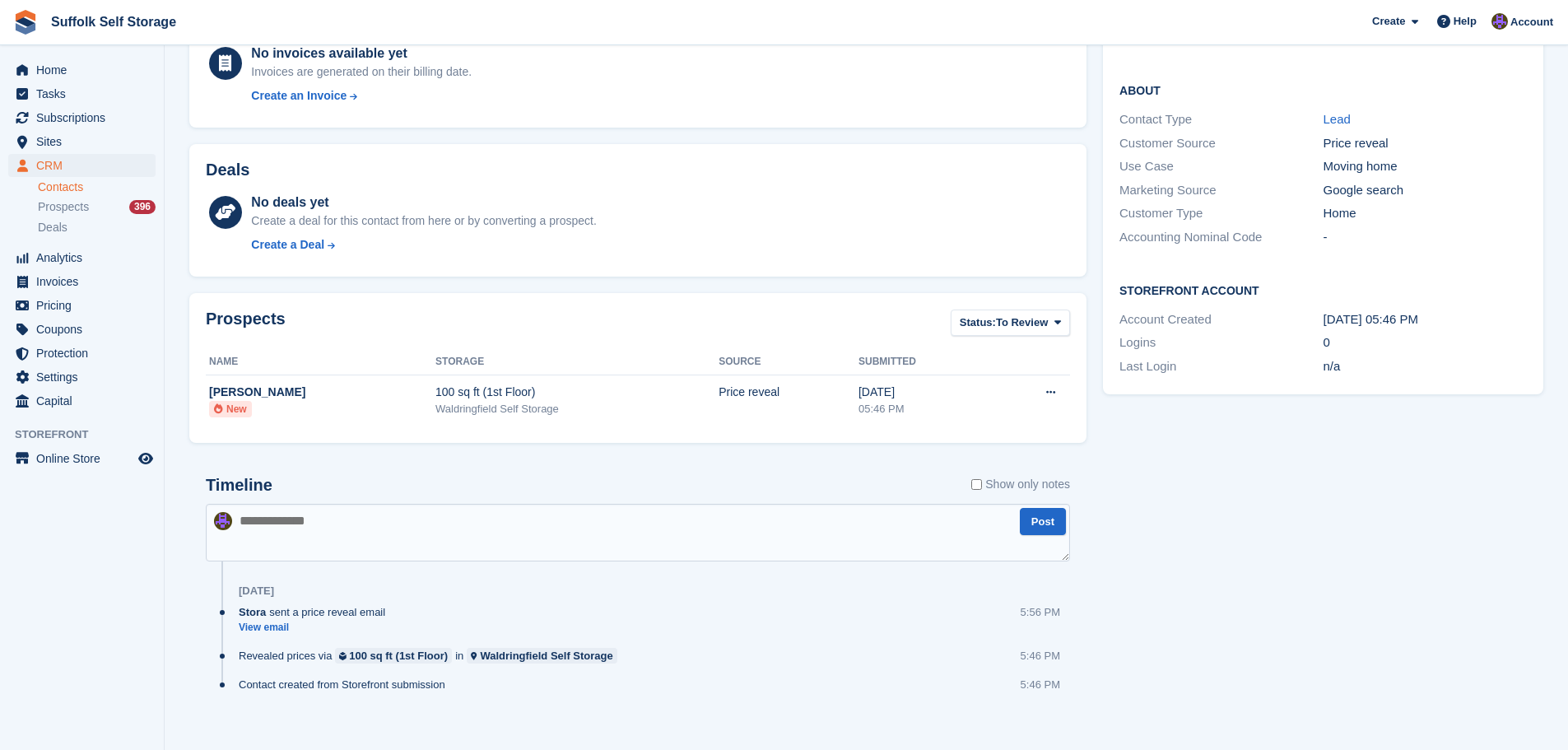
scroll to position [298, 0]
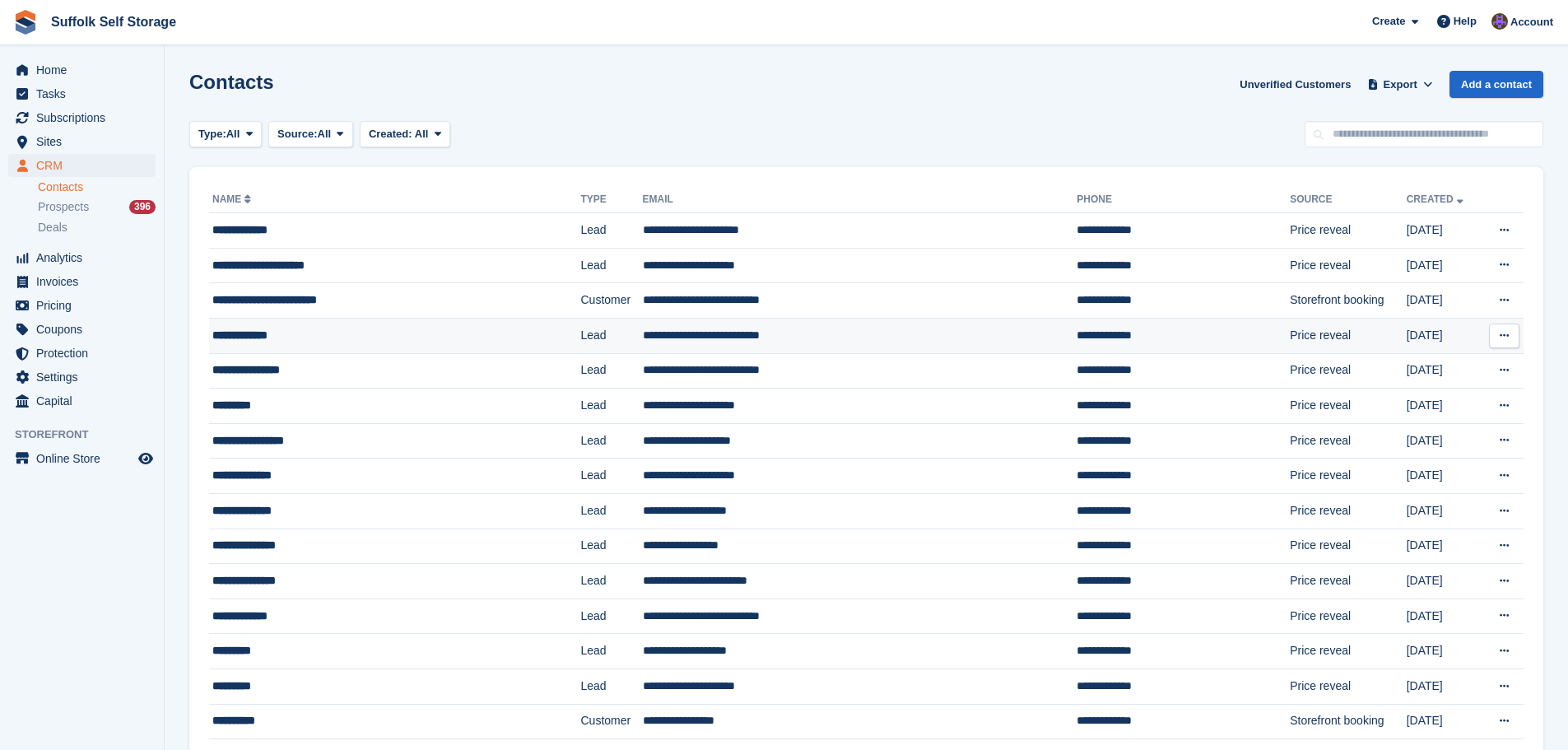
click at [304, 334] on div "**********" at bounding box center [361, 335] width 297 height 18
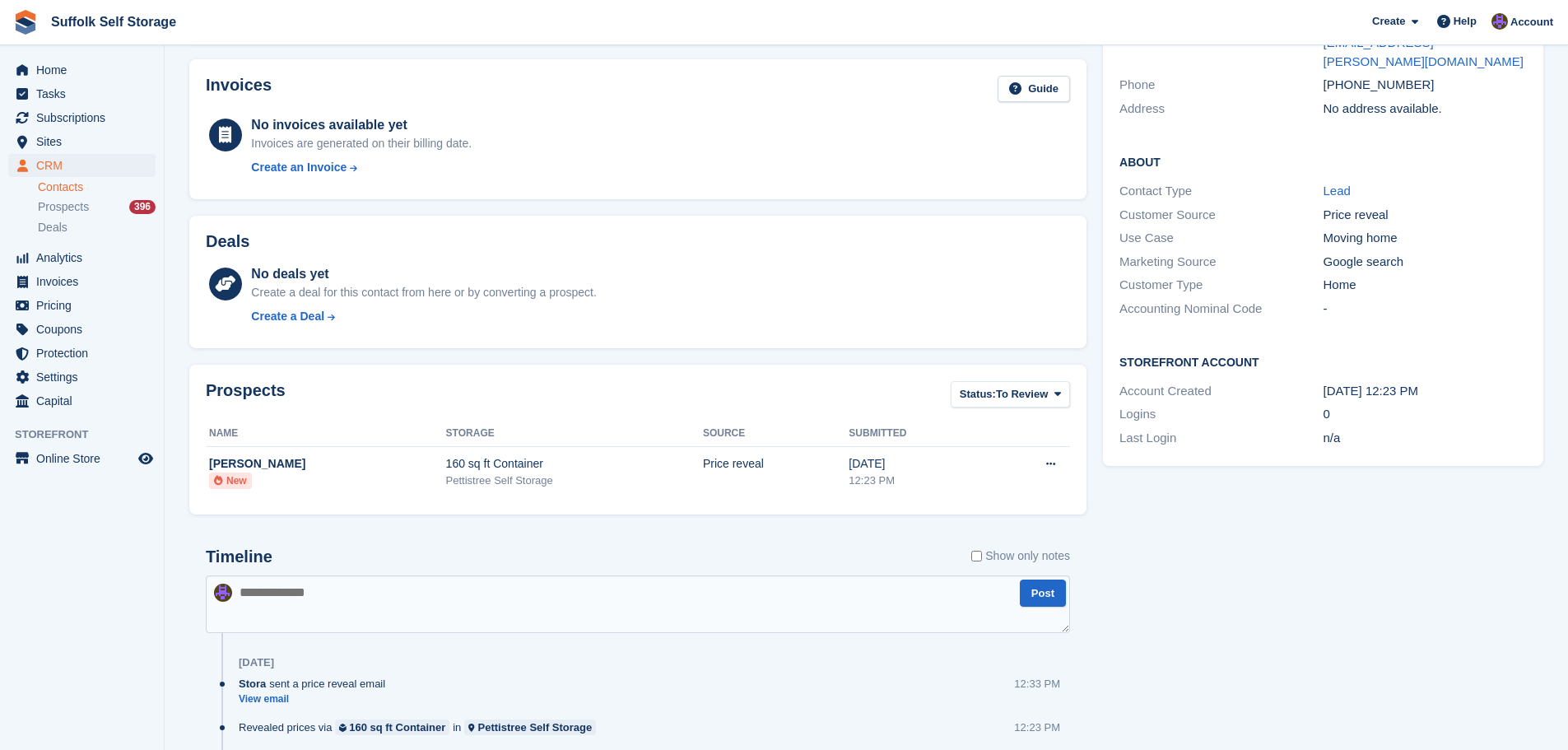
scroll to position [298, 0]
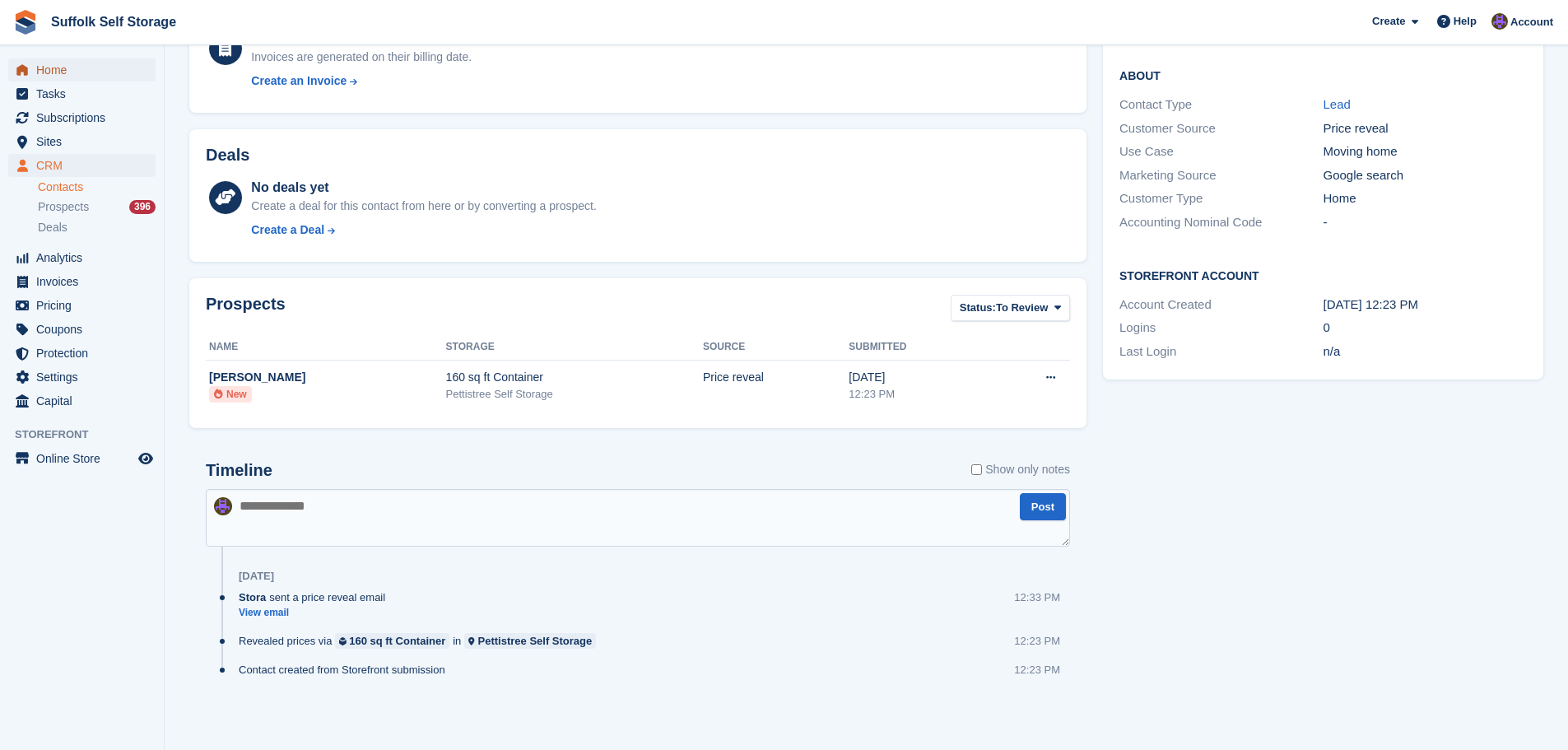
click at [63, 70] on span "Home" at bounding box center [85, 69] width 99 height 23
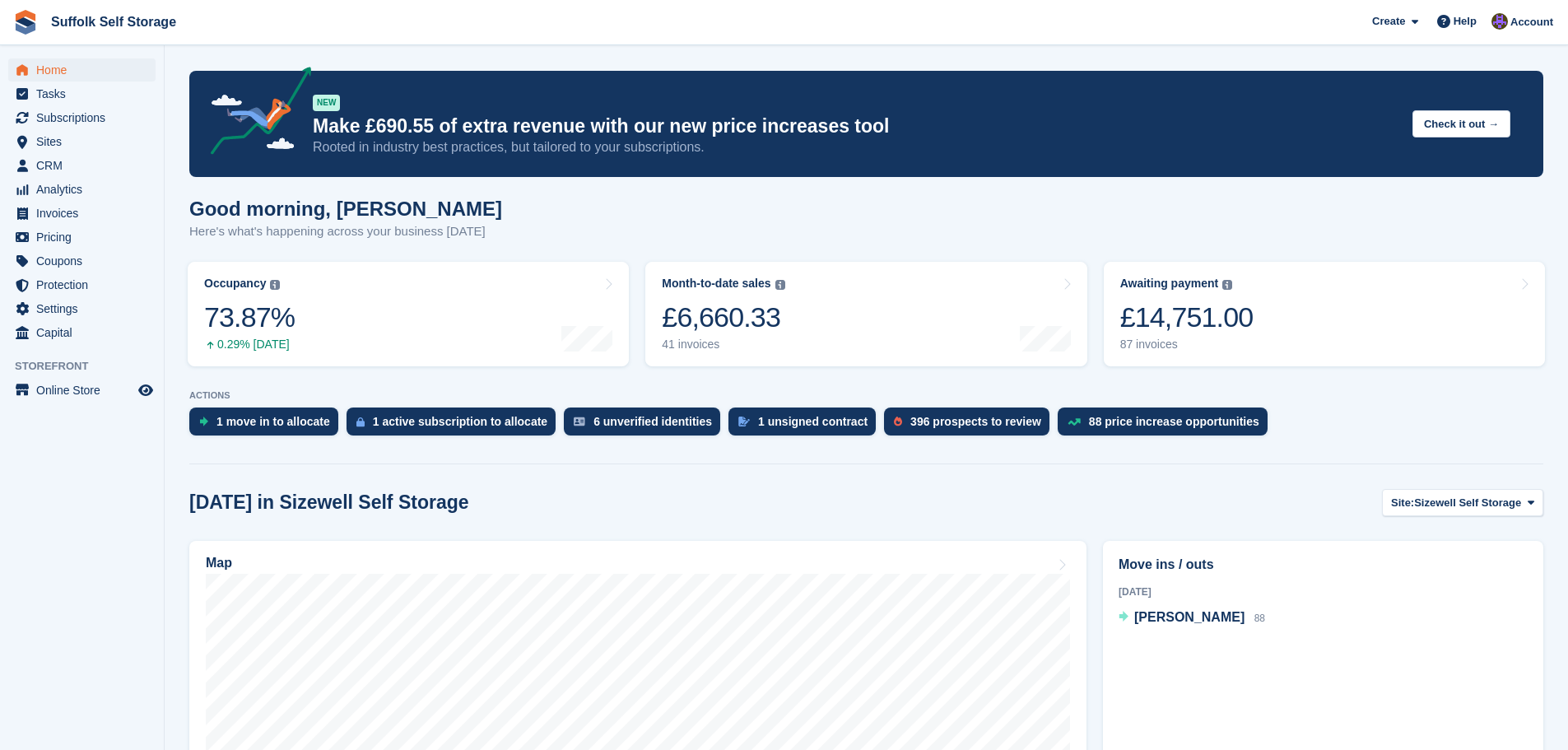
scroll to position [247, 0]
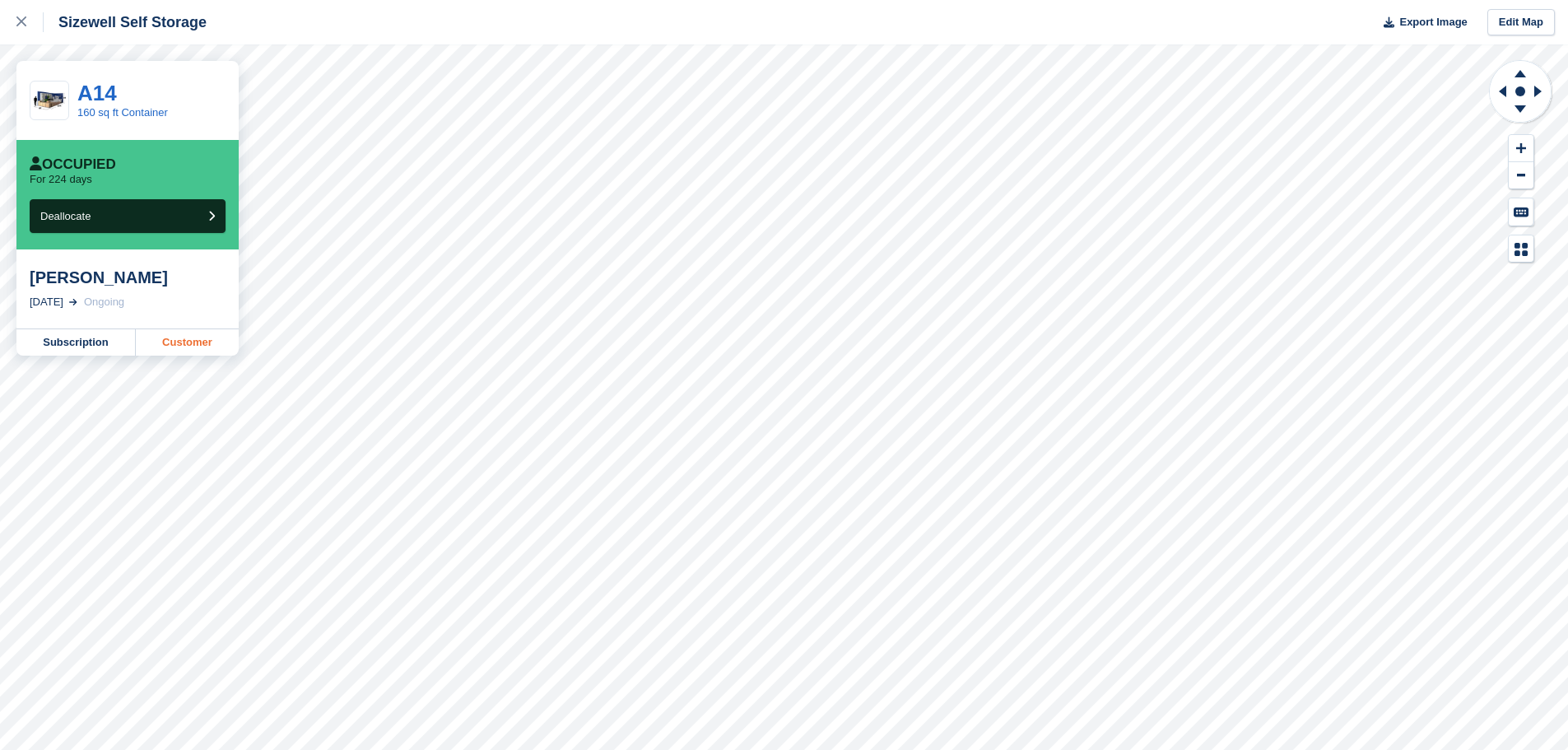
click at [190, 348] on link "Customer" at bounding box center [187, 343] width 103 height 27
click at [18, 24] on icon at bounding box center [21, 21] width 10 height 10
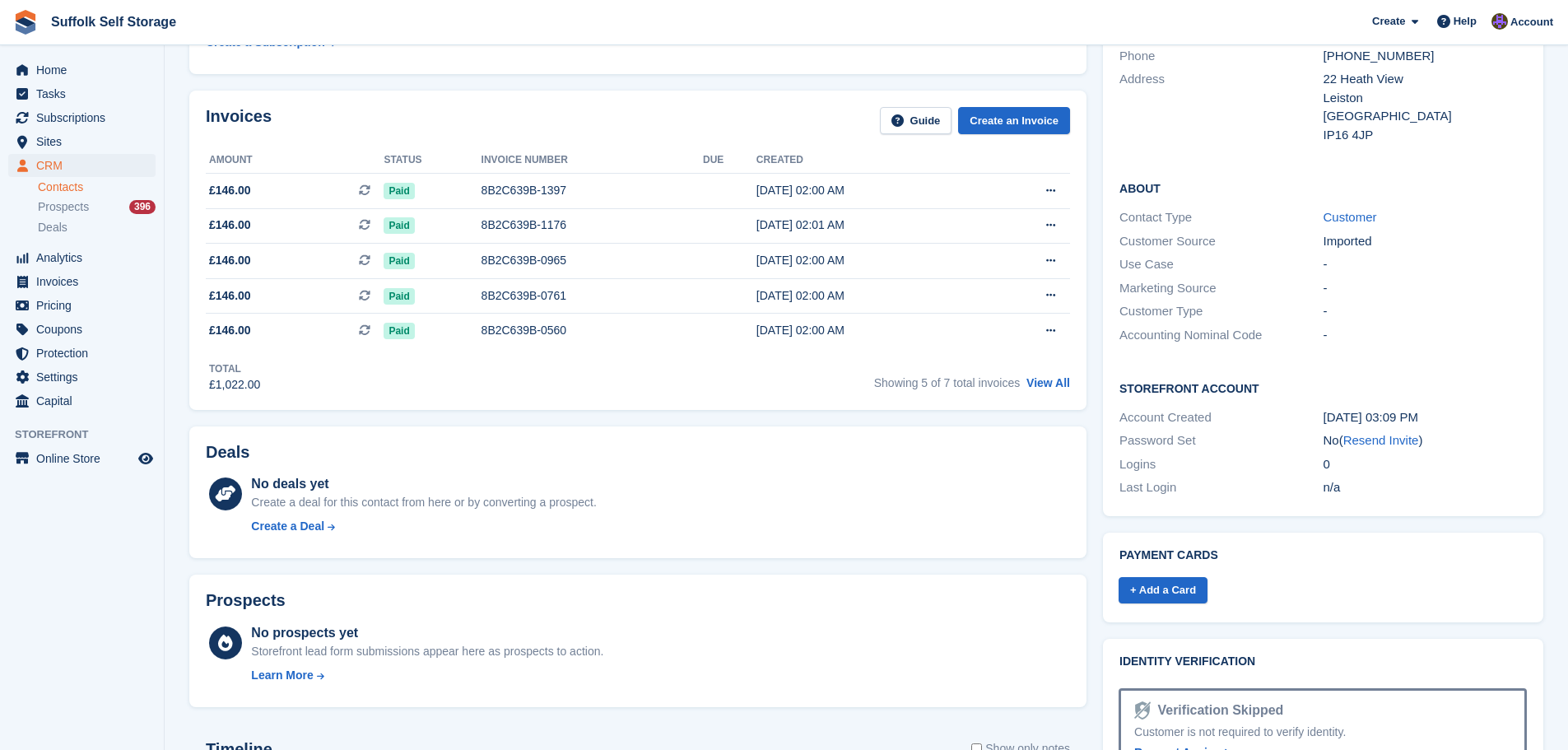
scroll to position [164, 0]
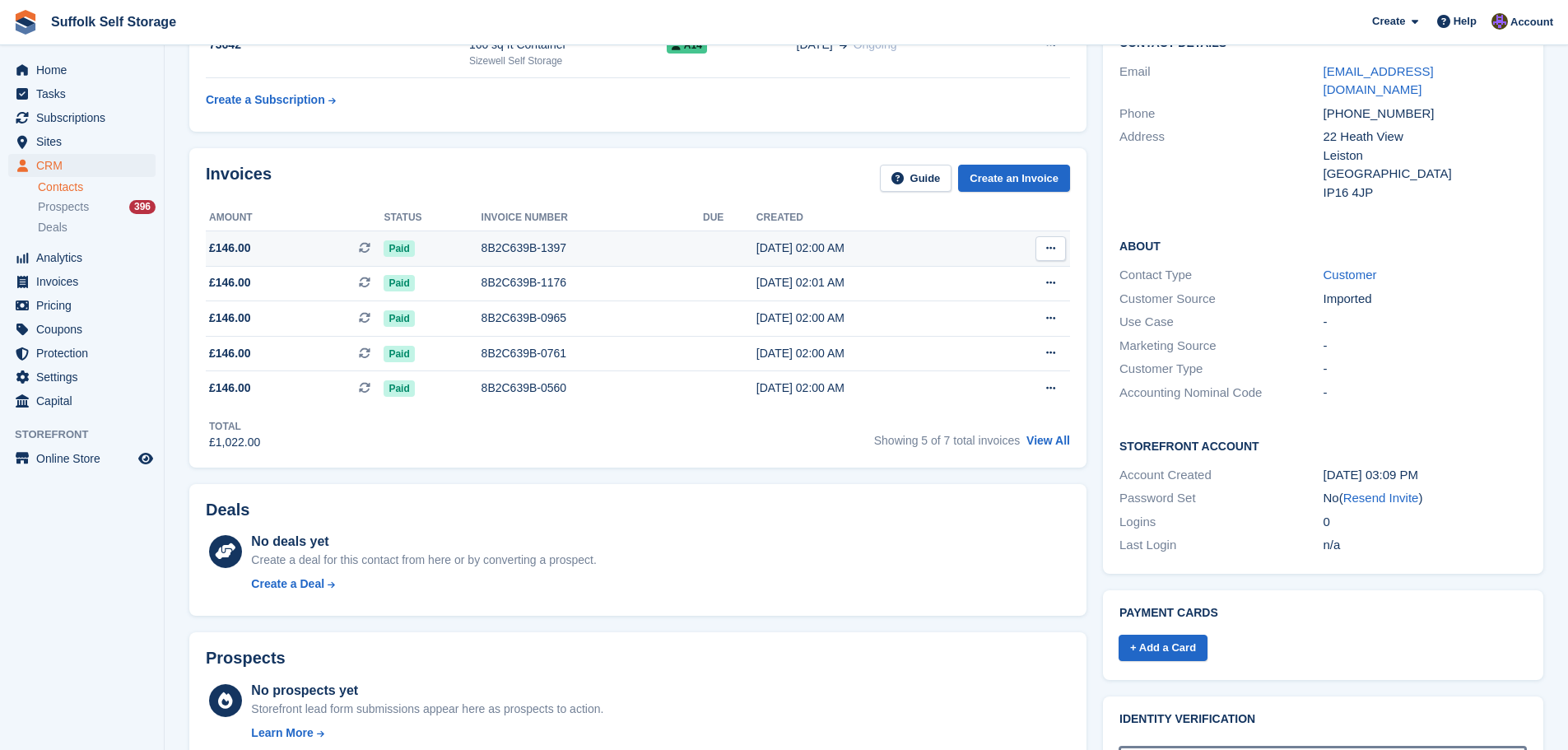
click at [703, 253] on td at bounding box center [730, 248] width 54 height 35
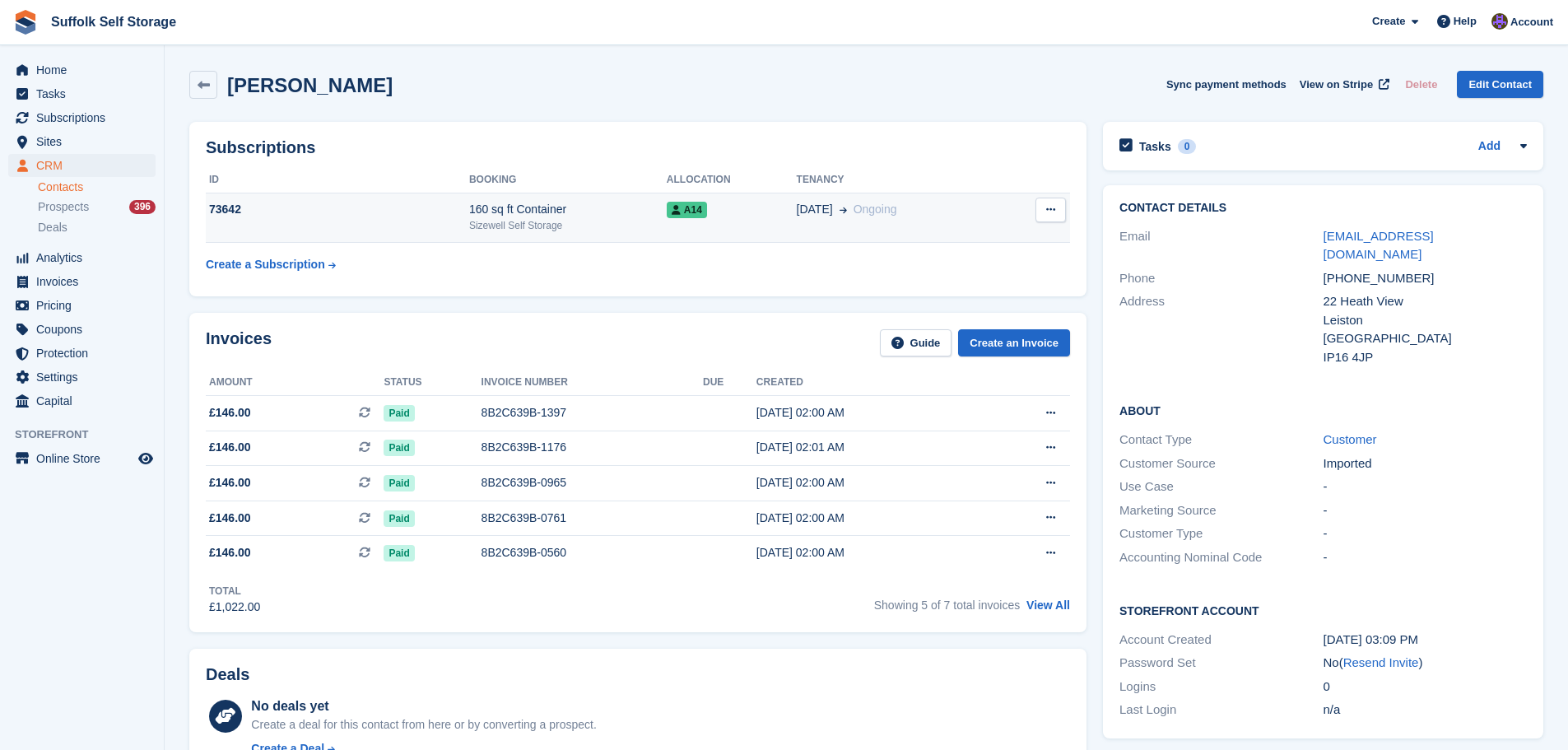
click at [966, 216] on div "05 Mar Ongoing" at bounding box center [899, 209] width 203 height 18
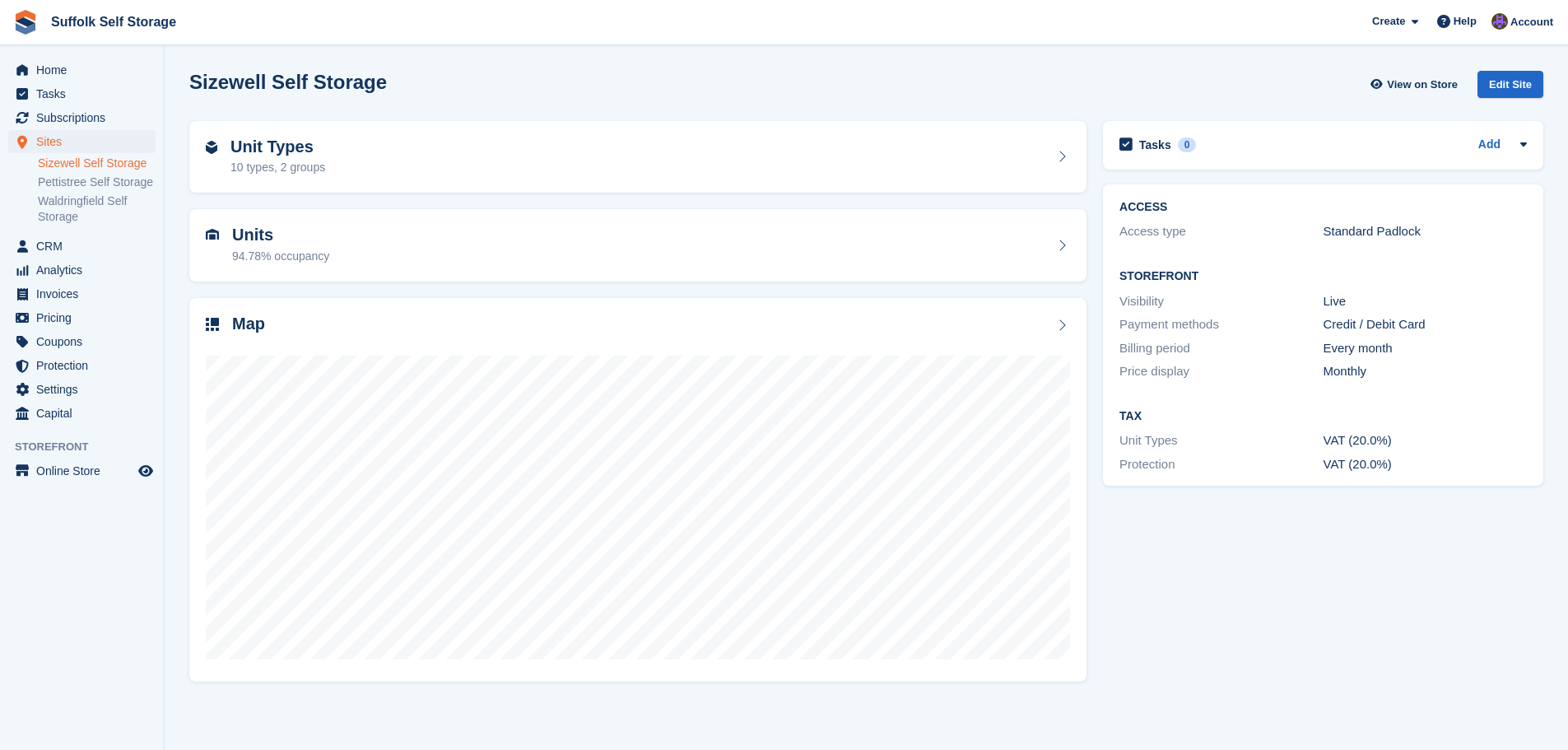
click at [90, 161] on link "Sizewell Self Storage" at bounding box center [96, 163] width 117 height 16
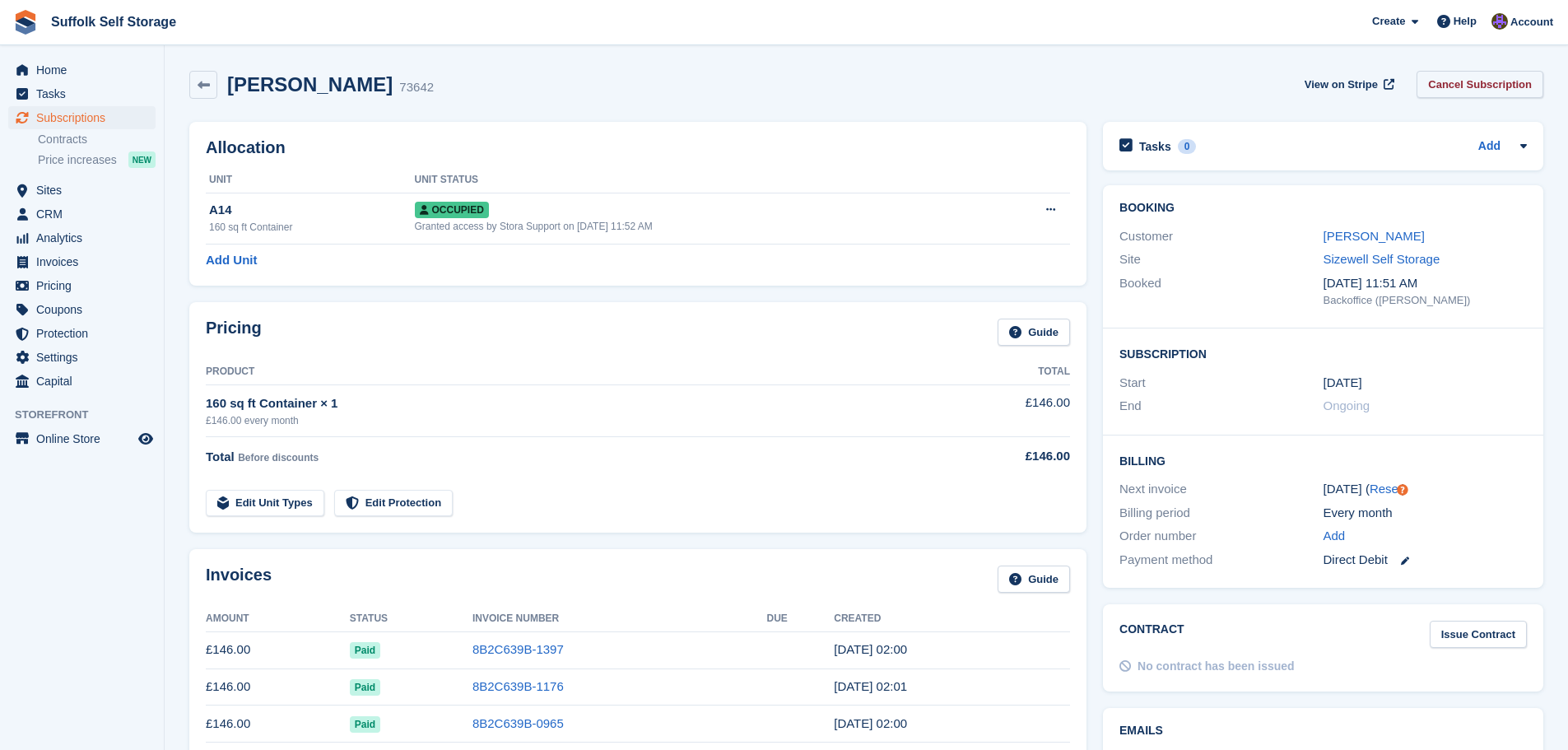
click at [1476, 79] on link "Cancel Subscription" at bounding box center [1479, 84] width 127 height 27
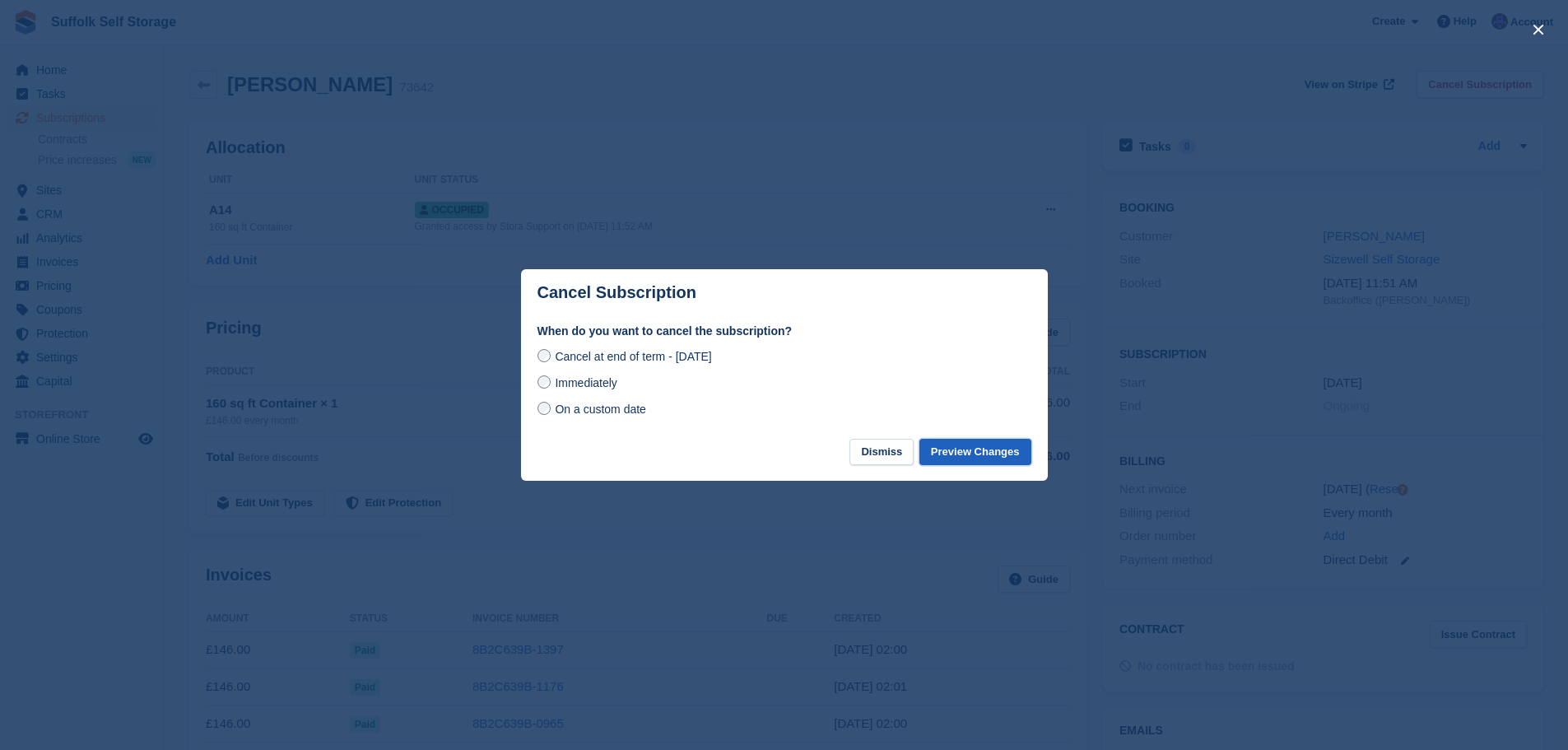
click at [993, 451] on button "Preview Changes" at bounding box center [975, 452] width 112 height 27
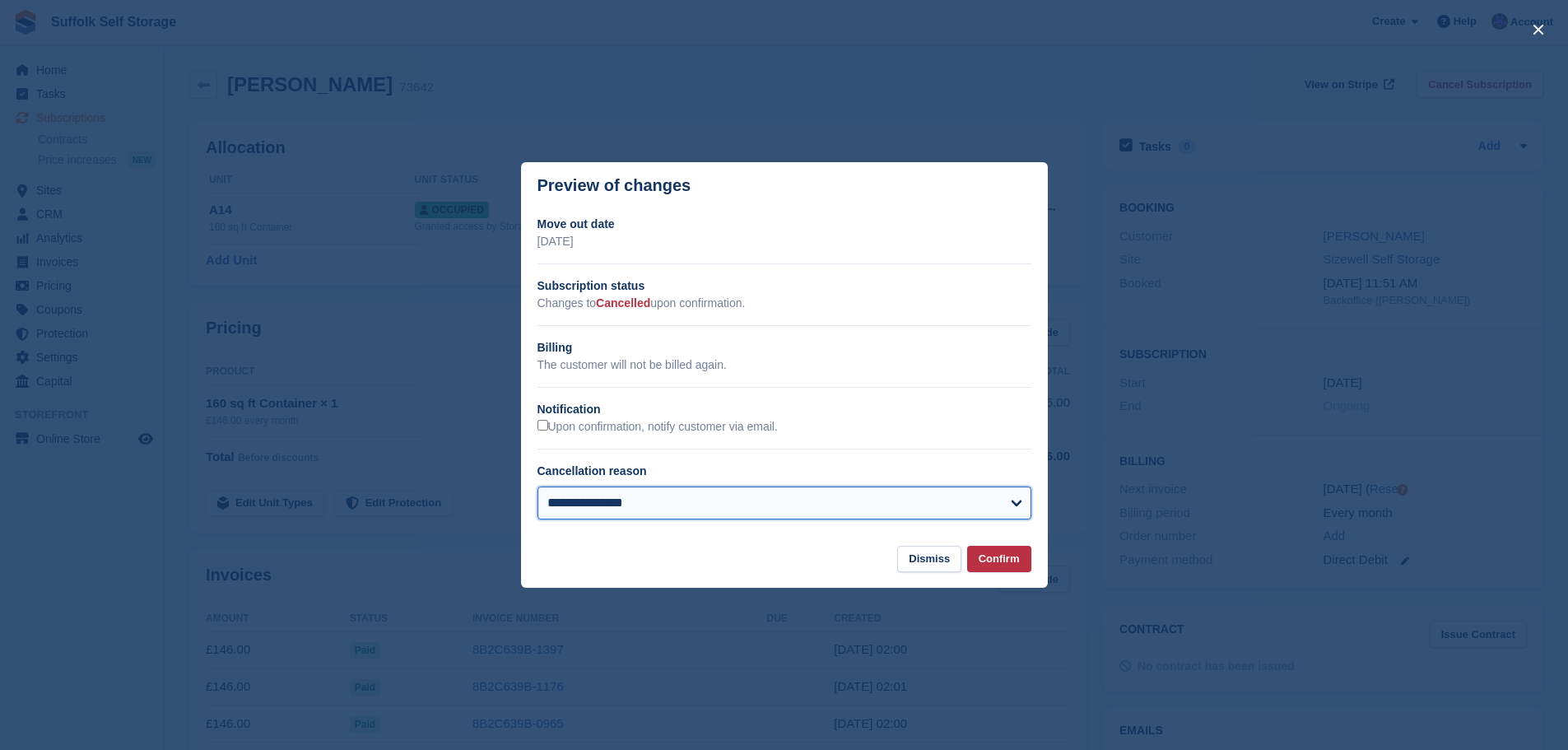
click at [782, 497] on select "**********" at bounding box center [784, 503] width 494 height 33
select select "**********"
click at [537, 488] on select "**********" at bounding box center [784, 503] width 494 height 33
click at [982, 558] on button "Confirm" at bounding box center [999, 559] width 65 height 27
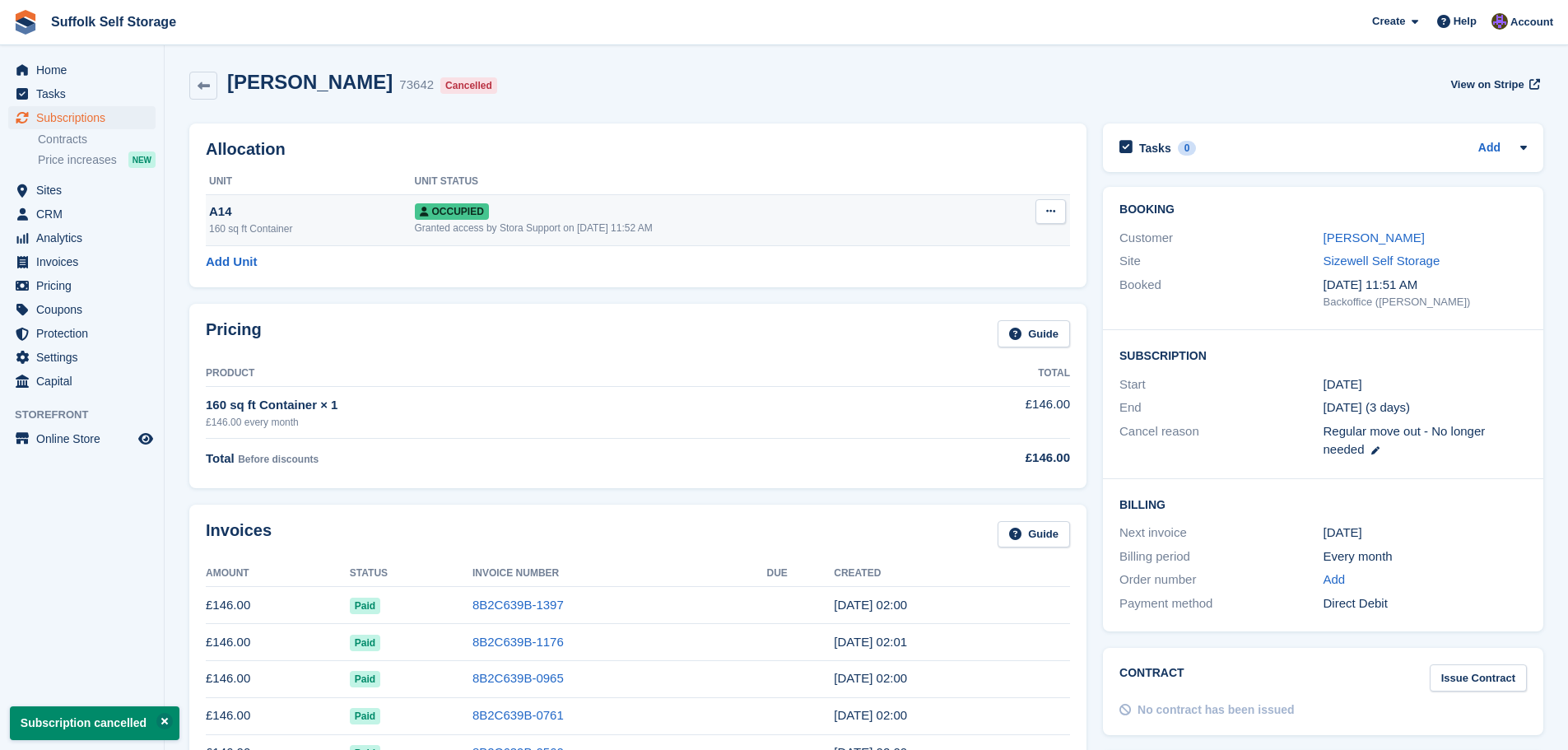
click at [1049, 213] on icon at bounding box center [1051, 212] width 9 height 11
click at [973, 298] on p "Deallocate" at bounding box center [986, 300] width 143 height 21
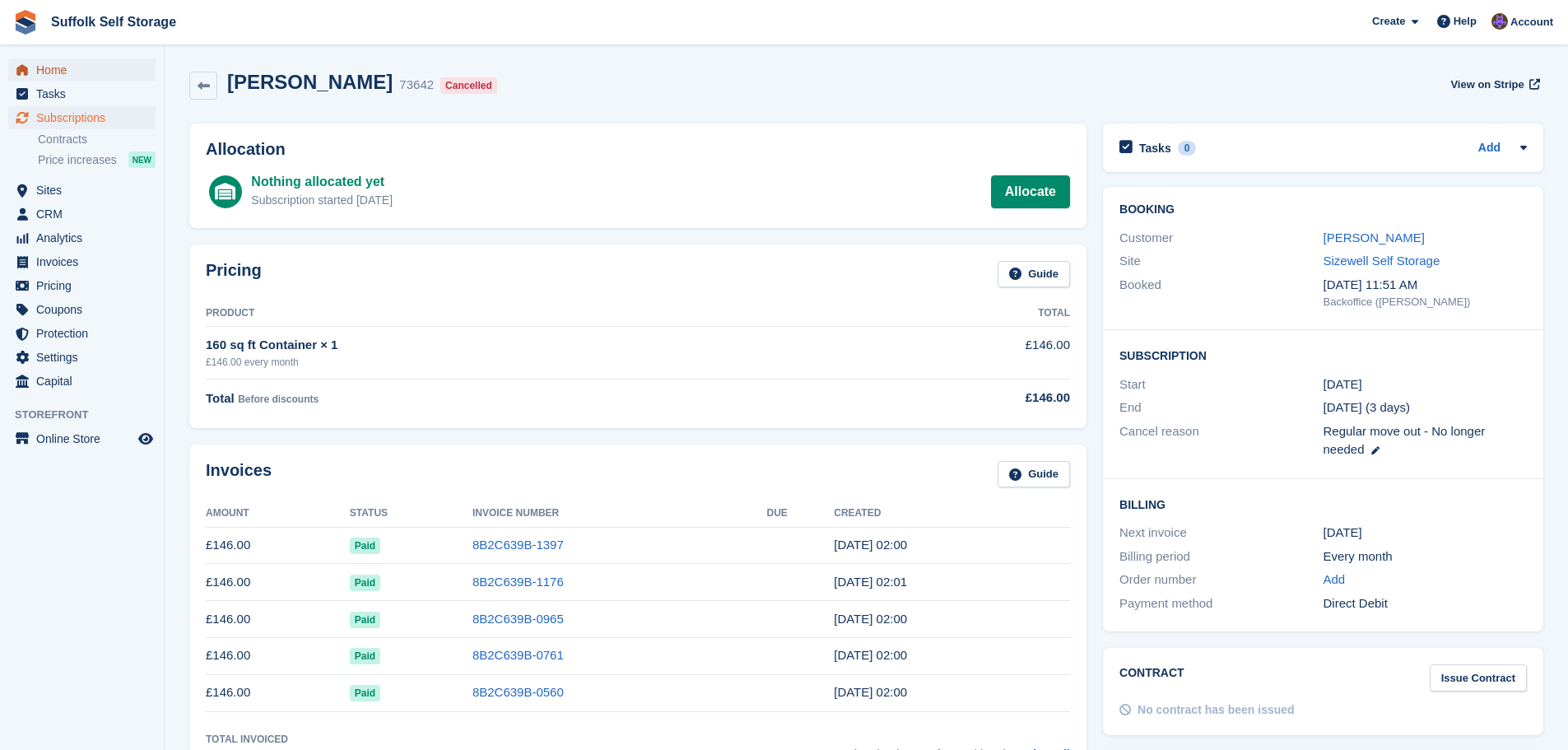
click at [57, 75] on span "Home" at bounding box center [85, 69] width 99 height 23
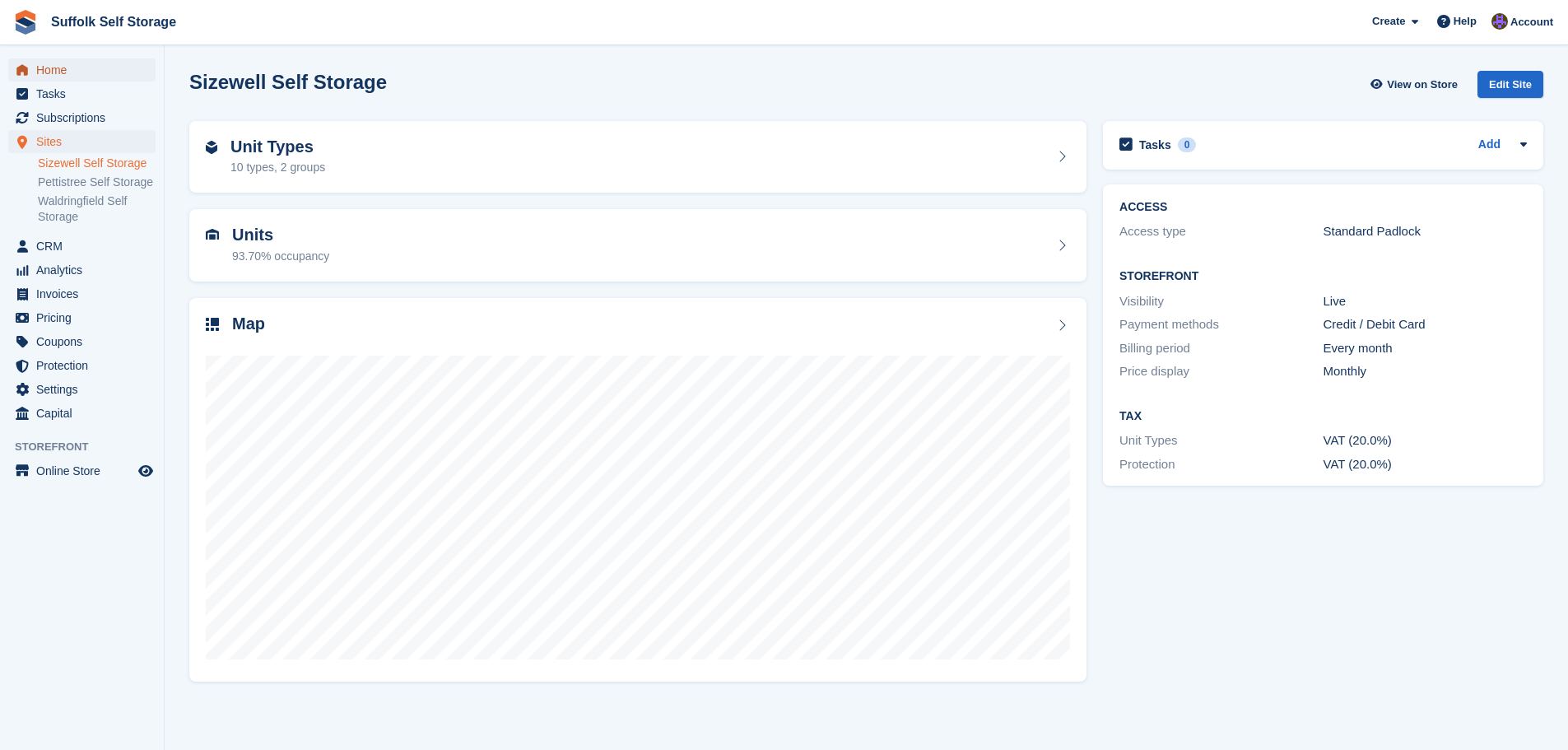
click at [65, 70] on span "Home" at bounding box center [85, 69] width 99 height 23
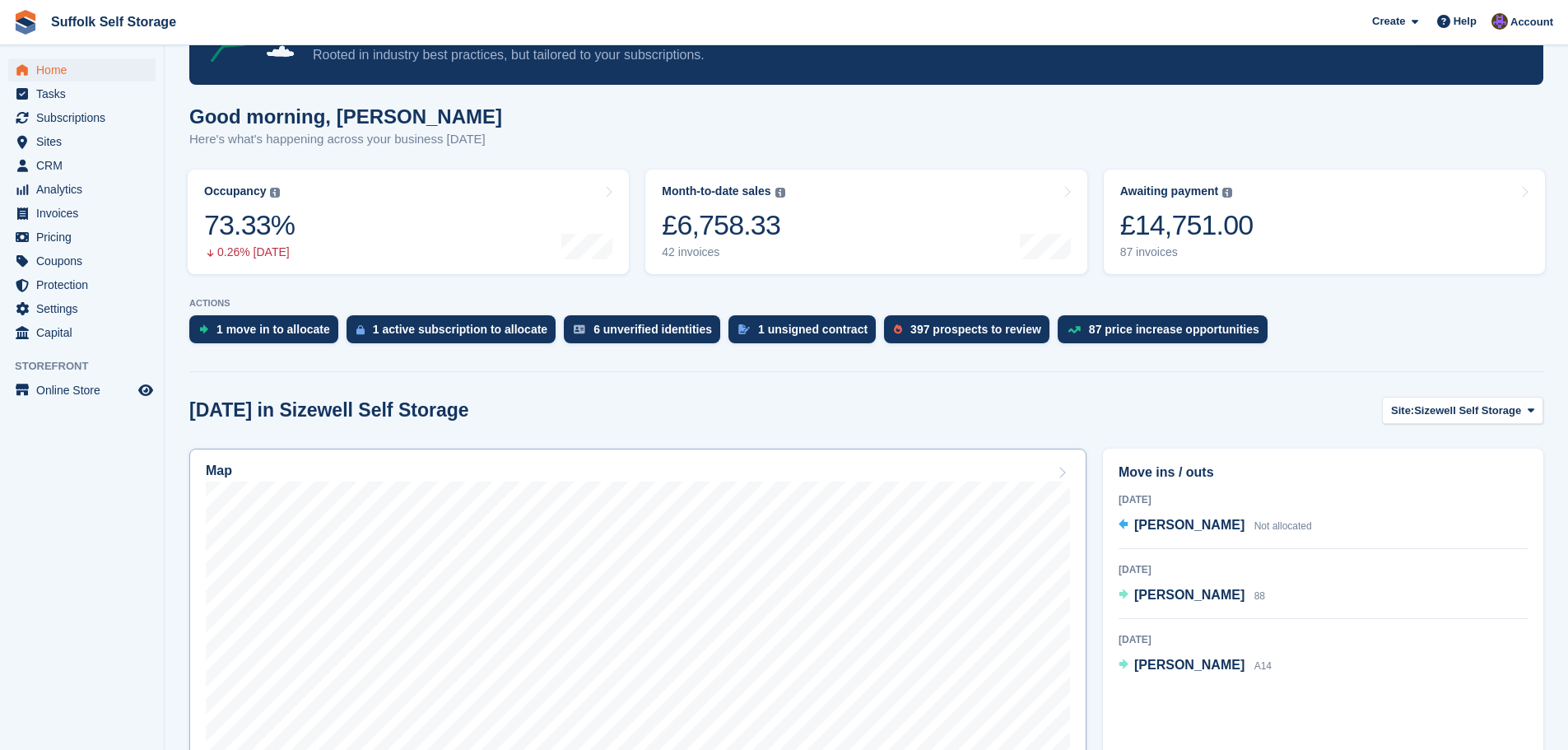
scroll to position [164, 0]
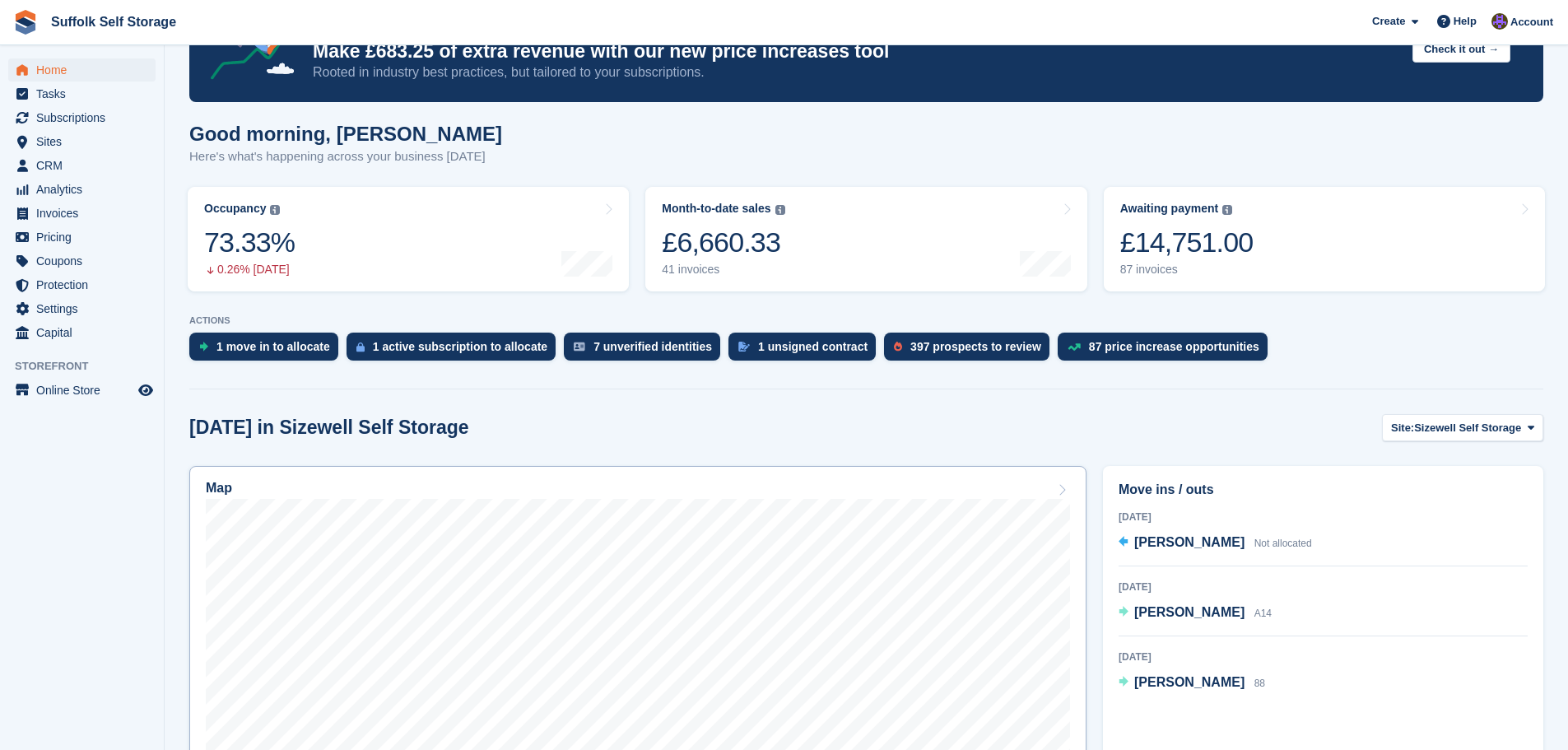
scroll to position [164, 0]
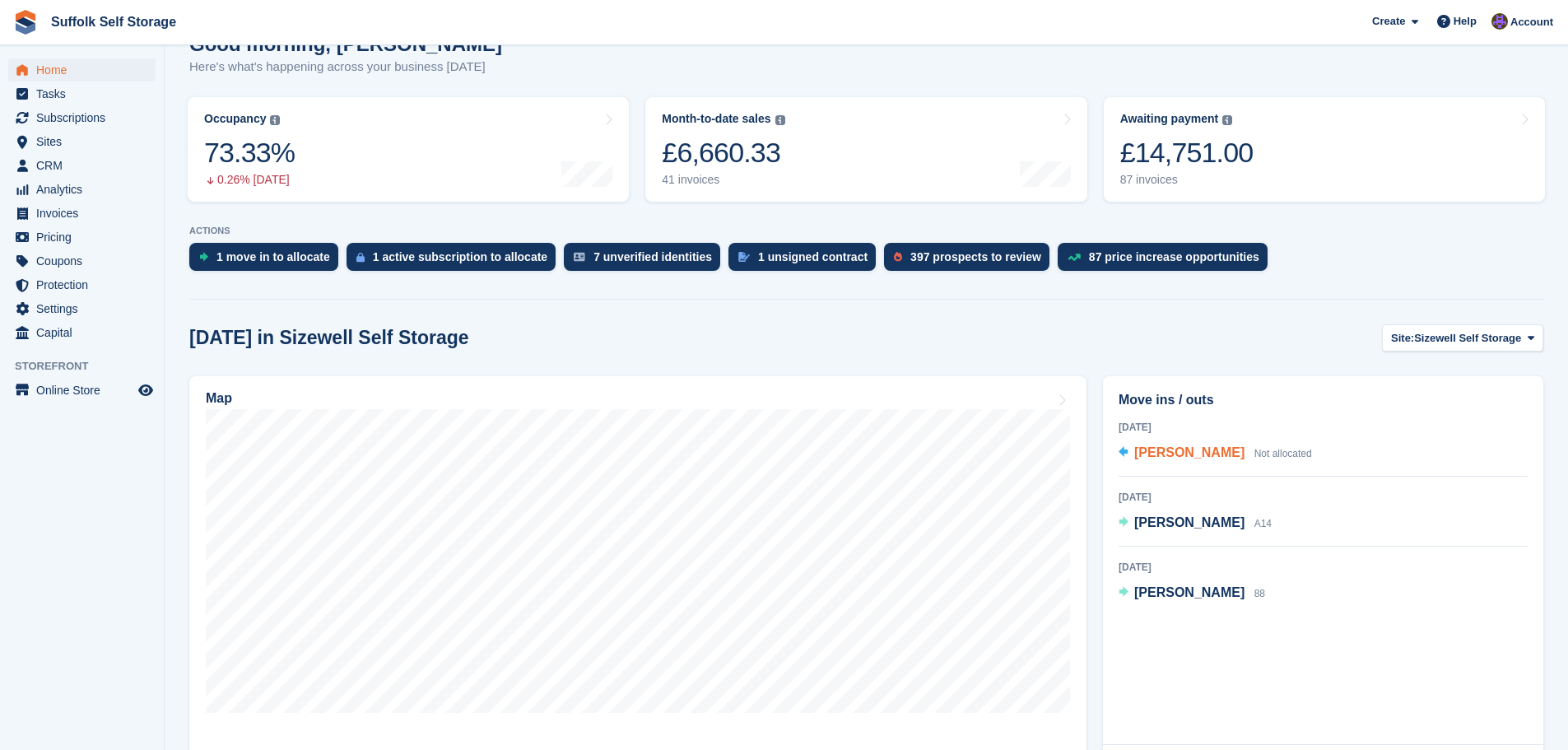
click at [1172, 457] on span "[PERSON_NAME]" at bounding box center [1188, 452] width 110 height 14
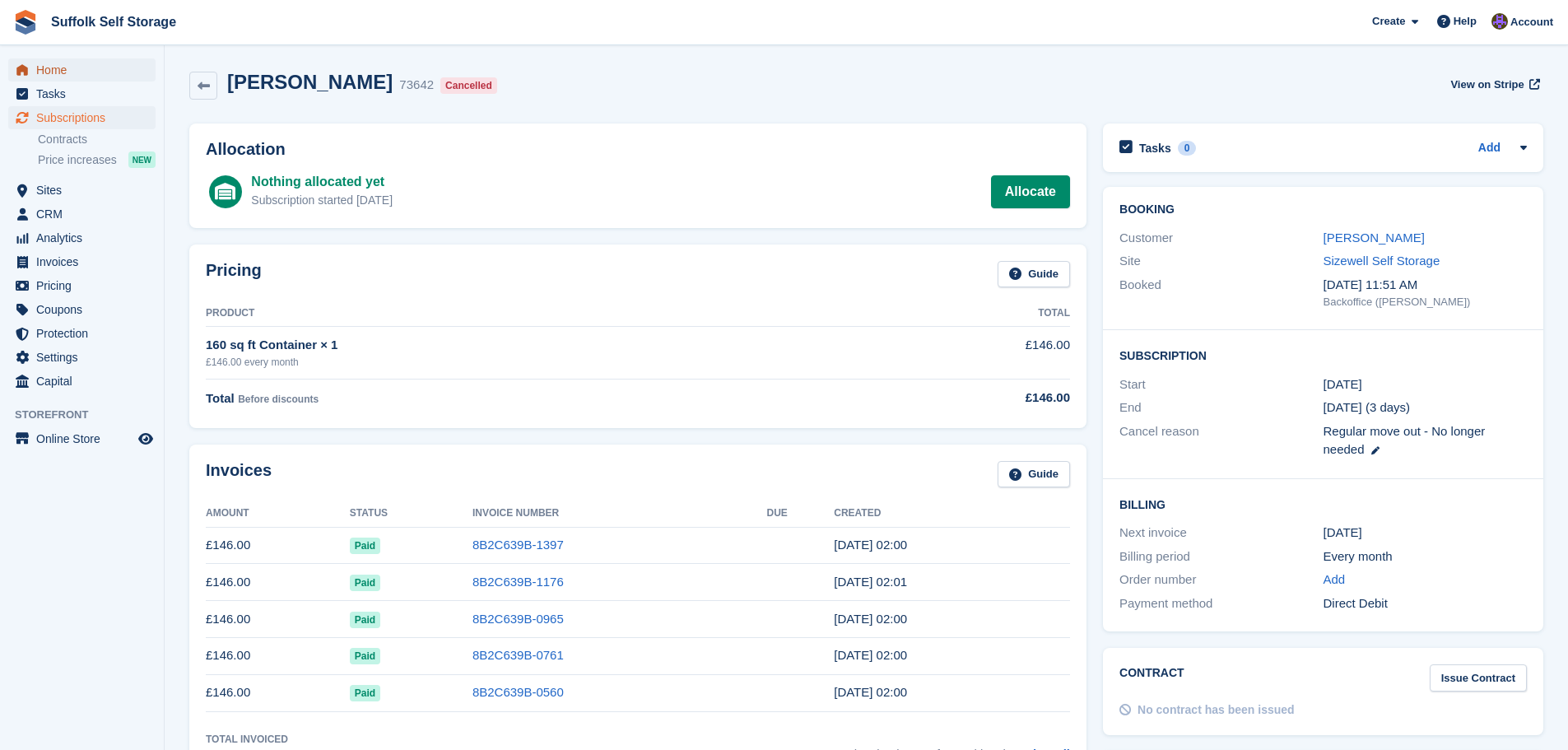
click at [56, 67] on span "Home" at bounding box center [85, 69] width 99 height 23
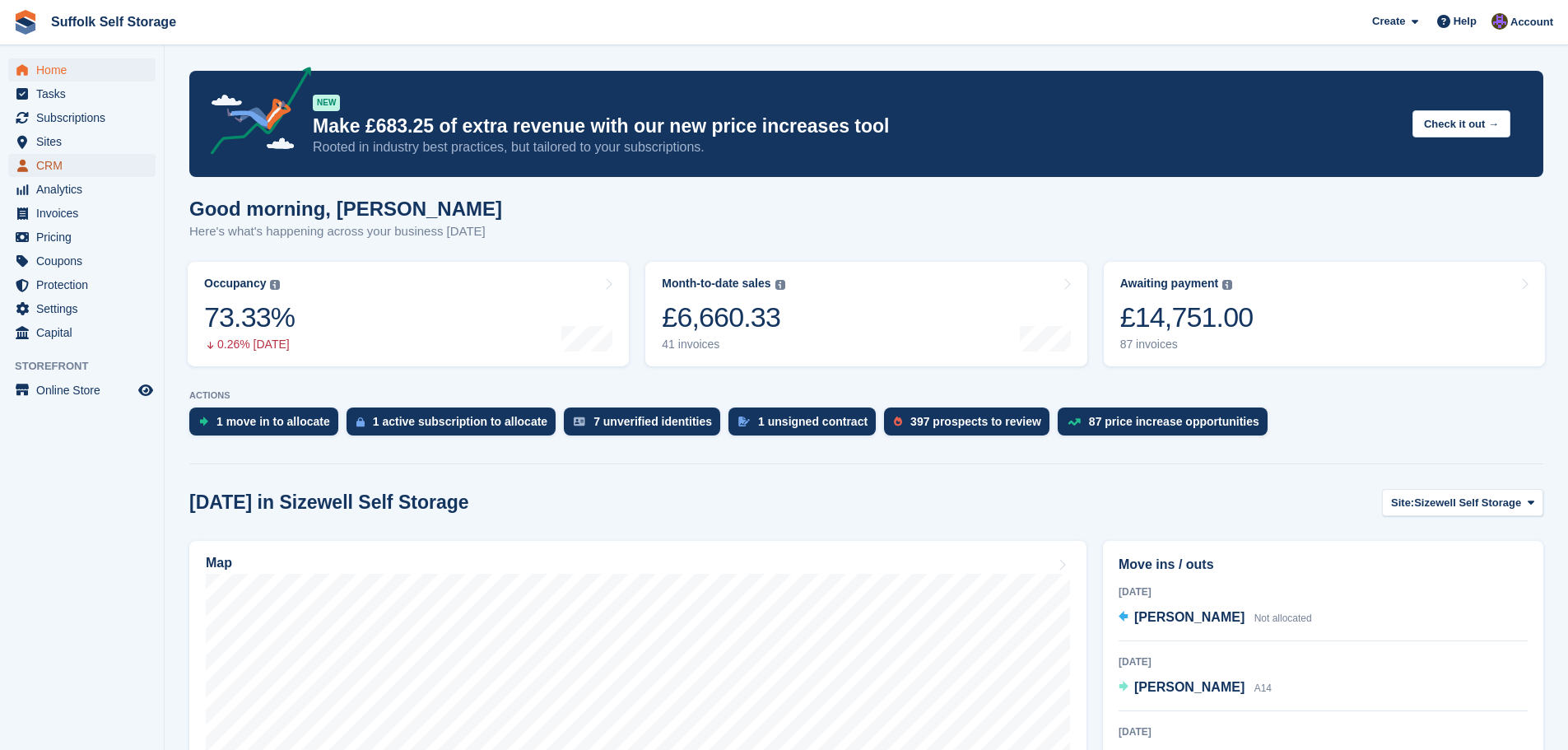
click at [54, 167] on span "CRM" at bounding box center [85, 165] width 99 height 23
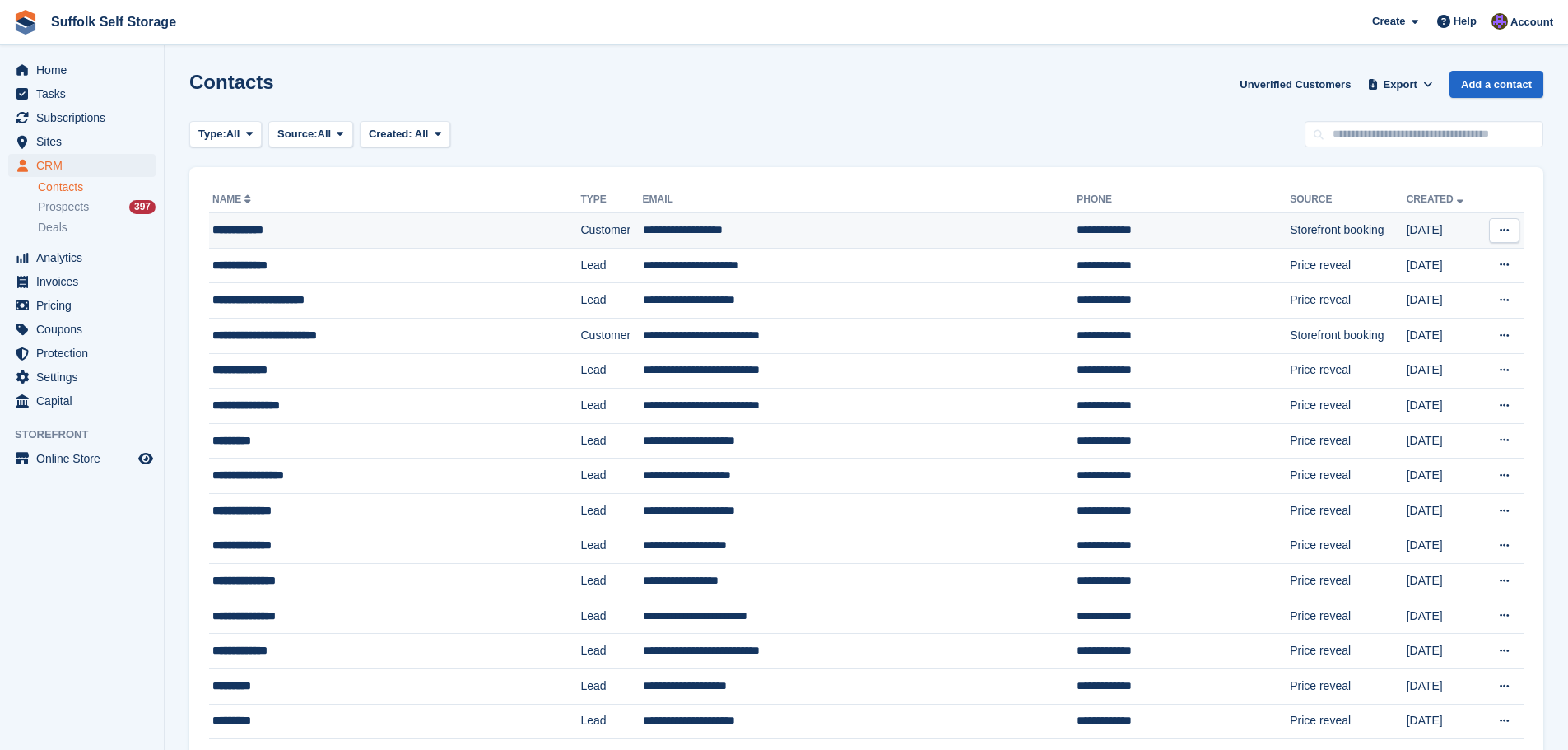
click at [276, 230] on div "**********" at bounding box center [361, 230] width 297 height 18
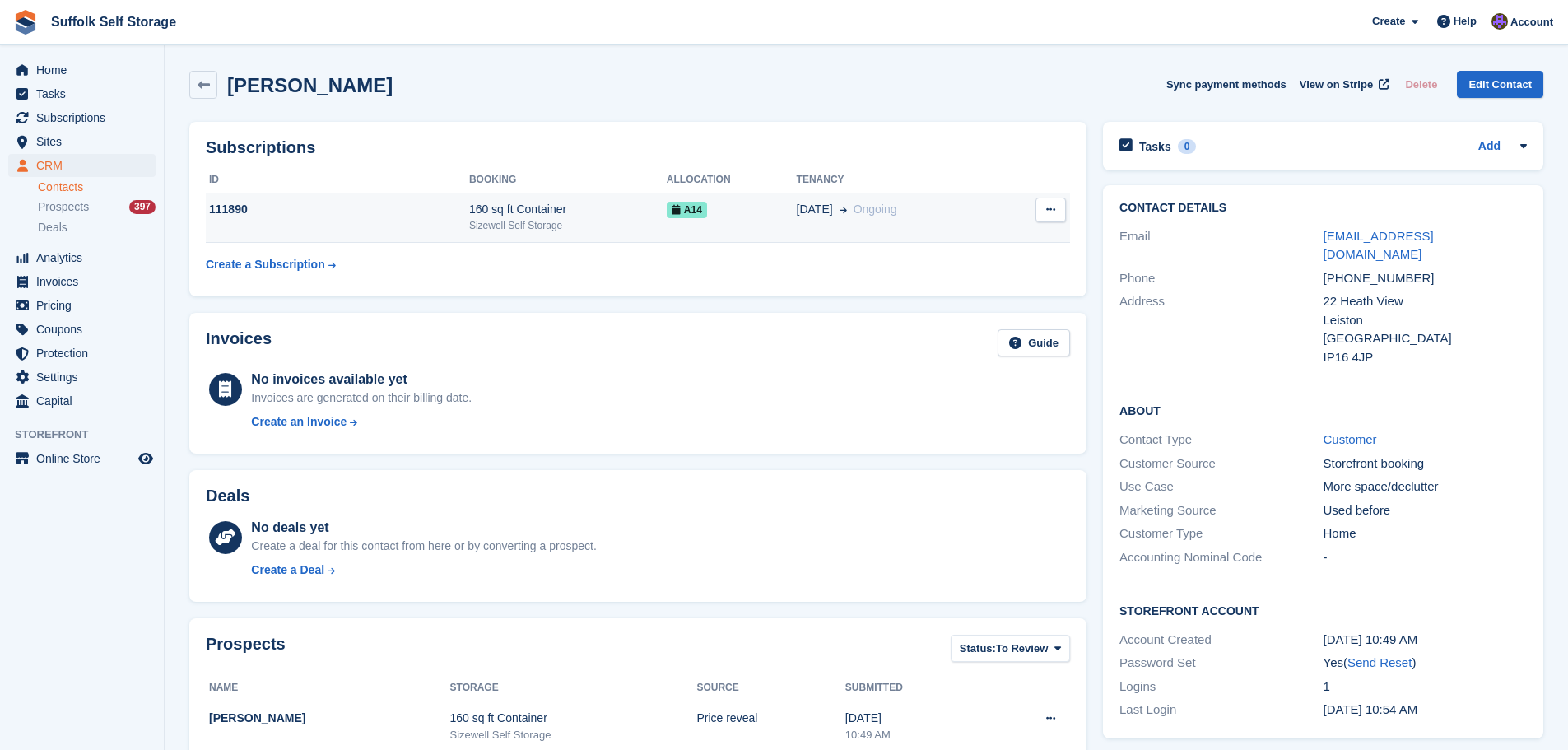
click at [853, 212] on span "Ongoing" at bounding box center [874, 209] width 43 height 13
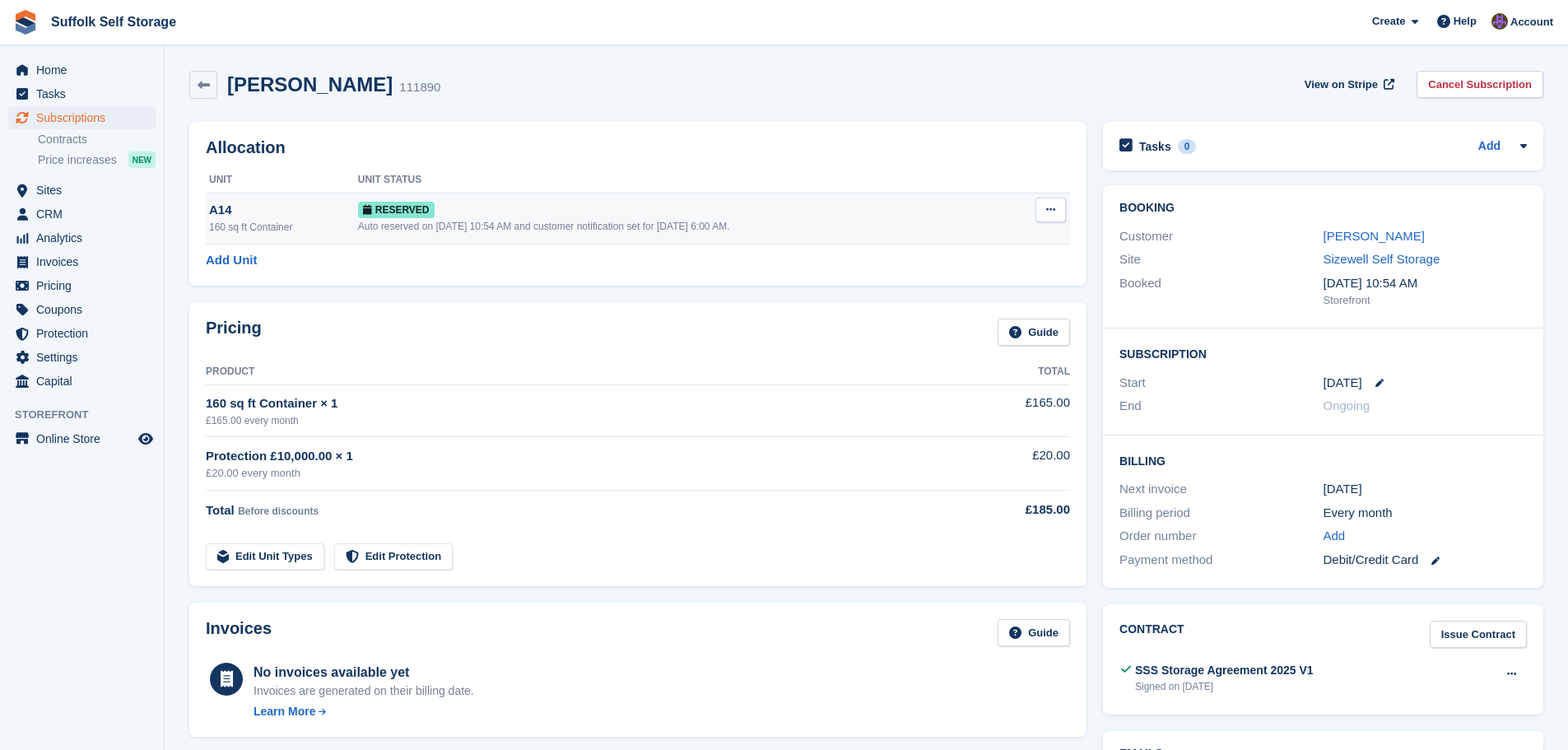
click at [1057, 208] on button at bounding box center [1050, 210] width 30 height 25
click at [723, 209] on div "Reserved" at bounding box center [684, 209] width 652 height 18
click at [1375, 385] on icon at bounding box center [1379, 382] width 8 height 8
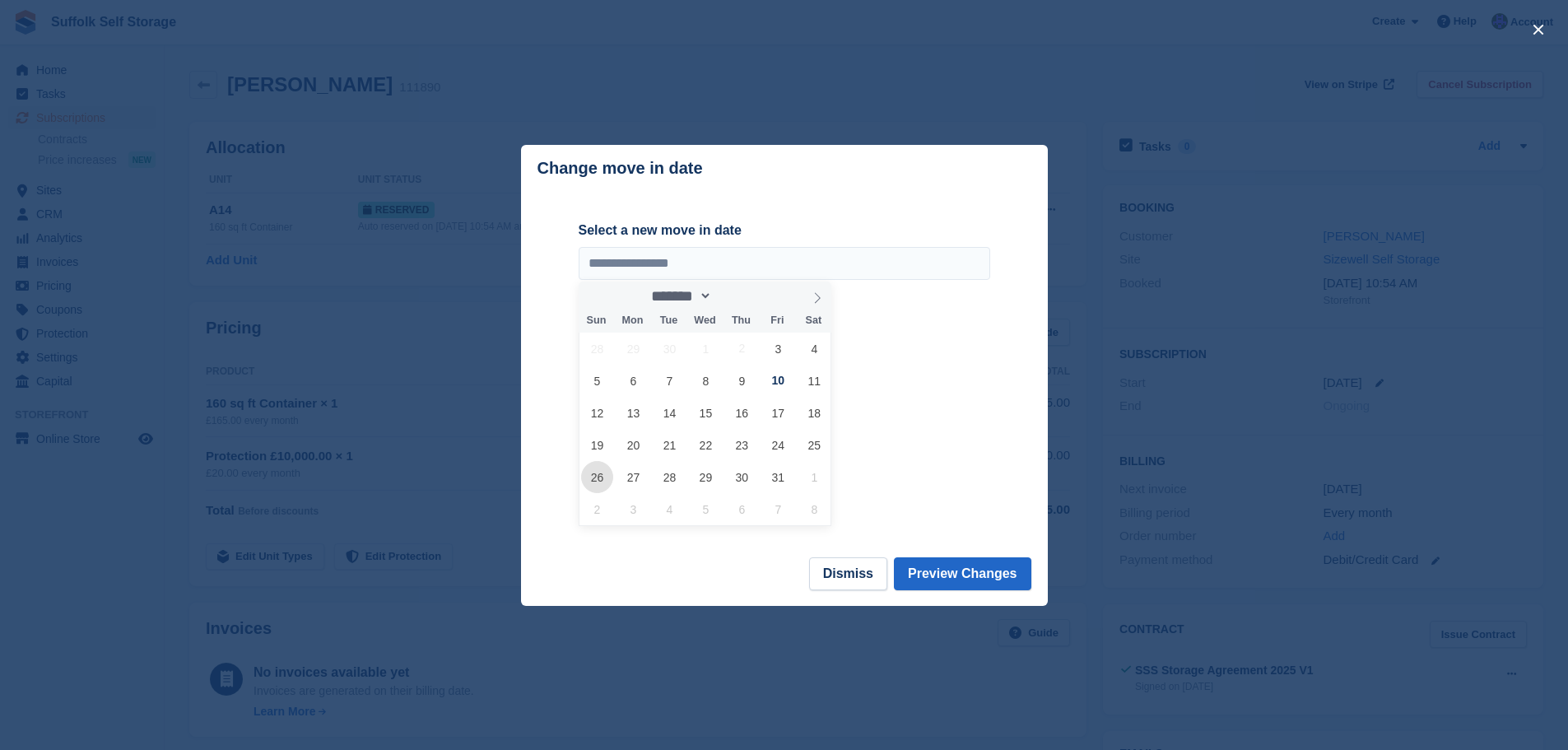
click at [594, 481] on span "26" at bounding box center [597, 477] width 32 height 32
type input "**********"
click at [981, 577] on button "Preview Changes" at bounding box center [962, 574] width 138 height 33
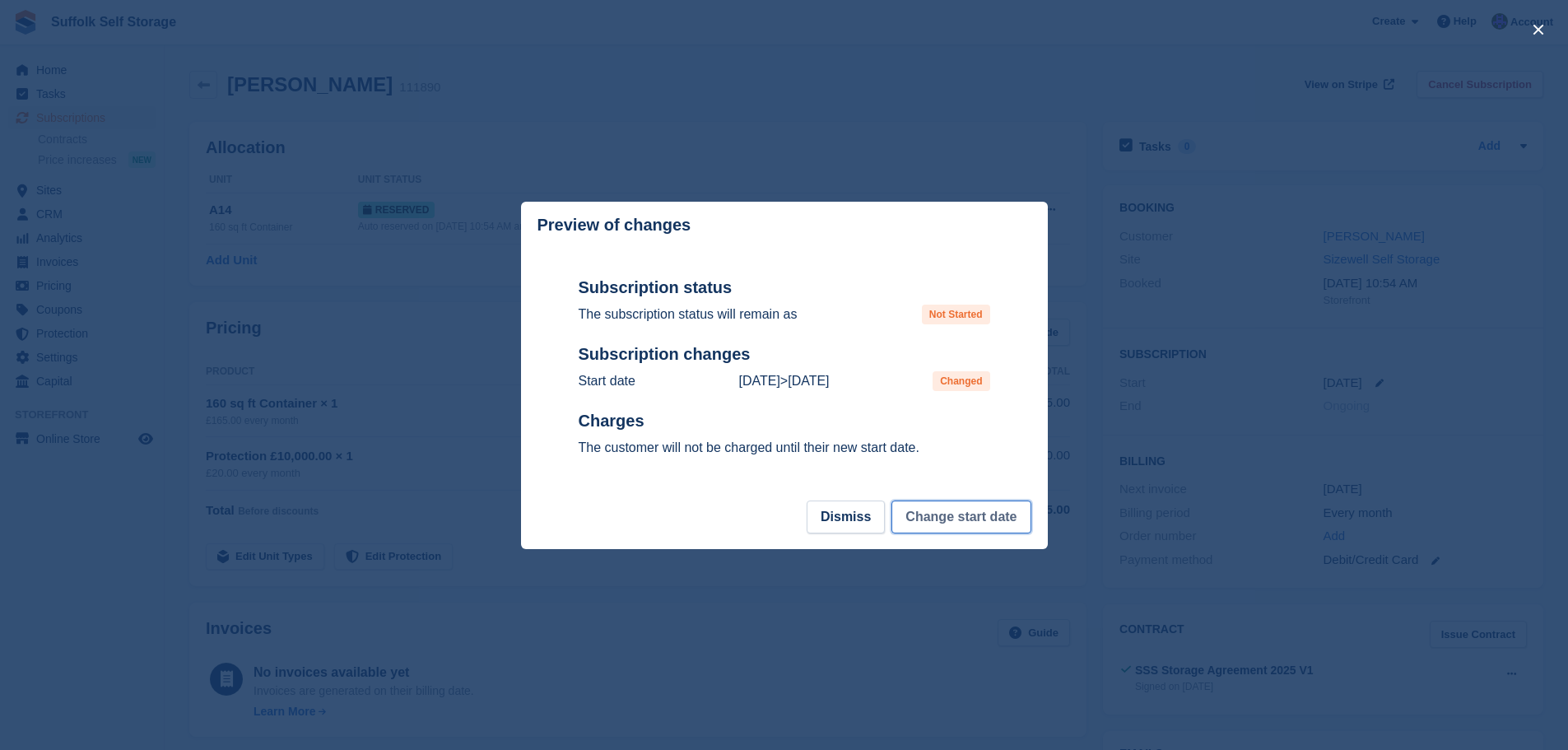
click at [966, 524] on button "Change start date" at bounding box center [960, 517] width 139 height 33
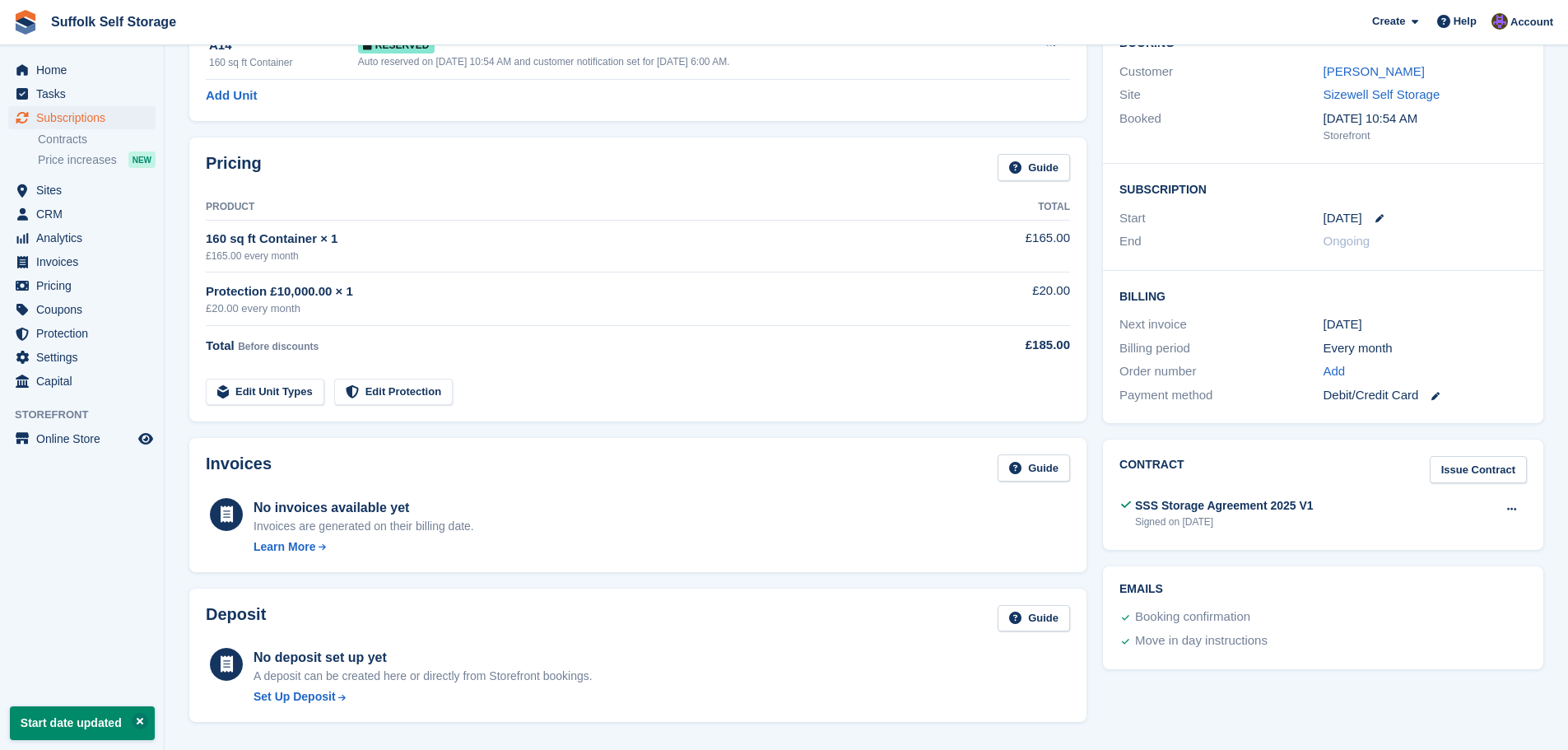
scroll to position [82, 0]
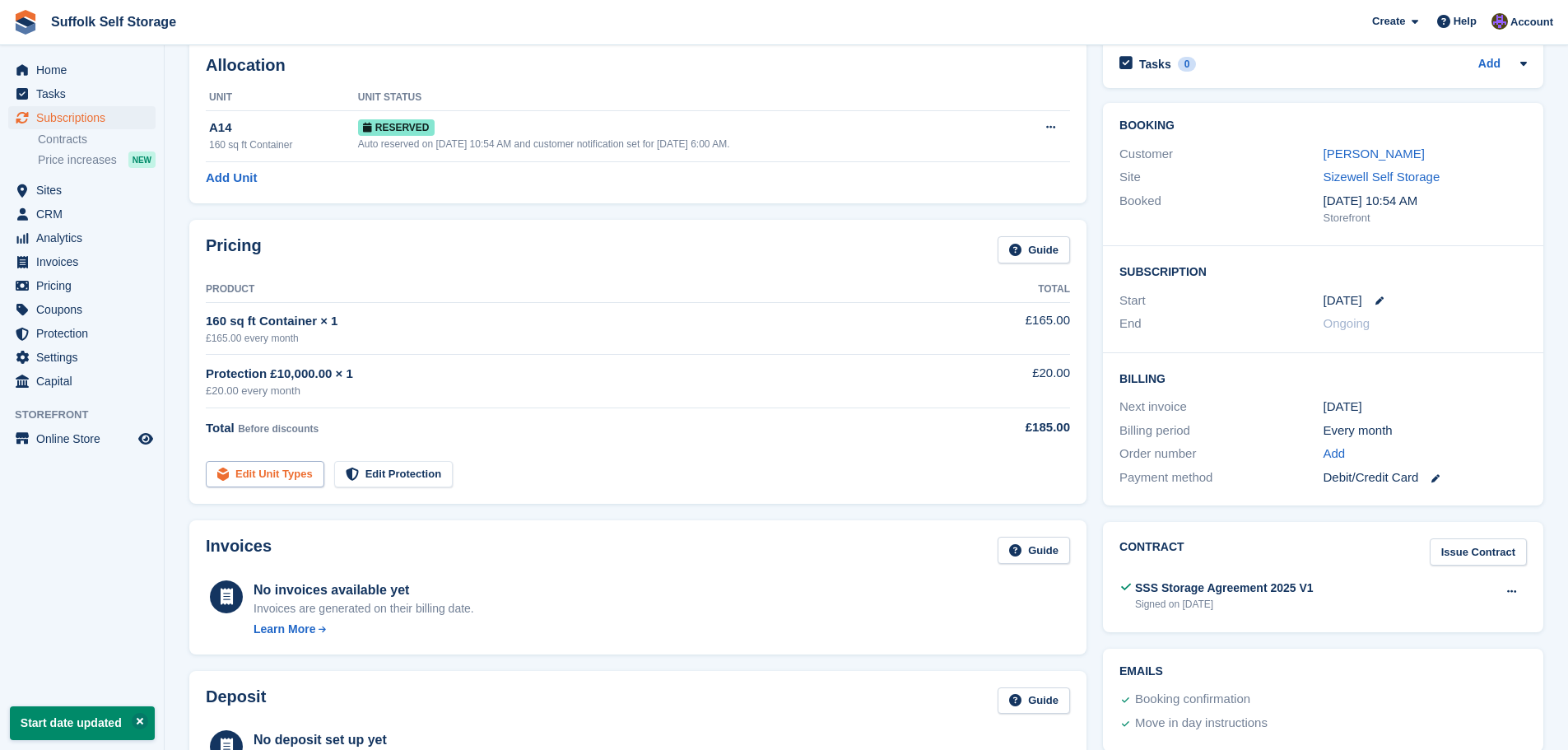
click at [266, 473] on link "Edit Unit Types" at bounding box center [265, 474] width 118 height 27
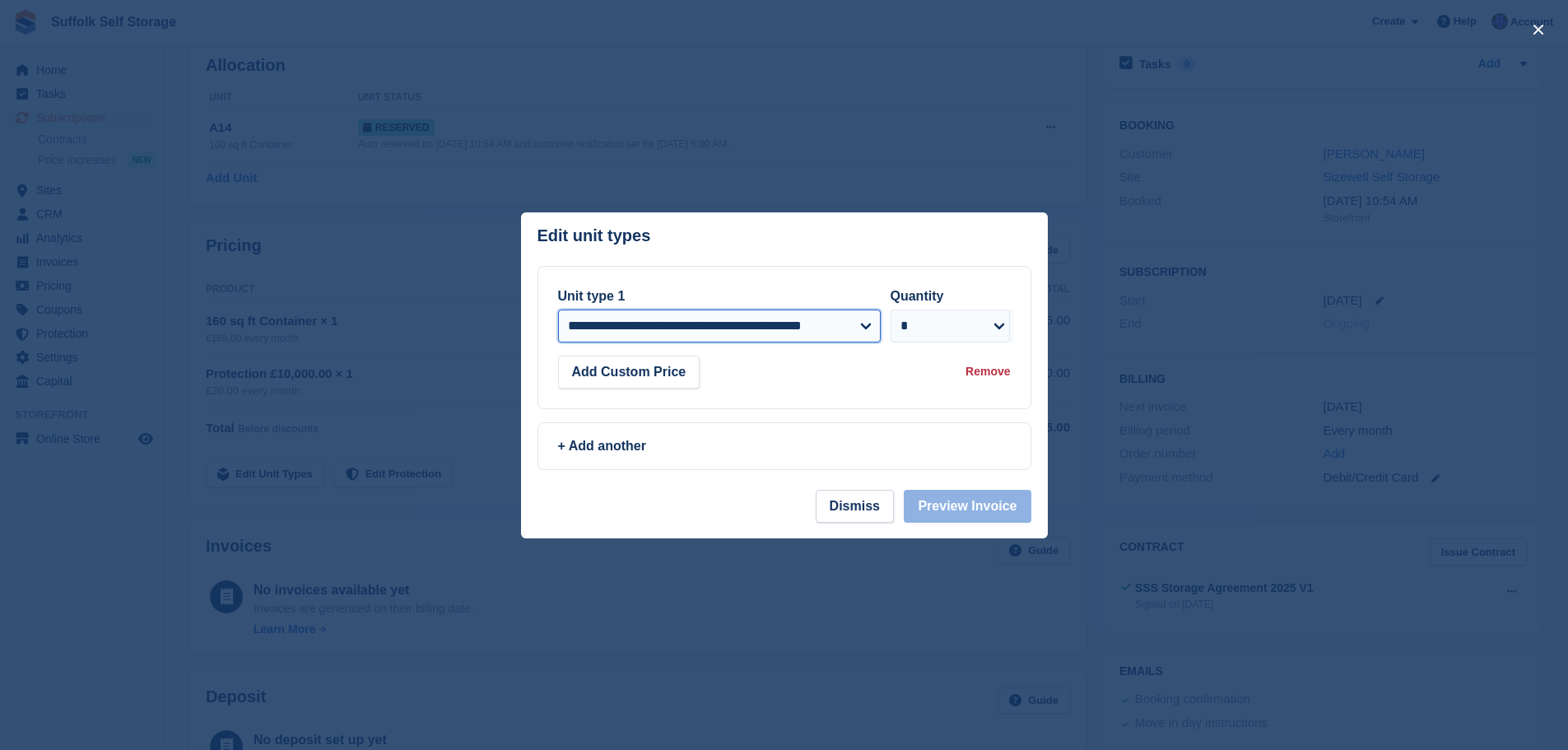
click at [866, 325] on select "**********" at bounding box center [718, 326] width 322 height 33
select select "*****"
click at [558, 310] on select "**********" at bounding box center [718, 326] width 322 height 33
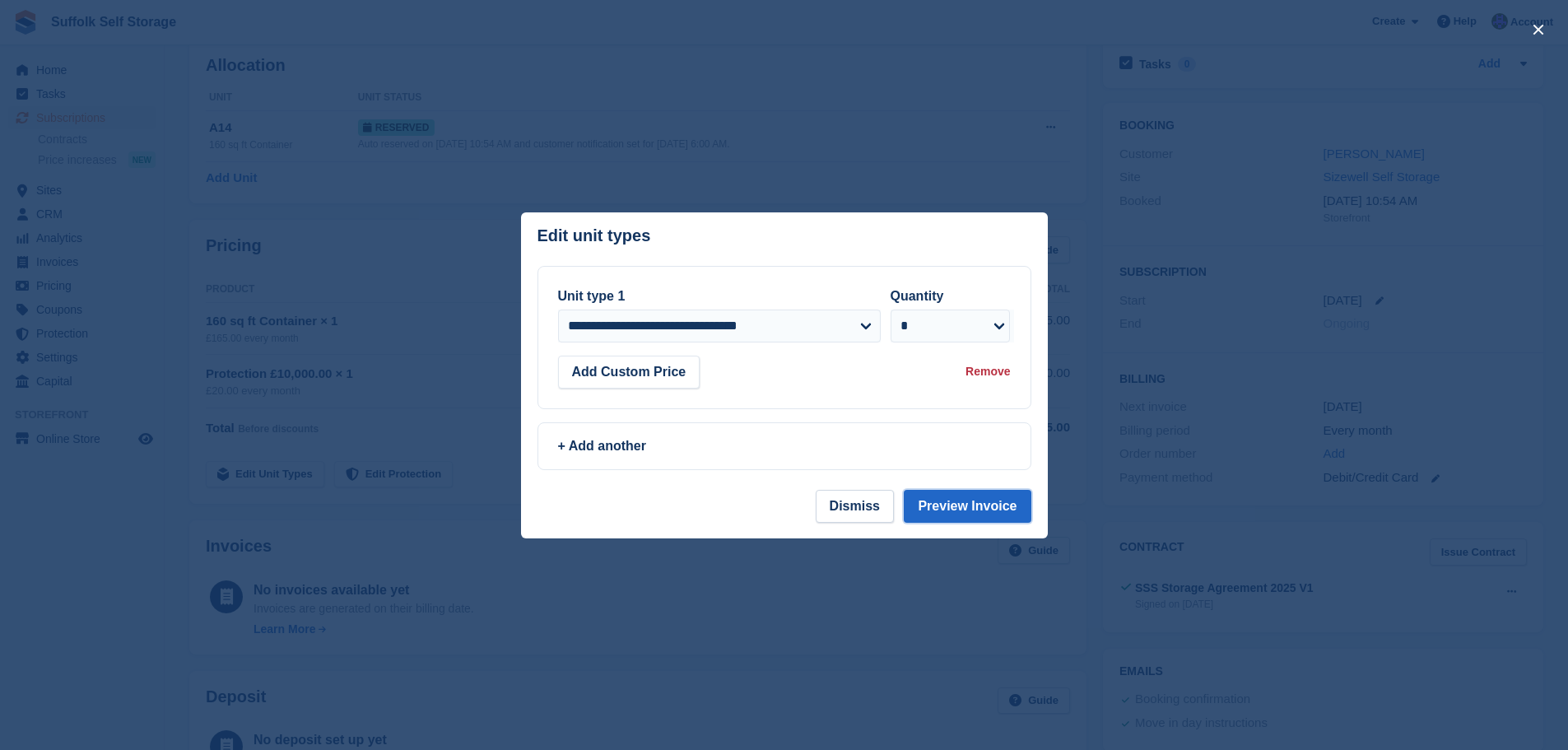
click at [980, 508] on button "Preview Invoice" at bounding box center [967, 506] width 127 height 33
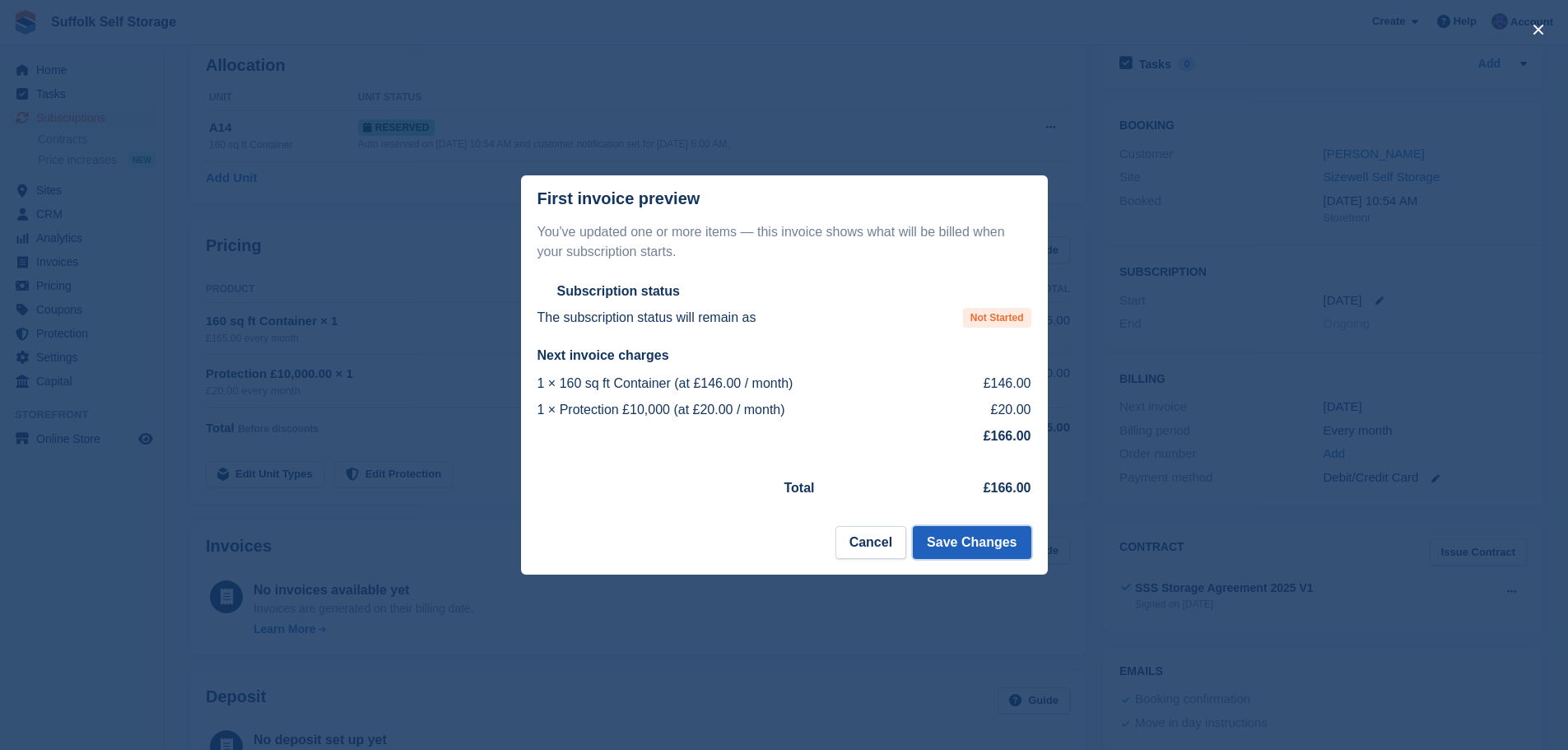
click at [977, 545] on button "Save Changes" at bounding box center [971, 543] width 117 height 33
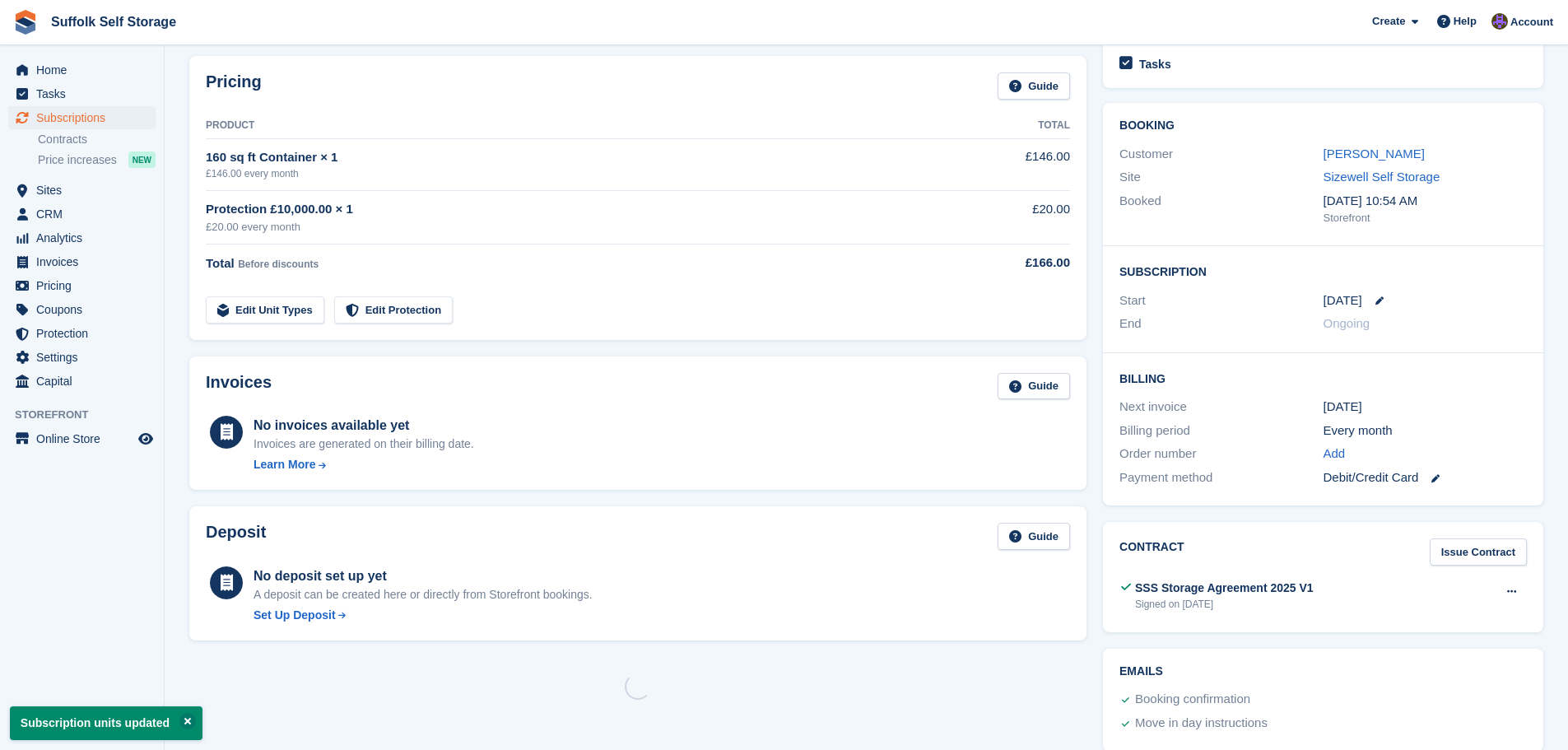
scroll to position [0, 0]
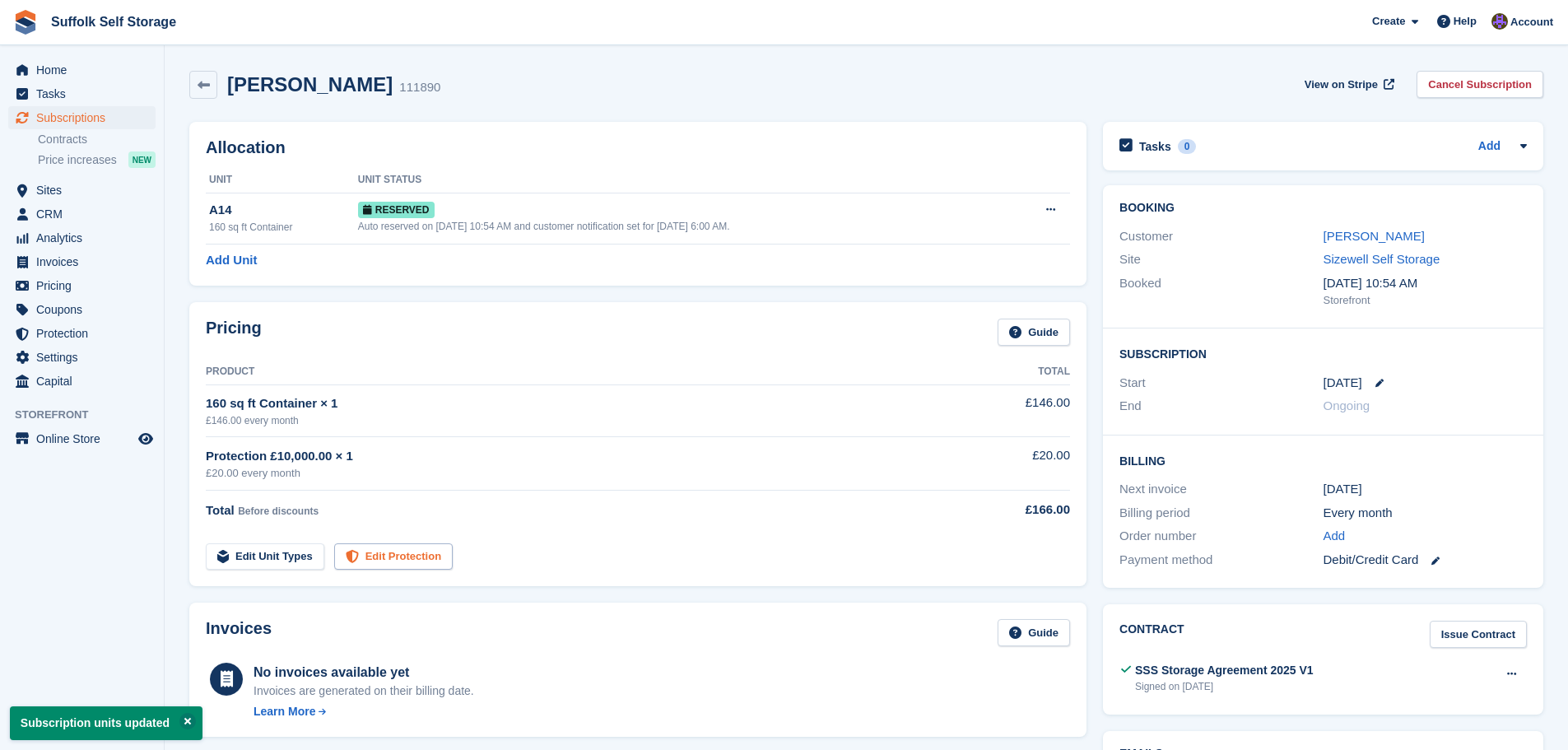
click at [415, 550] on link "Edit Protection" at bounding box center [393, 556] width 118 height 27
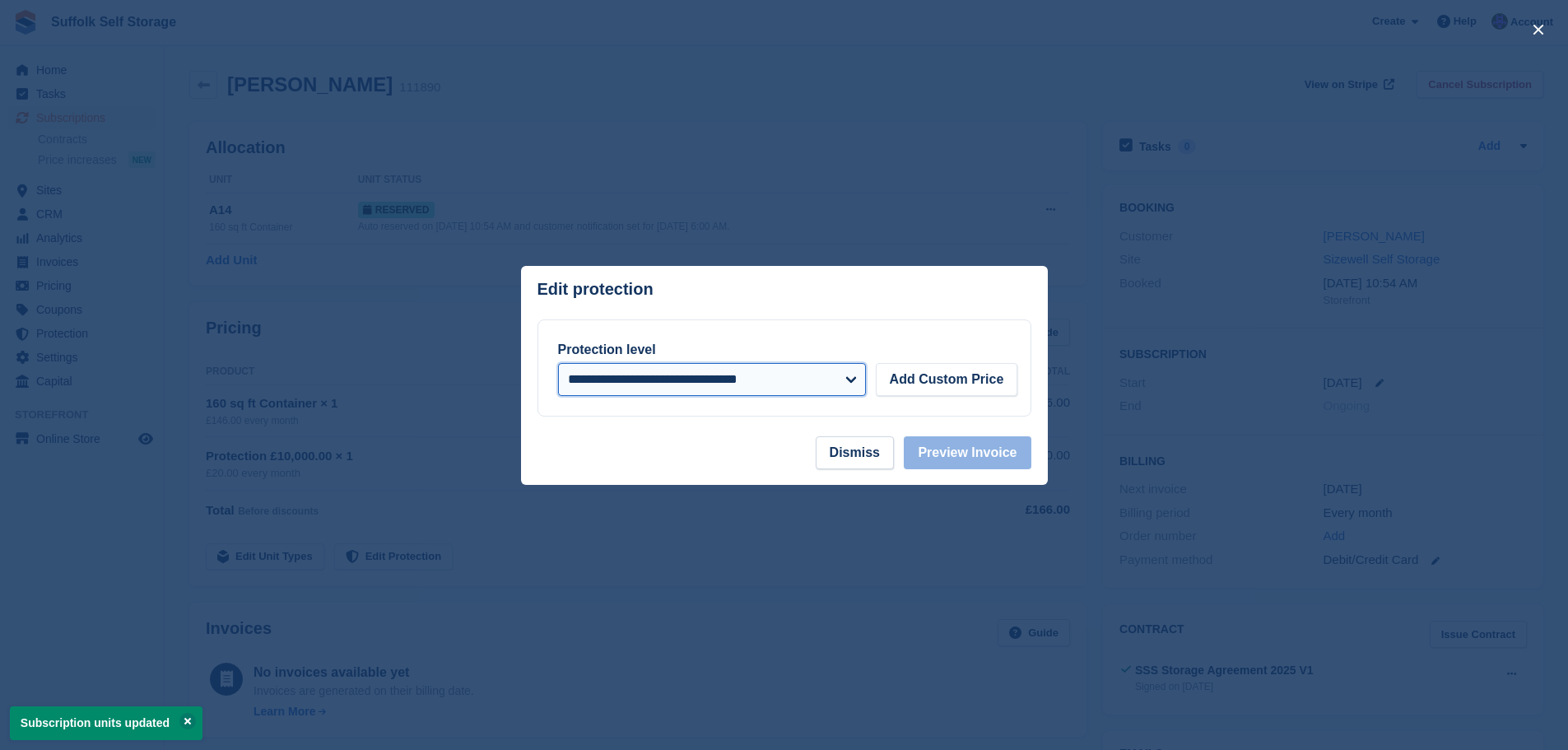
click at [856, 381] on select "**********" at bounding box center [711, 380] width 308 height 33
select select
click at [558, 364] on select "**********" at bounding box center [711, 380] width 308 height 33
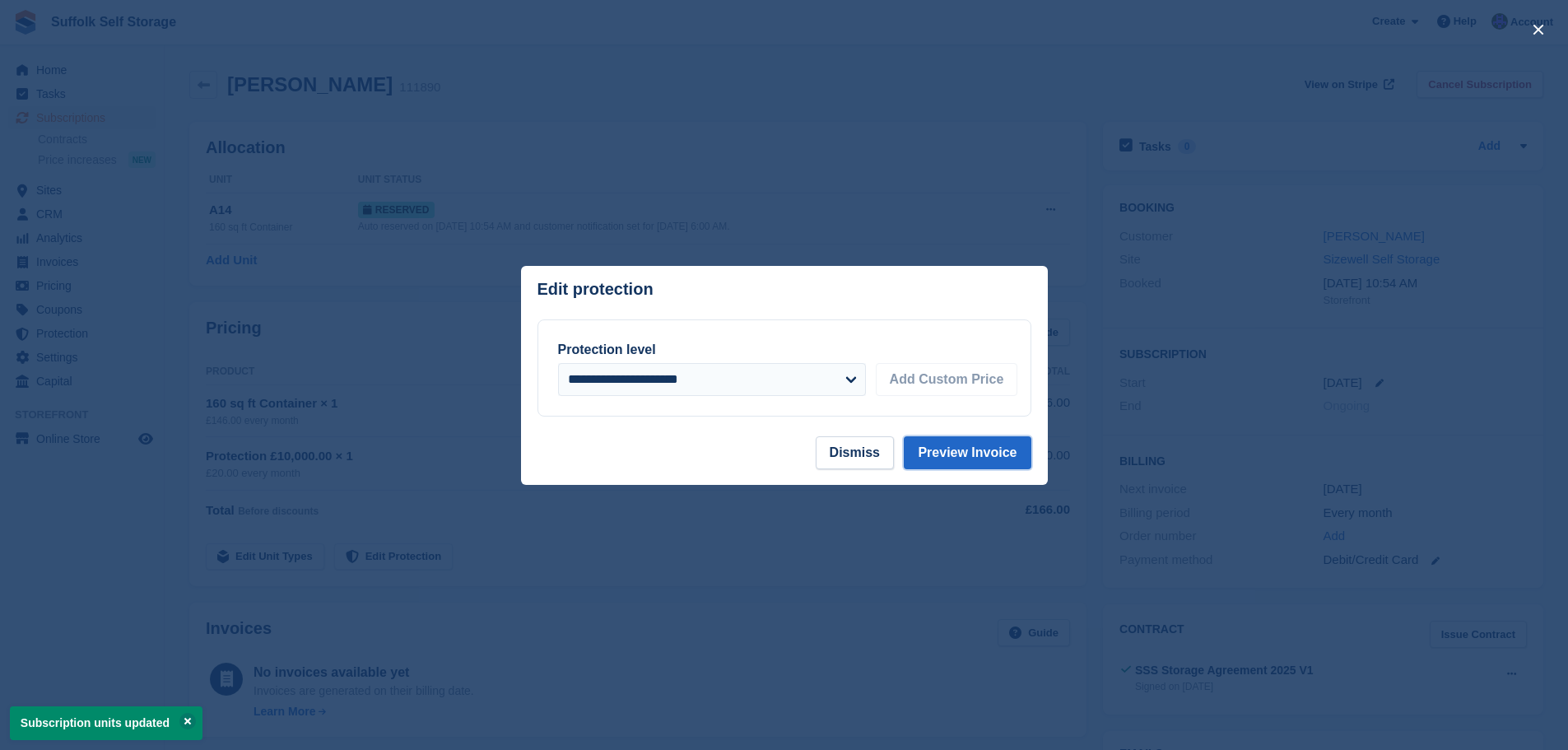
click at [971, 454] on button "Preview Invoice" at bounding box center [967, 453] width 127 height 33
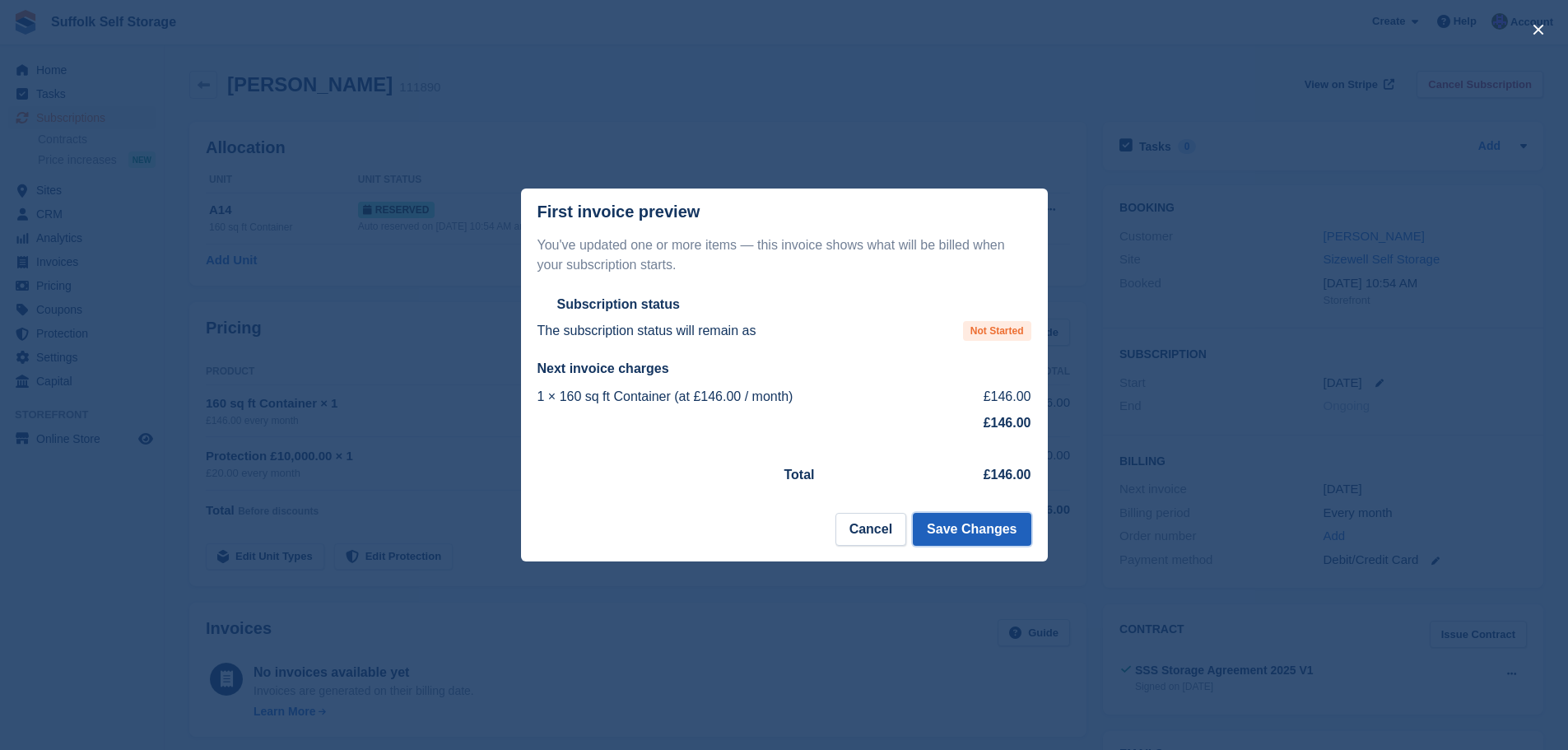
click at [979, 535] on button "Save Changes" at bounding box center [971, 529] width 117 height 33
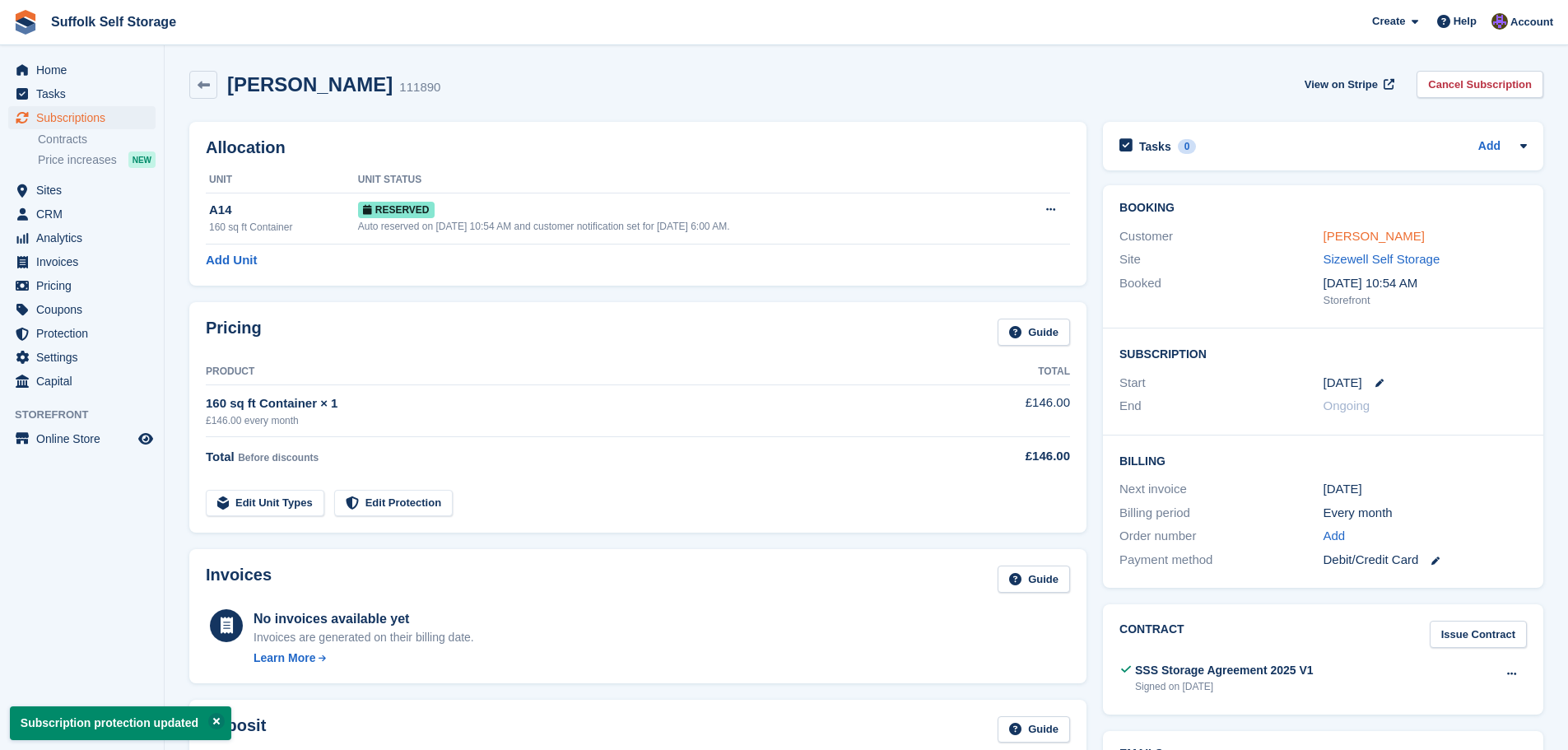
click at [1344, 238] on link "[PERSON_NAME]" at bounding box center [1374, 236] width 102 height 14
click at [57, 216] on span "CRM" at bounding box center [85, 213] width 99 height 23
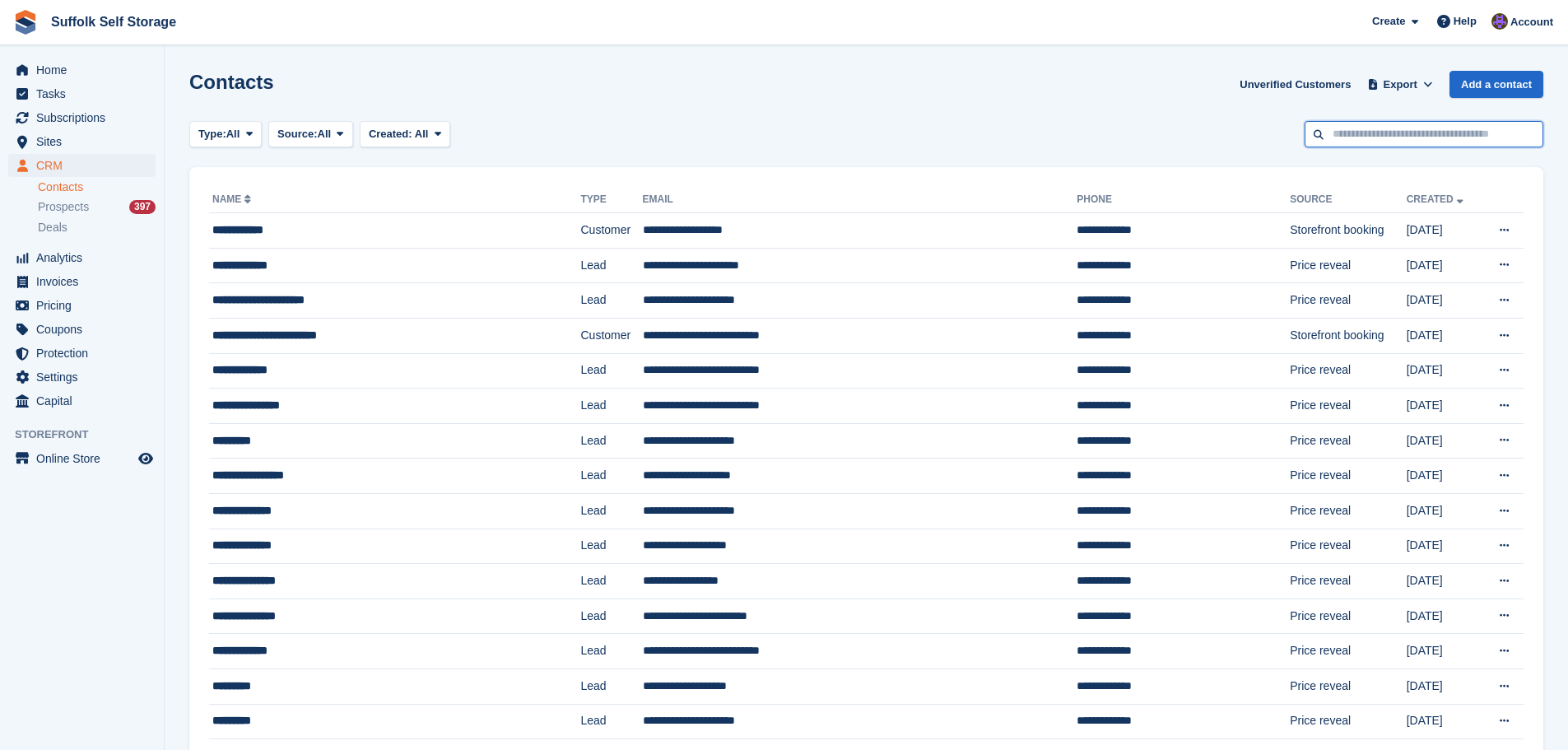
click at [1409, 134] on input "text" at bounding box center [1424, 134] width 238 height 27
type input "****"
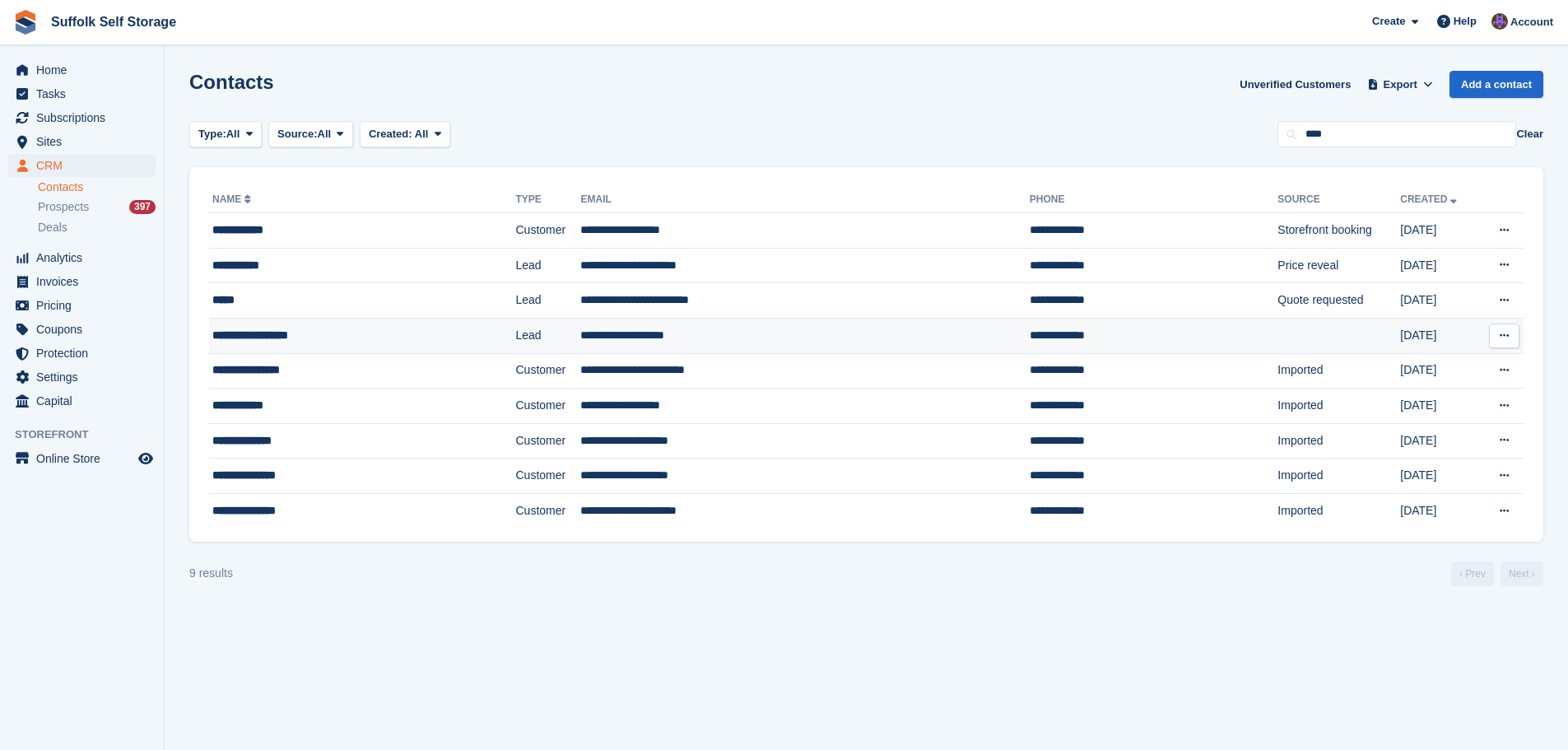
click at [652, 336] on td "**********" at bounding box center [804, 335] width 449 height 35
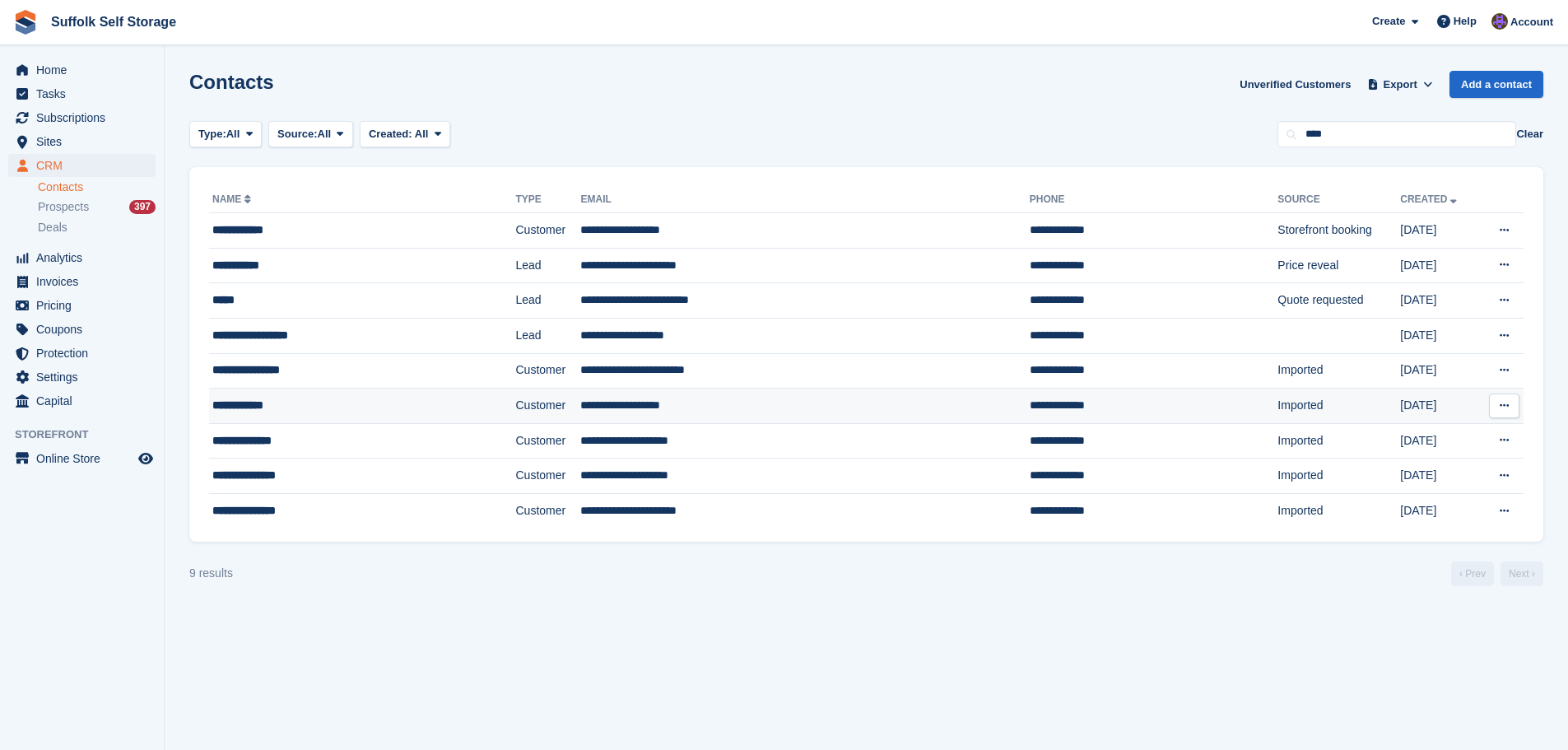
click at [701, 407] on td "**********" at bounding box center [804, 406] width 449 height 35
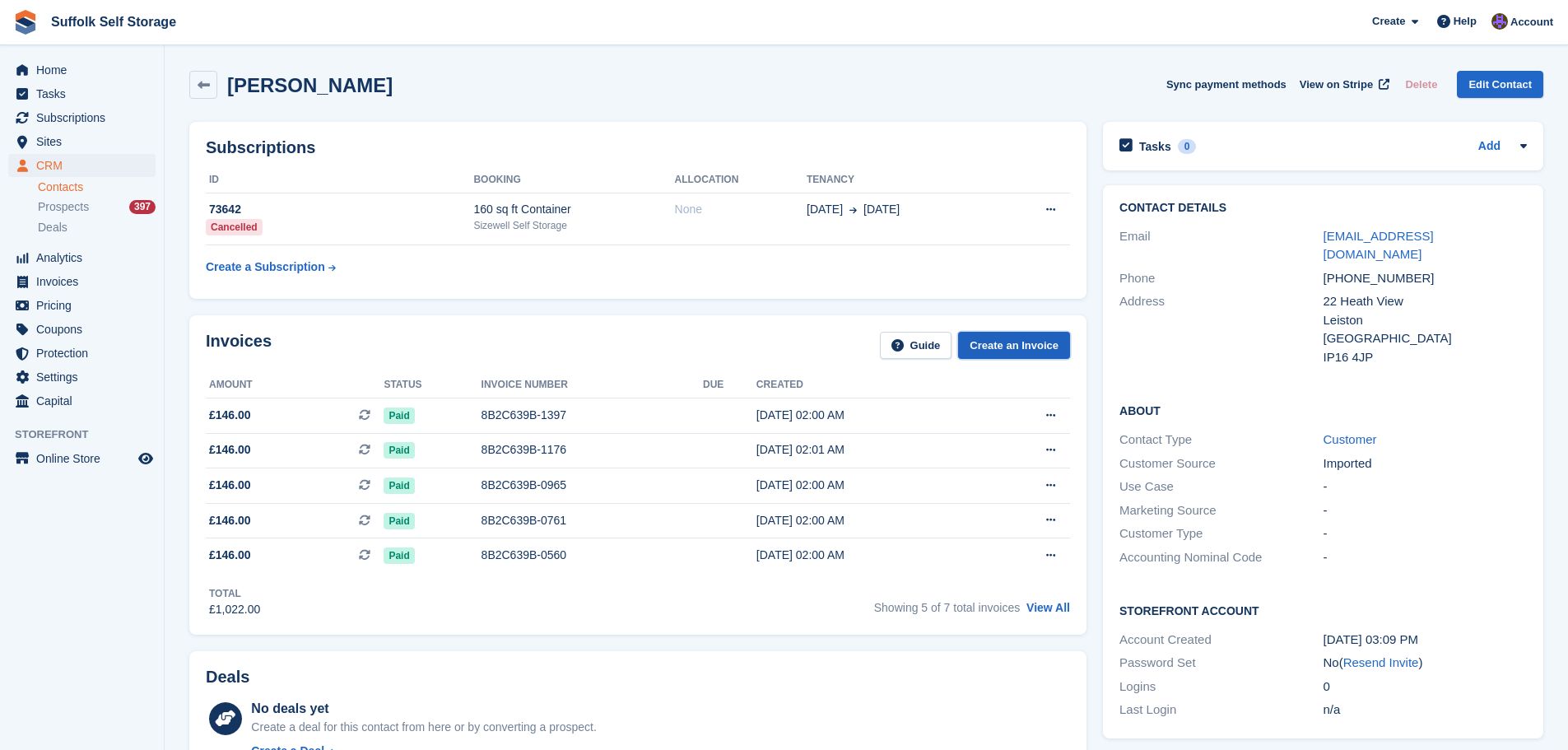
click at [1029, 350] on link "Create an Invoice" at bounding box center [1014, 345] width 112 height 27
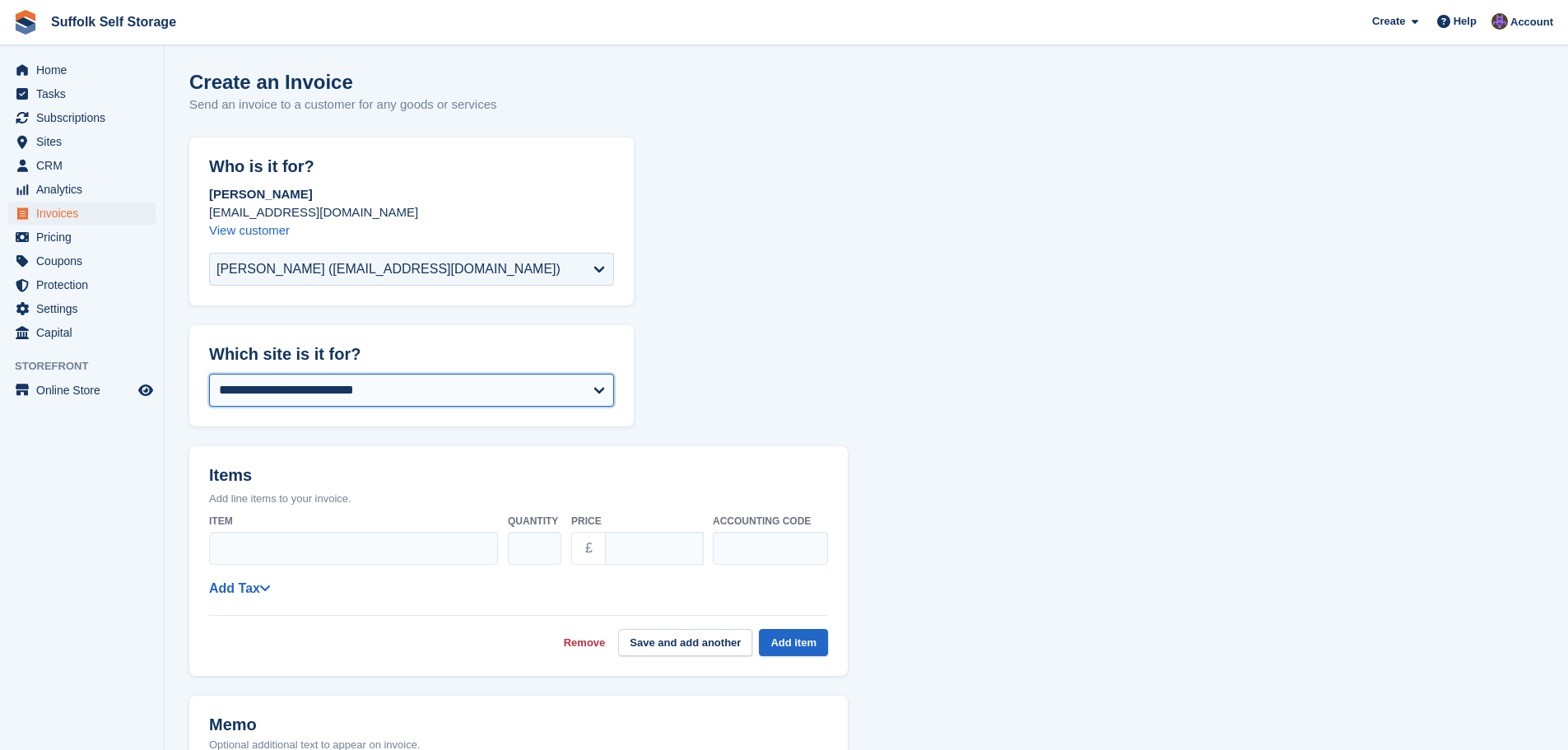
click at [448, 400] on select "**********" at bounding box center [411, 391] width 405 height 33
select select "****"
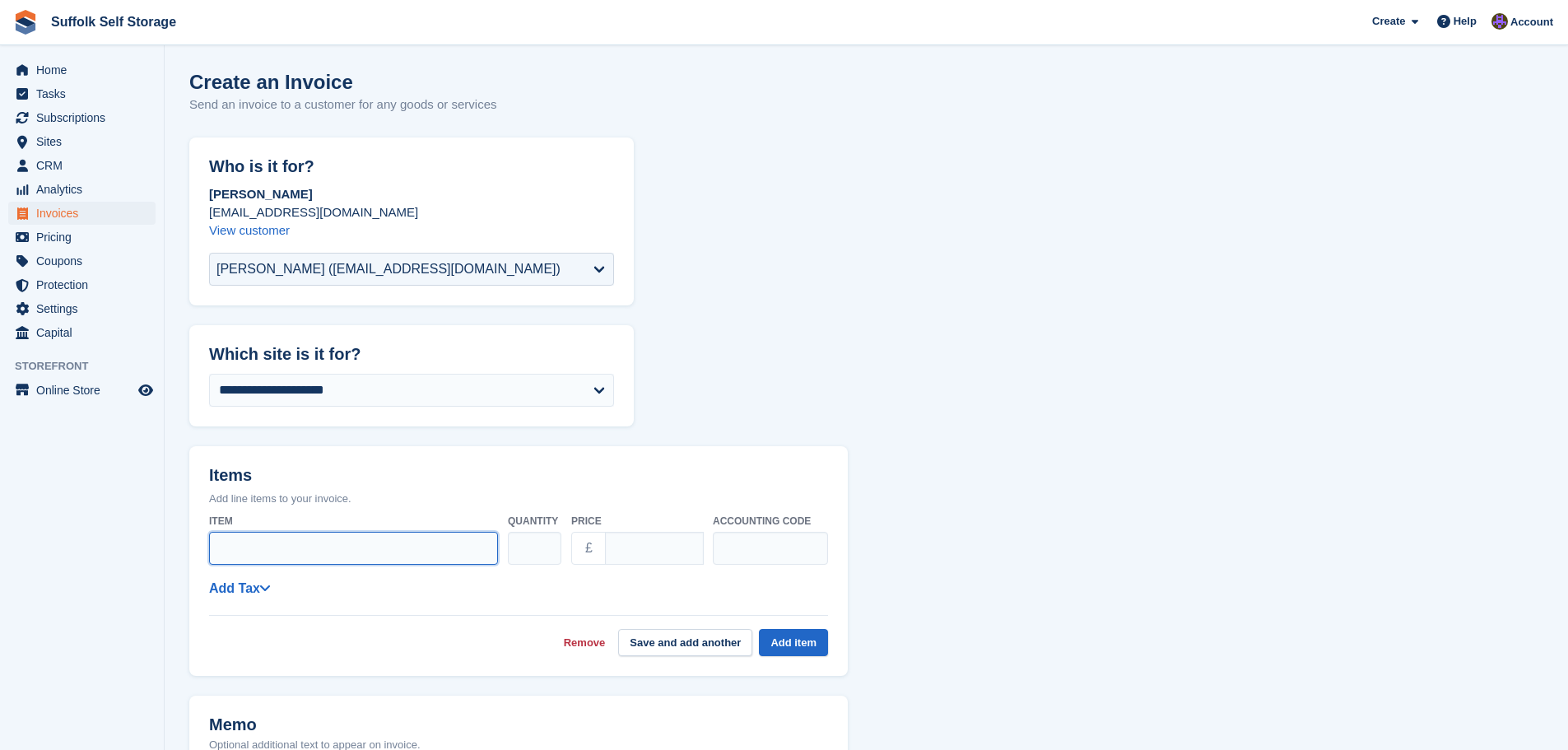
click at [415, 557] on input "Item" at bounding box center [353, 549] width 289 height 33
type input "********"
type input "**"
click at [231, 589] on link "Add Tax" at bounding box center [239, 587] width 61 height 14
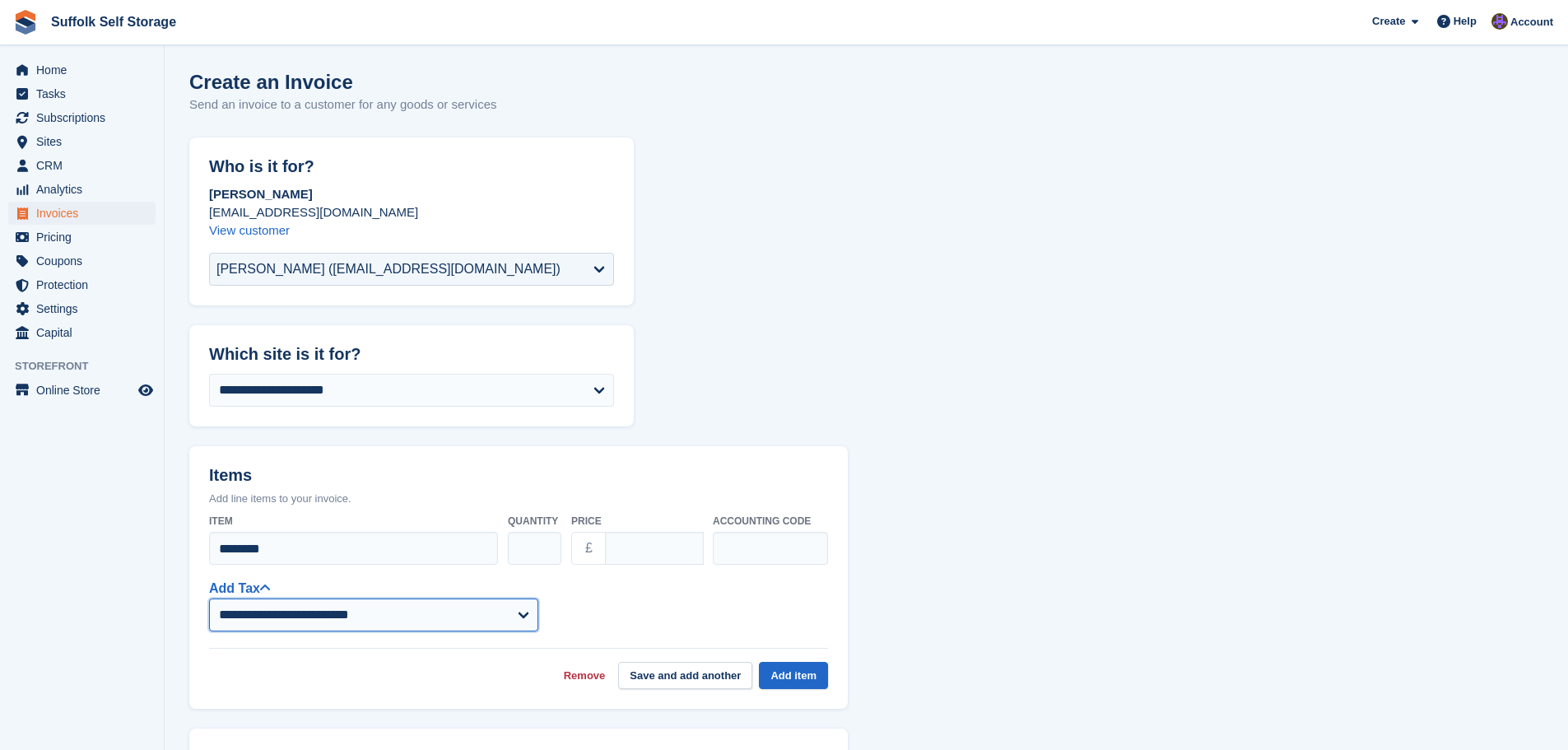
click at [307, 619] on select "**********" at bounding box center [373, 615] width 330 height 33
select select "****"
click at [209, 599] on select "**********" at bounding box center [373, 615] width 330 height 33
click at [814, 676] on button "Add item" at bounding box center [793, 675] width 69 height 27
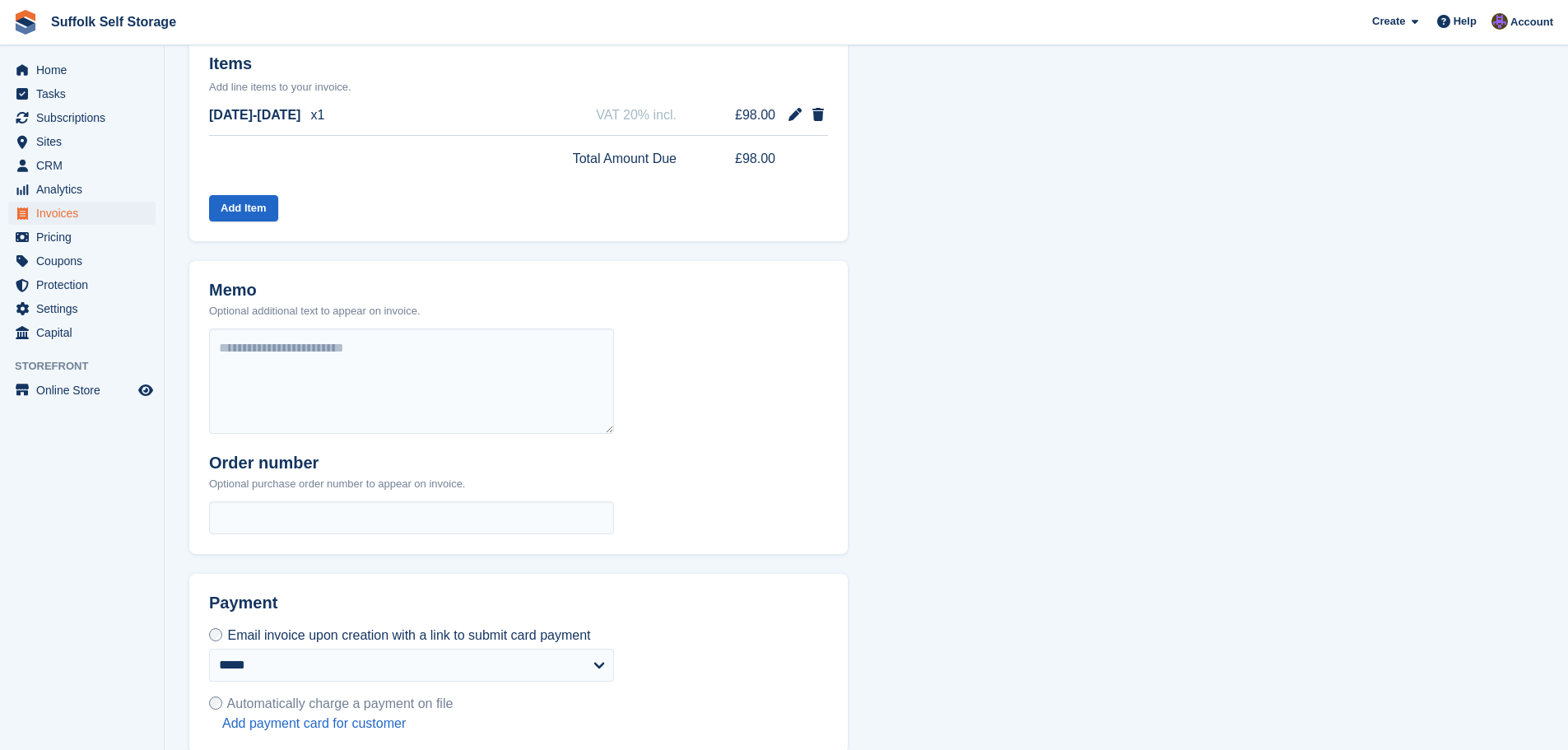
scroll to position [491, 0]
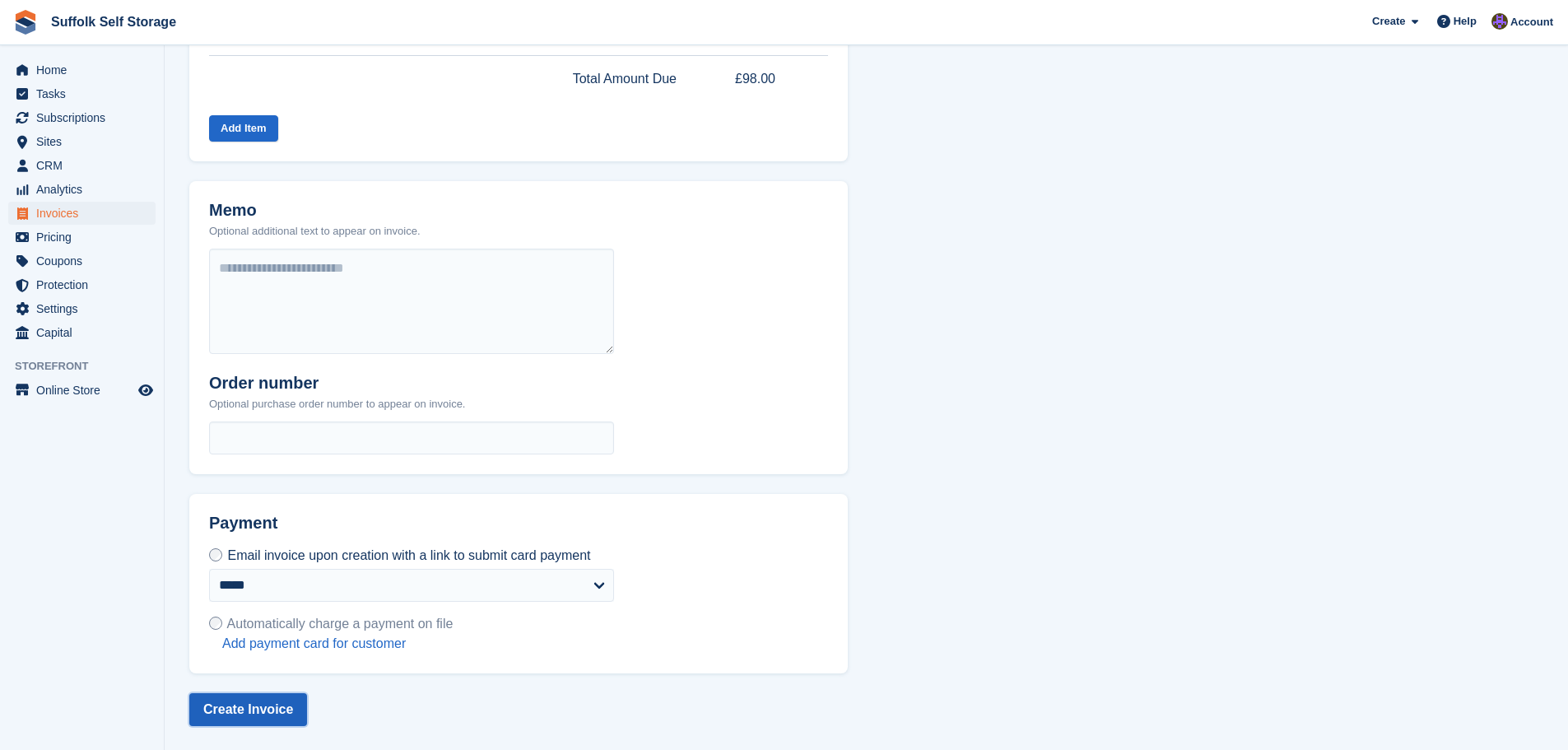
click at [259, 703] on button "Create Invoice" at bounding box center [247, 709] width 117 height 33
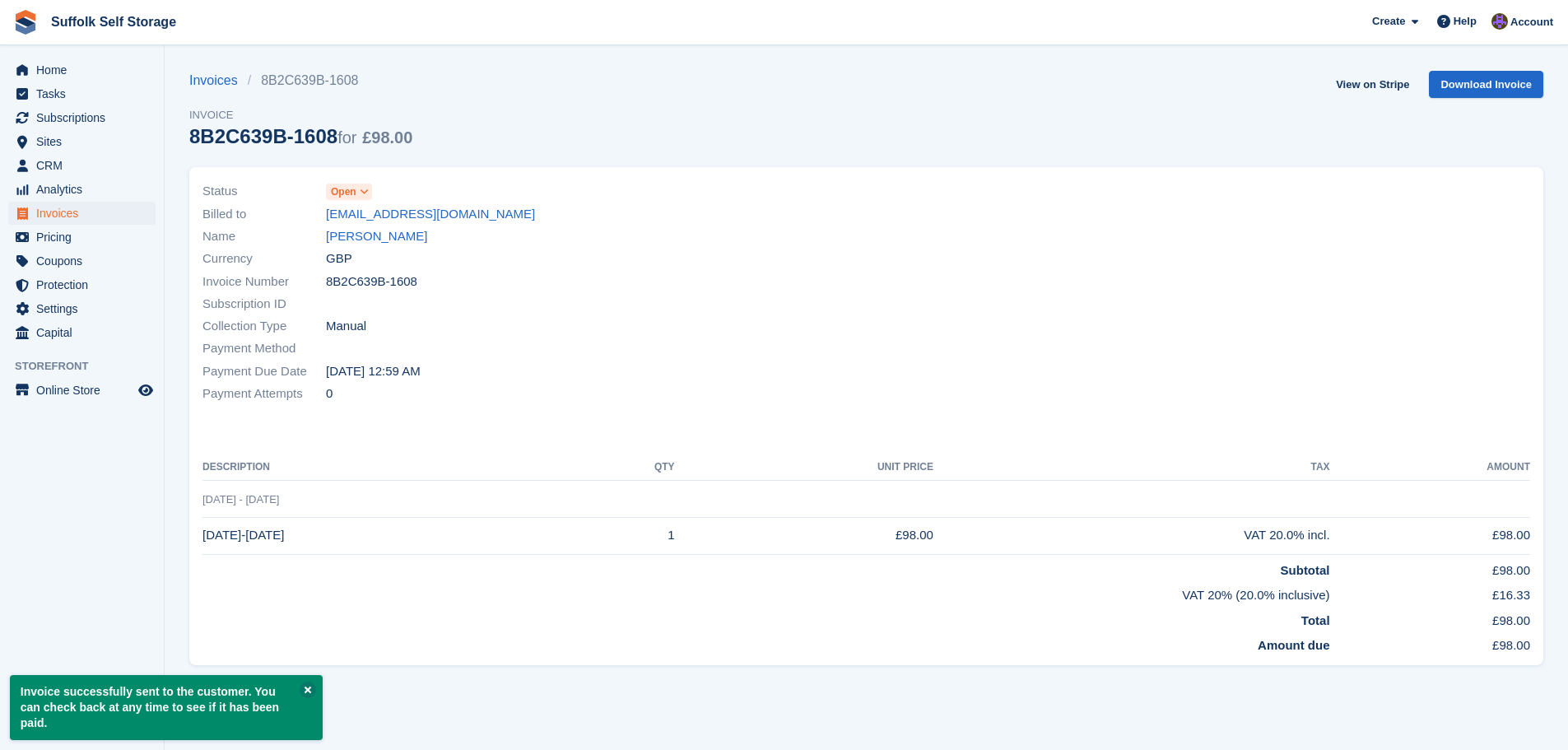
click at [344, 193] on span "Open" at bounding box center [344, 192] width 26 height 15
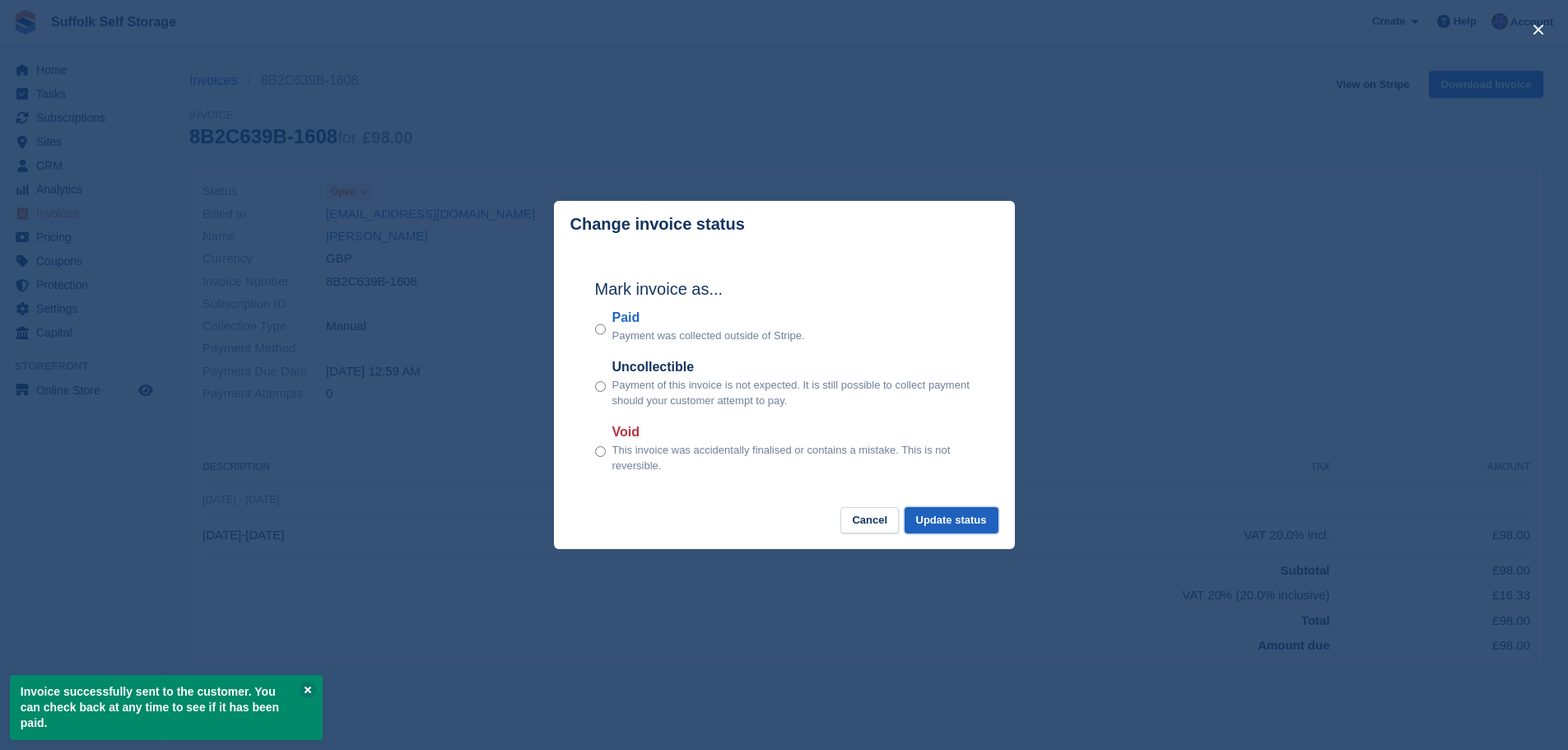
click at [949, 533] on button "Update status" at bounding box center [952, 520] width 94 height 27
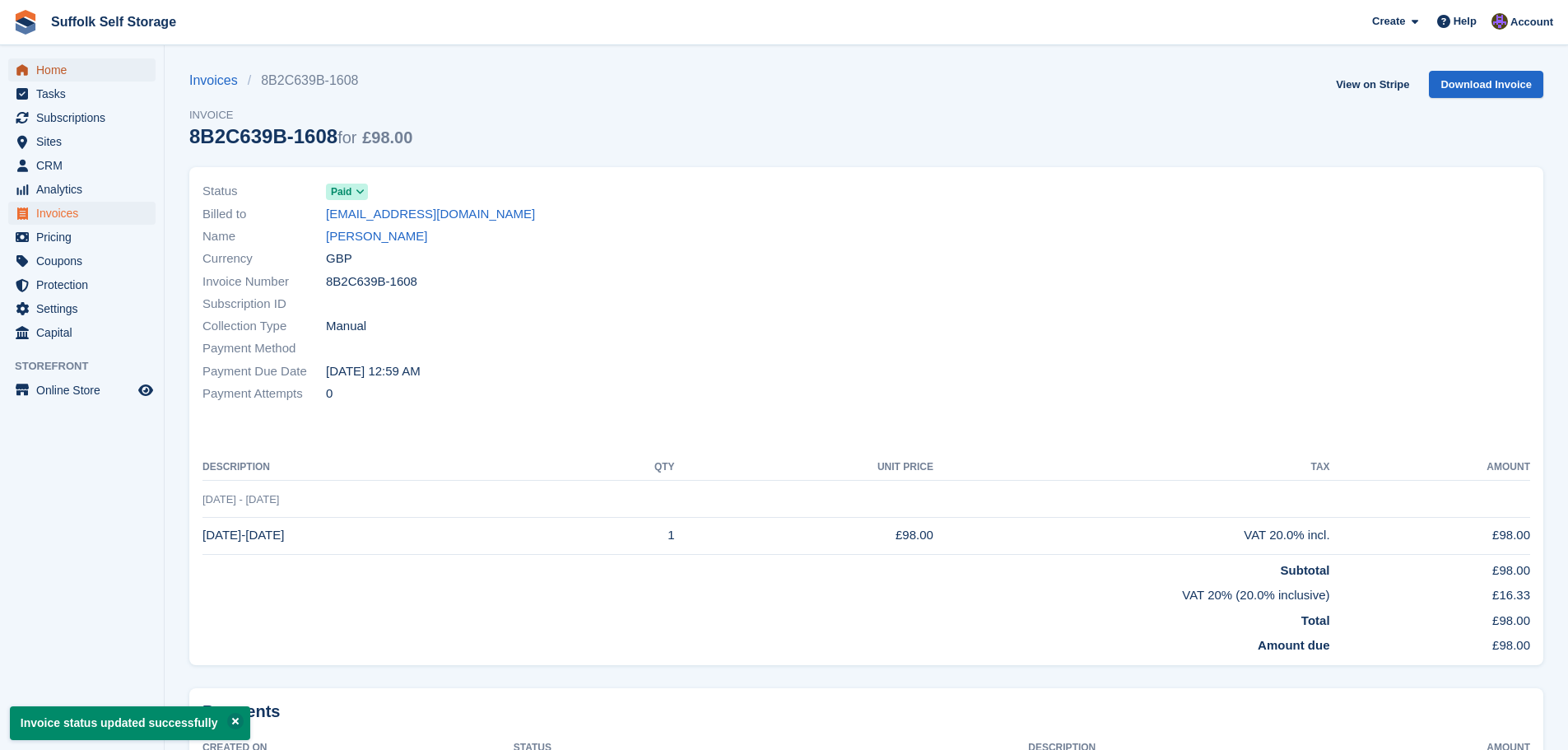
click at [60, 71] on span "Home" at bounding box center [85, 69] width 99 height 23
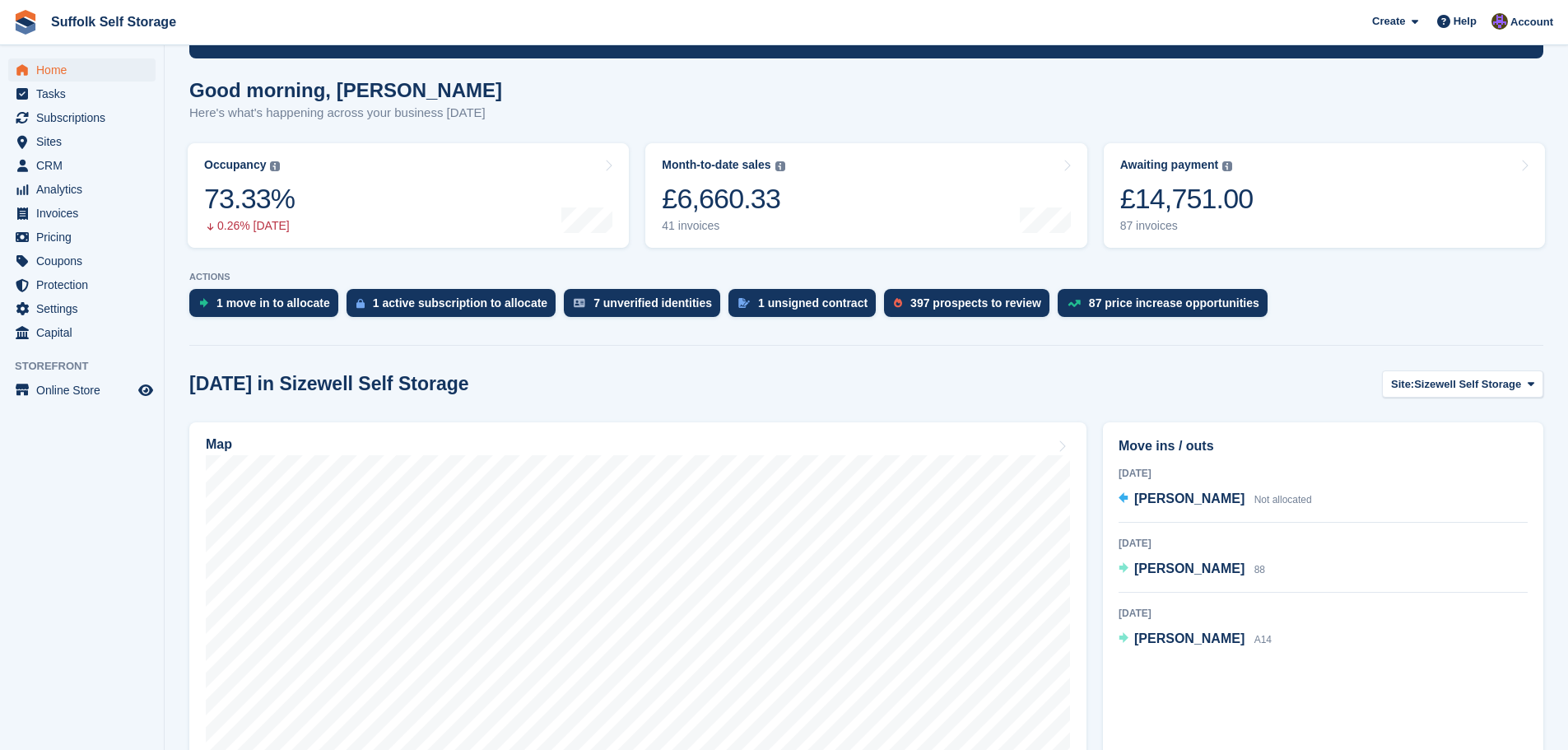
scroll to position [164, 0]
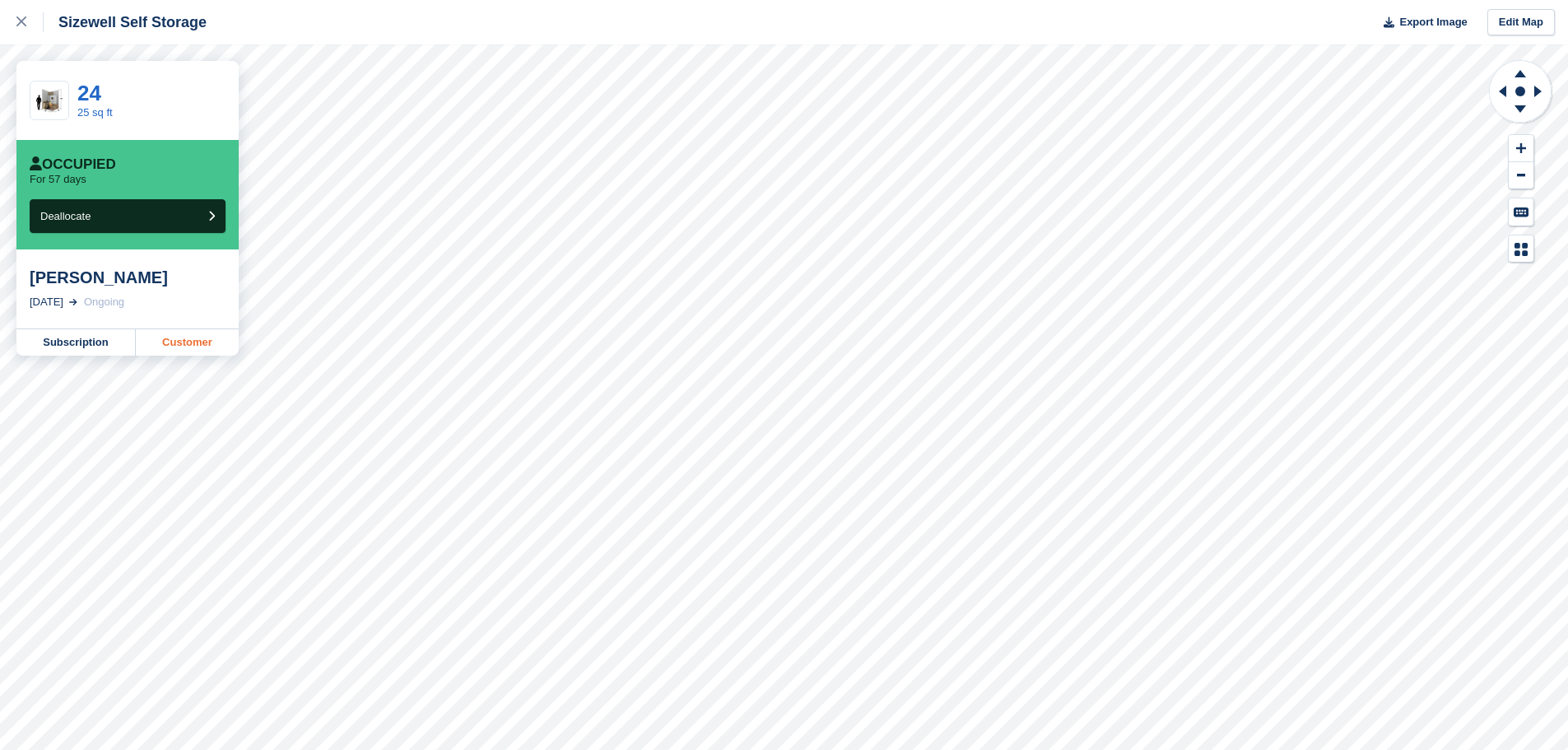
click at [204, 346] on link "Customer" at bounding box center [187, 343] width 103 height 27
click at [18, 18] on icon at bounding box center [21, 21] width 10 height 10
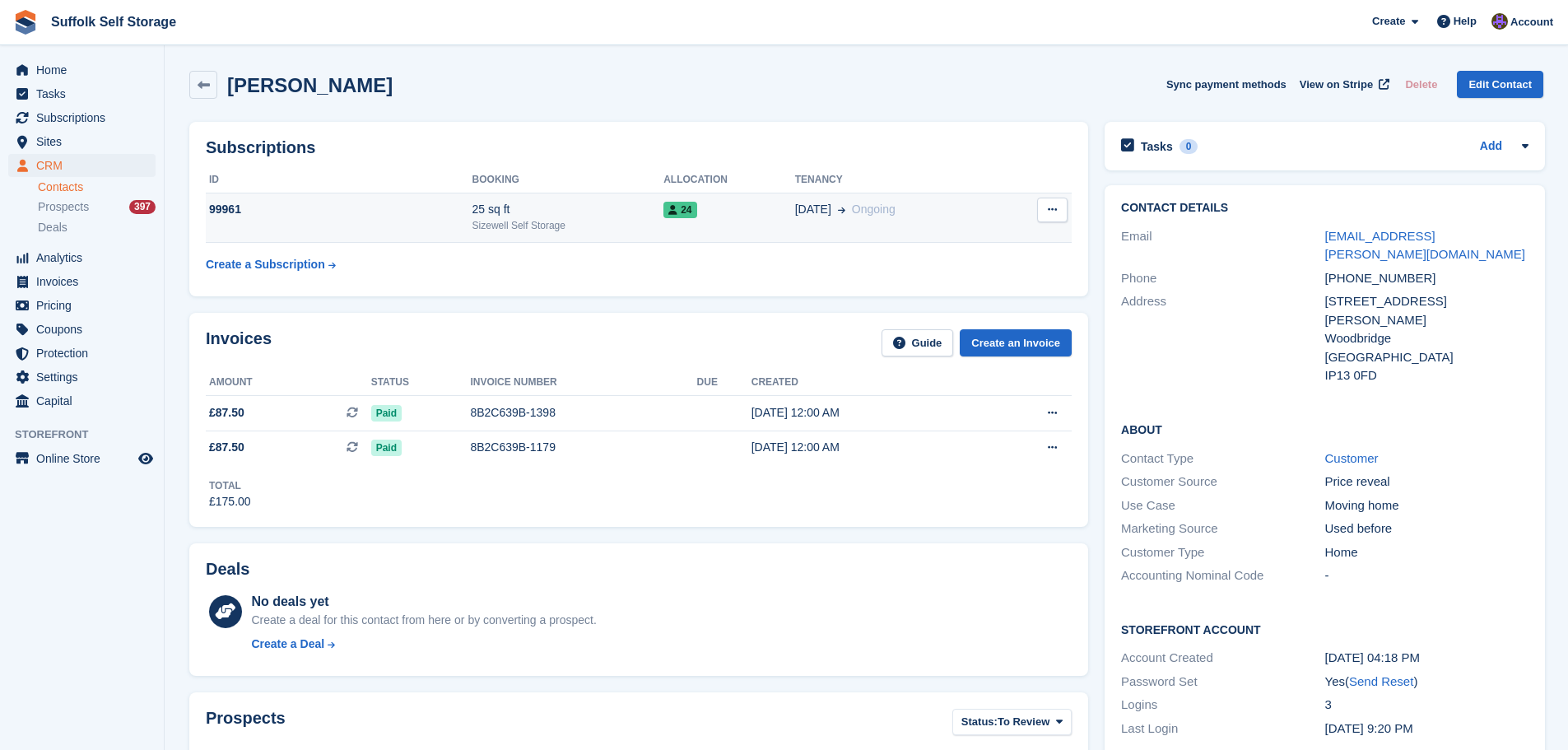
click at [1053, 212] on icon at bounding box center [1053, 210] width 9 height 11
click at [987, 246] on p "Cancel subscription" at bounding box center [988, 241] width 143 height 21
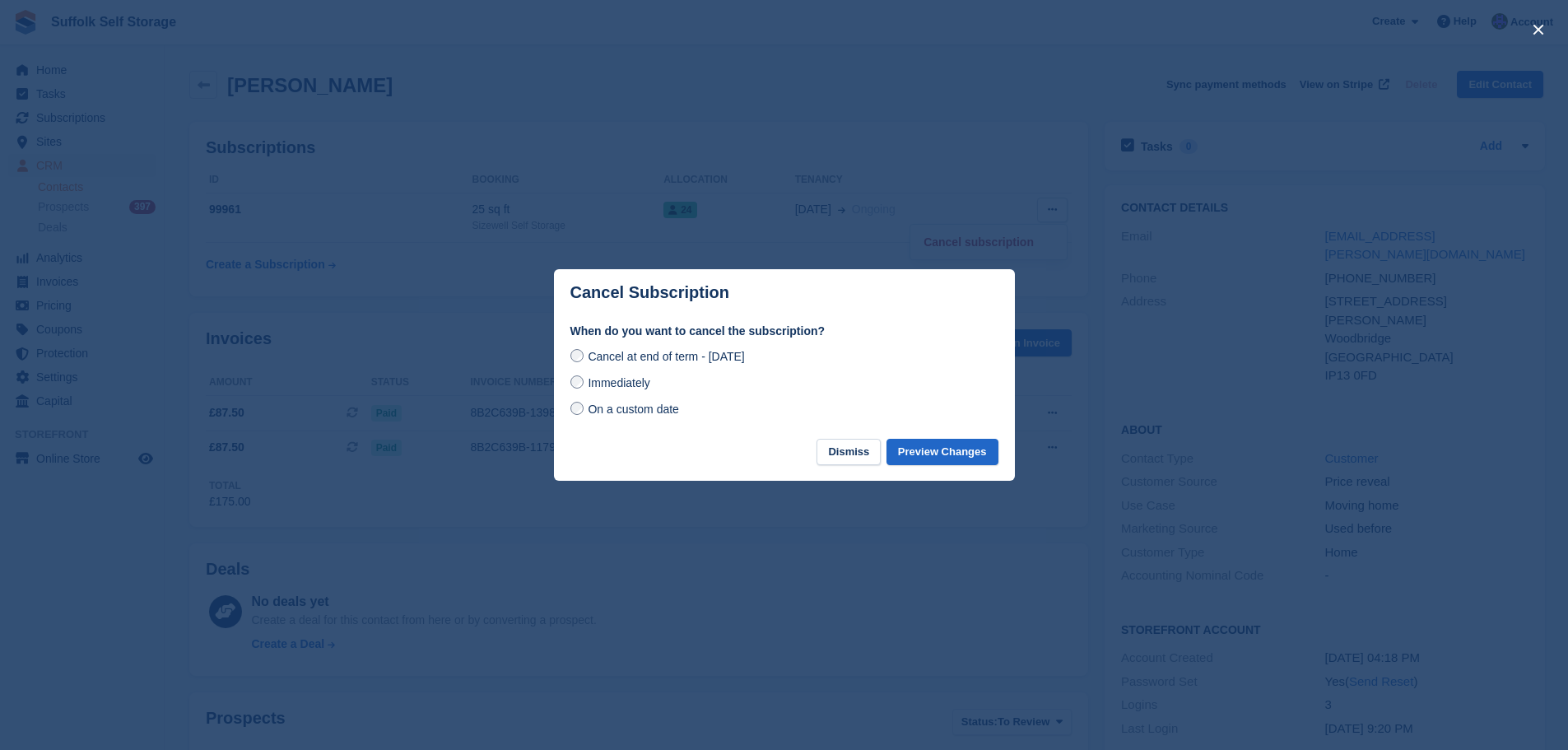
click at [625, 388] on span "Immediately" at bounding box center [618, 382] width 62 height 13
click at [935, 450] on button "Preview Changes" at bounding box center [942, 452] width 112 height 27
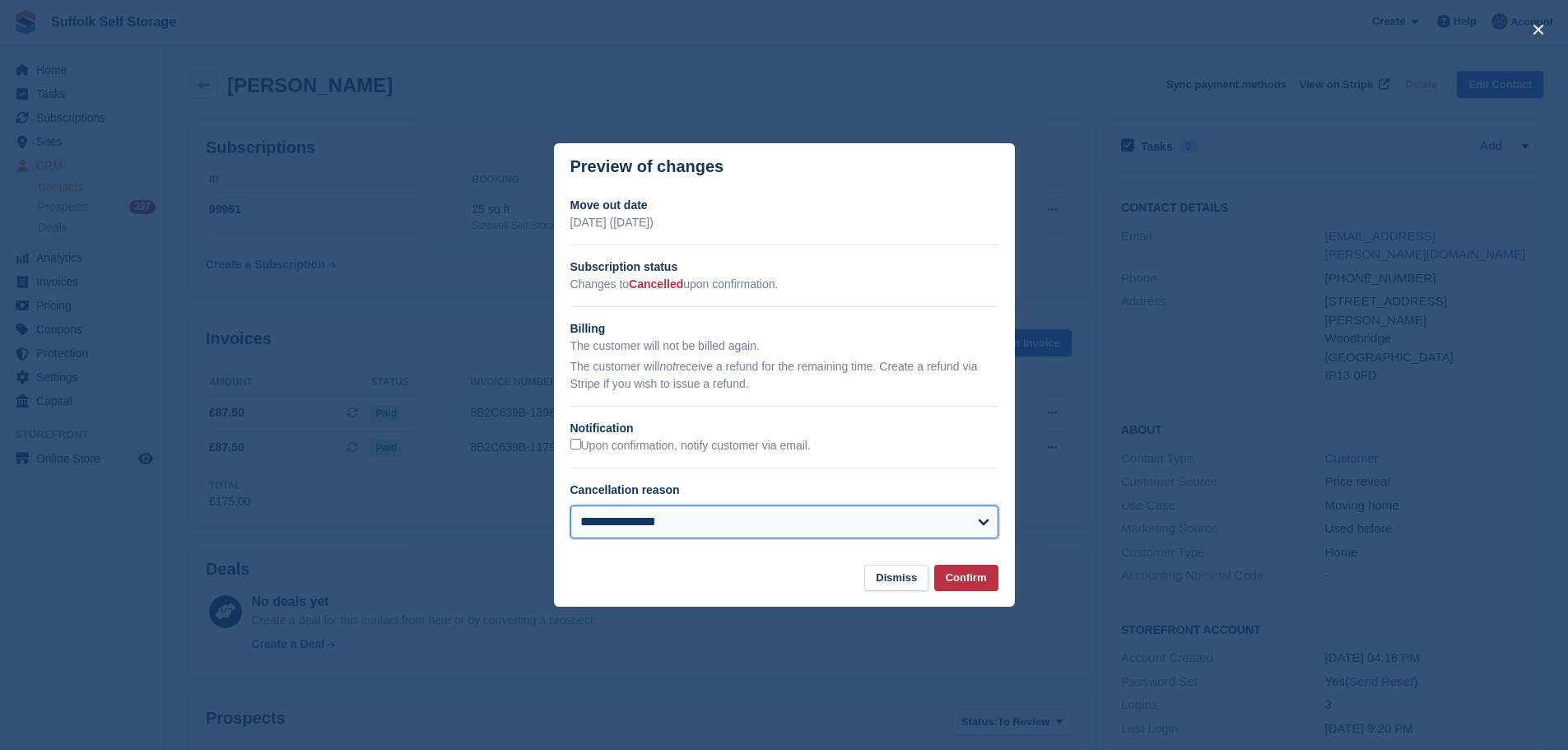
click at [782, 522] on select "**********" at bounding box center [784, 522] width 428 height 33
select select "**********"
click at [571, 506] on select "**********" at bounding box center [784, 522] width 428 height 33
click at [971, 584] on button "Confirm" at bounding box center [967, 577] width 65 height 27
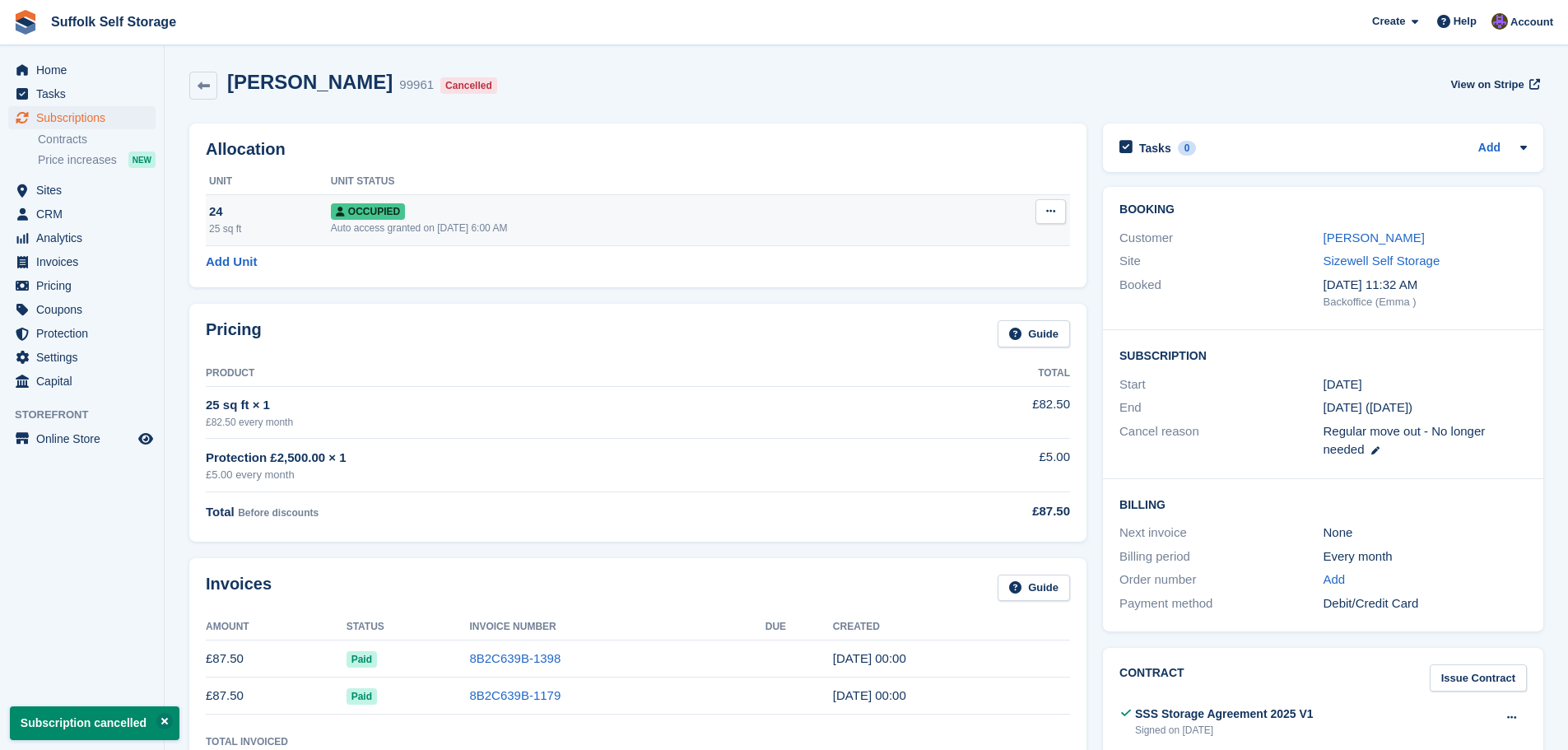
click at [1045, 215] on button at bounding box center [1050, 212] width 30 height 25
drag, startPoint x: 987, startPoint y: 298, endPoint x: 865, endPoint y: 52, distance: 274.6
click at [987, 298] on p "Deallocate" at bounding box center [986, 300] width 143 height 21
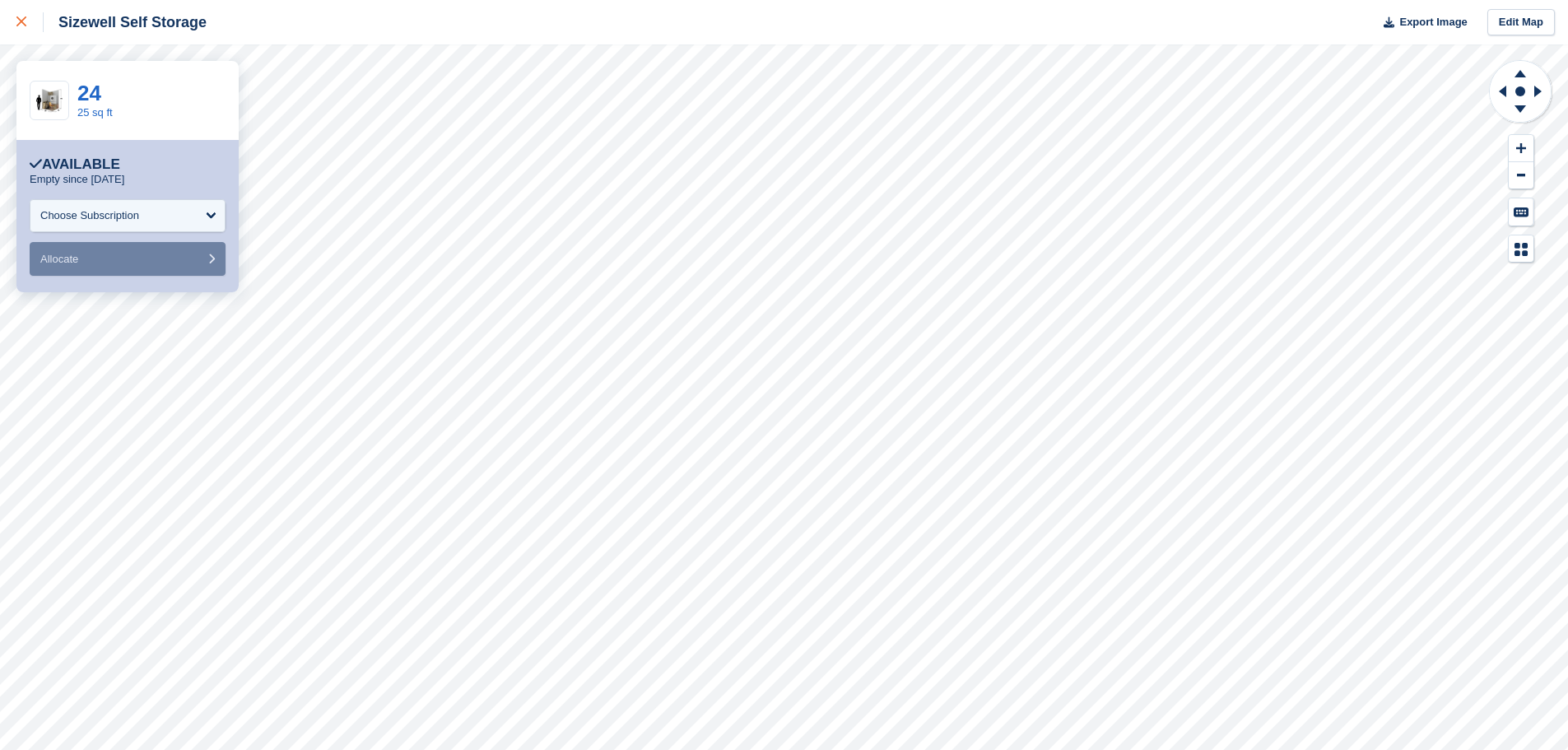
click at [22, 27] on div at bounding box center [30, 21] width 27 height 19
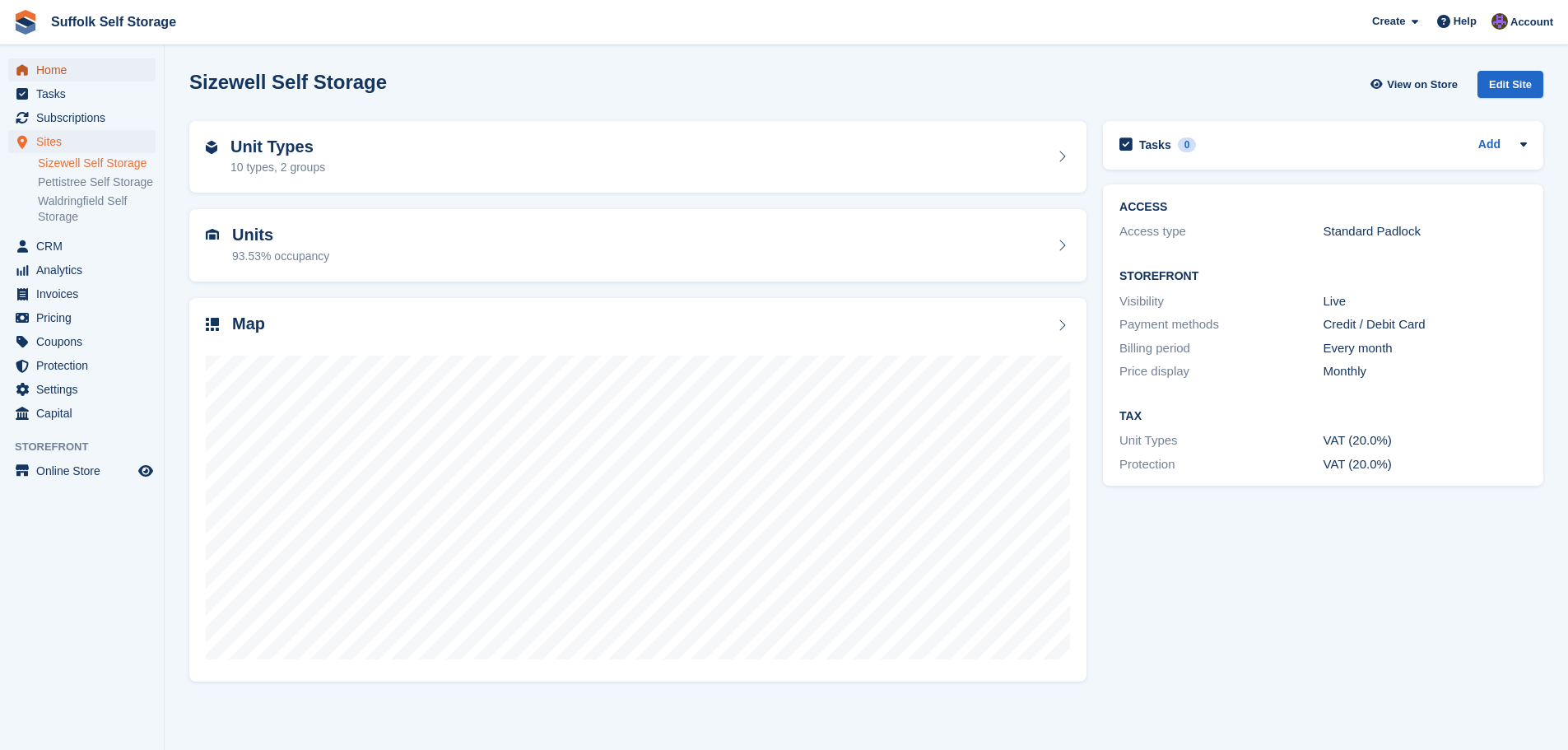
click at [67, 70] on span "Home" at bounding box center [85, 69] width 99 height 23
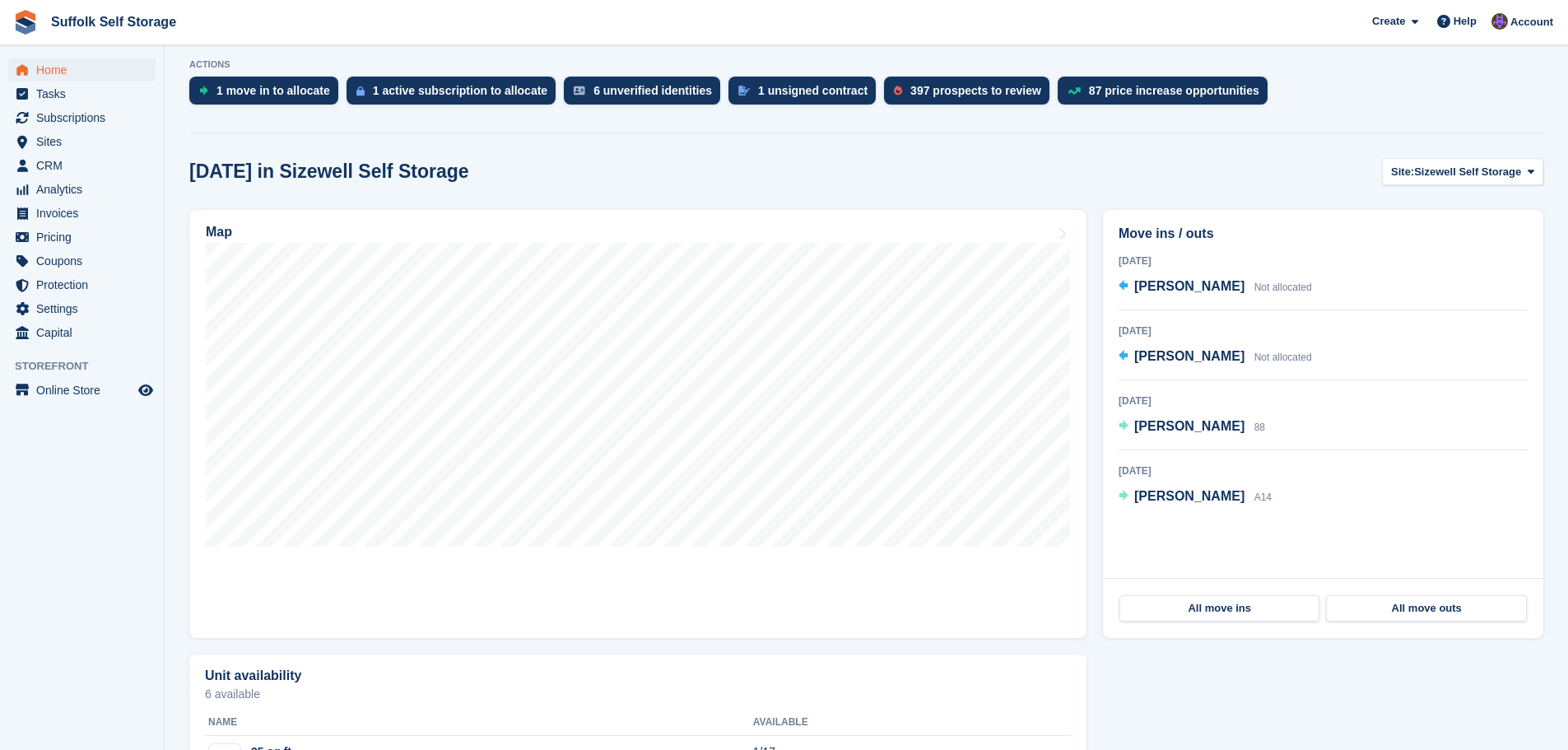
scroll to position [330, 0]
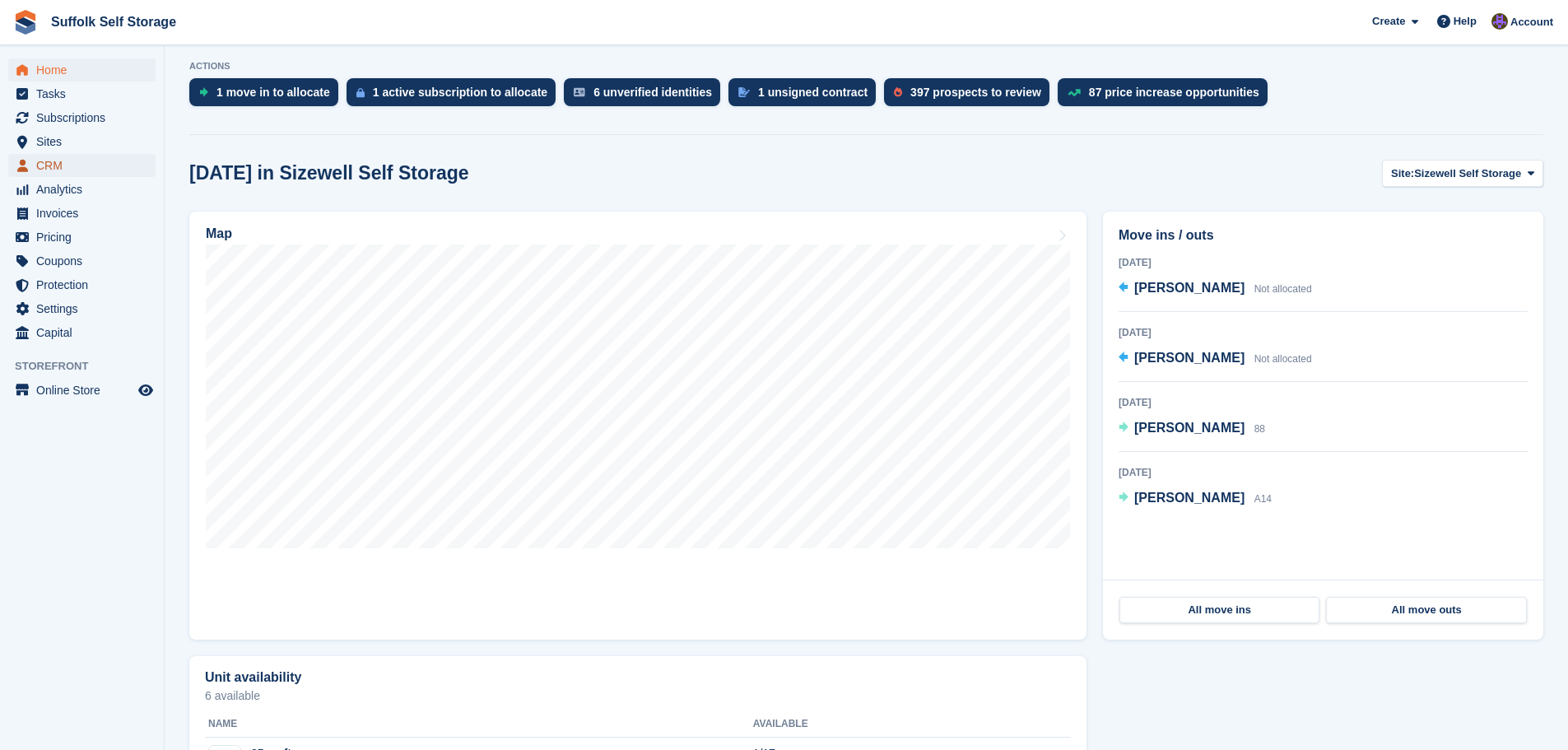
click at [54, 159] on span "CRM" at bounding box center [85, 165] width 99 height 23
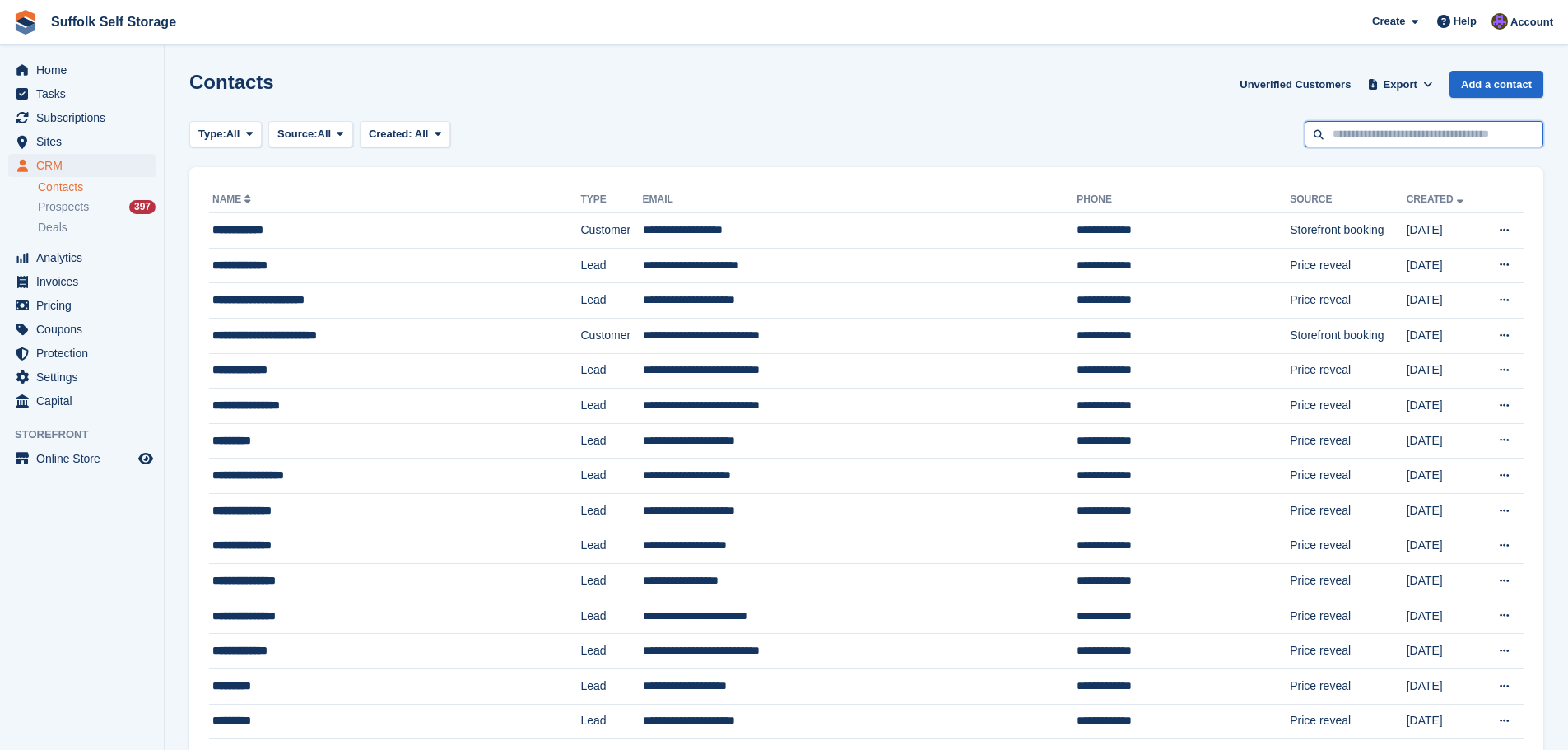
click at [1381, 144] on input "text" at bounding box center [1424, 134] width 238 height 27
type input "***"
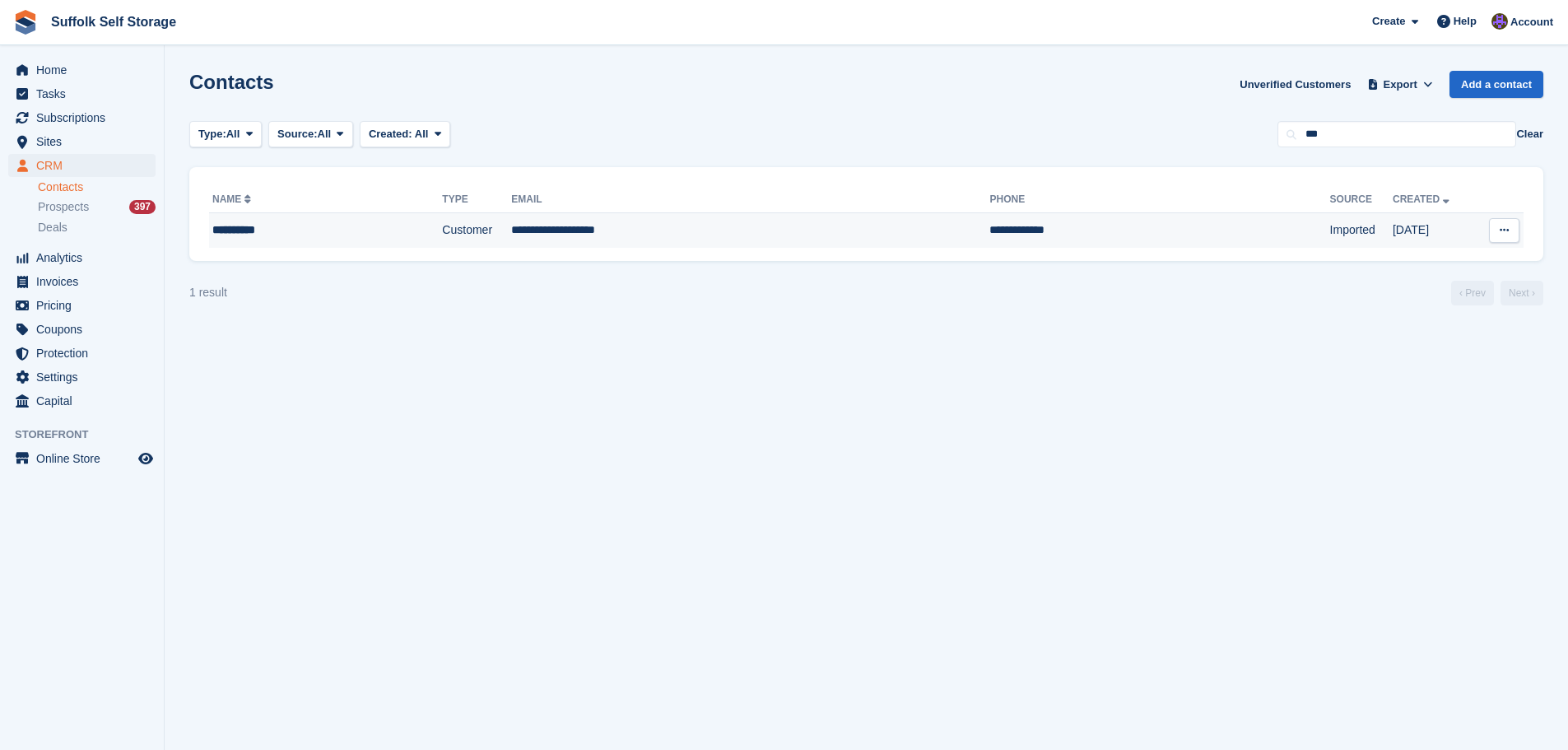
click at [561, 230] on td "**********" at bounding box center [751, 230] width 478 height 34
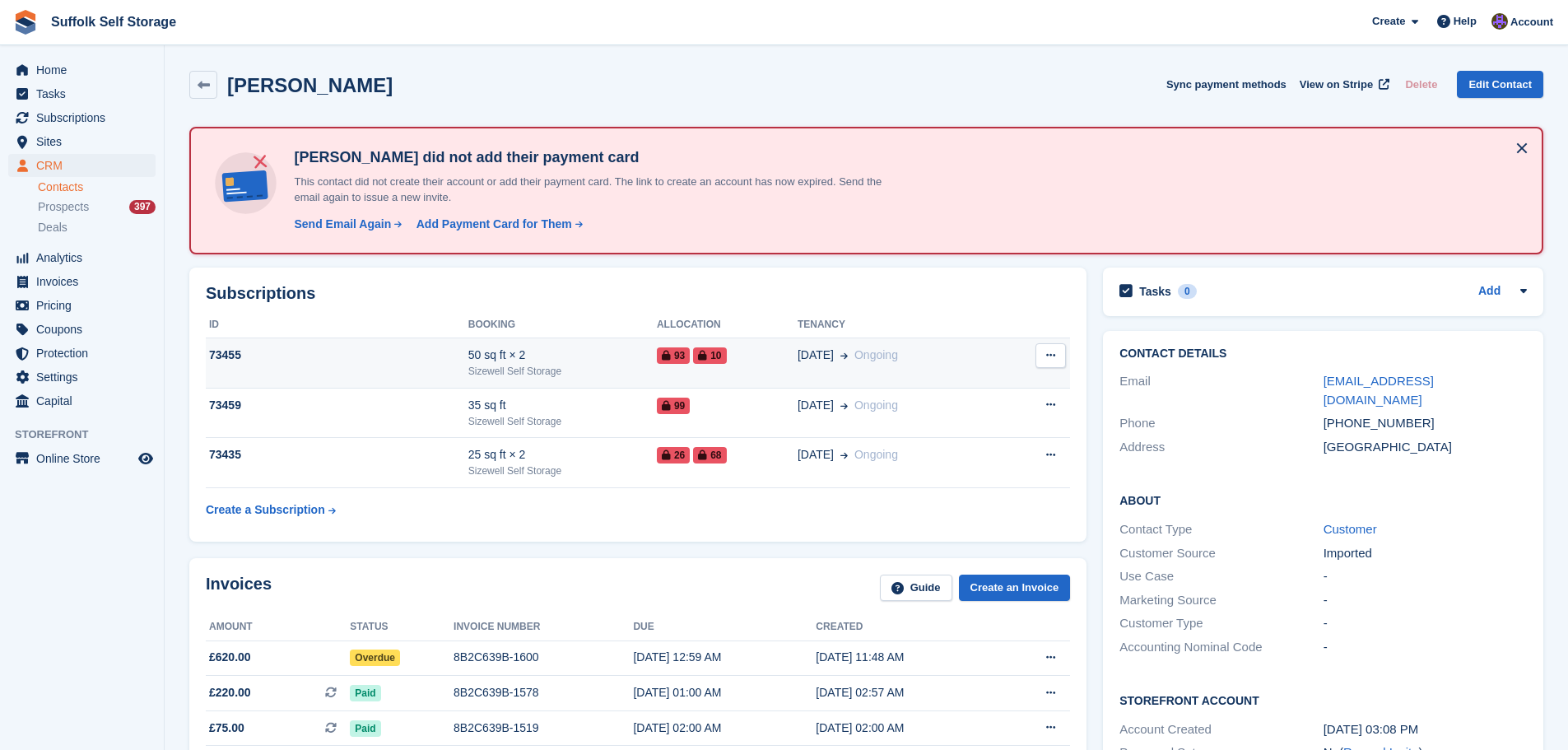
click at [775, 364] on div "93 10" at bounding box center [727, 355] width 140 height 18
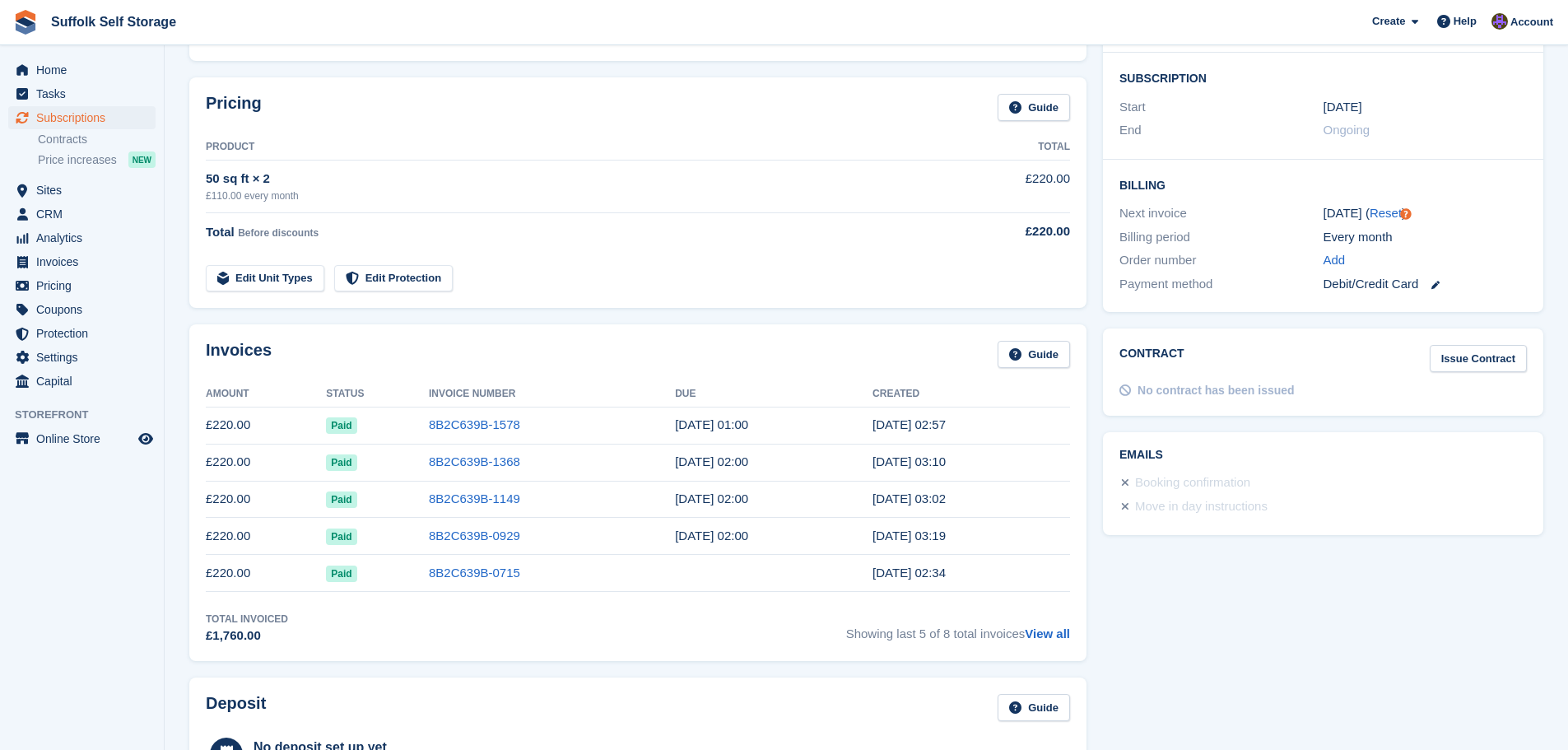
scroll to position [247, 0]
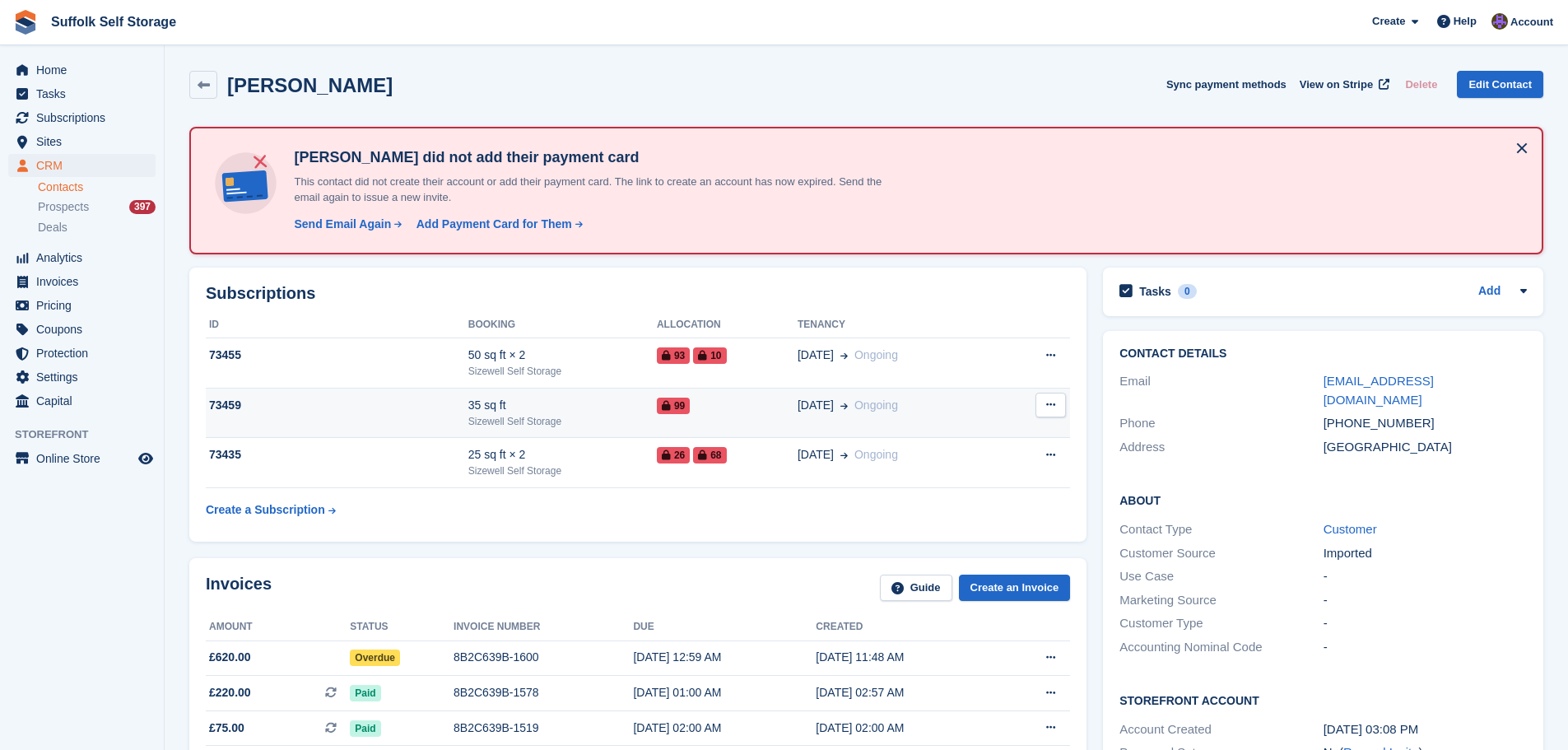
click at [525, 414] on div "Sizewell Self Storage" at bounding box center [562, 421] width 188 height 15
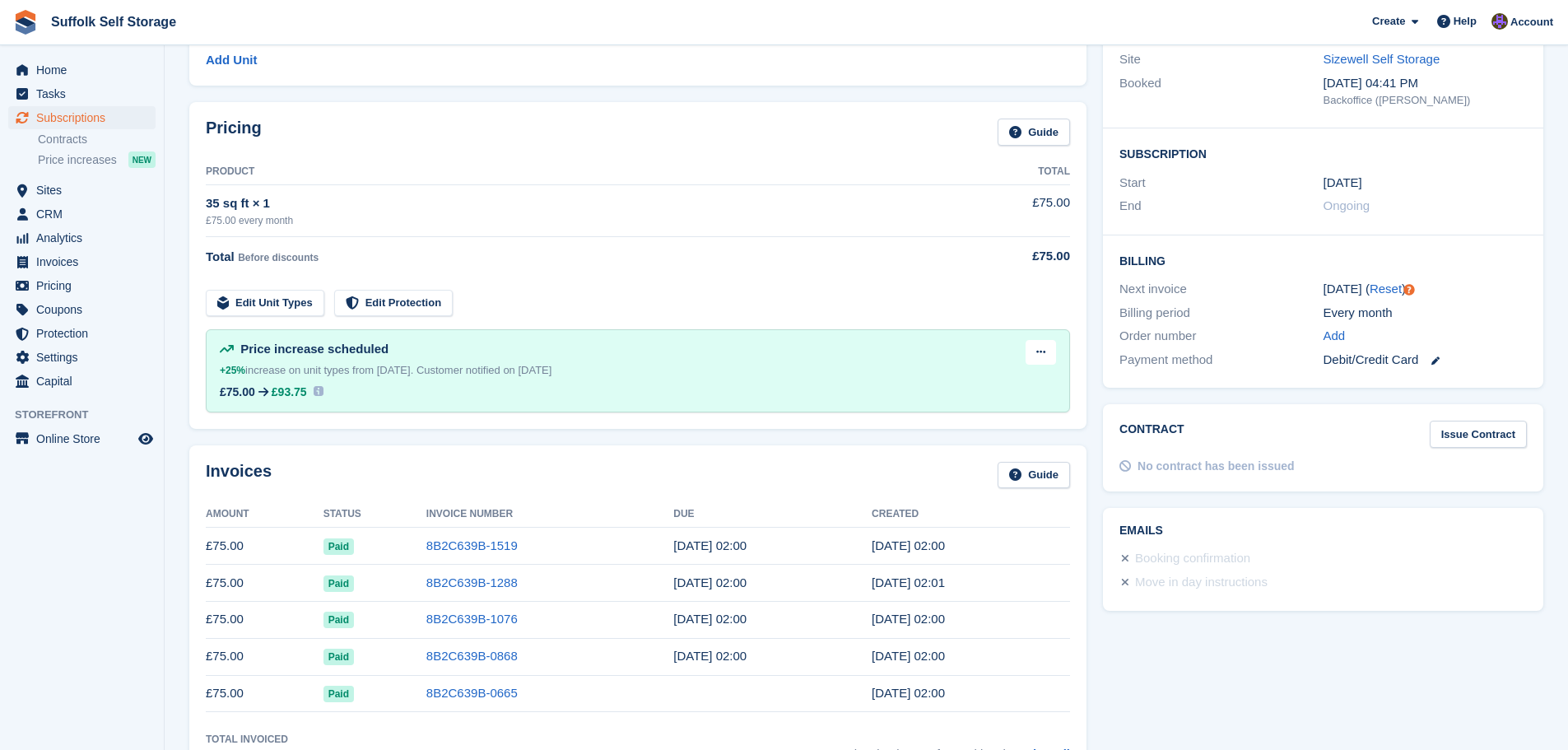
scroll to position [247, 0]
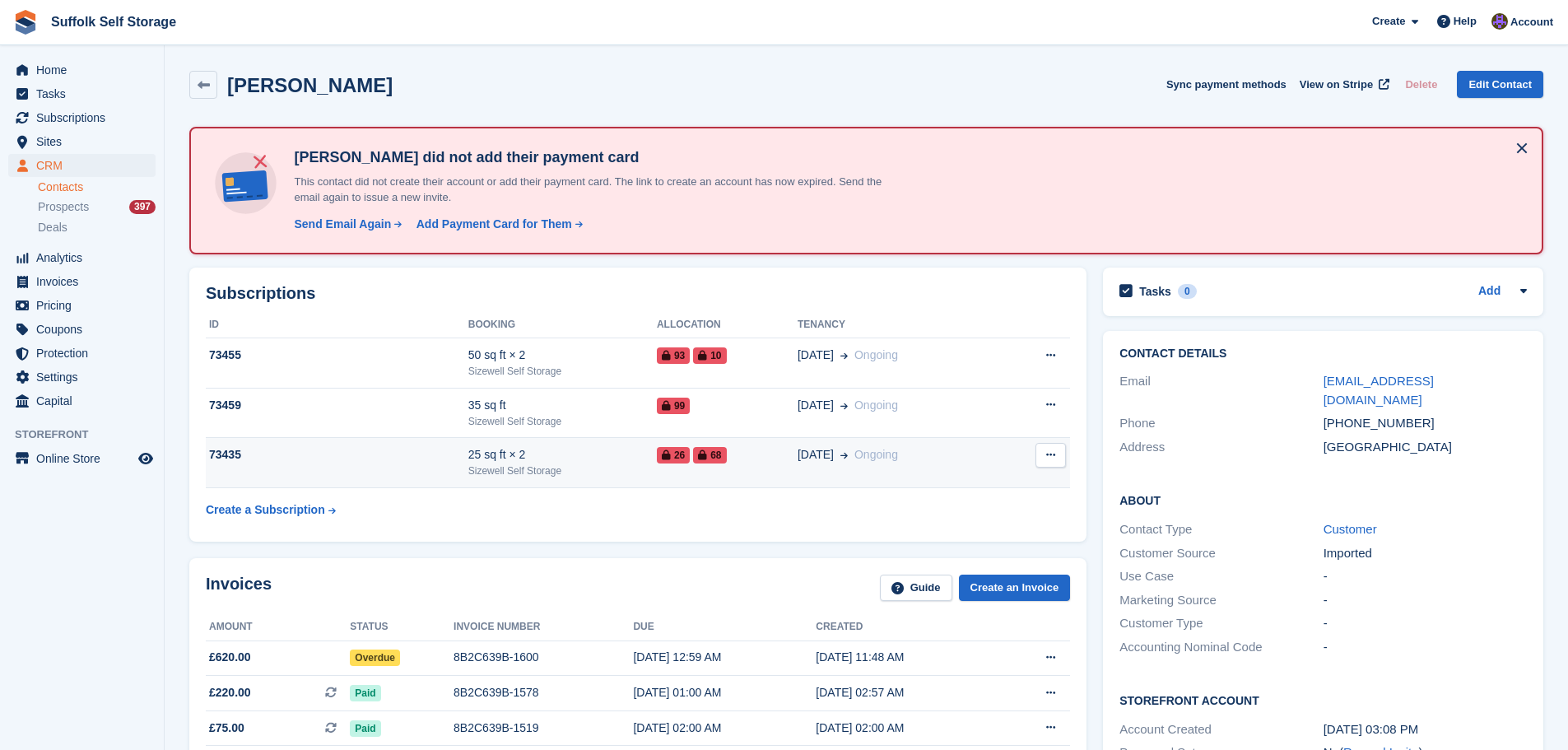
click at [479, 462] on div "25 sq ft × 2" at bounding box center [562, 454] width 188 height 18
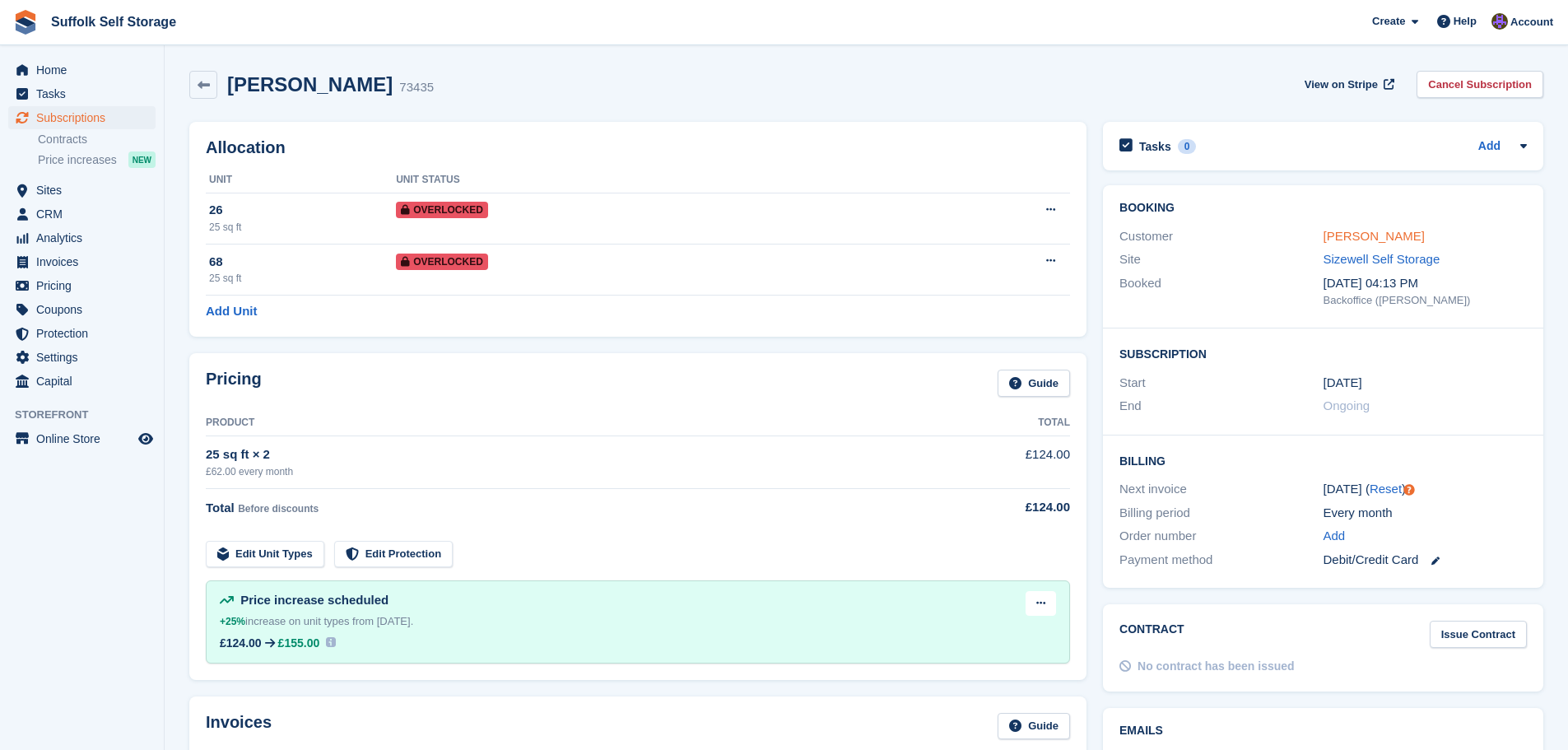
click at [1361, 233] on link "[PERSON_NAME]" at bounding box center [1374, 236] width 102 height 14
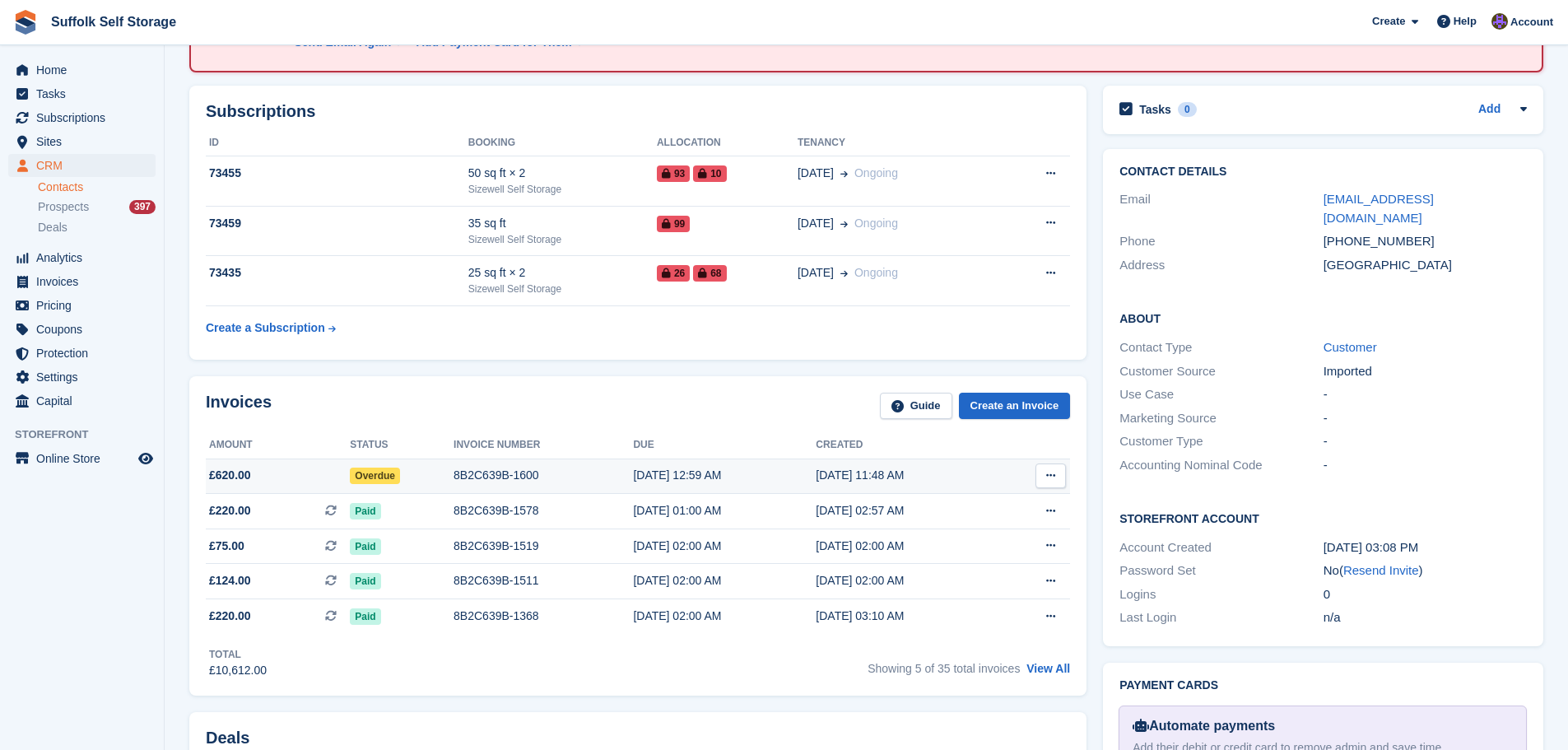
scroll to position [247, 0]
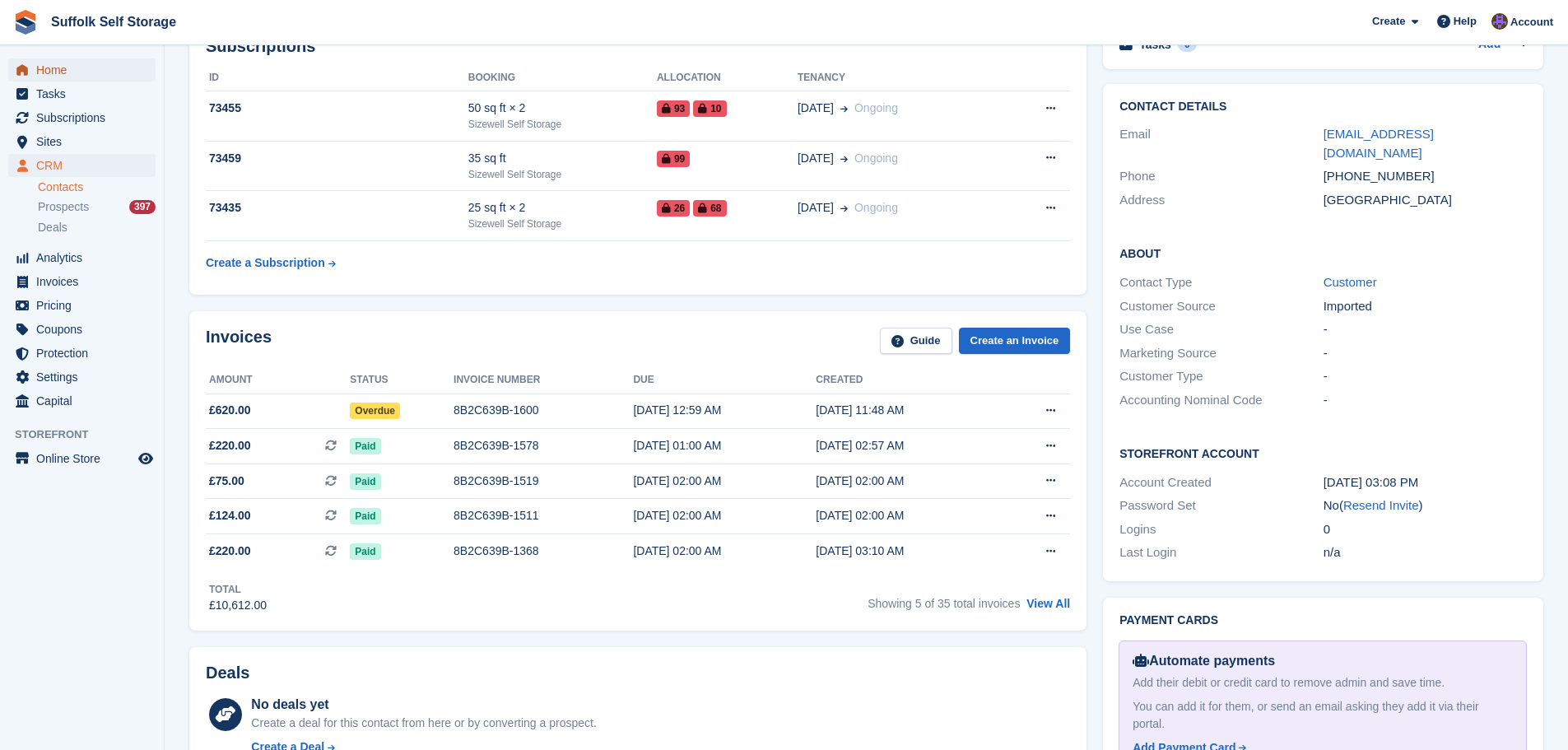
click at [50, 74] on span "Home" at bounding box center [85, 69] width 99 height 23
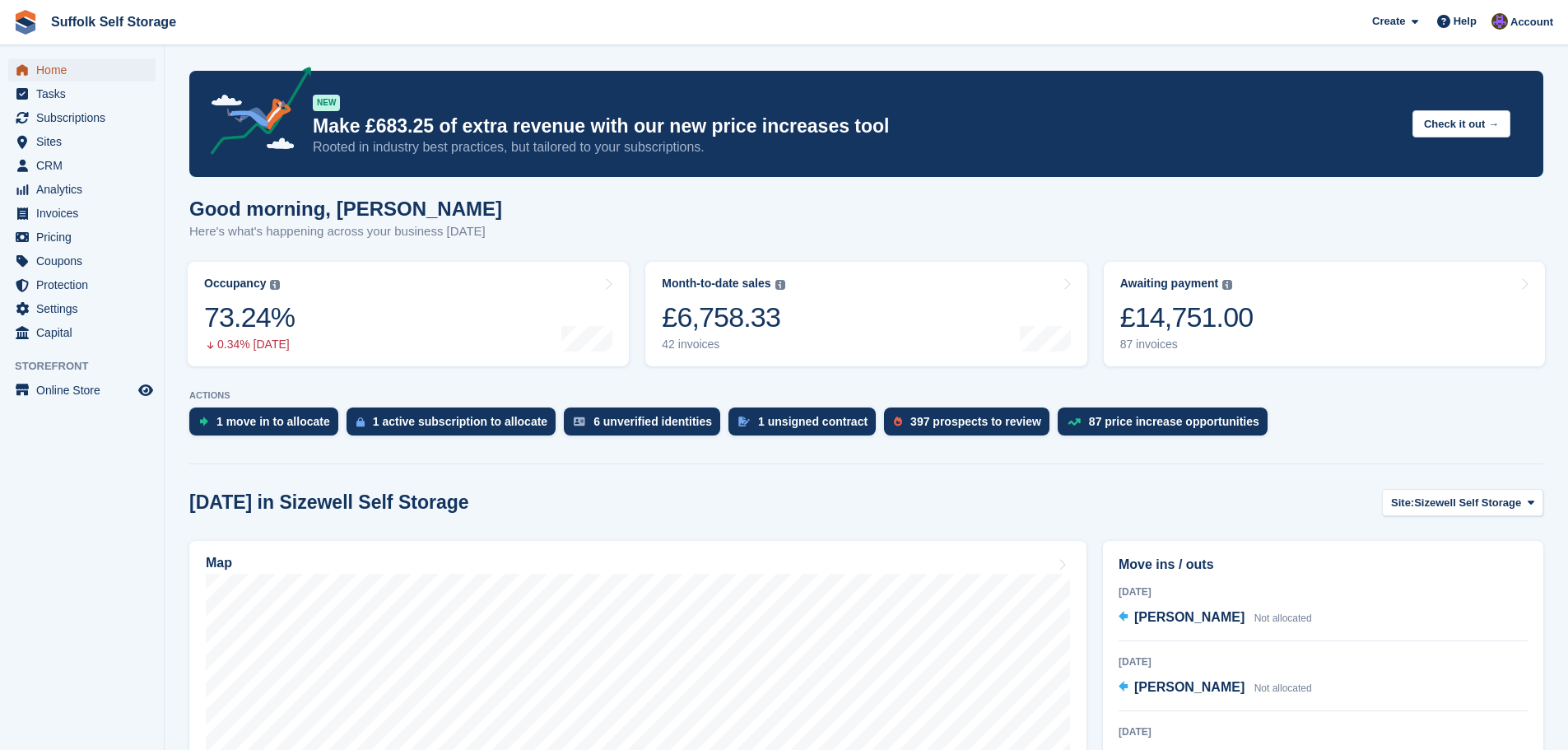
click at [51, 72] on span "Home" at bounding box center [85, 69] width 99 height 23
click at [42, 212] on span "Invoices" at bounding box center [85, 212] width 99 height 23
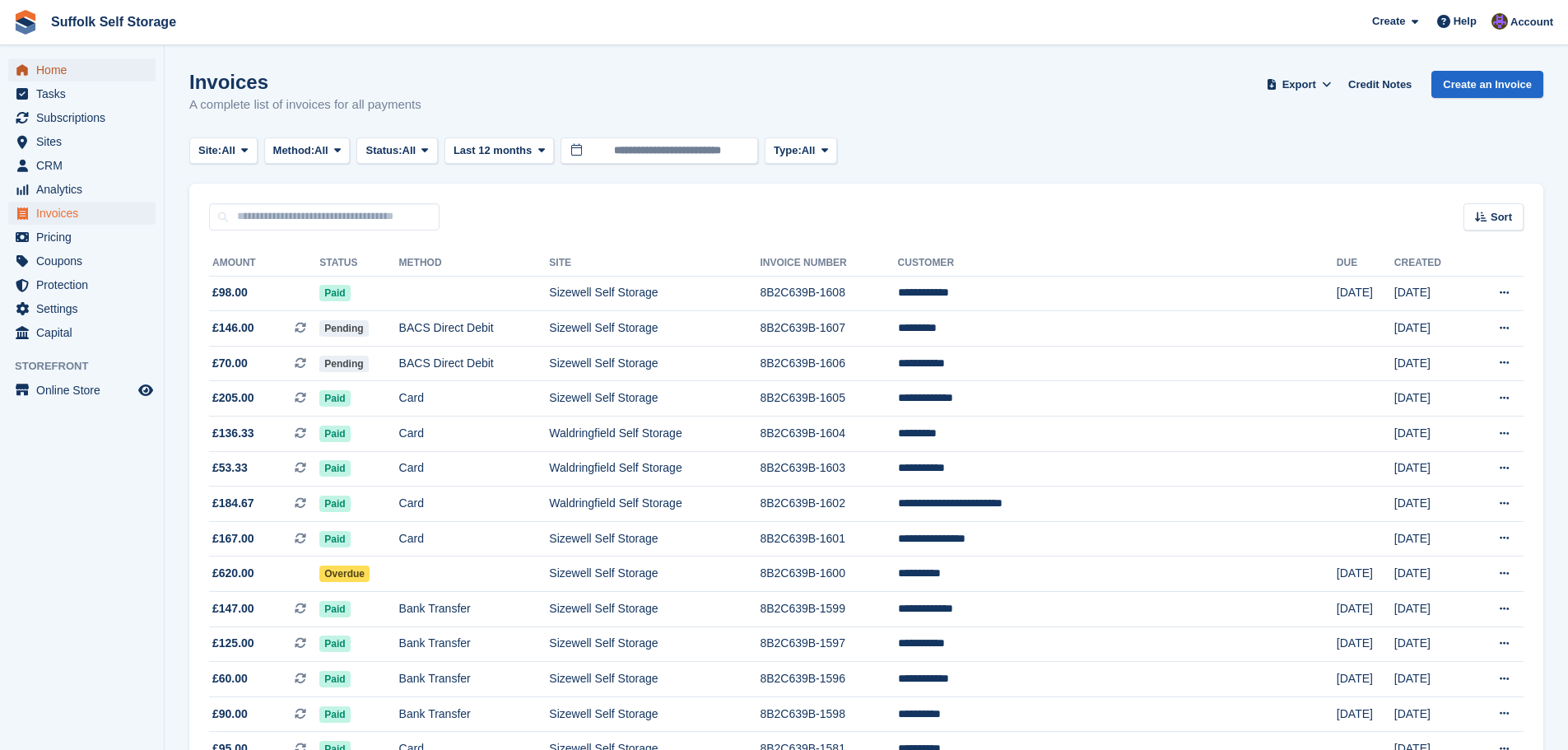
click at [72, 66] on span "Home" at bounding box center [85, 69] width 99 height 23
